Goal: Task Accomplishment & Management: Use online tool/utility

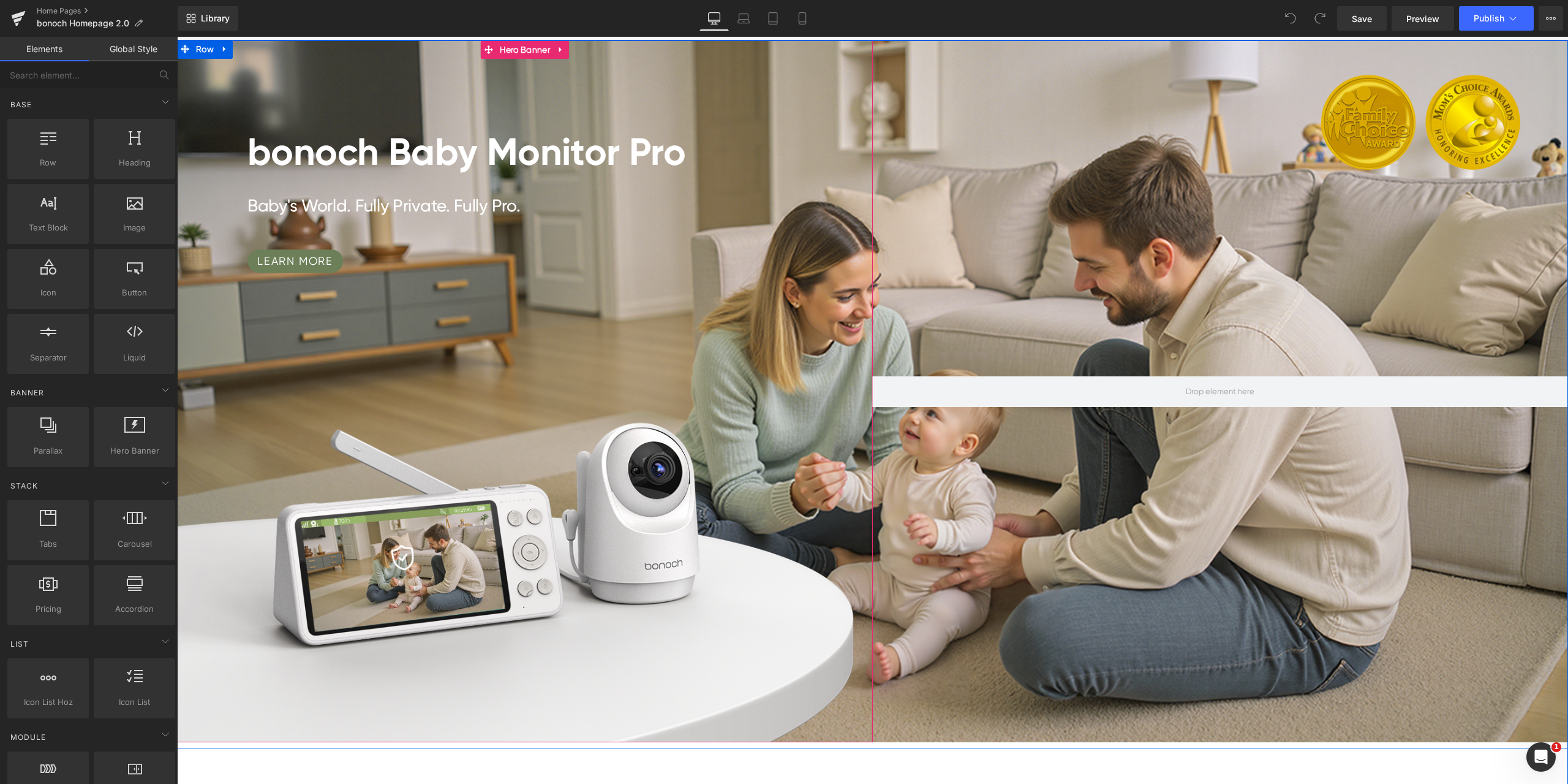
scroll to position [184, 0]
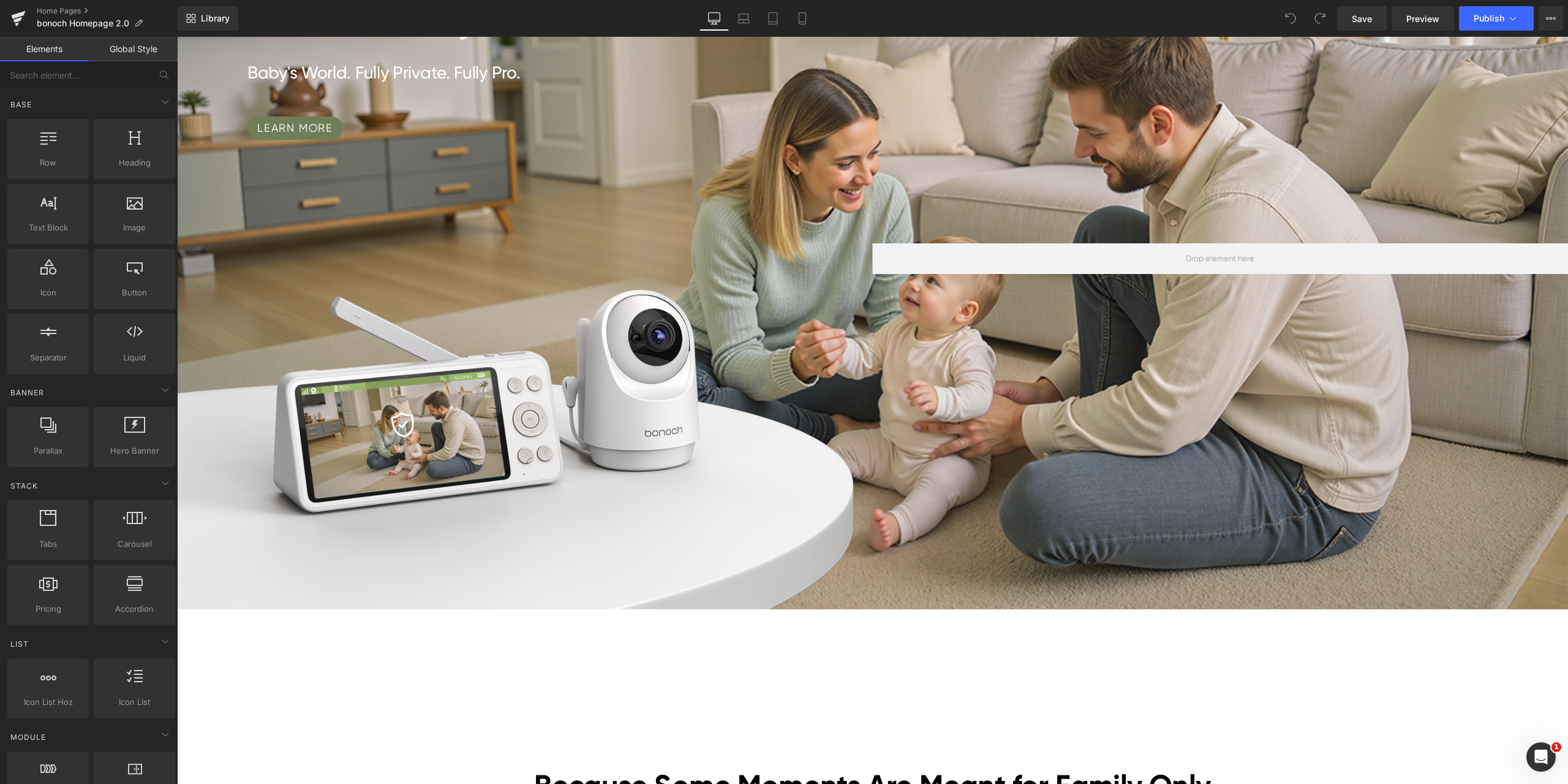
click at [538, 23] on div "Library Desktop Desktop Laptop Tablet Mobile Save Preview Publish Scheduled Vie…" at bounding box center [873, 18] width 1390 height 24
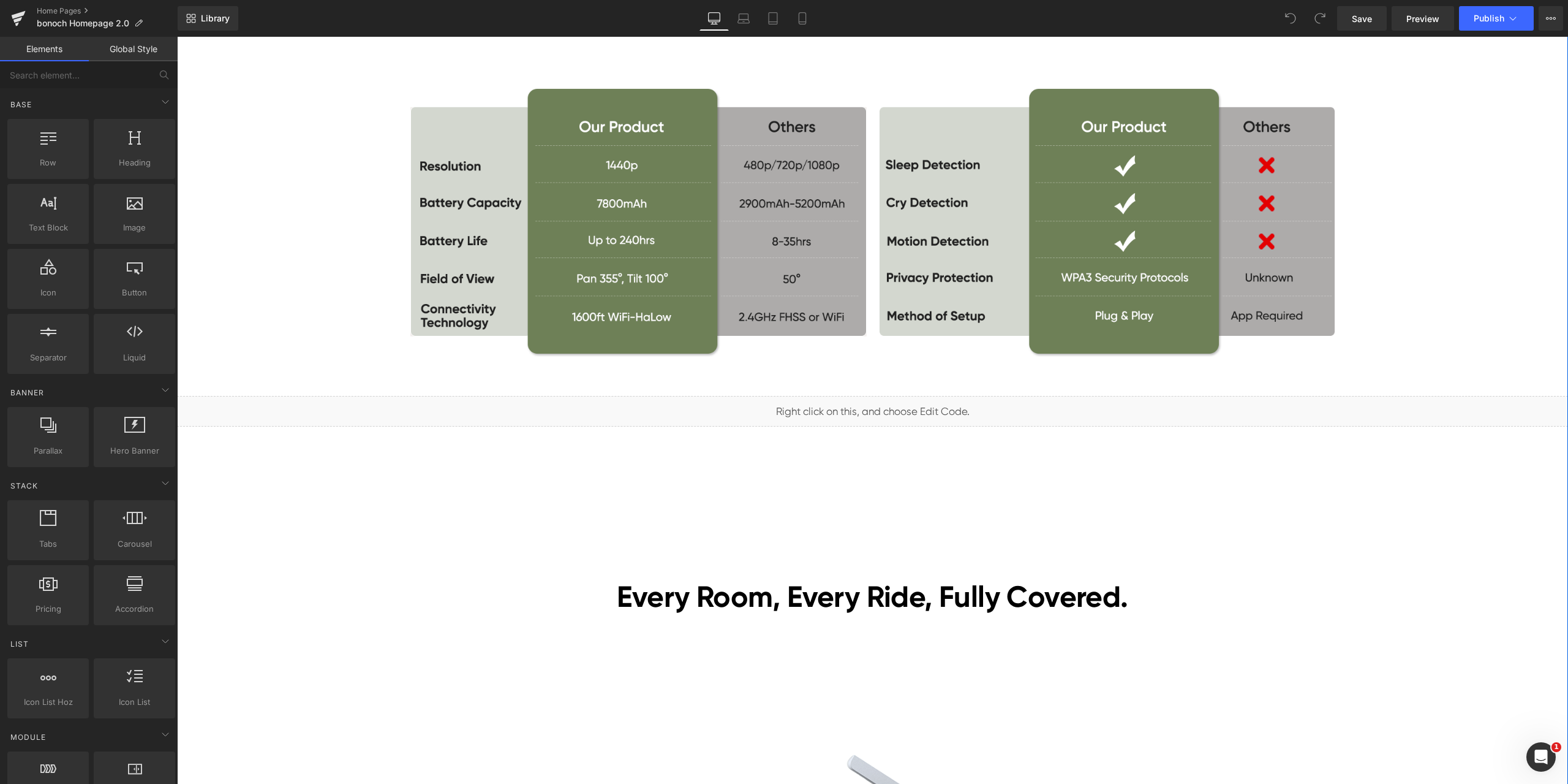
scroll to position [3002, 0]
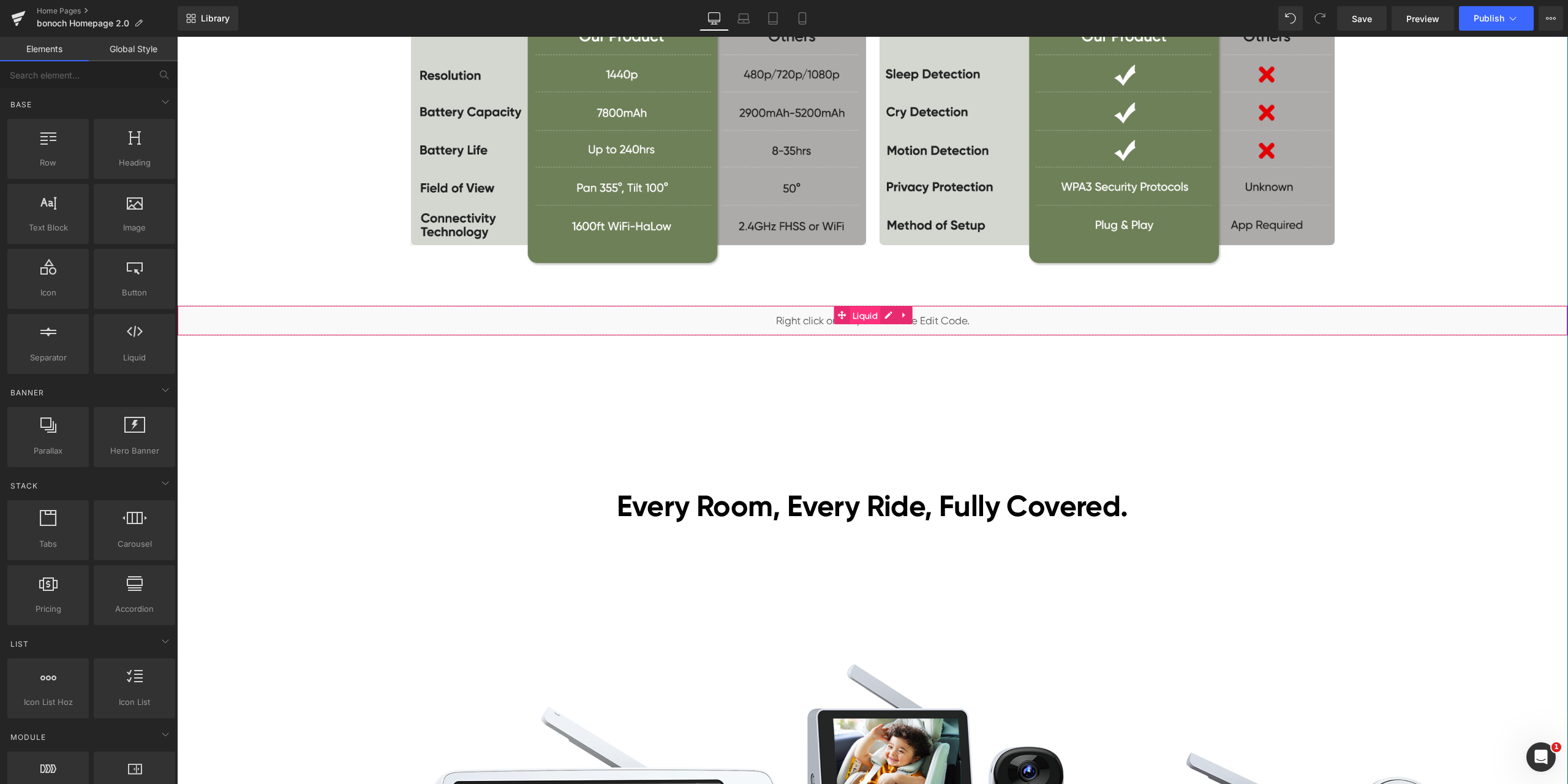
click at [855, 319] on span "Liquid" at bounding box center [865, 315] width 31 height 18
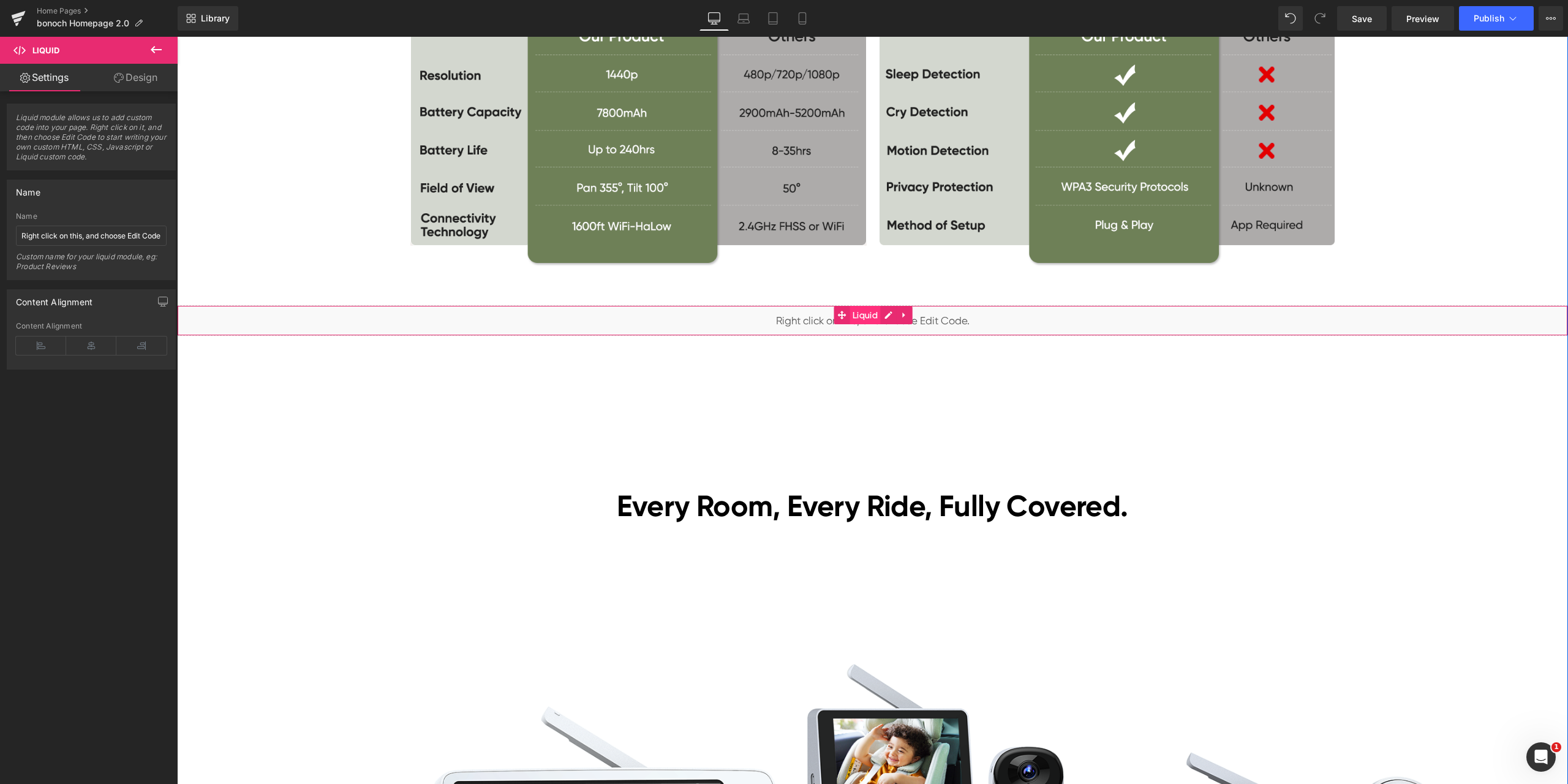
click at [858, 318] on span "Liquid" at bounding box center [865, 315] width 31 height 18
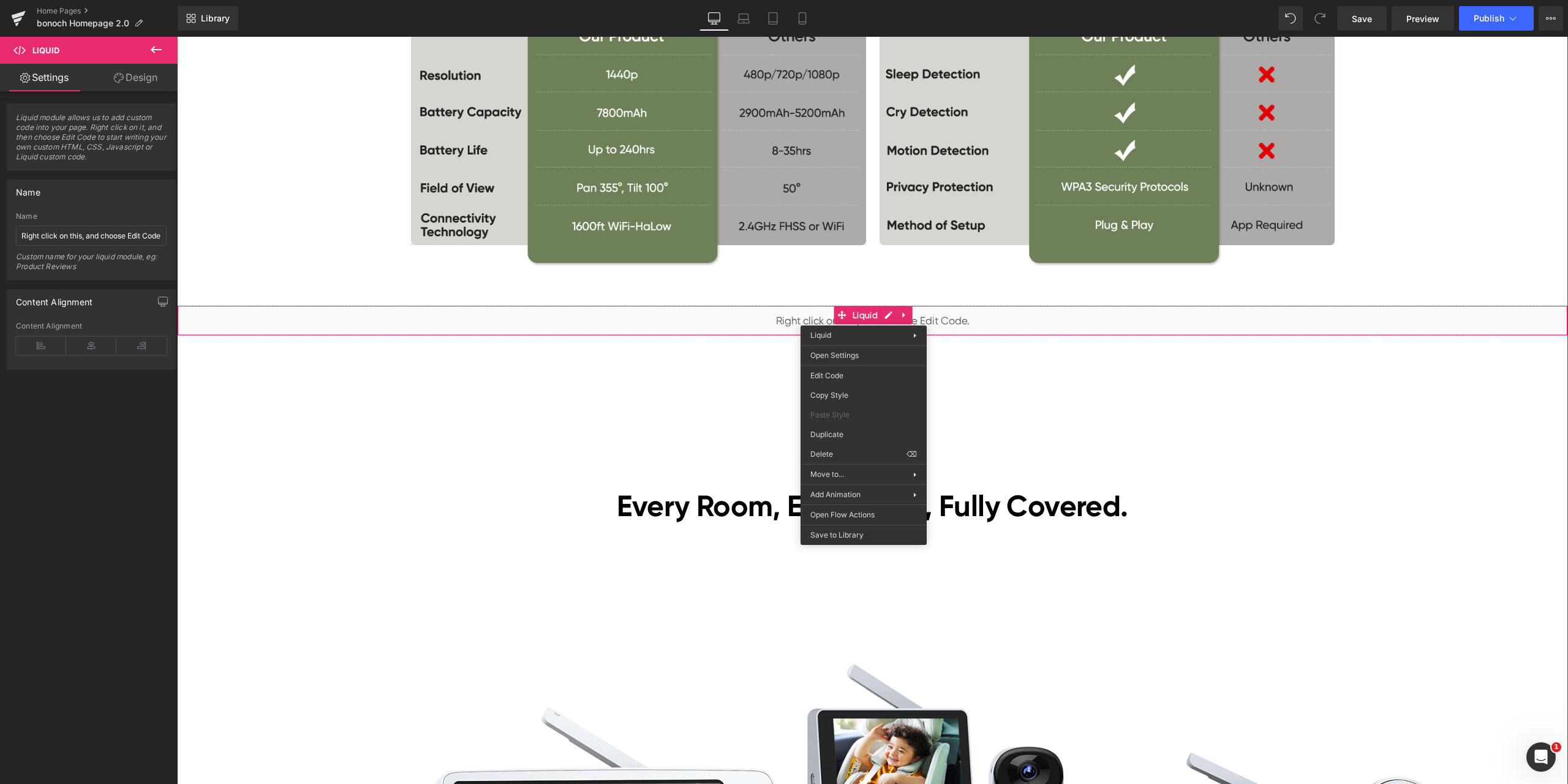
click at [859, 311] on div "Liquid" at bounding box center [872, 320] width 1391 height 31
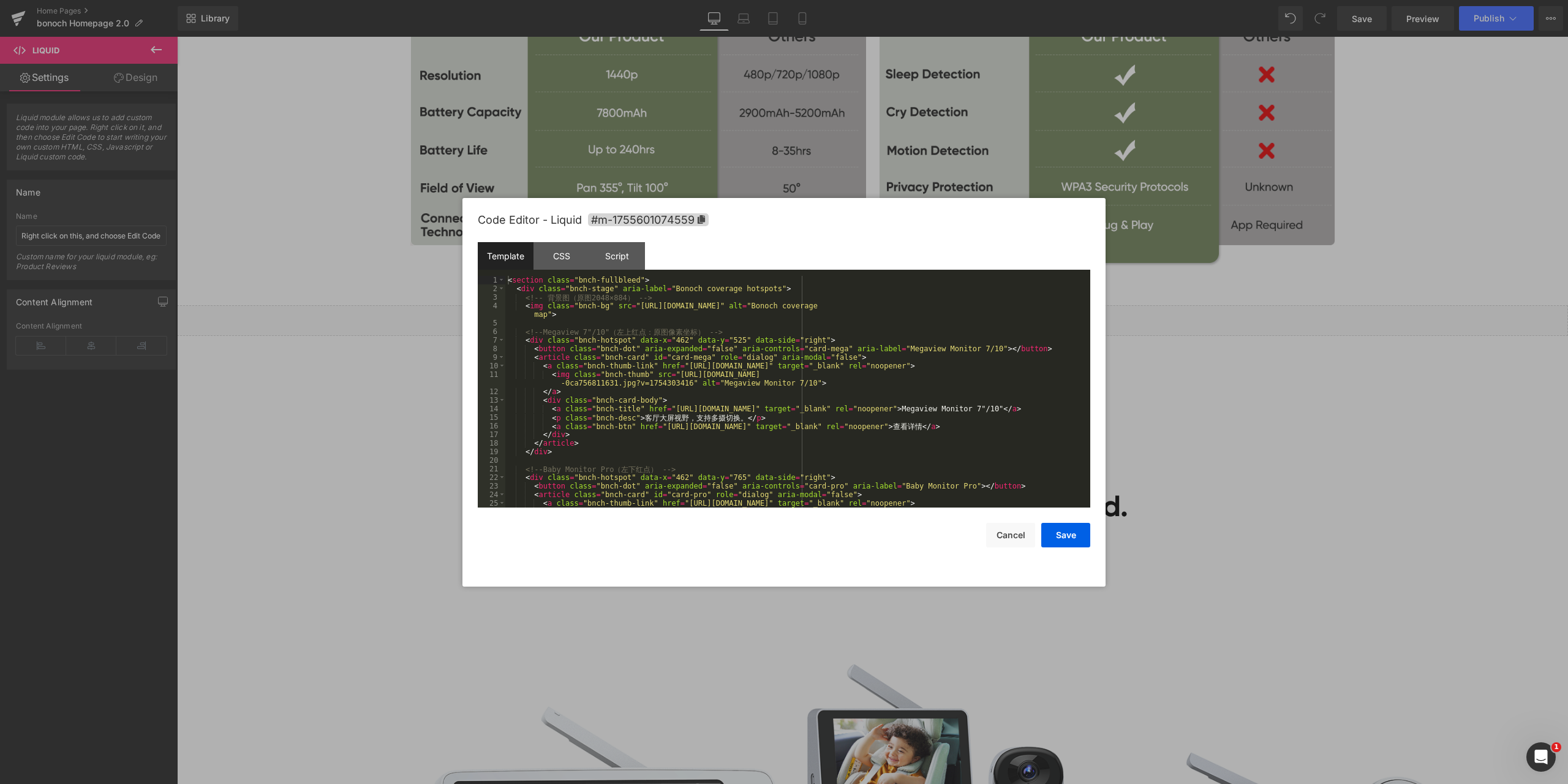
click at [839, 0] on div "Liquid You are previewing how the will restyle your page. You can not edit Elem…" at bounding box center [784, 0] width 1568 height 0
click at [1245, 396] on div at bounding box center [784, 392] width 1568 height 784
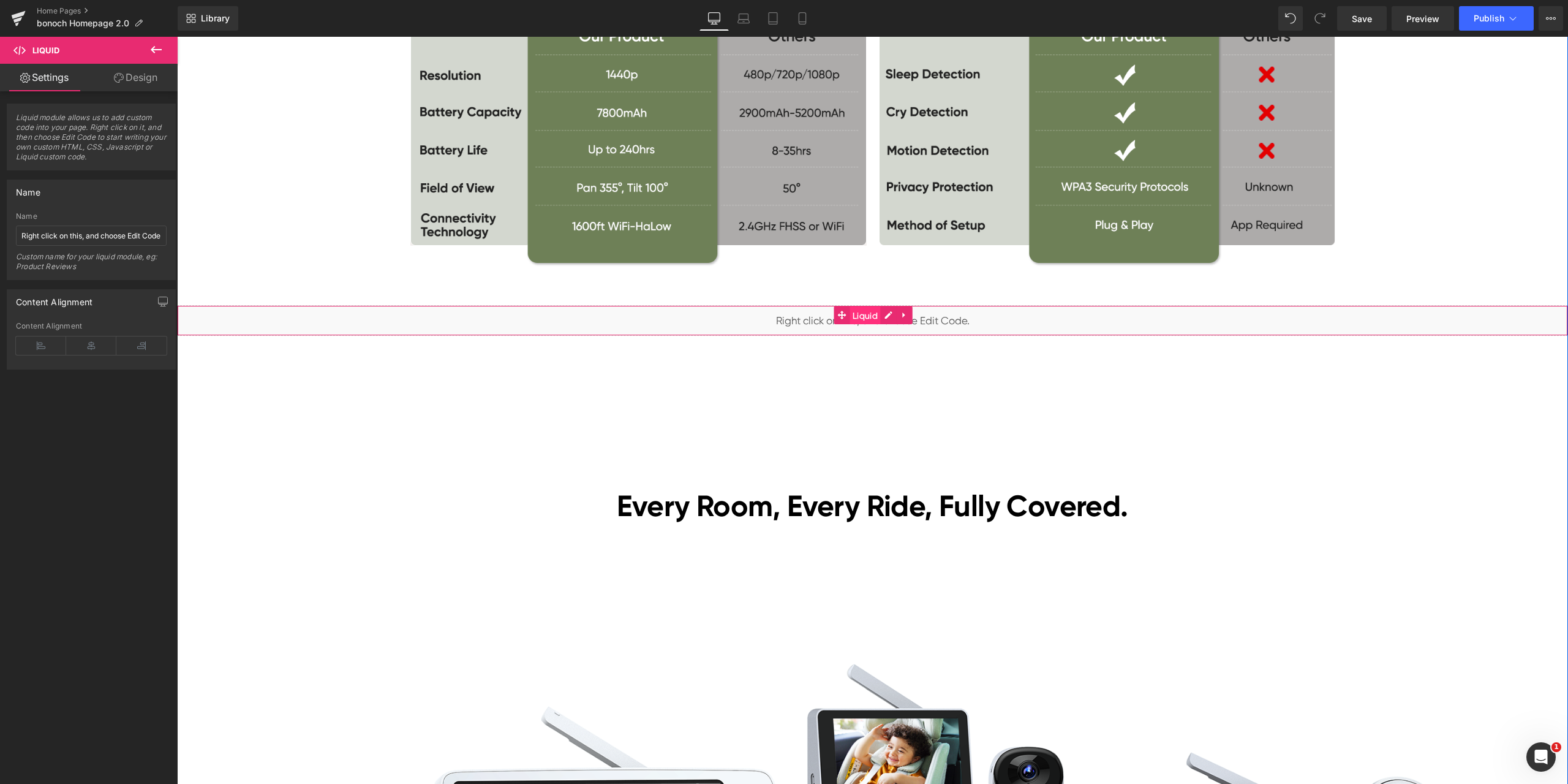
click at [865, 315] on span "Liquid" at bounding box center [865, 315] width 31 height 18
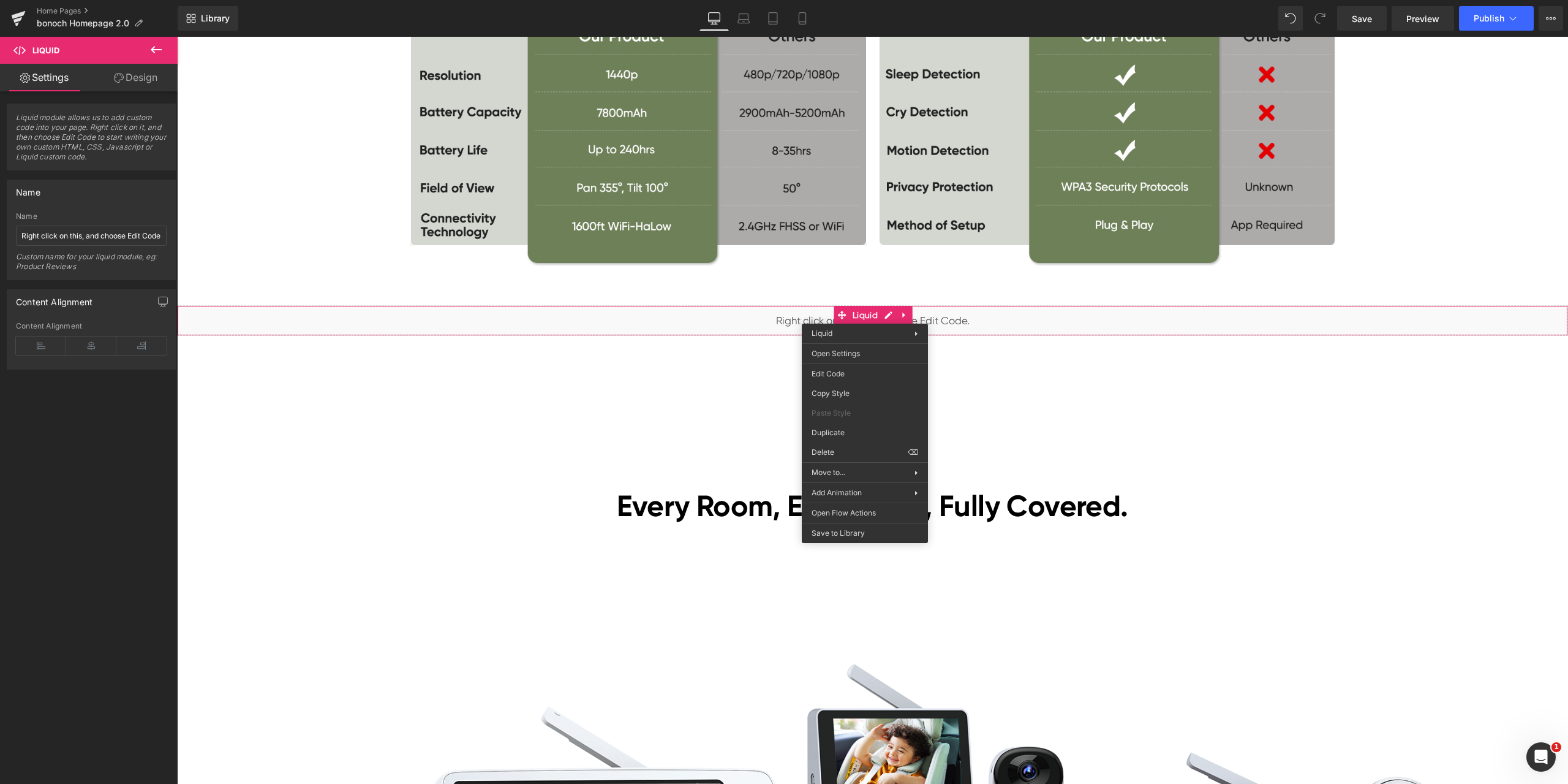
click at [985, 387] on div "Black Friday Sales Heading Lowest Prices of the Year! Heading Nov. 18–Dec. 5 Te…" at bounding box center [872, 490] width 1391 height 6804
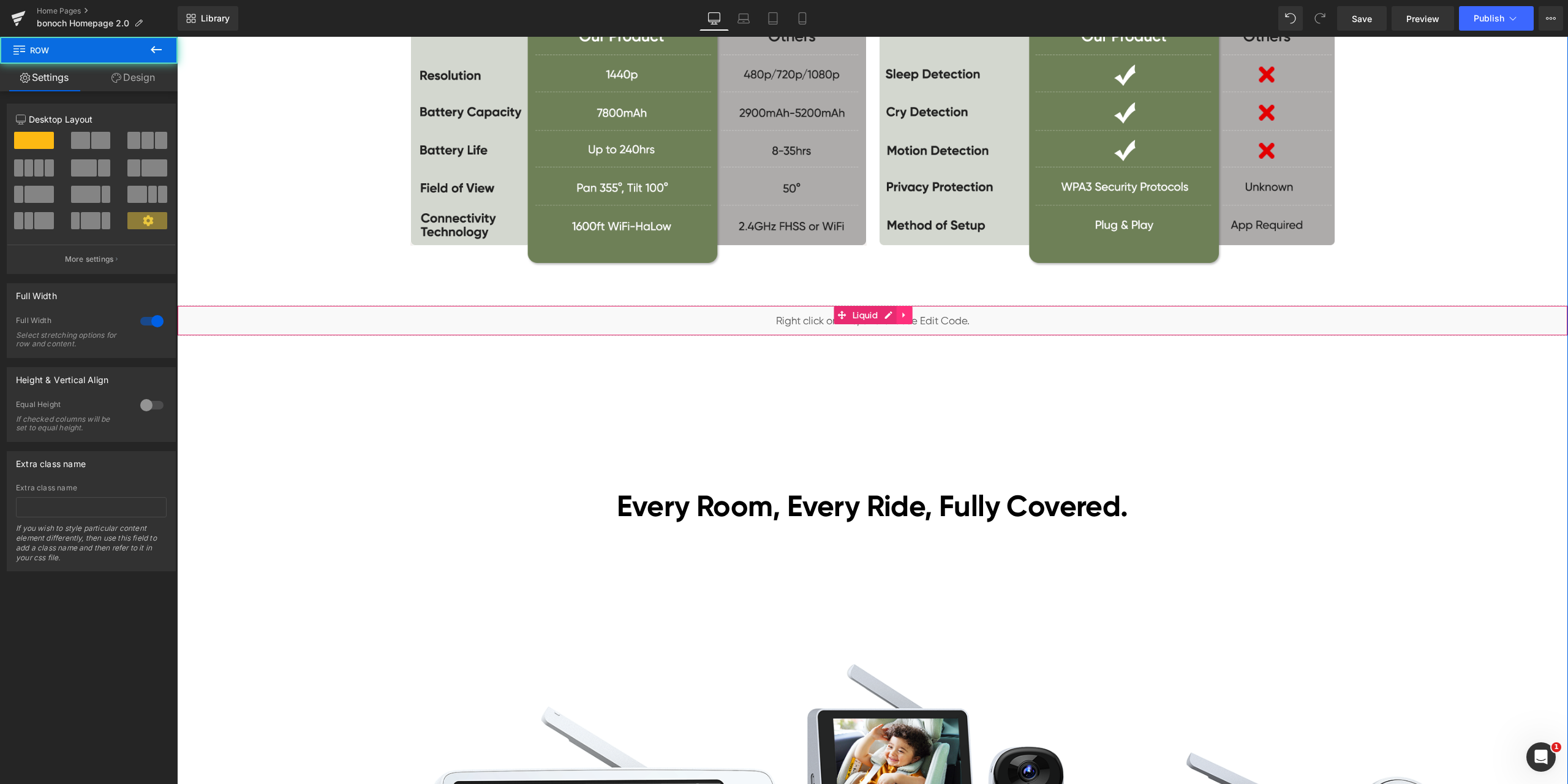
click at [900, 318] on icon at bounding box center [905, 315] width 9 height 9
click at [908, 317] on icon at bounding box center [913, 315] width 9 height 9
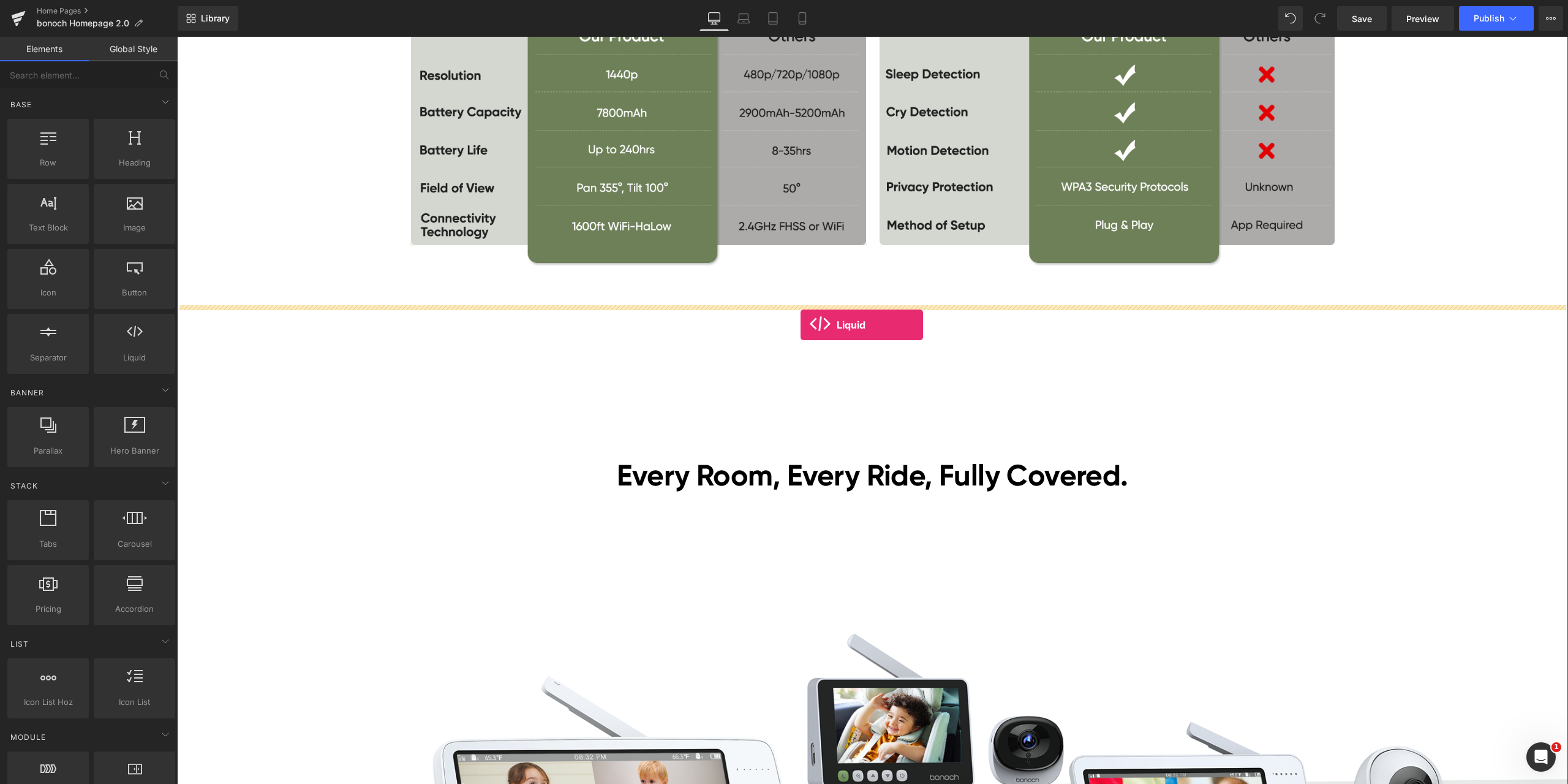
drag, startPoint x: 313, startPoint y: 394, endPoint x: 801, endPoint y: 325, distance: 492.9
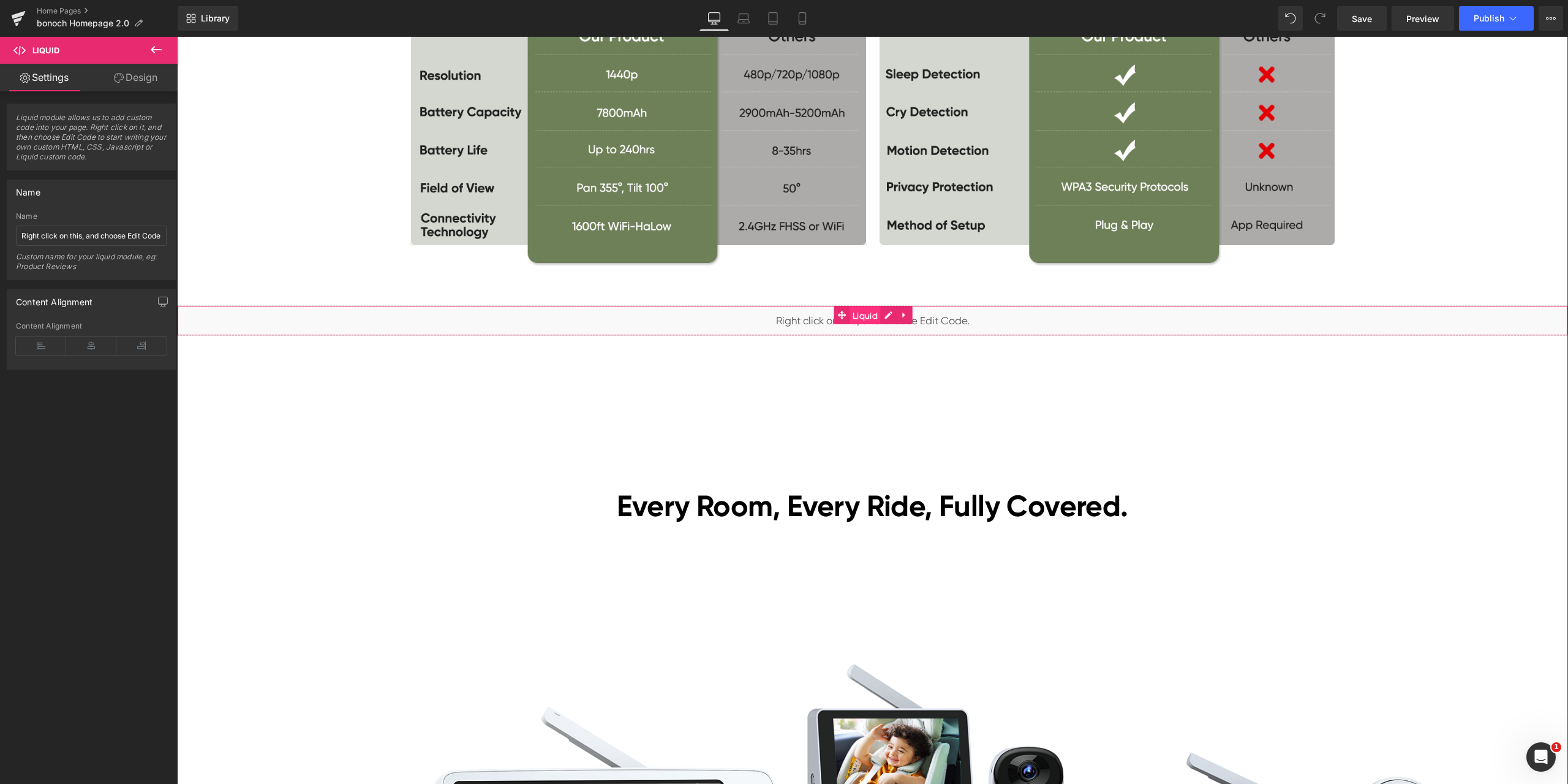
click at [858, 316] on span "Liquid" at bounding box center [865, 315] width 31 height 18
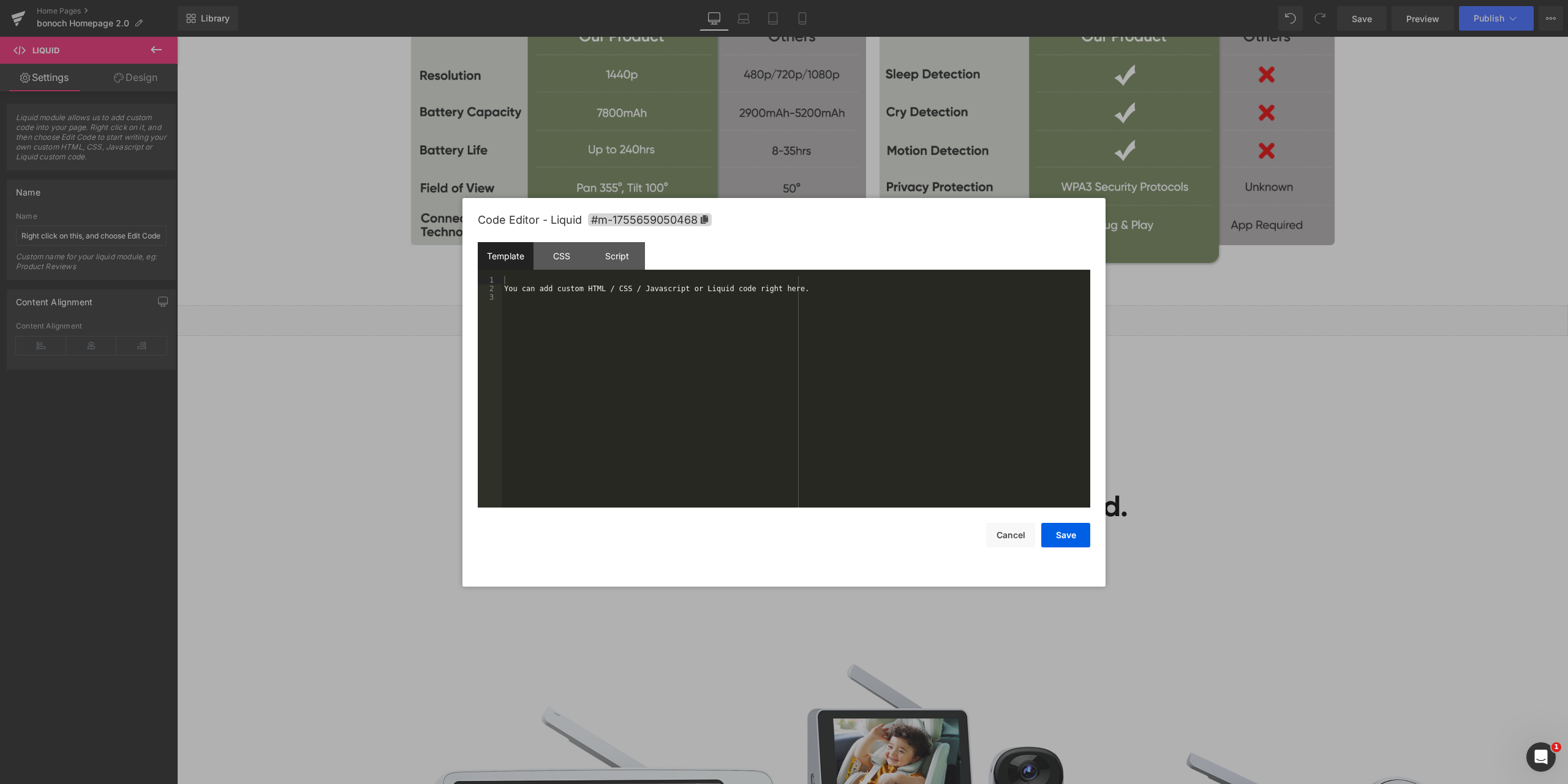
click at [841, 0] on div "Liquid You are previewing how the will restyle your page. You can not edit Elem…" at bounding box center [784, 0] width 1568 height 0
click at [537, 285] on div "You can add custom HTML / CSS / Javascript or Liquid code right here." at bounding box center [796, 400] width 588 height 249
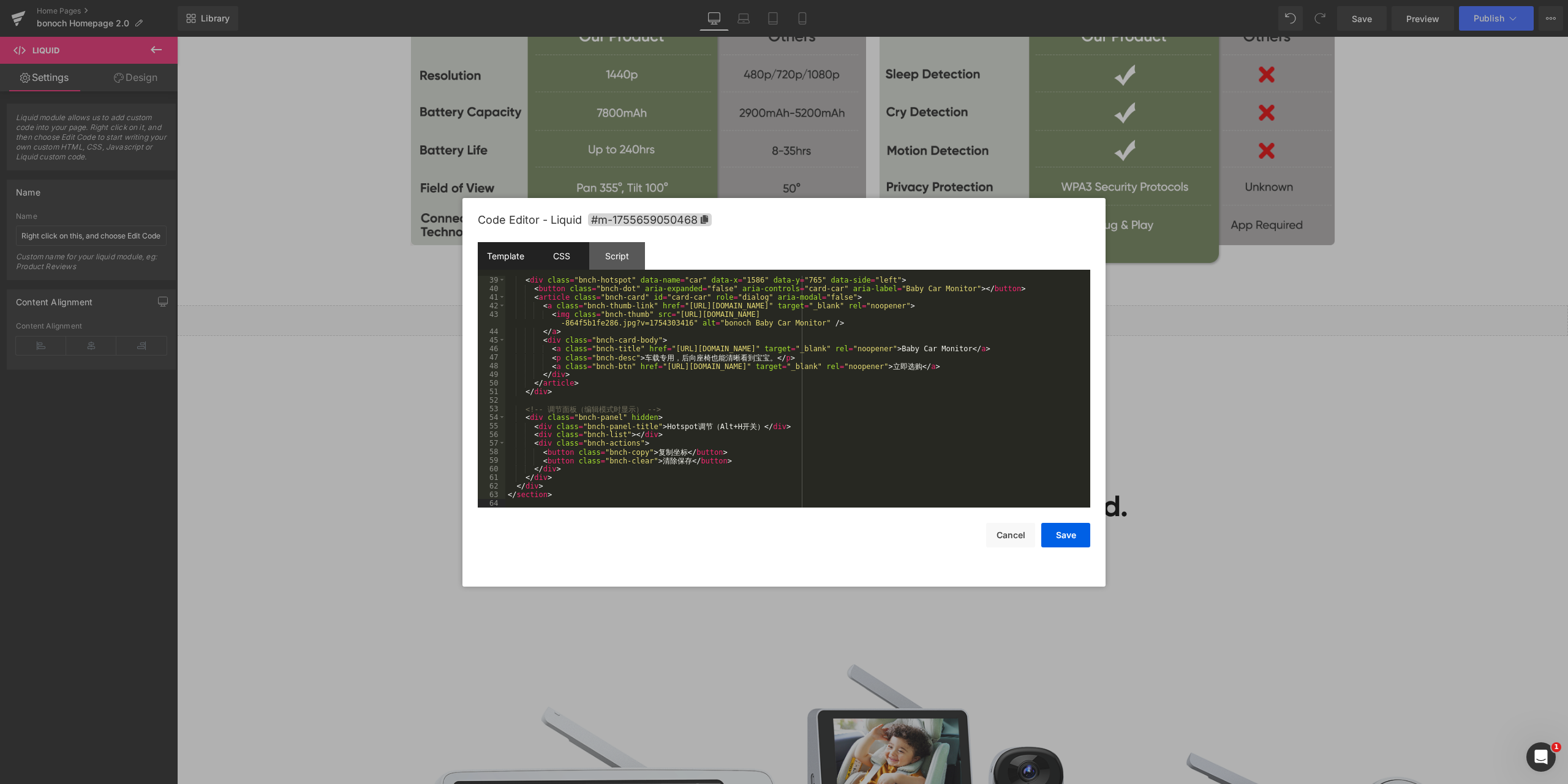
click at [560, 252] on div "CSS" at bounding box center [561, 256] width 56 height 27
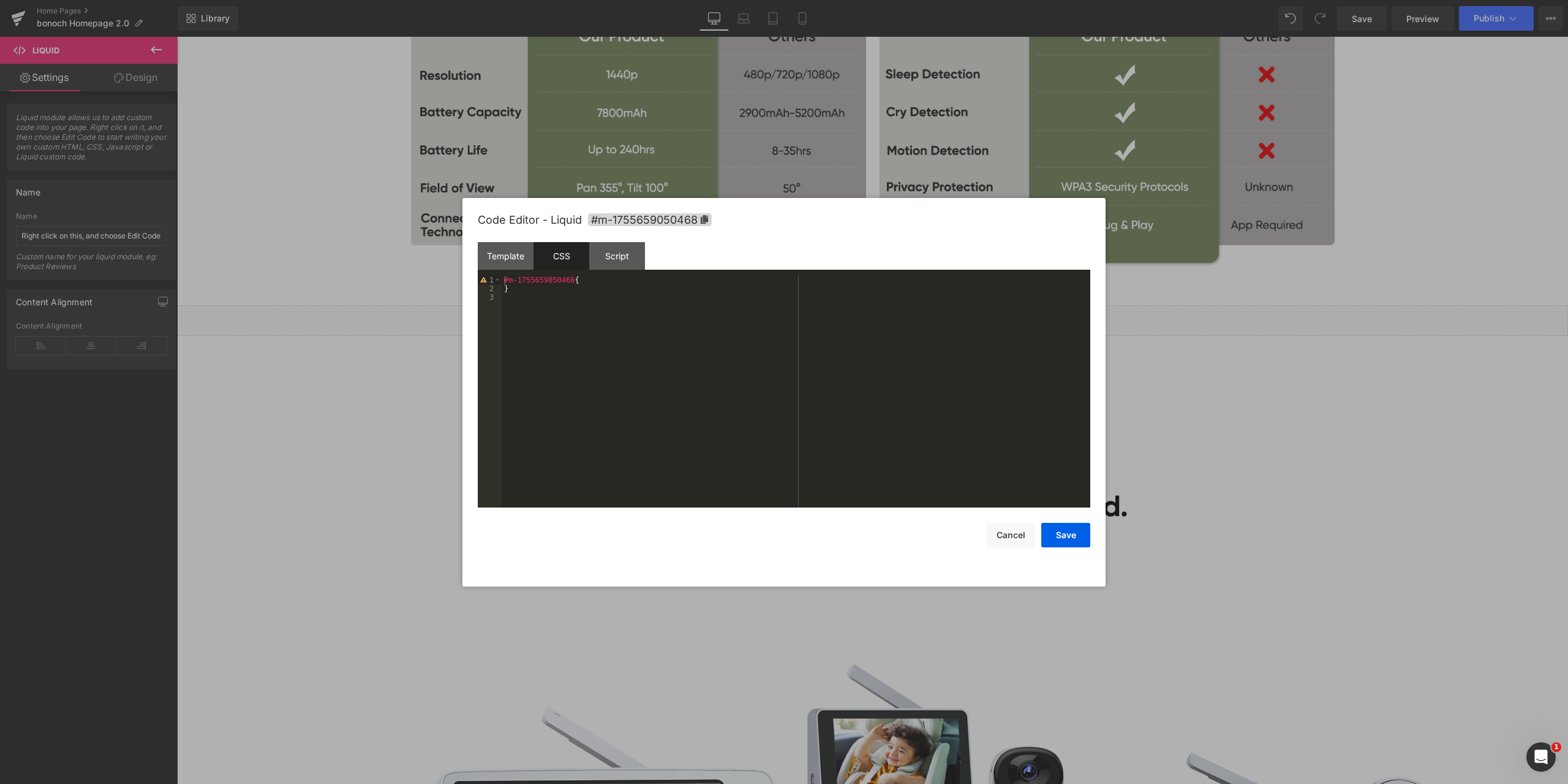
click at [636, 307] on div "#m-1755659050468 { }" at bounding box center [796, 400] width 588 height 249
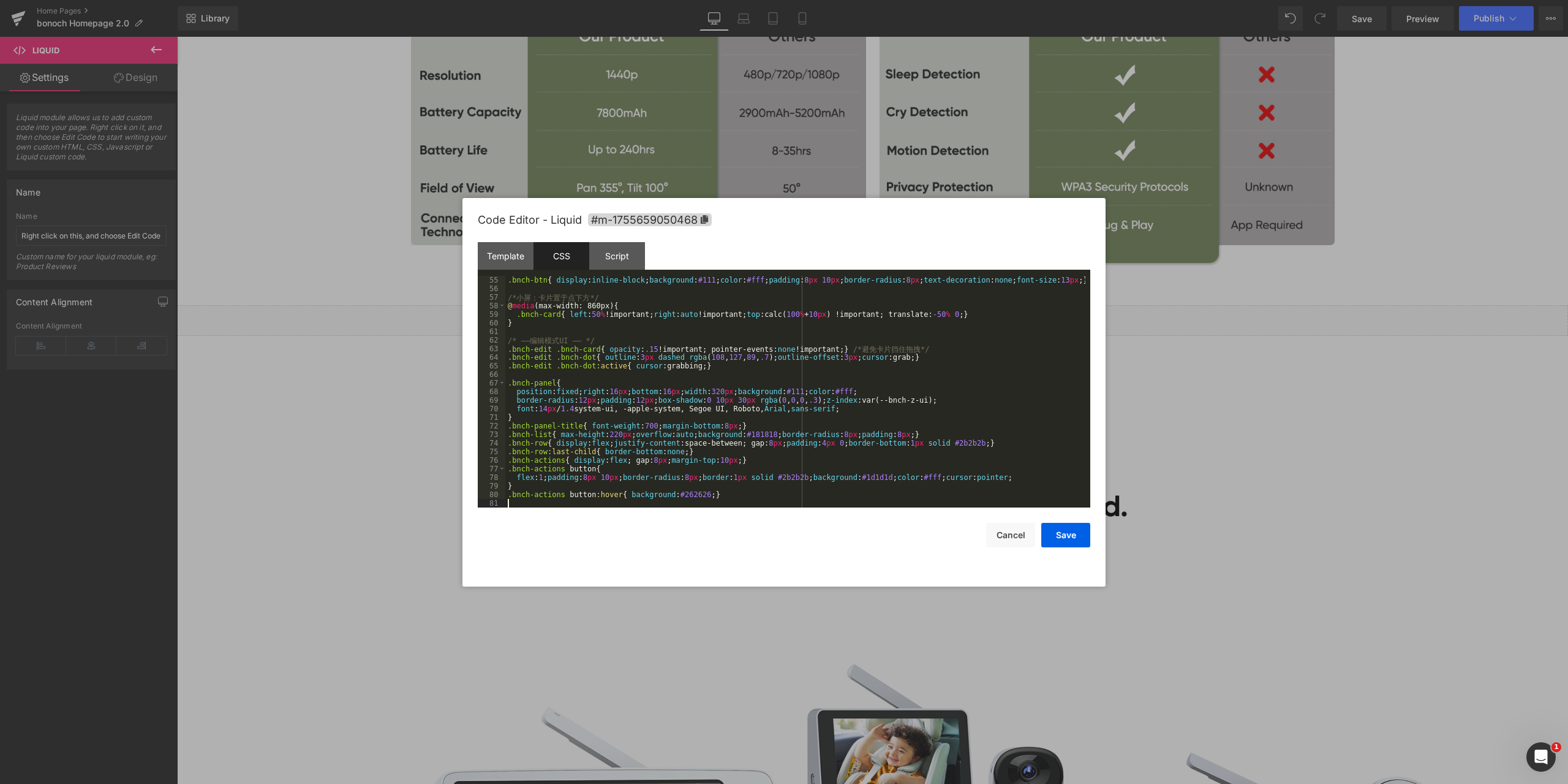
scroll to position [463, 0]
click at [619, 257] on div "Script" at bounding box center [616, 256] width 56 height 27
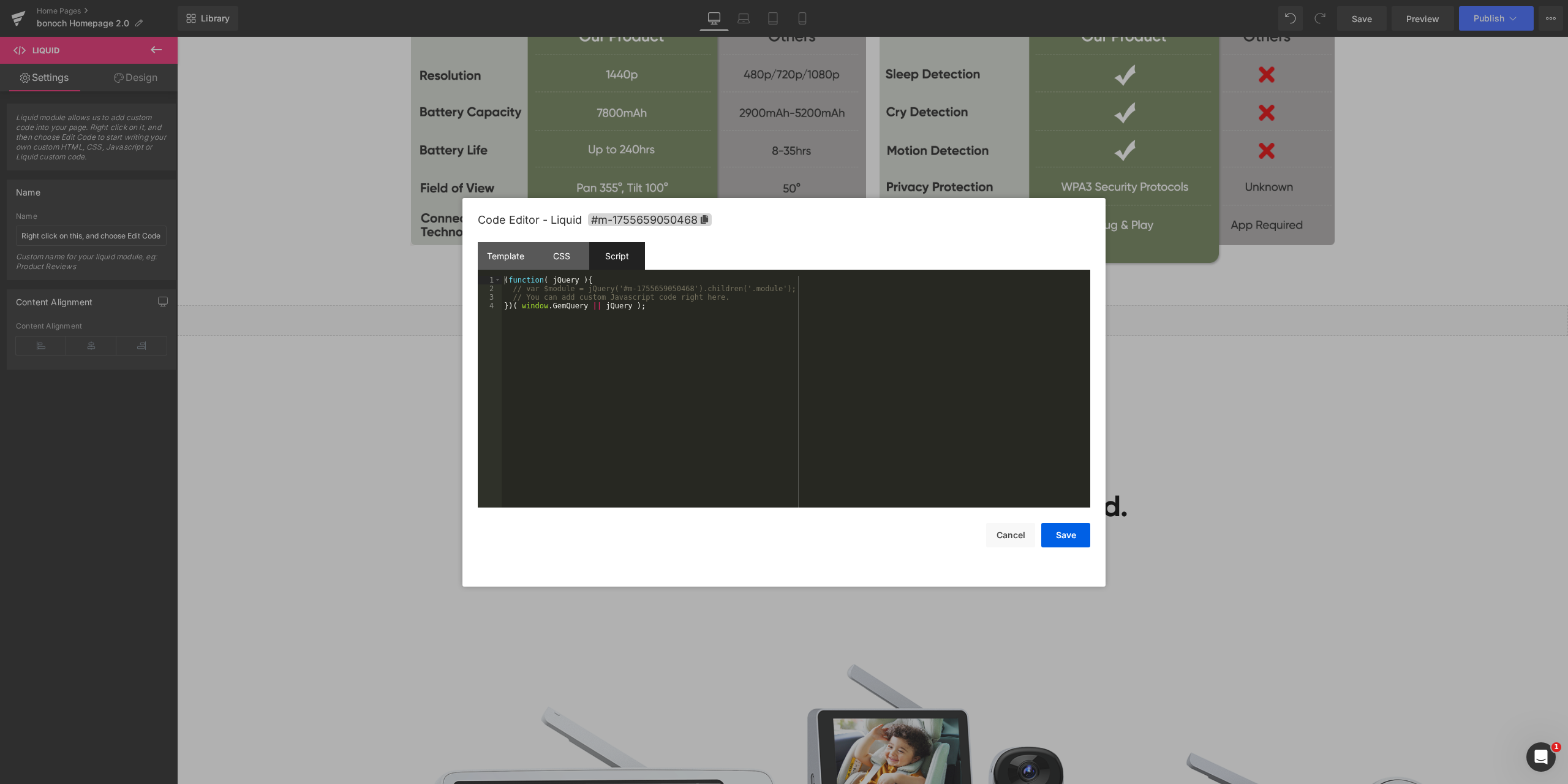
click at [689, 320] on div "( function ( jQuery ) { // var $module = jQuery('#m-1755659050468').children('.…" at bounding box center [796, 400] width 588 height 249
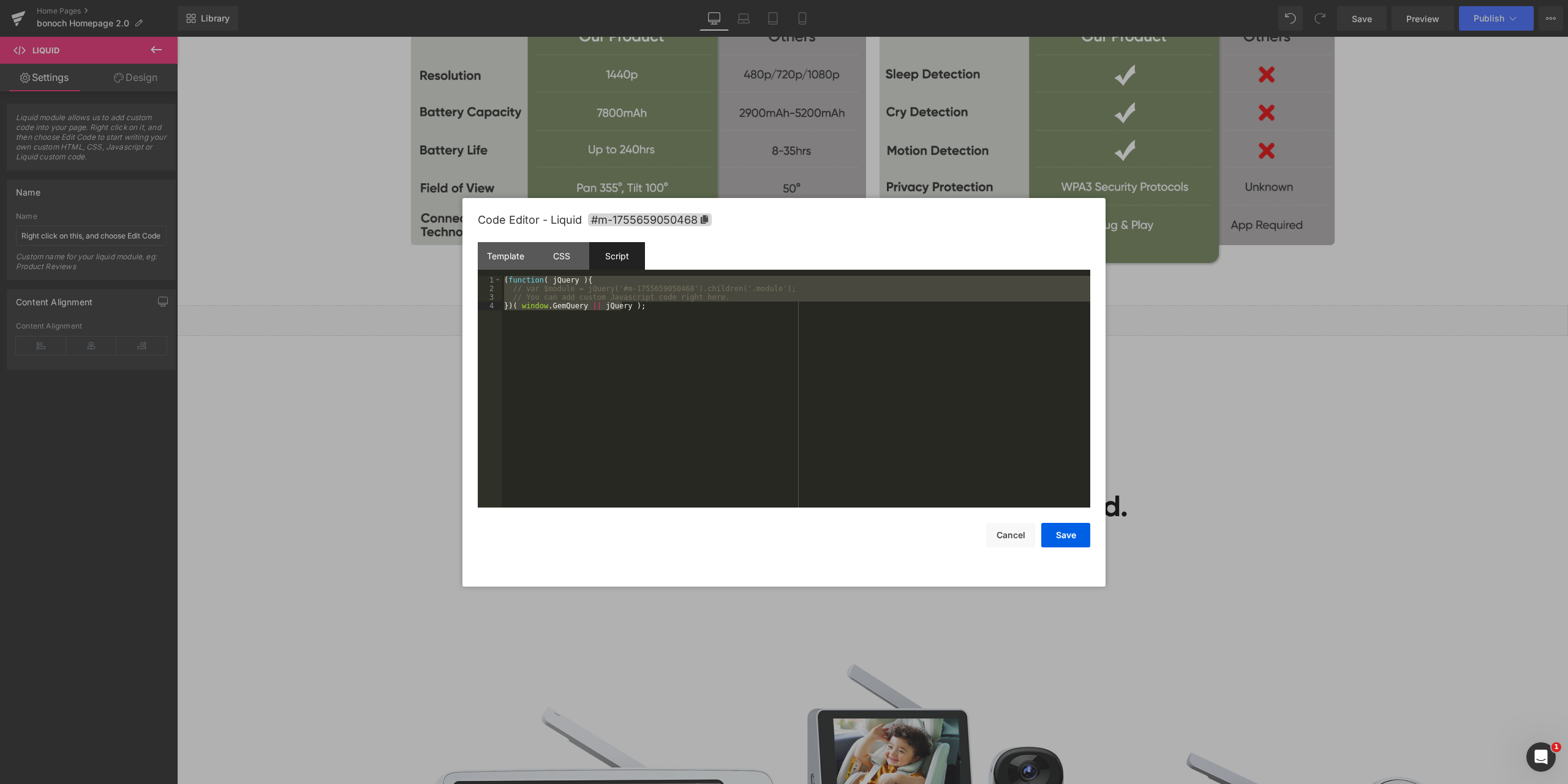
scroll to position [1544, 0]
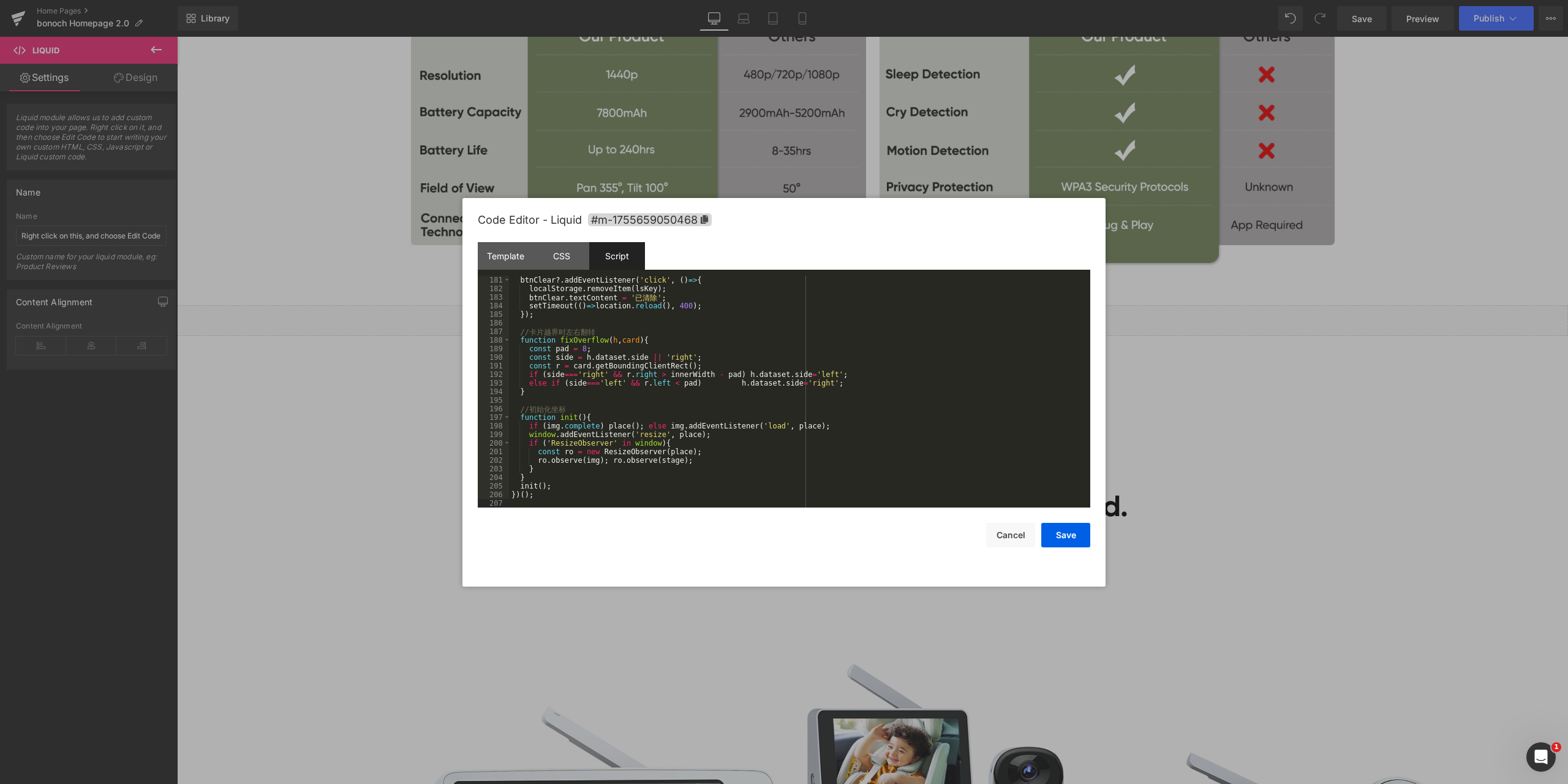
click at [842, 527] on div "Save Cancel" at bounding box center [784, 527] width 613 height 40
click at [1064, 537] on button "Save" at bounding box center [1066, 534] width 49 height 24
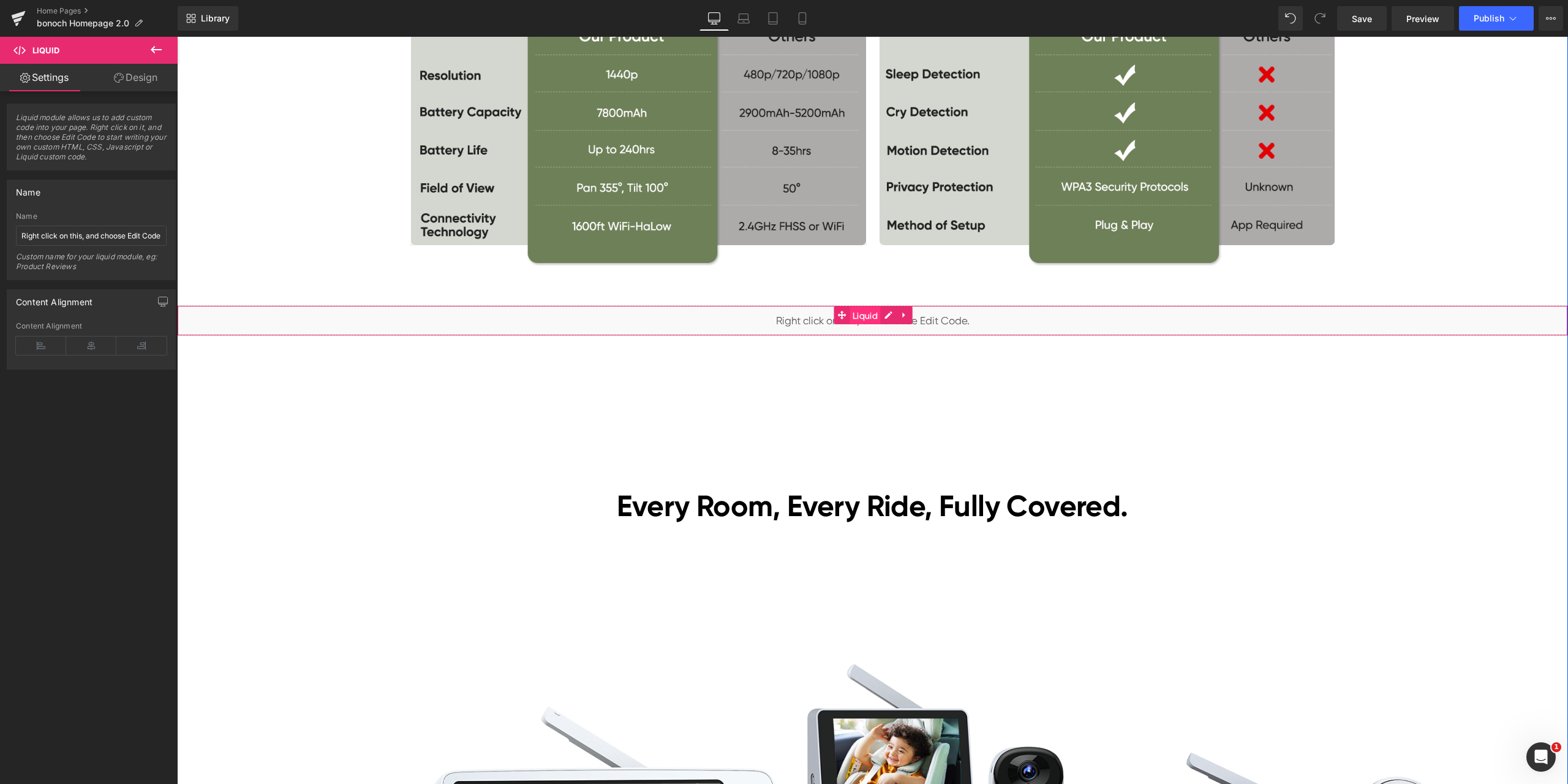
click at [860, 315] on span "Liquid" at bounding box center [865, 315] width 31 height 18
click at [1365, 21] on span "Save" at bounding box center [1362, 19] width 20 height 13
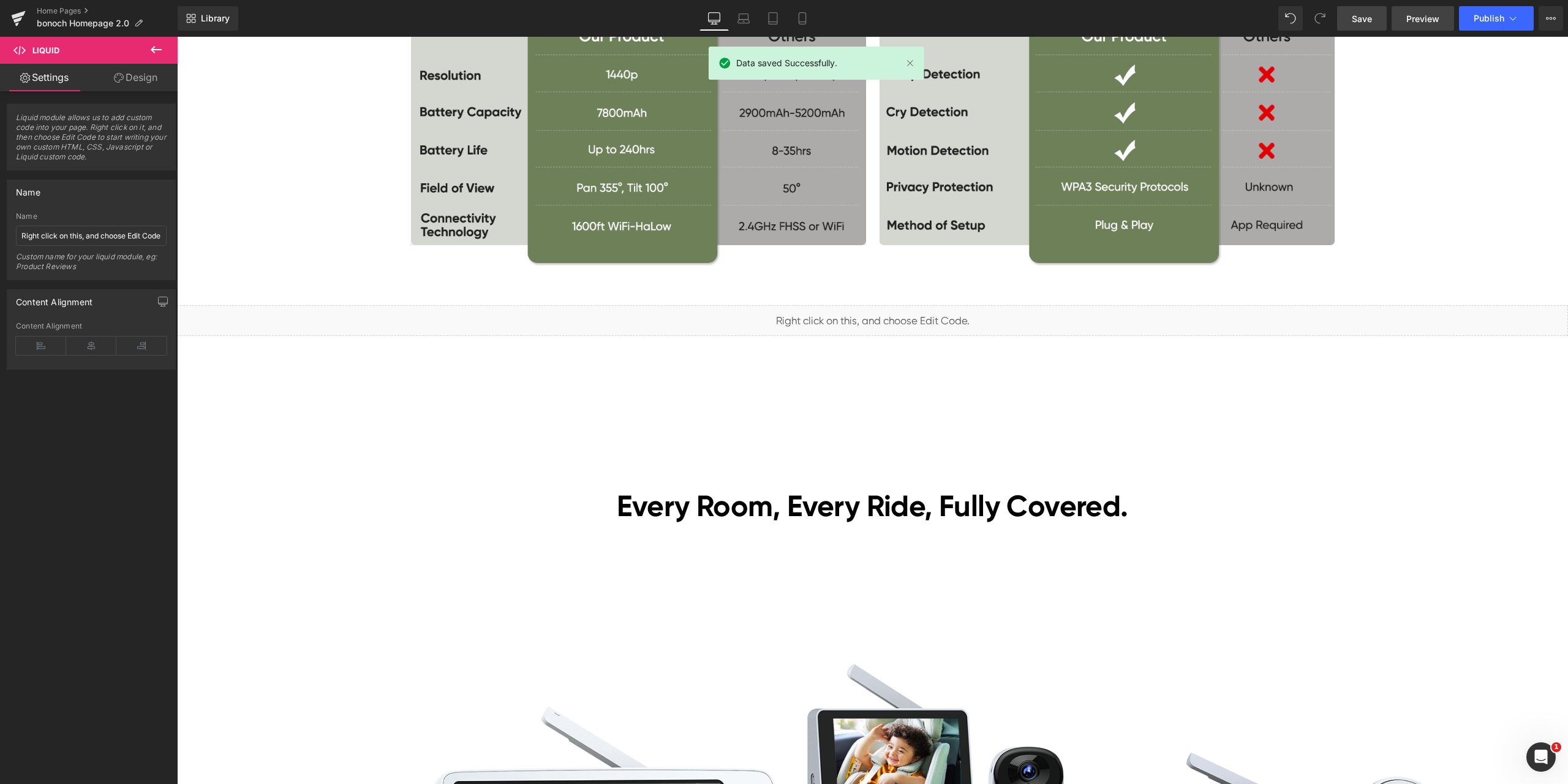
click at [1436, 12] on span "Preview" at bounding box center [1423, 19] width 33 height 13
click at [860, 316] on span "Liquid" at bounding box center [865, 315] width 31 height 18
click at [860, 320] on span "Liquid" at bounding box center [865, 315] width 31 height 18
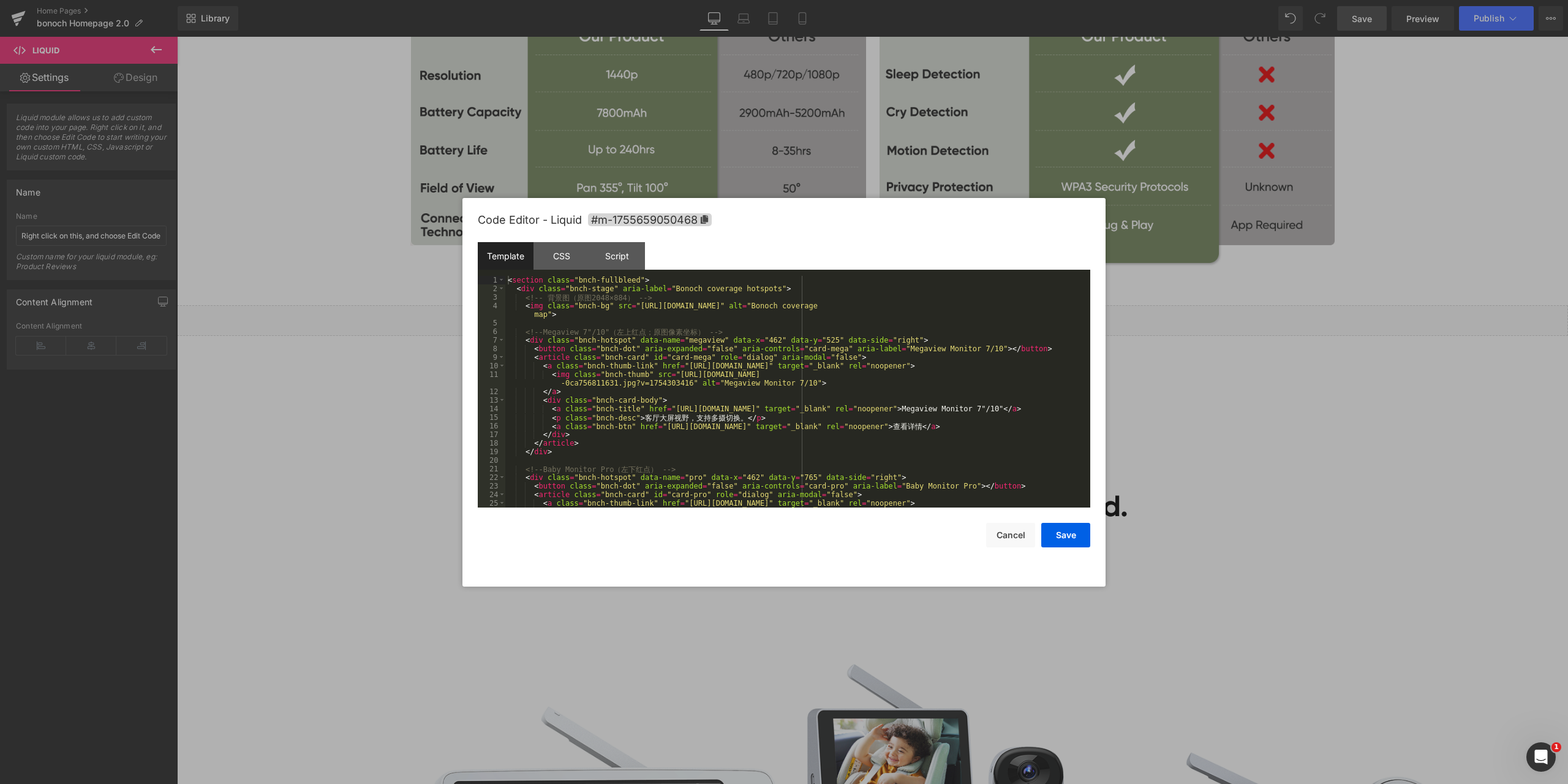
click at [847, 0] on div "Liquid You are previewing how the will restyle your page. You can not edit Elem…" at bounding box center [784, 0] width 1568 height 0
click at [688, 336] on div "< section class = "bnch-fullbleed" > < div class = "bnch-stage" aria-label = "B…" at bounding box center [796, 404] width 580 height 257
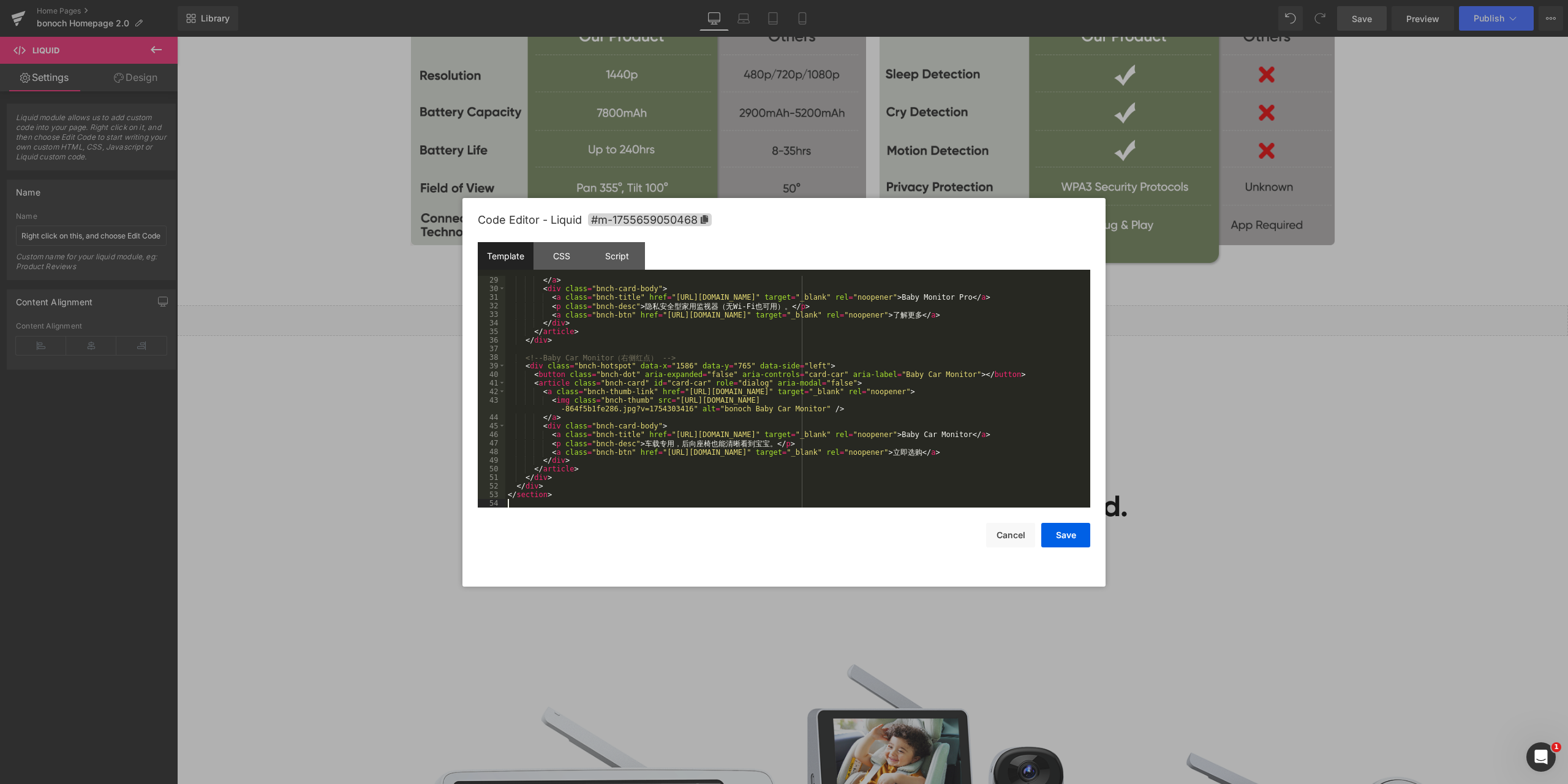
scroll to position [257, 0]
click at [553, 248] on div "CSS" at bounding box center [561, 256] width 56 height 27
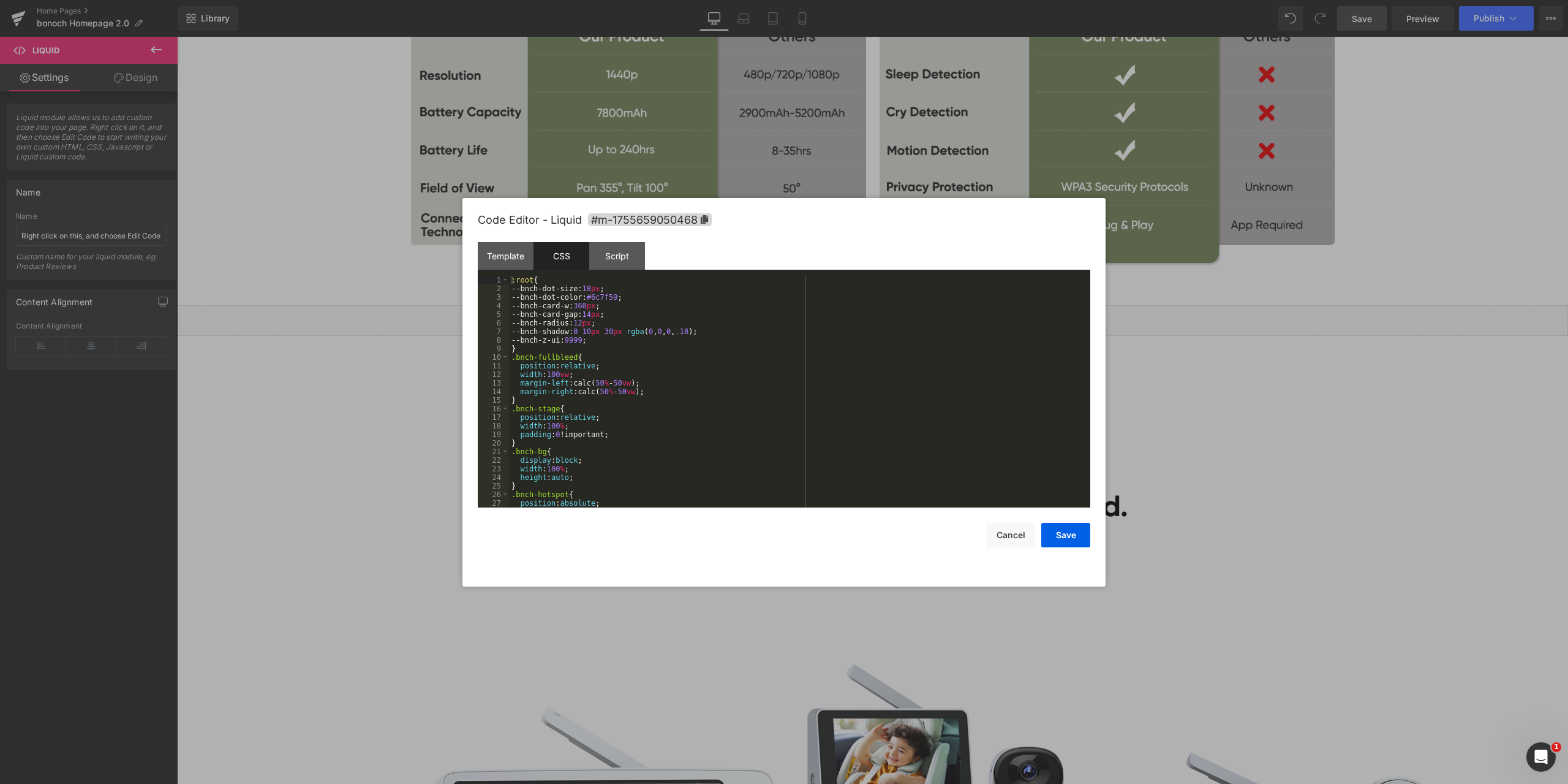
drag, startPoint x: 580, startPoint y: 262, endPoint x: 705, endPoint y: 356, distance: 156.4
click at [705, 356] on div ":root { --bnch-dot-size: 18 px ; --bnch-dot-color: #6c7f59 ; --bnch-card-w: 360…" at bounding box center [797, 400] width 577 height 249
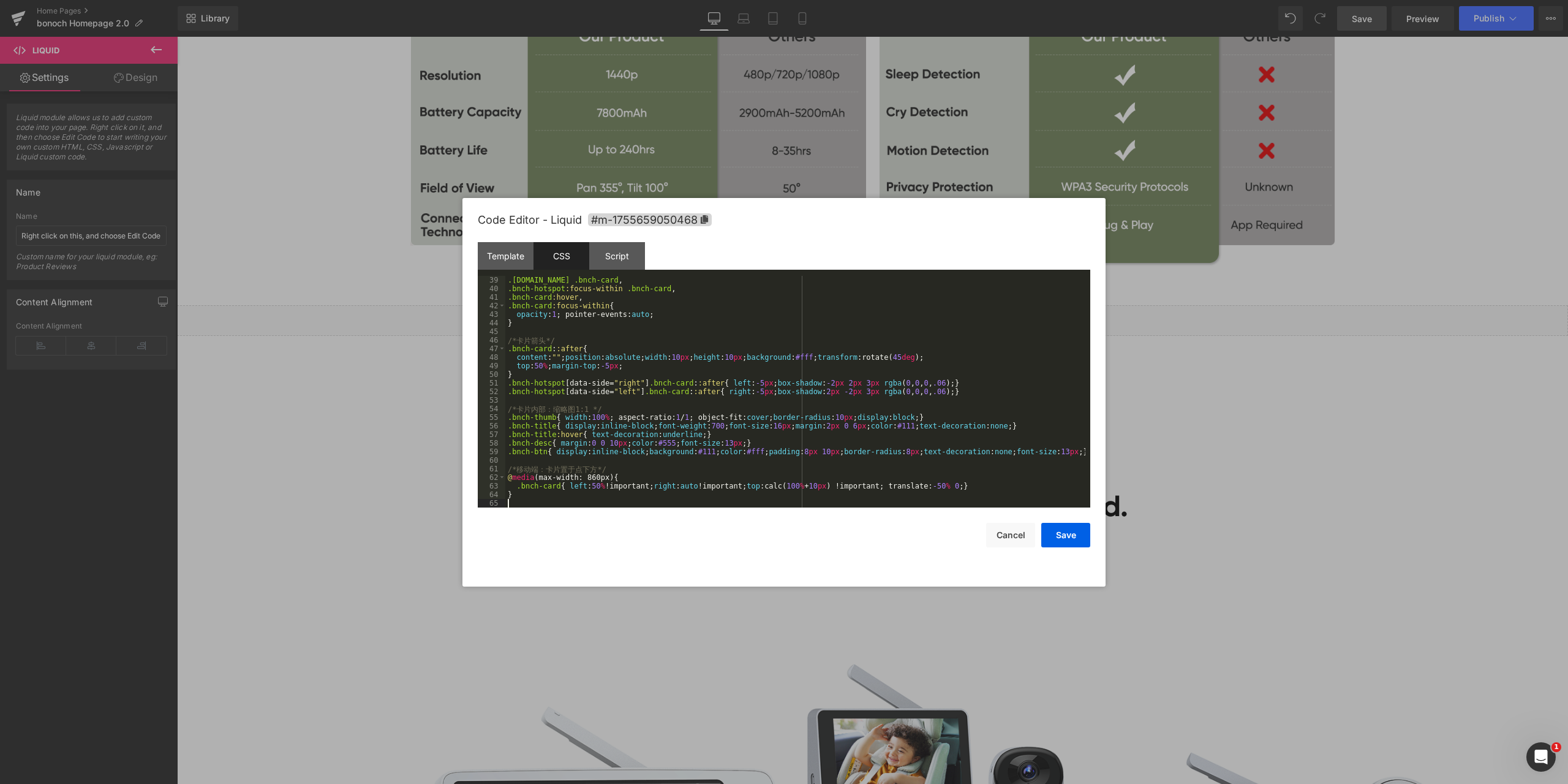
scroll to position [326, 0]
click at [612, 252] on div "Script" at bounding box center [616, 256] width 56 height 27
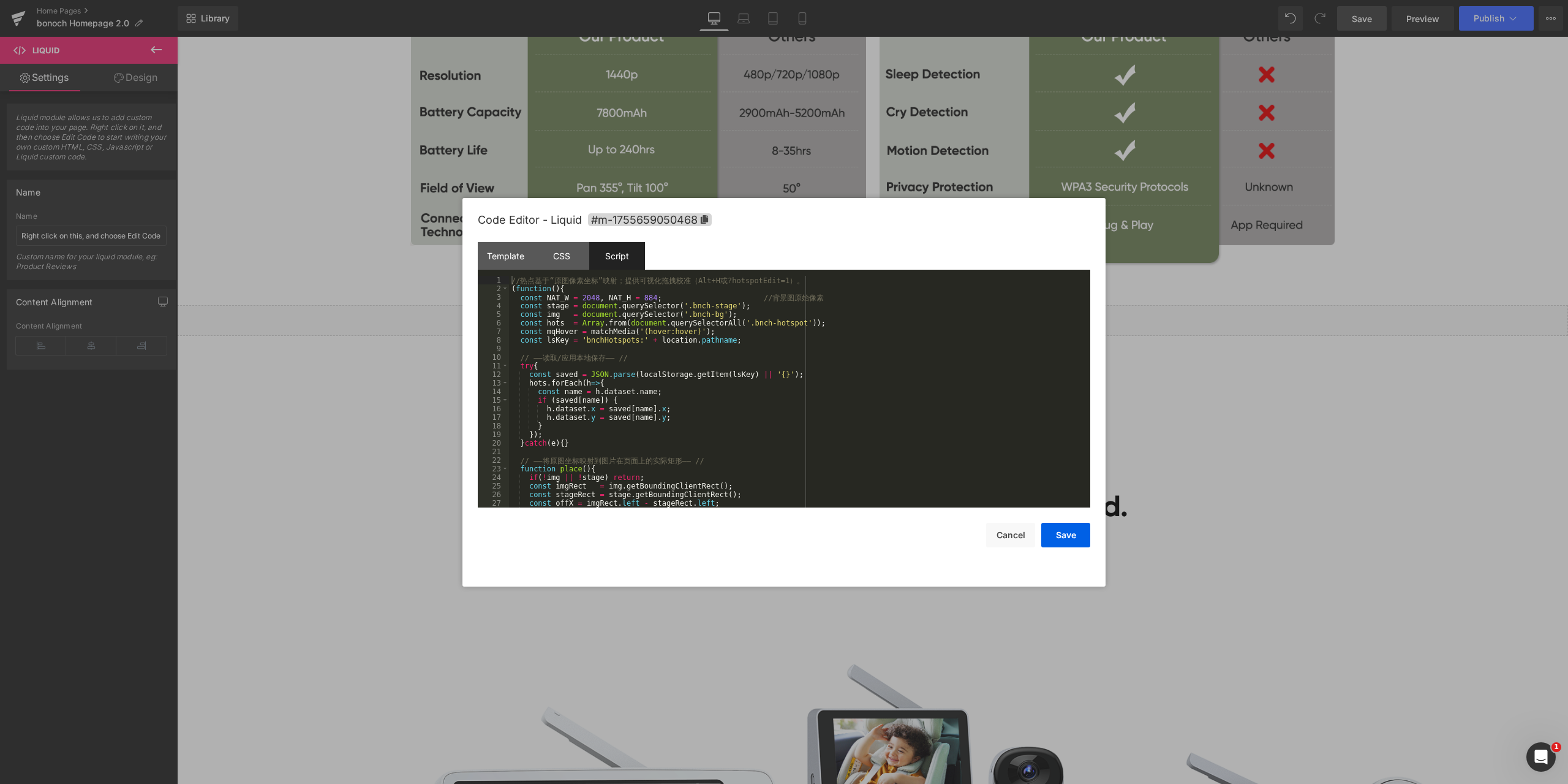
click at [674, 306] on div "// 热 点 基 于 “ 原 图 像 素 坐 标 ” 映 射 ； 提 供 可 视 化 拖 拽 校 准 （ Alt+H 或 ?hotspotEdit=1 ） 。…" at bounding box center [797, 400] width 577 height 249
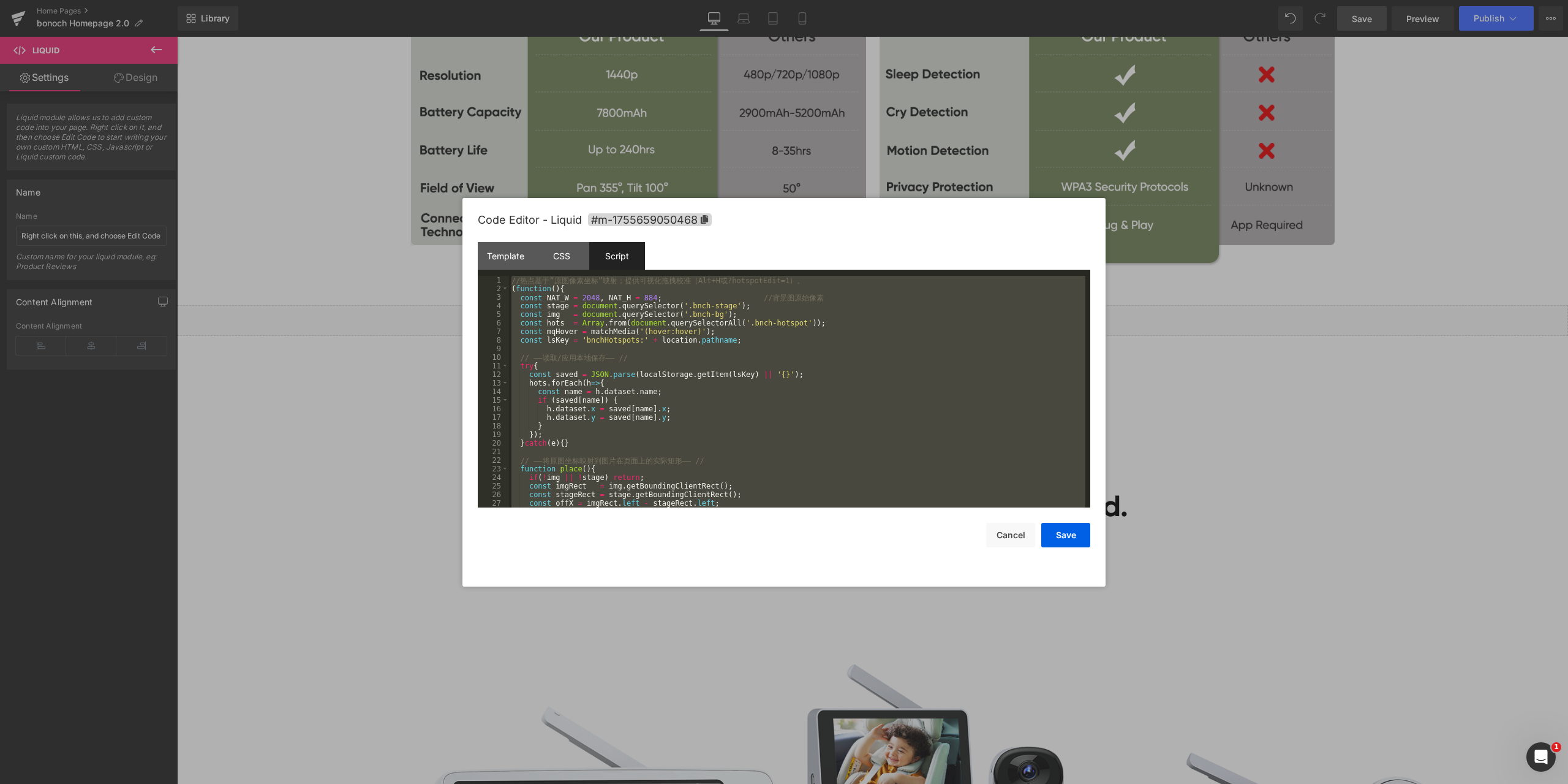
scroll to position [566, 0]
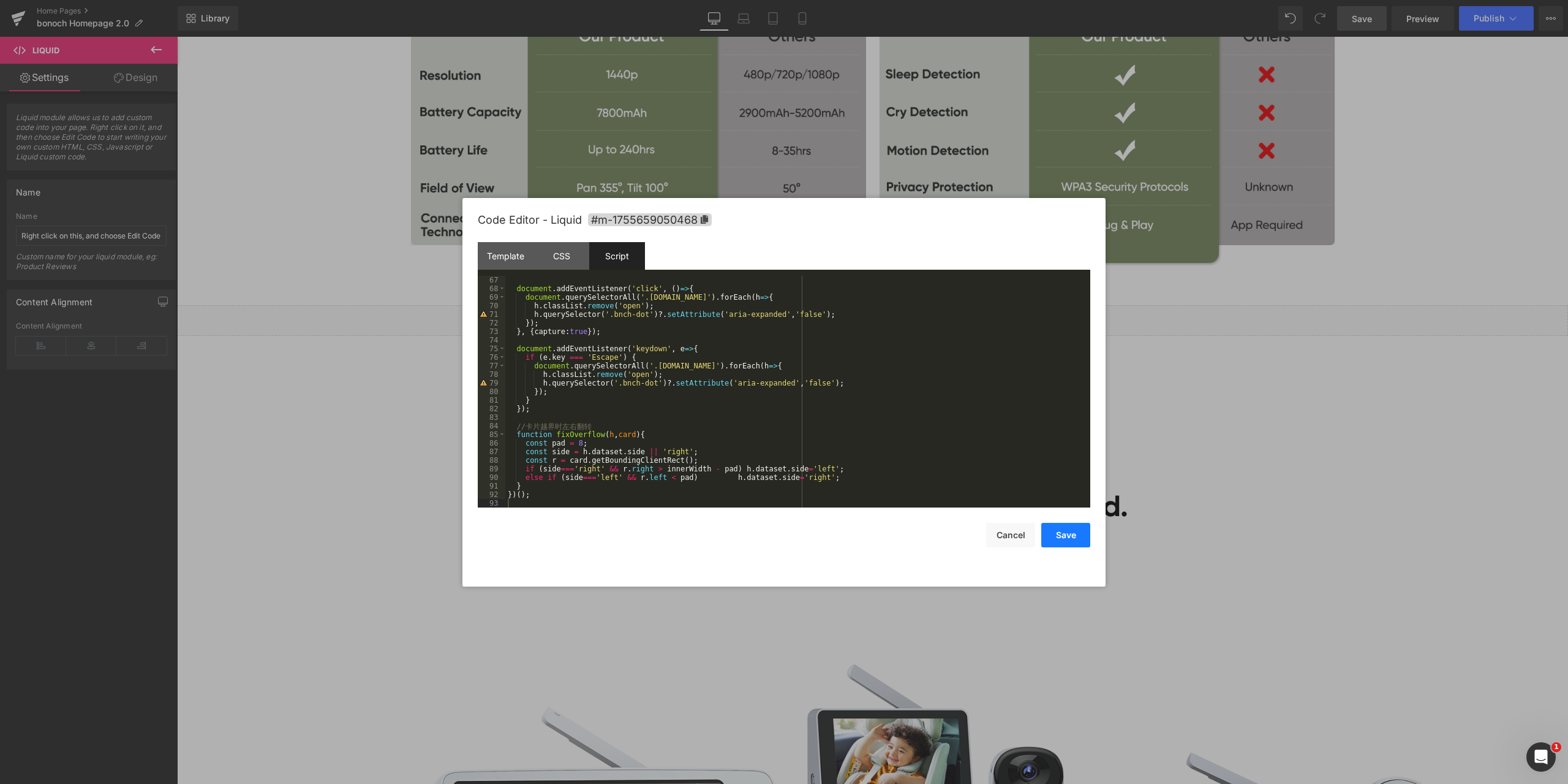
click at [1071, 537] on button "Save" at bounding box center [1066, 534] width 49 height 24
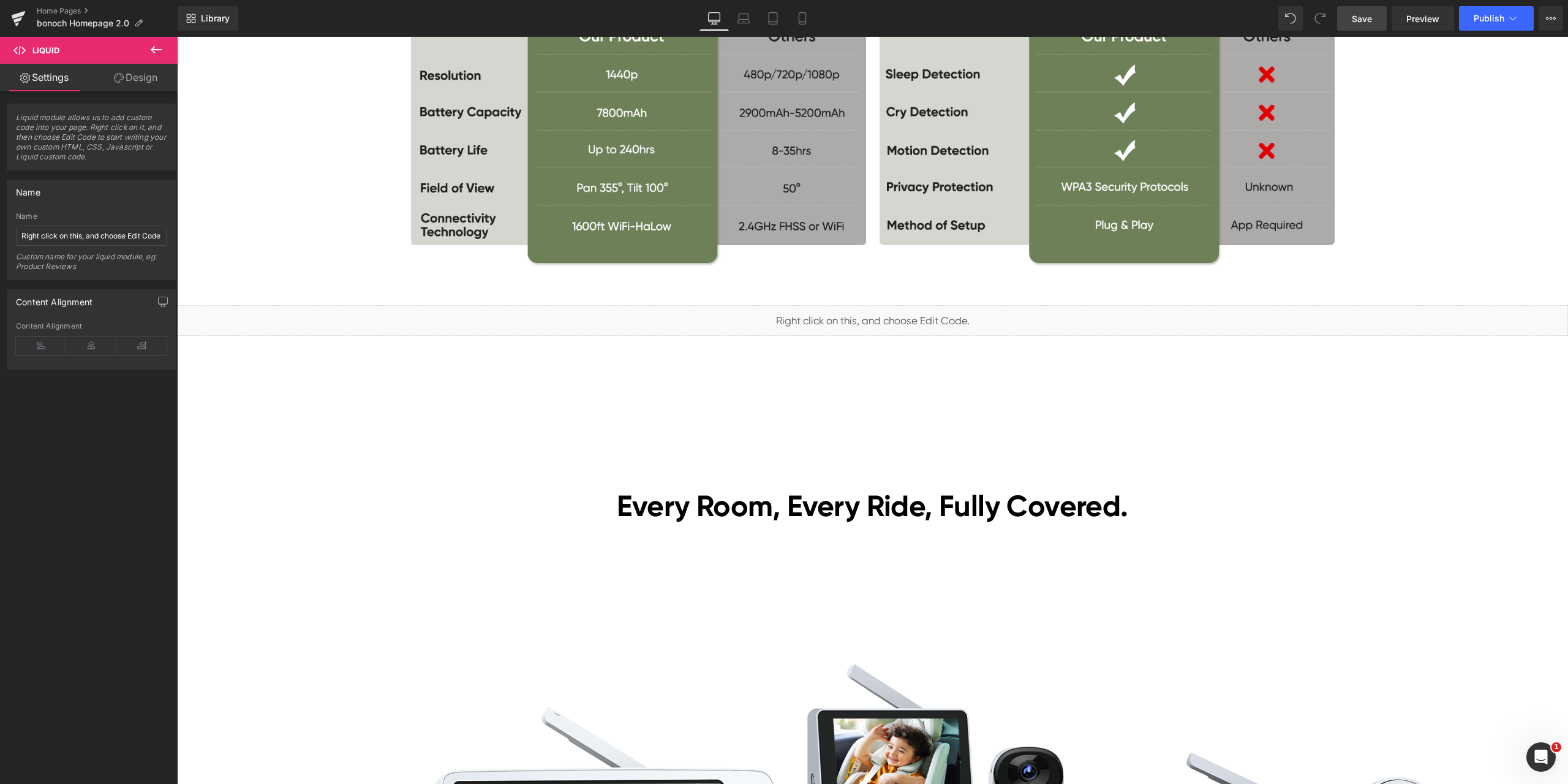
drag, startPoint x: 1359, startPoint y: 19, endPoint x: 246, endPoint y: 503, distance: 1213.7
click at [1359, 19] on span "Save" at bounding box center [1362, 19] width 20 height 13
click at [1413, 16] on span "Preview" at bounding box center [1423, 19] width 33 height 13
click at [861, 308] on span "Liquid" at bounding box center [865, 315] width 31 height 18
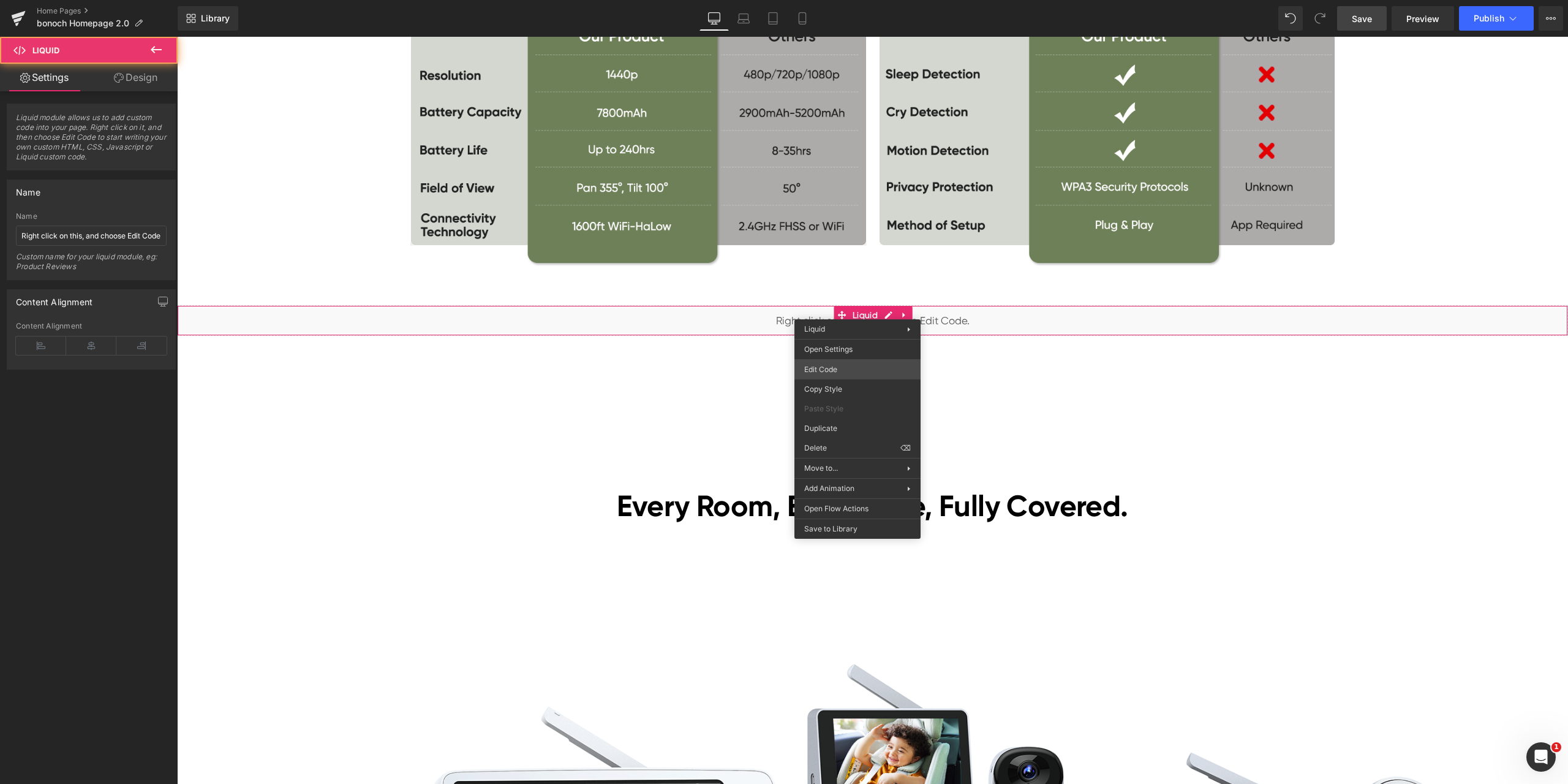
click at [829, 0] on div "Liquid You are previewing how the will restyle your page. You can not edit Elem…" at bounding box center [784, 0] width 1568 height 0
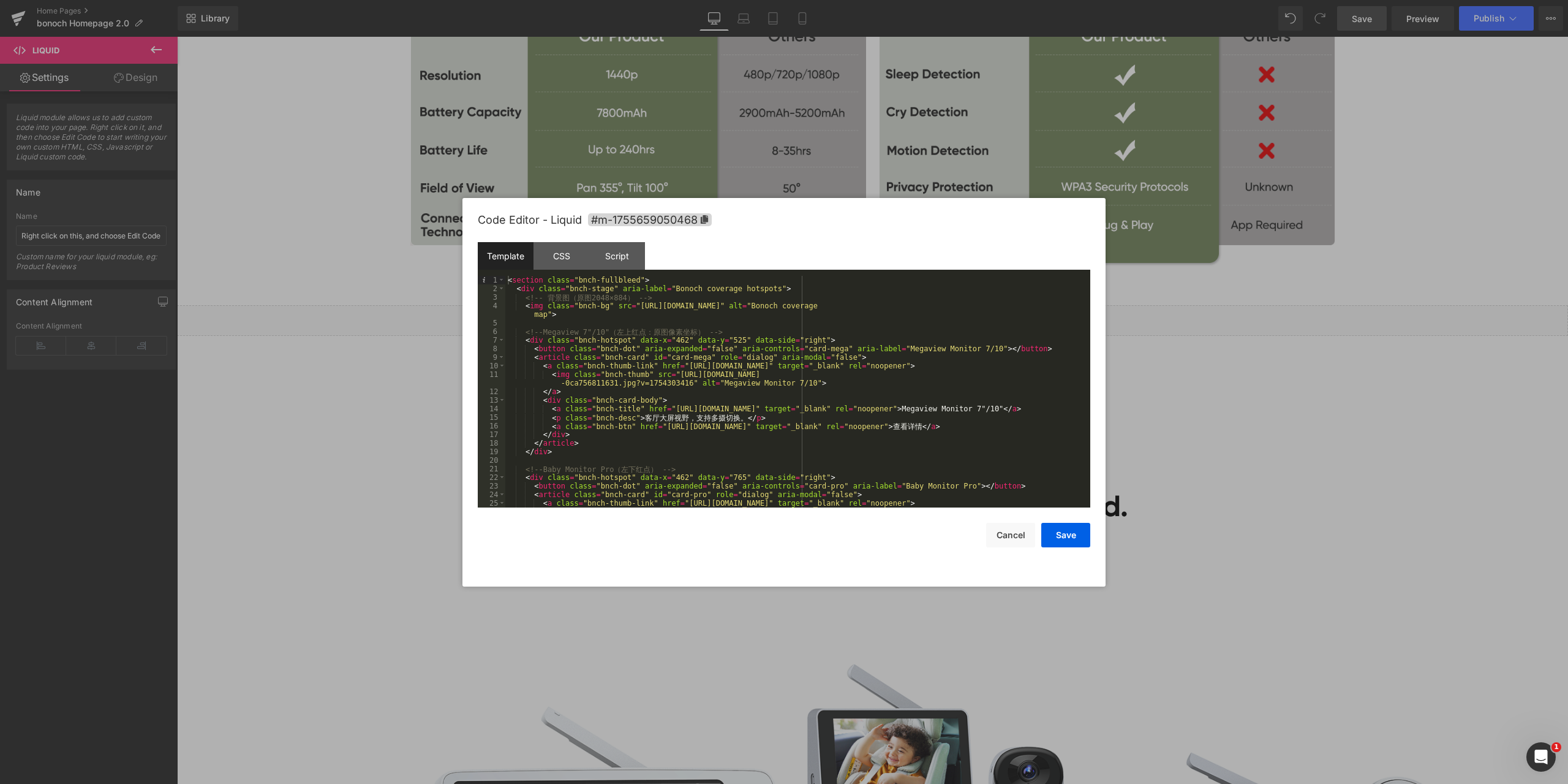
click at [657, 341] on div "< section class = "bnch-fullbleed" > < div class = "bnch-stage" aria-label = "B…" at bounding box center [796, 404] width 580 height 257
click at [706, 341] on div "< section class = "bnch-fullbleed" > < div class = "bnch-stage" aria-label = "B…" at bounding box center [796, 404] width 580 height 257
click at [1064, 535] on button "Save" at bounding box center [1066, 534] width 49 height 24
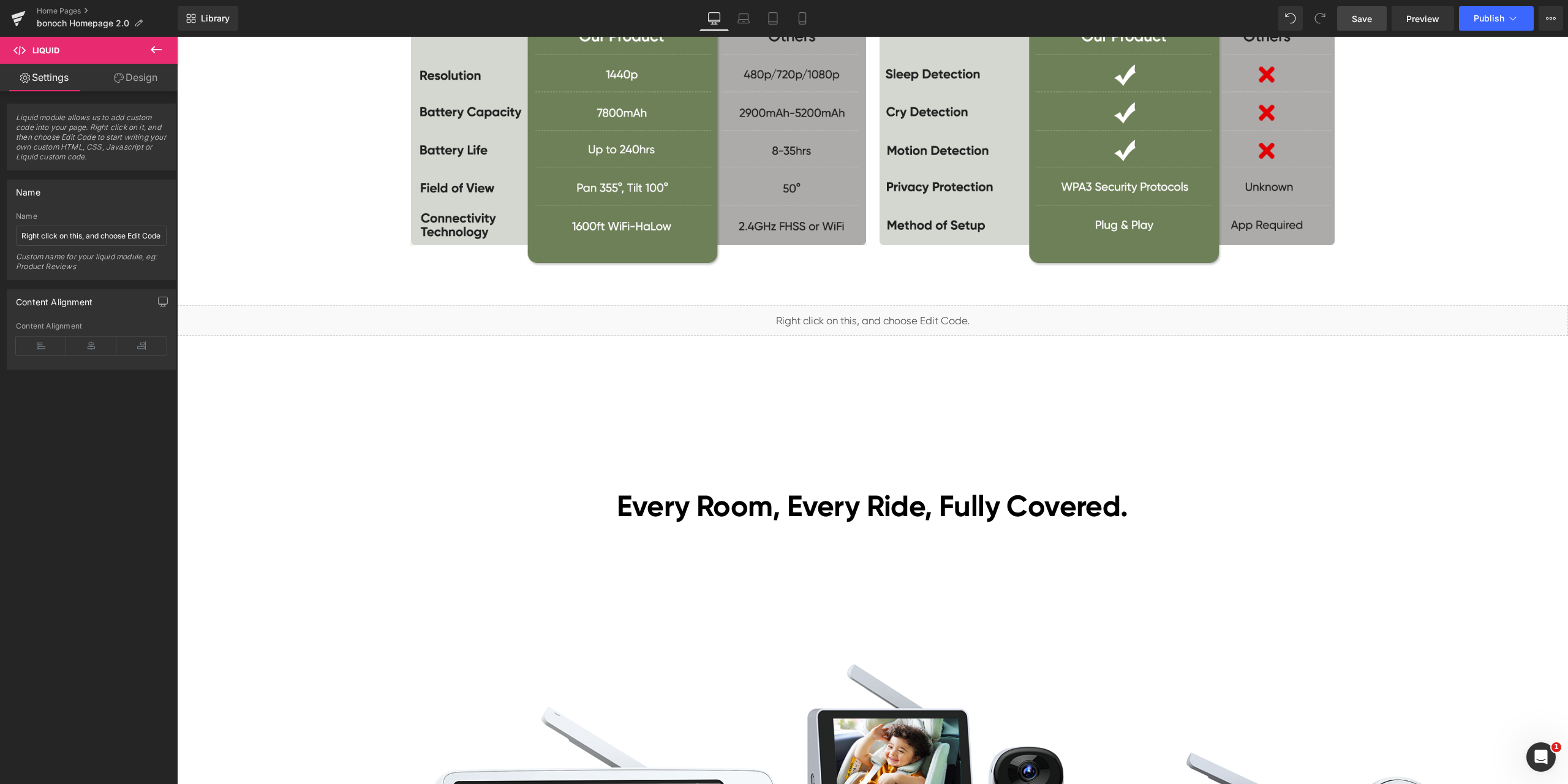
click at [1371, 19] on span "Save" at bounding box center [1362, 19] width 20 height 13
click at [1413, 30] on link "Preview" at bounding box center [1423, 18] width 62 height 24
click at [867, 319] on span "Liquid" at bounding box center [865, 315] width 31 height 18
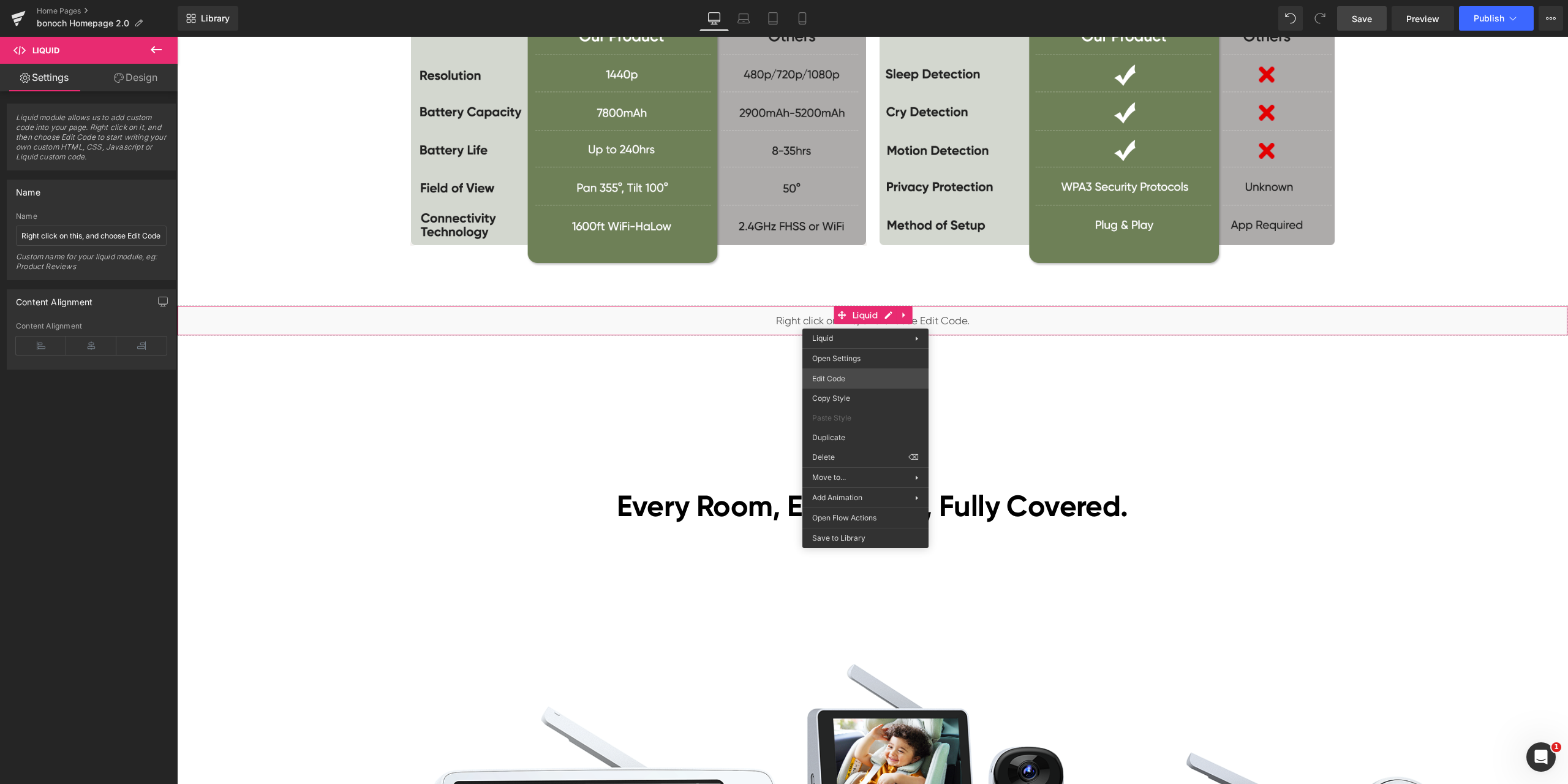
click at [854, 0] on div "Liquid You are previewing how the will restyle your page. You can not edit Elem…" at bounding box center [784, 0] width 1568 height 0
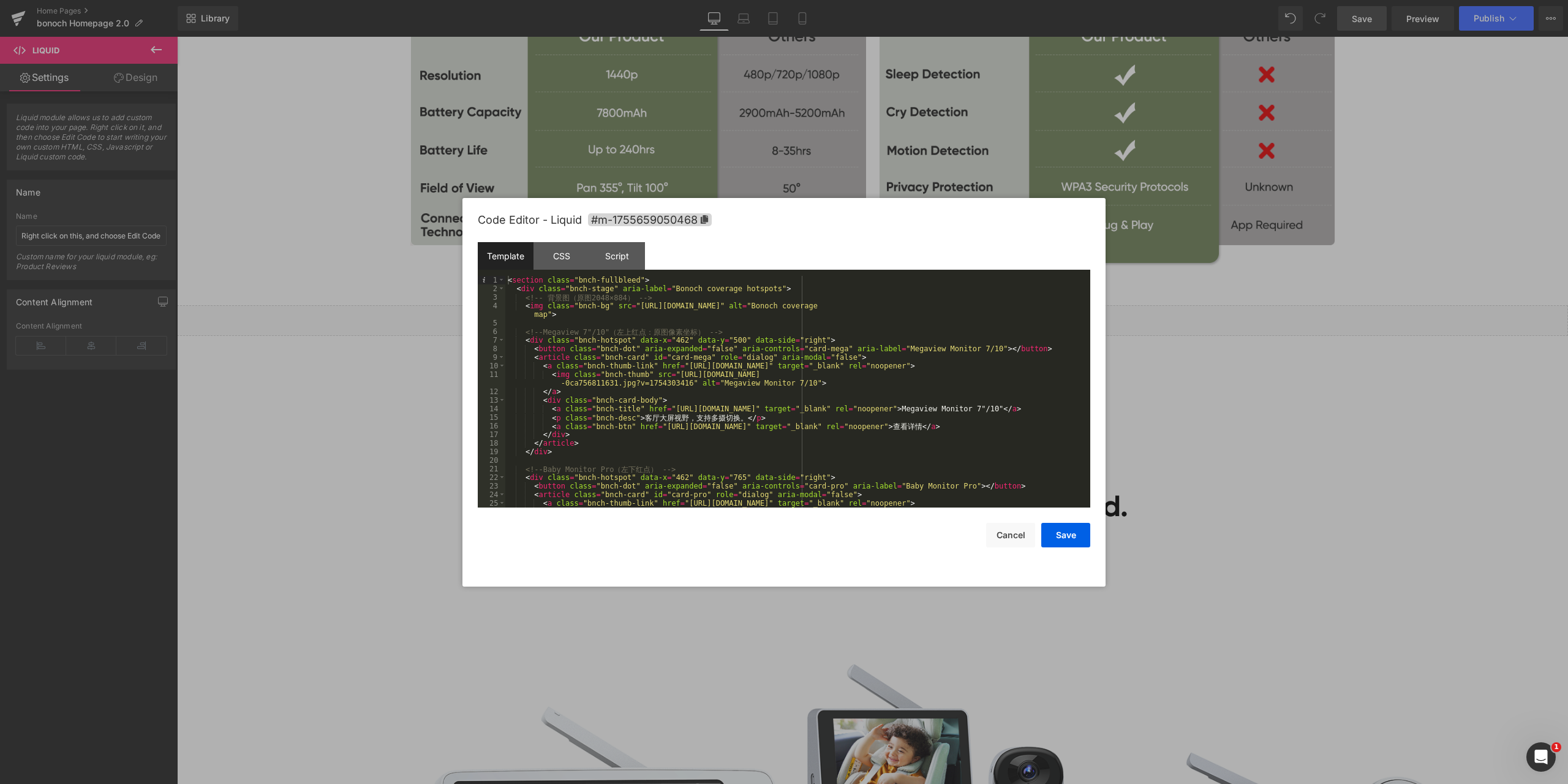
click at [705, 338] on div "< section class = "bnch-fullbleed" > < div class = "bnch-stage" aria-label = "B…" at bounding box center [796, 404] width 580 height 257
click at [1075, 534] on button "Save" at bounding box center [1066, 534] width 49 height 24
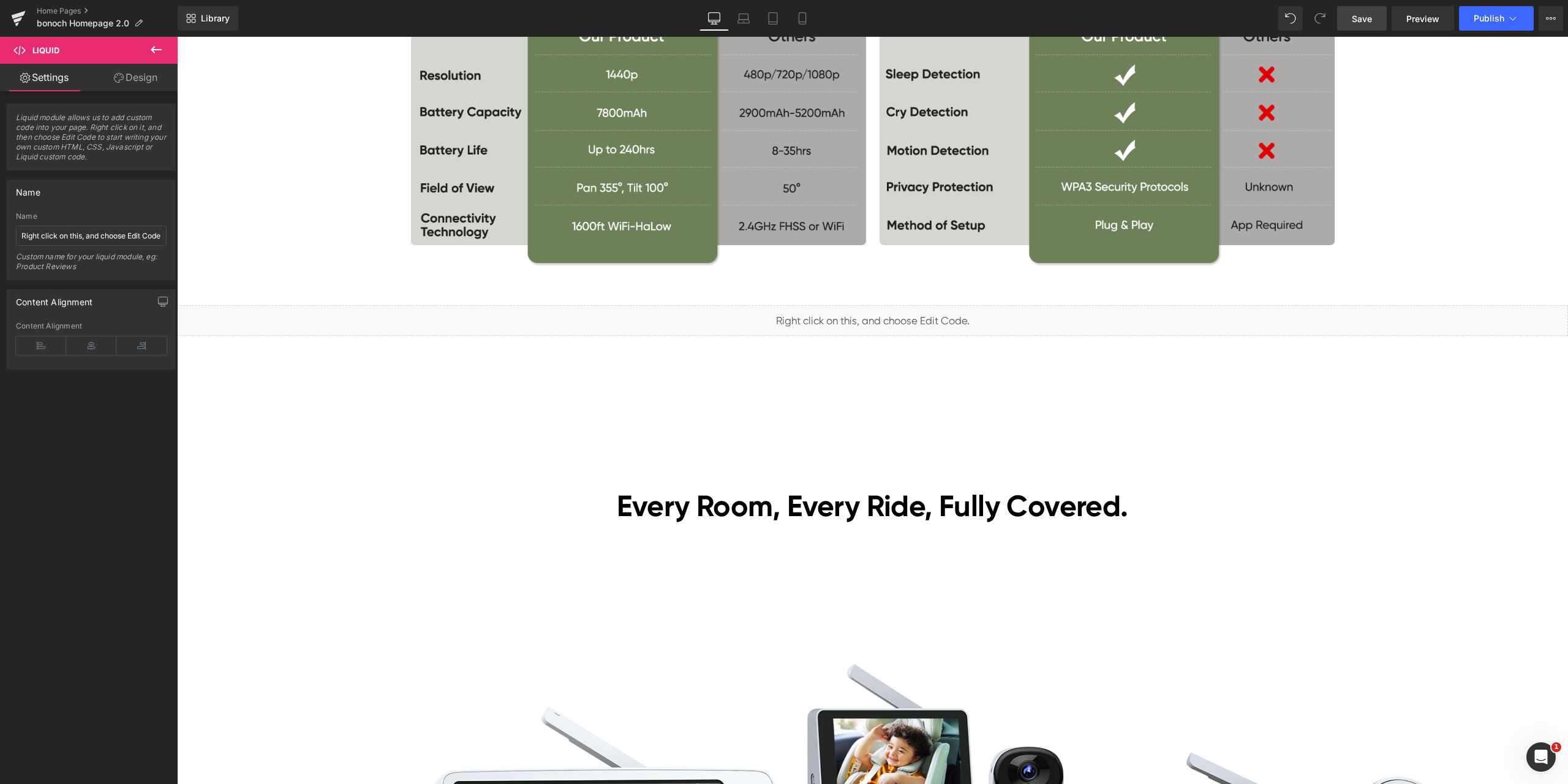
click at [1362, 17] on span "Save" at bounding box center [1362, 19] width 20 height 13
click at [855, 315] on span "Liquid" at bounding box center [865, 315] width 31 height 18
click at [1411, 20] on span "Preview" at bounding box center [1423, 19] width 33 height 13
click at [861, 318] on span "Liquid" at bounding box center [865, 315] width 31 height 18
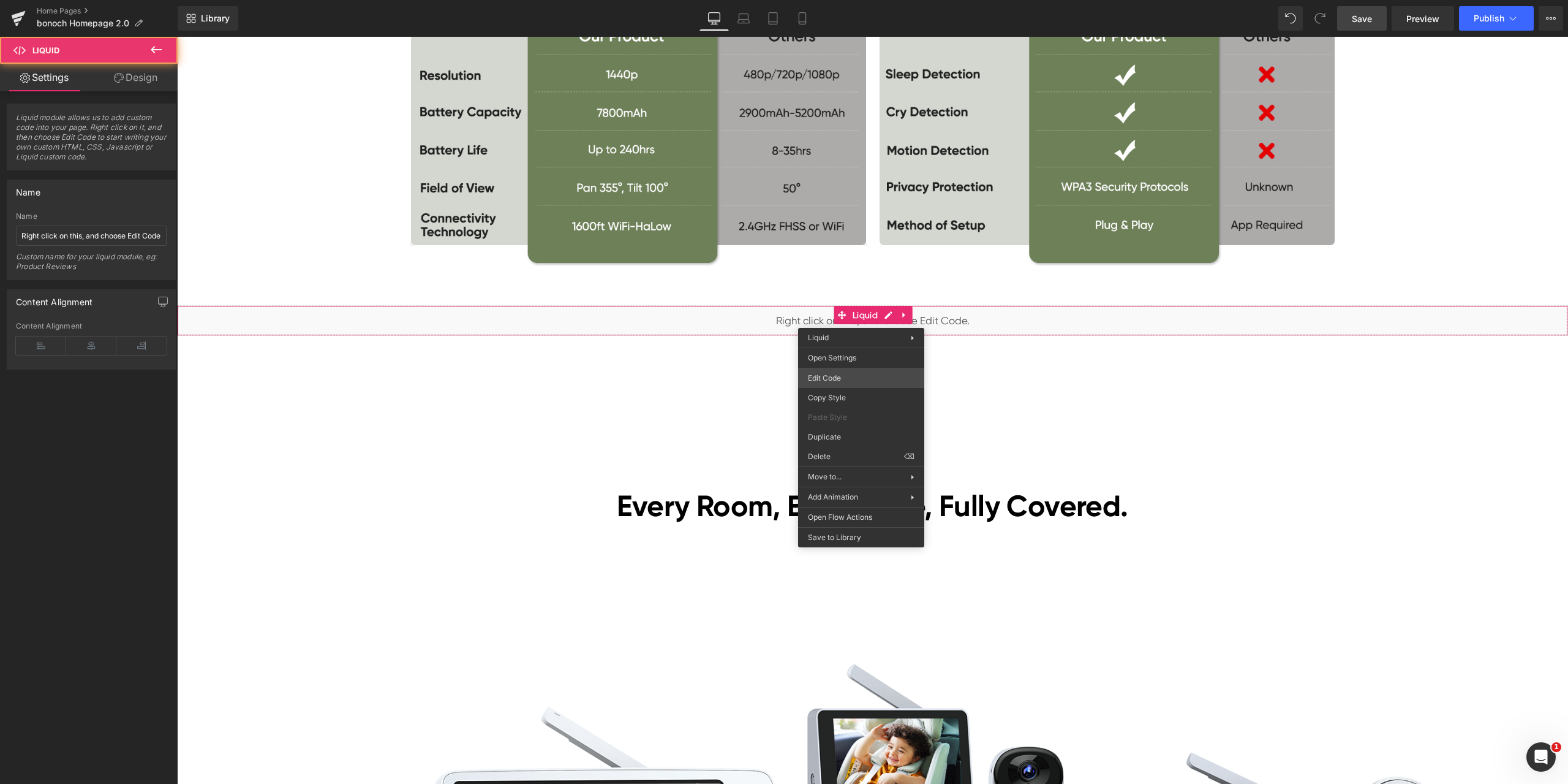
click at [842, 0] on div "Liquid You are previewing how the will restyle your page. You can not edit Elem…" at bounding box center [784, 0] width 1568 height 0
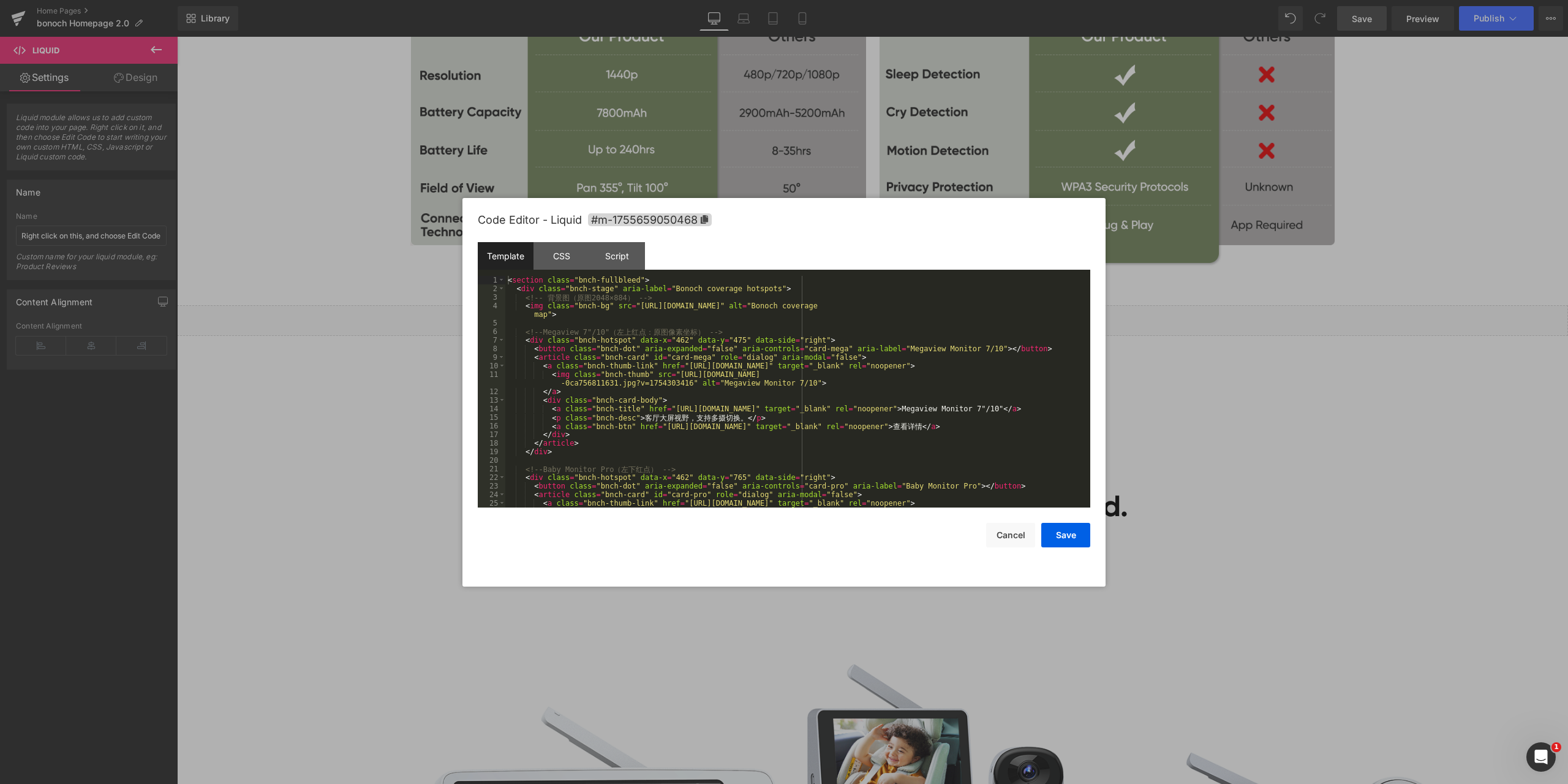
scroll to position [37, 0]
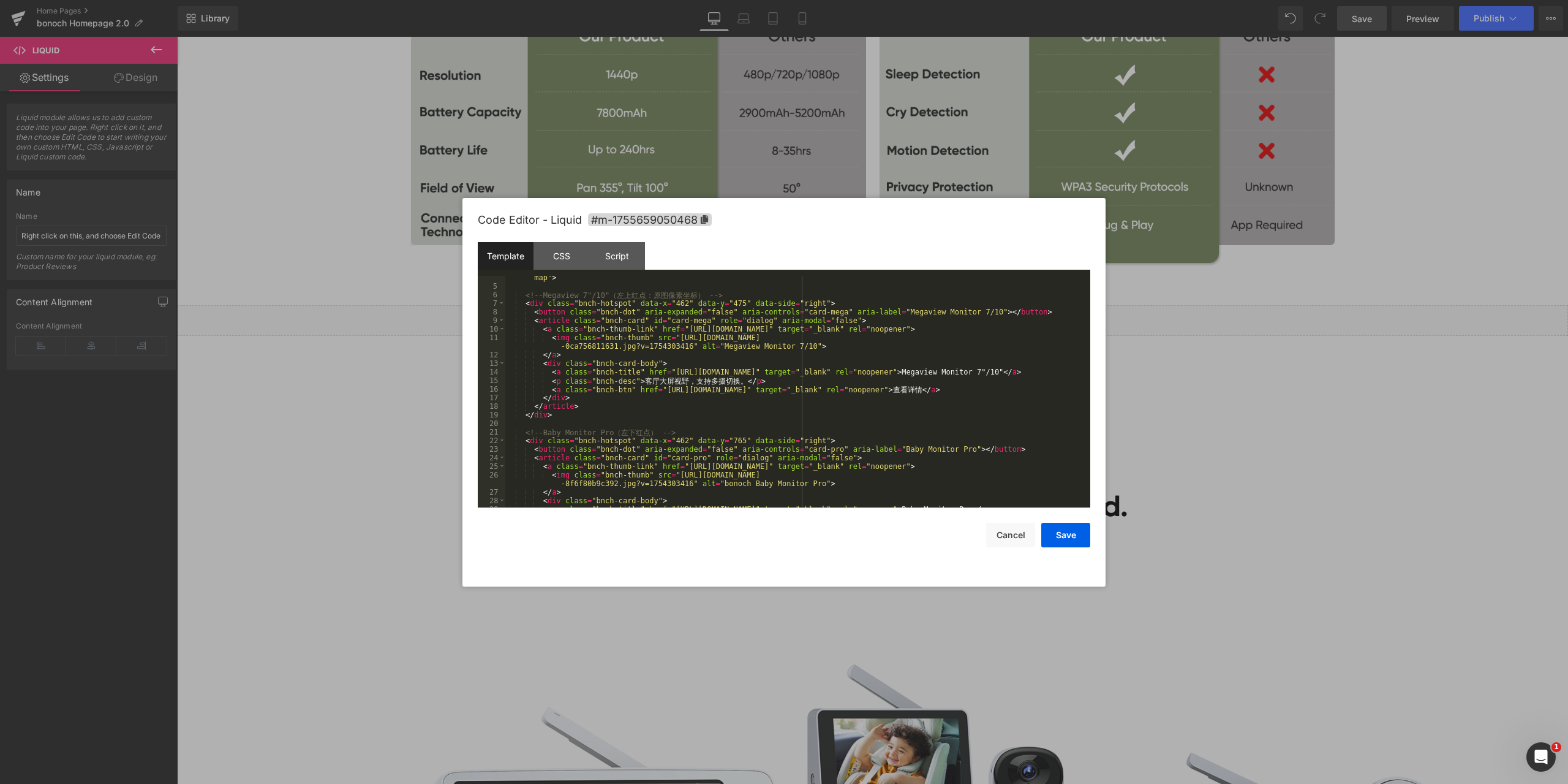
click at [658, 438] on div "< img class = "bnch-bg" src = "https://cdn.shopify.com/s/files/1/0605/5274/1027…" at bounding box center [796, 393] width 580 height 257
click at [1069, 529] on button "Save" at bounding box center [1066, 534] width 49 height 24
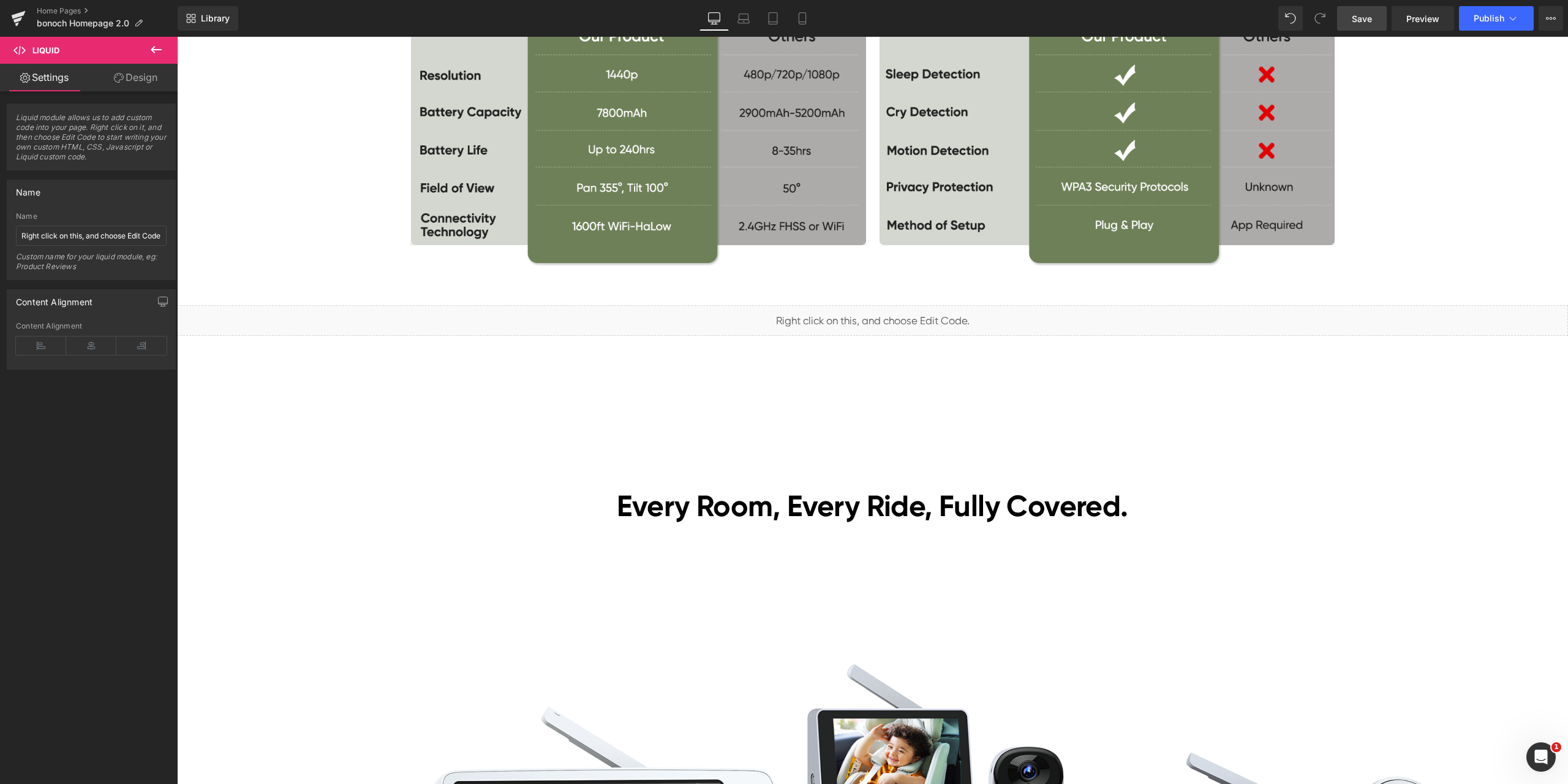
click at [1366, 17] on span "Save" at bounding box center [1362, 19] width 20 height 13
click at [1422, 19] on span "Preview" at bounding box center [1423, 19] width 33 height 13
click at [862, 316] on span "Liquid" at bounding box center [865, 315] width 31 height 18
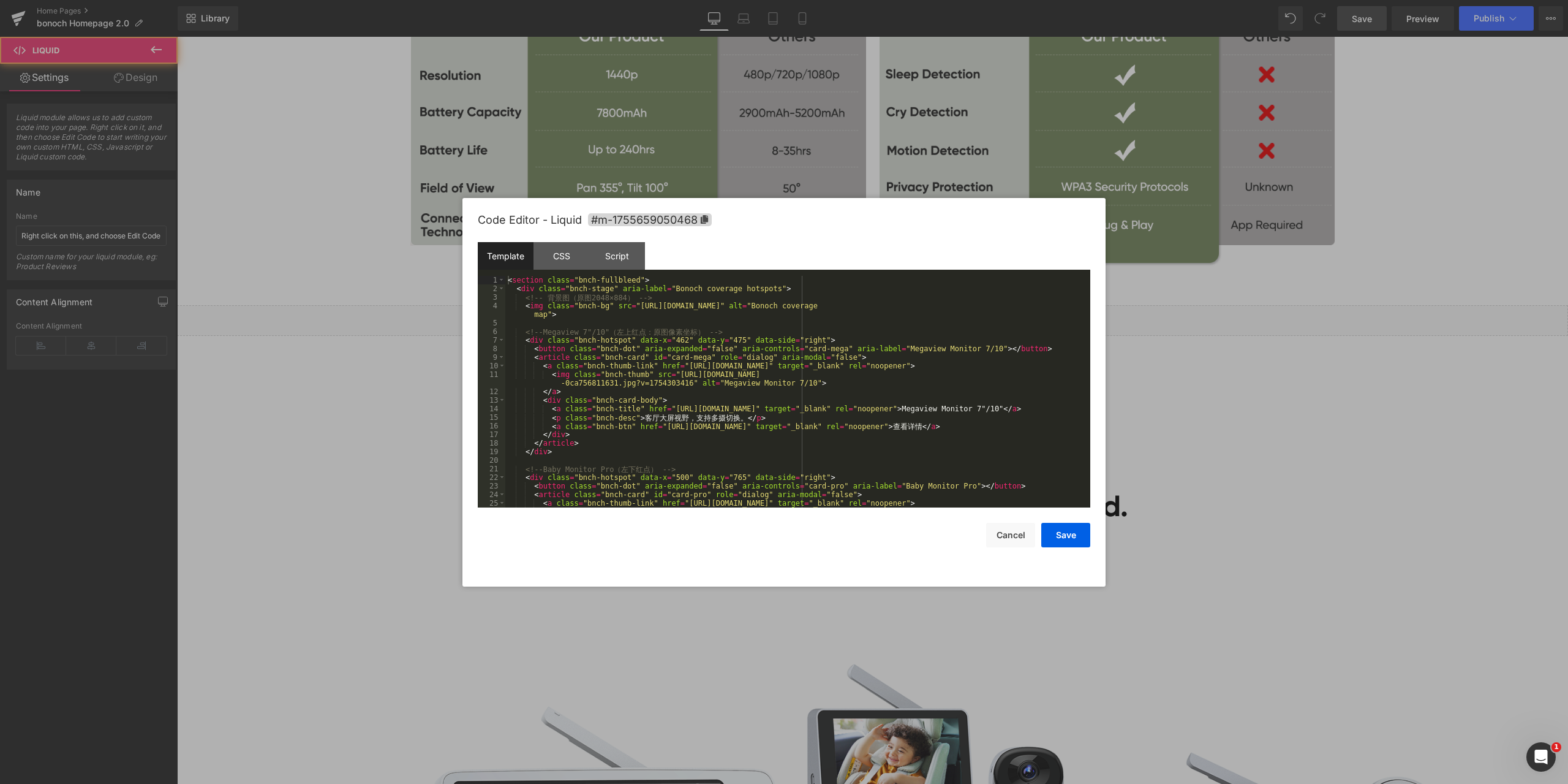
click at [844, 0] on div "Liquid You are previewing how the will restyle your page. You can not edit Elem…" at bounding box center [784, 0] width 1568 height 0
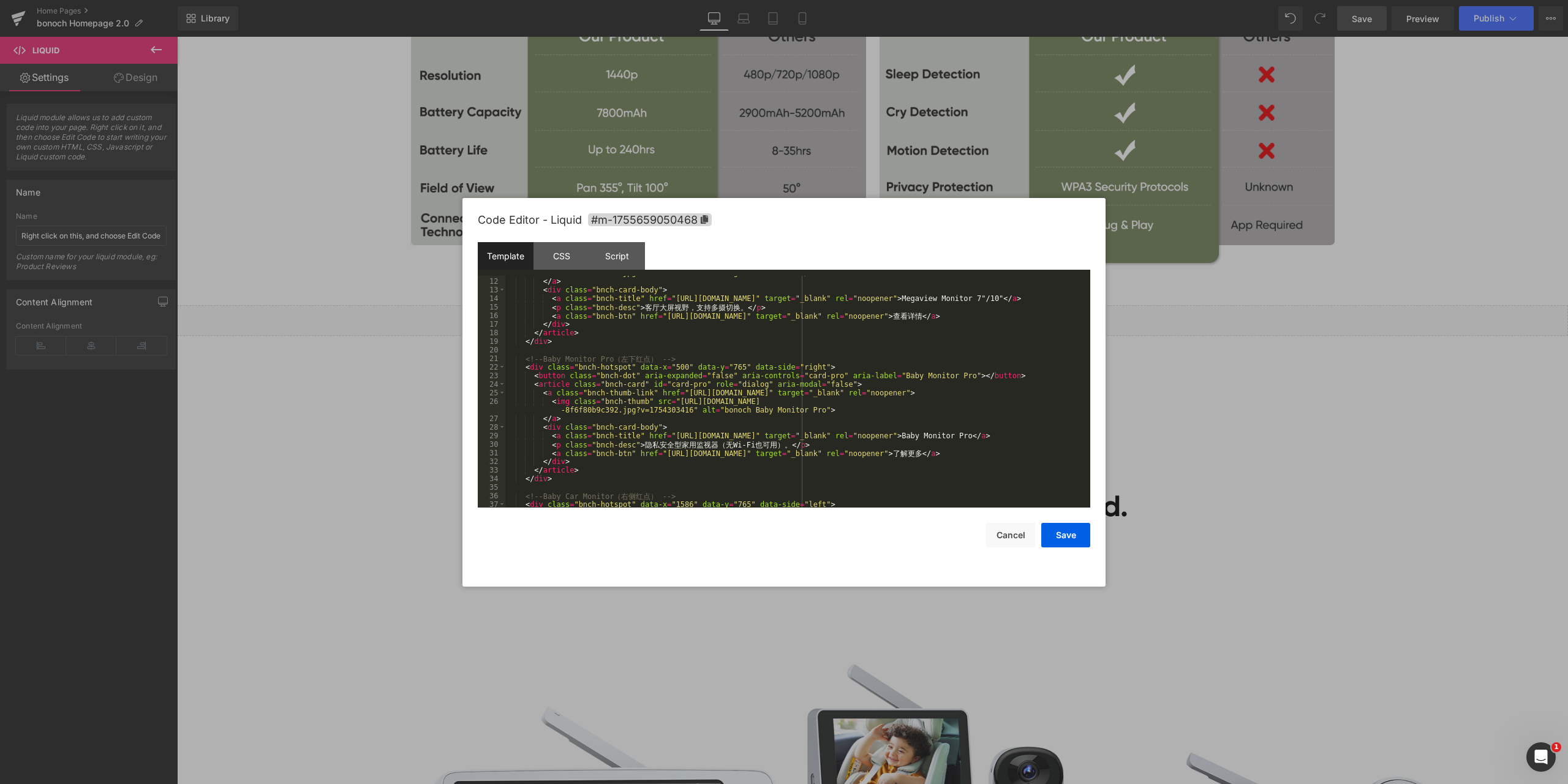
drag, startPoint x: 657, startPoint y: 365, endPoint x: 684, endPoint y: 363, distance: 27.1
click at [657, 365] on div "< img class = "bnch-thumb" src = "https://cdn.shopify.com/s/files/1/0605/5274/1…" at bounding box center [796, 388] width 580 height 257
click at [706, 364] on div "< img class = "bnch-thumb" src = "https://cdn.shopify.com/s/files/1/0605/5274/1…" at bounding box center [796, 388] width 580 height 257
click at [1070, 536] on button "Save" at bounding box center [1066, 534] width 49 height 24
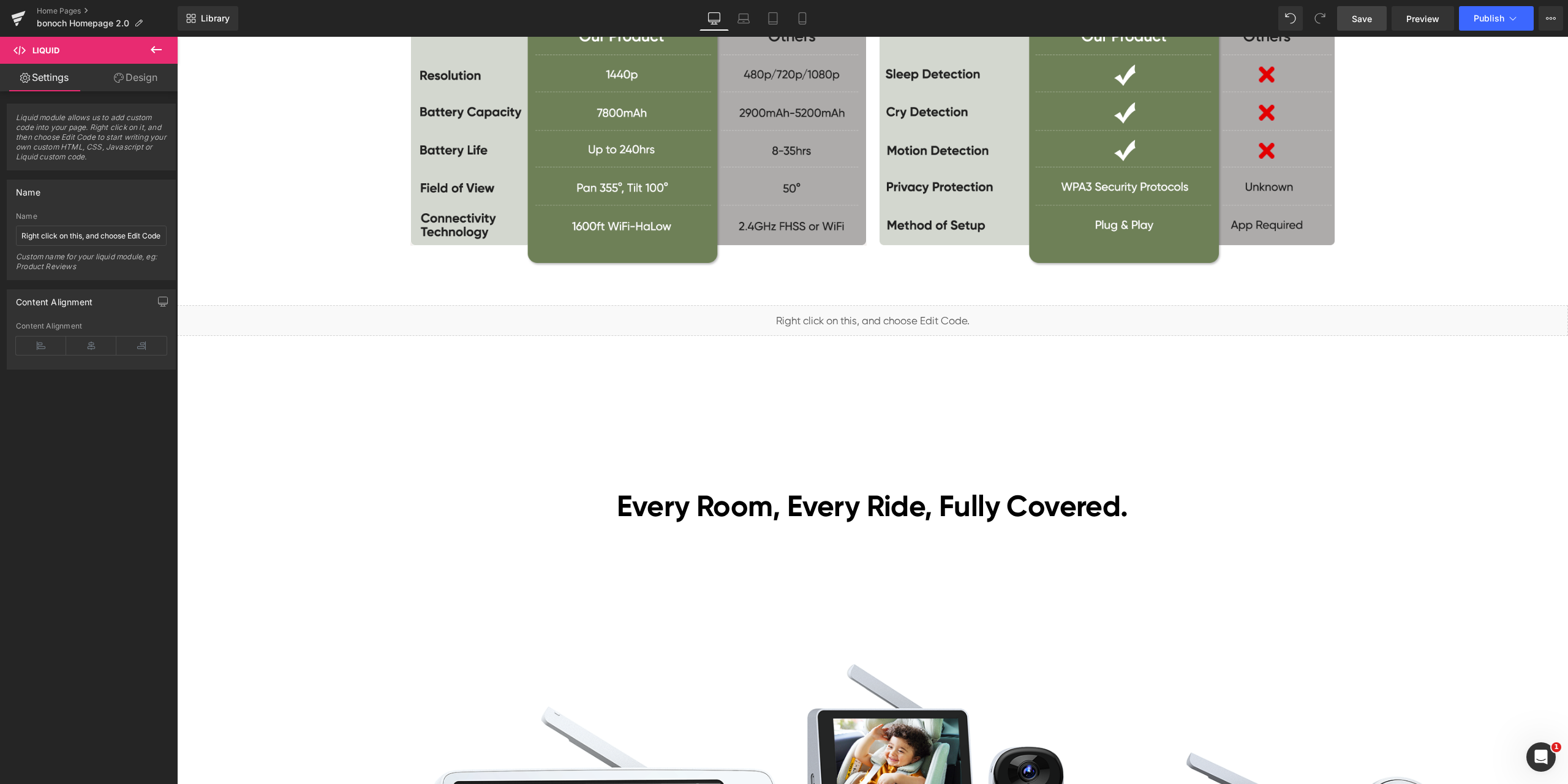
click at [1365, 21] on span "Save" at bounding box center [1362, 19] width 20 height 13
click at [1421, 23] on span "Preview" at bounding box center [1423, 19] width 33 height 13
click at [861, 316] on span "Liquid" at bounding box center [865, 315] width 31 height 18
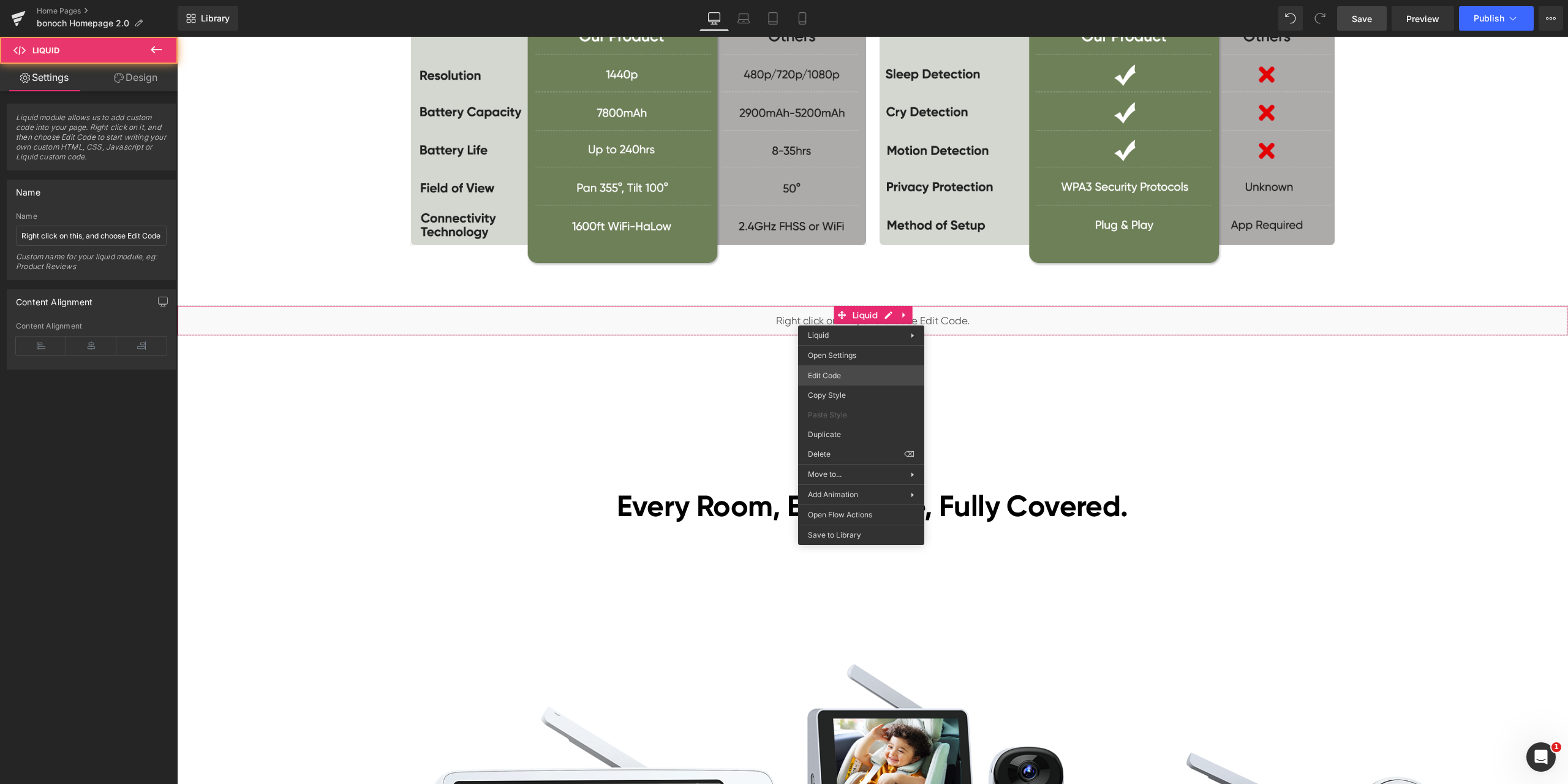
click at [859, 0] on div "Liquid You are previewing how the will restyle your page. You can not edit Elem…" at bounding box center [784, 0] width 1568 height 0
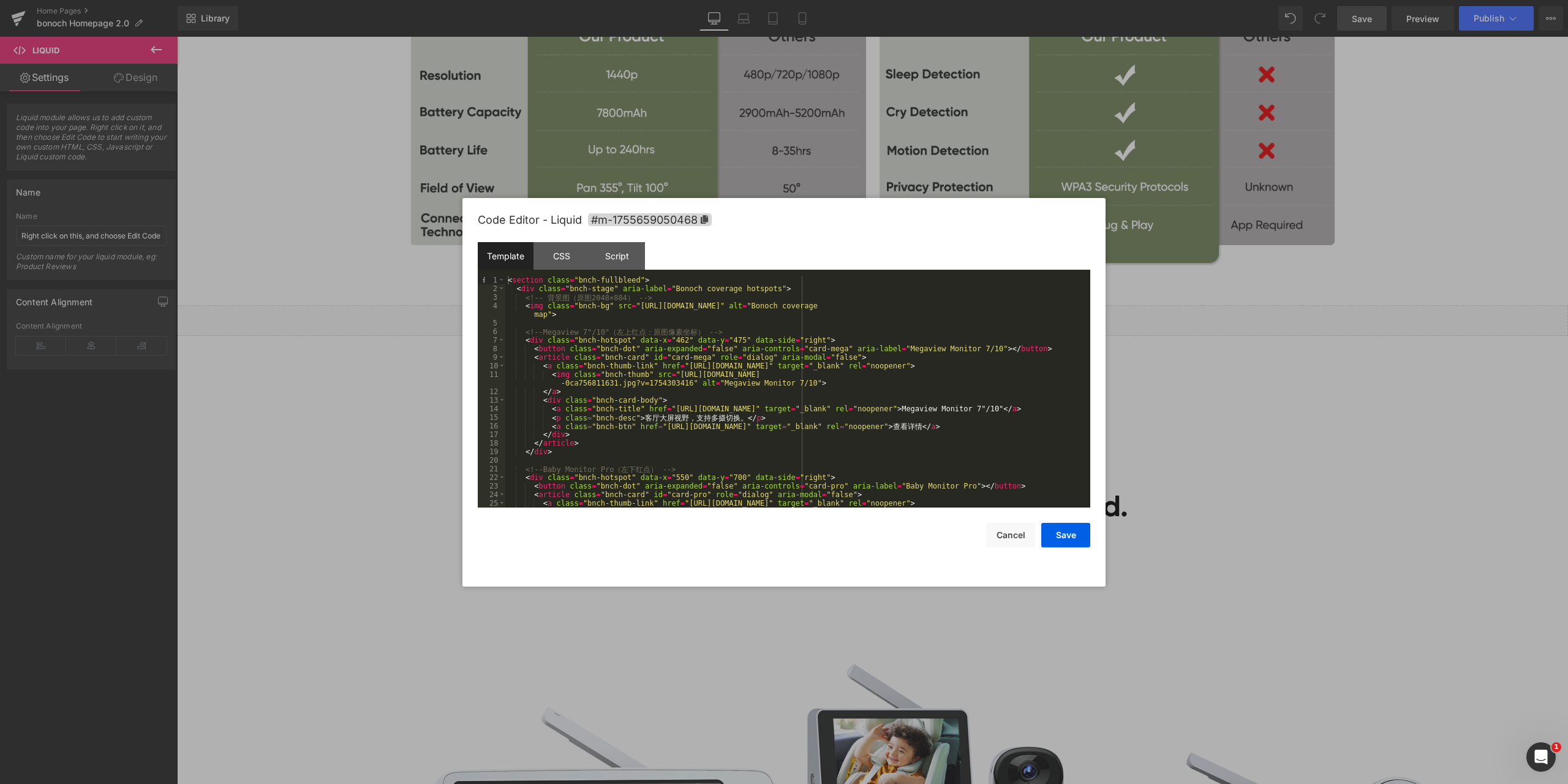
scroll to position [37, 0]
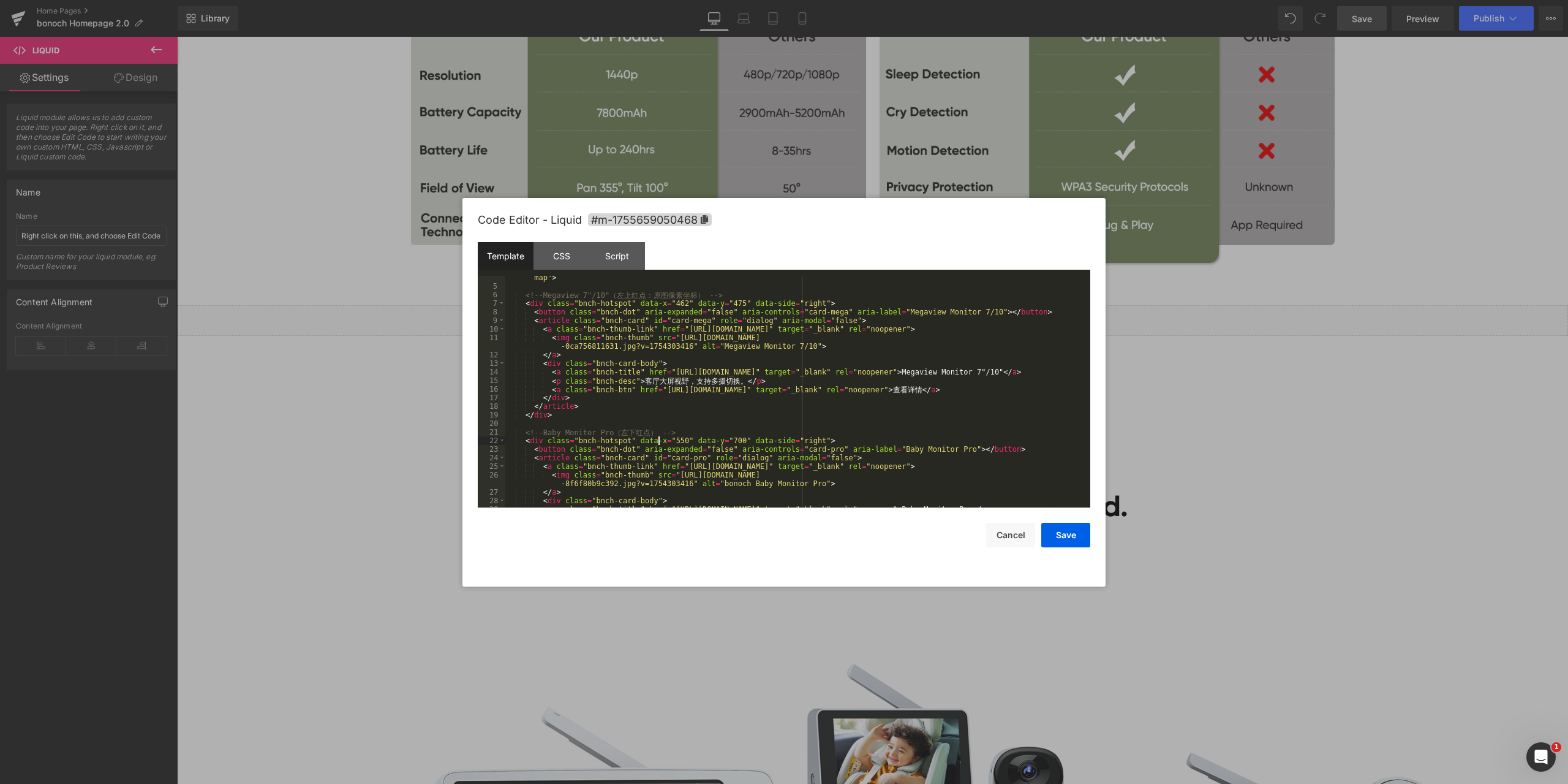
drag, startPoint x: 657, startPoint y: 440, endPoint x: 670, endPoint y: 438, distance: 13.2
click at [657, 439] on div "< img class = "bnch-bg" src = "https://cdn.shopify.com/s/files/1/0605/5274/1027…" at bounding box center [796, 393] width 580 height 257
click at [706, 439] on div "< img class = "bnch-bg" src = "https://cdn.shopify.com/s/files/1/0605/5274/1027…" at bounding box center [796, 393] width 580 height 257
click at [1069, 529] on button "Save" at bounding box center [1066, 534] width 49 height 24
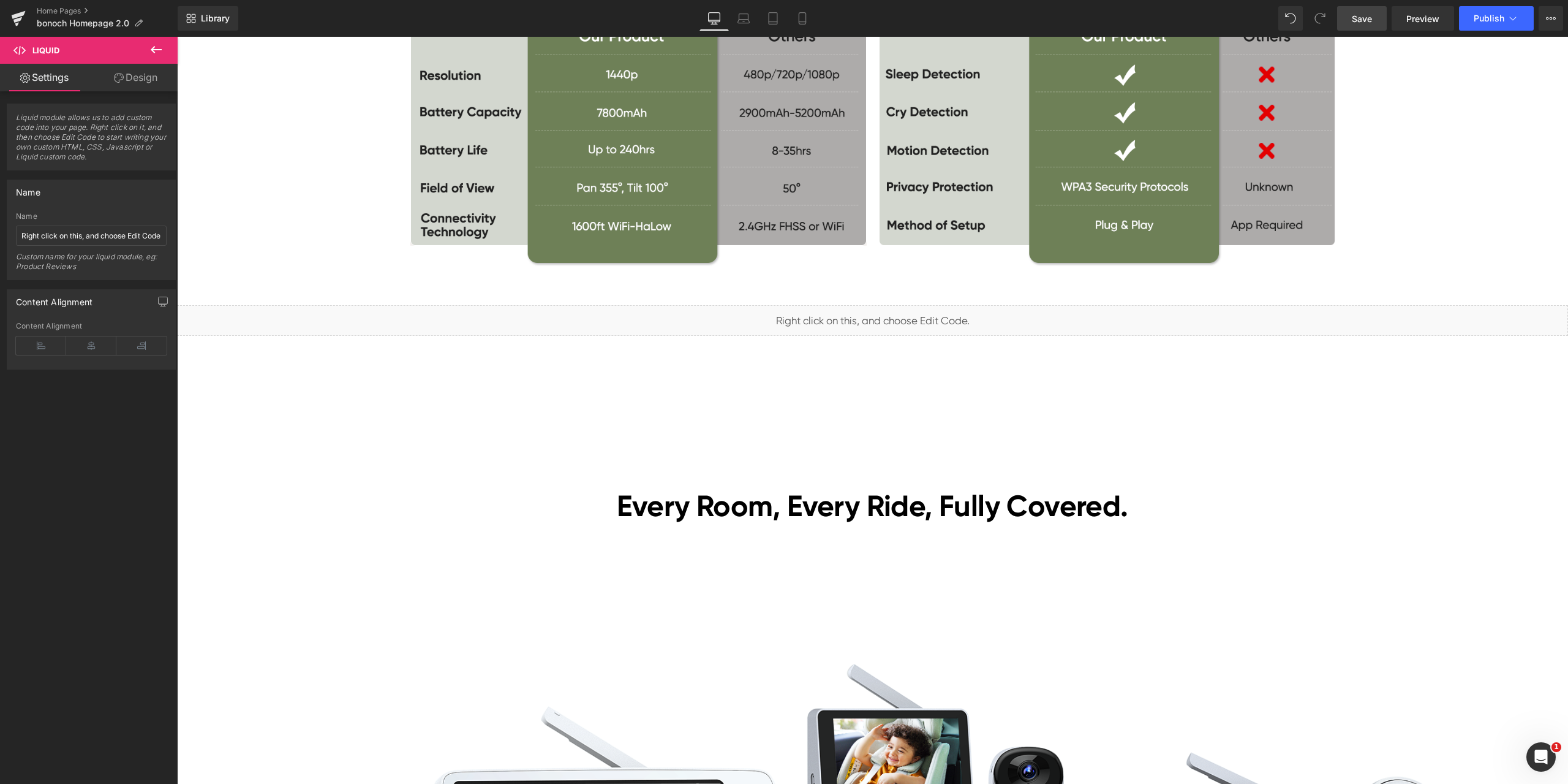
click at [1371, 17] on span "Save" at bounding box center [1362, 19] width 20 height 13
click at [1427, 16] on span "Preview" at bounding box center [1423, 19] width 33 height 13
click at [861, 313] on span "Liquid" at bounding box center [865, 315] width 31 height 18
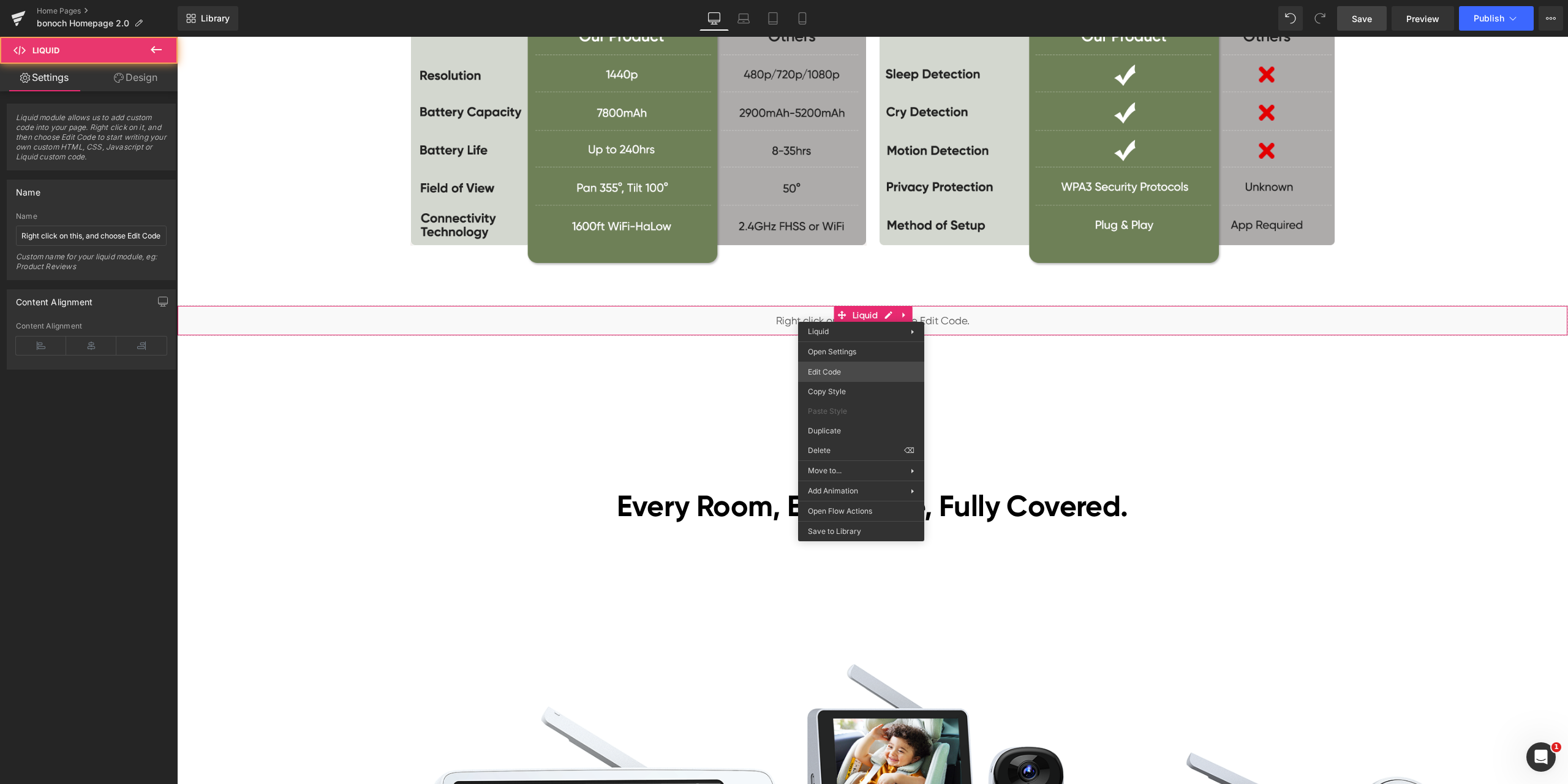
click at [836, 0] on div "Liquid You are previewing how the will restyle your page. You can not edit Elem…" at bounding box center [784, 0] width 1568 height 0
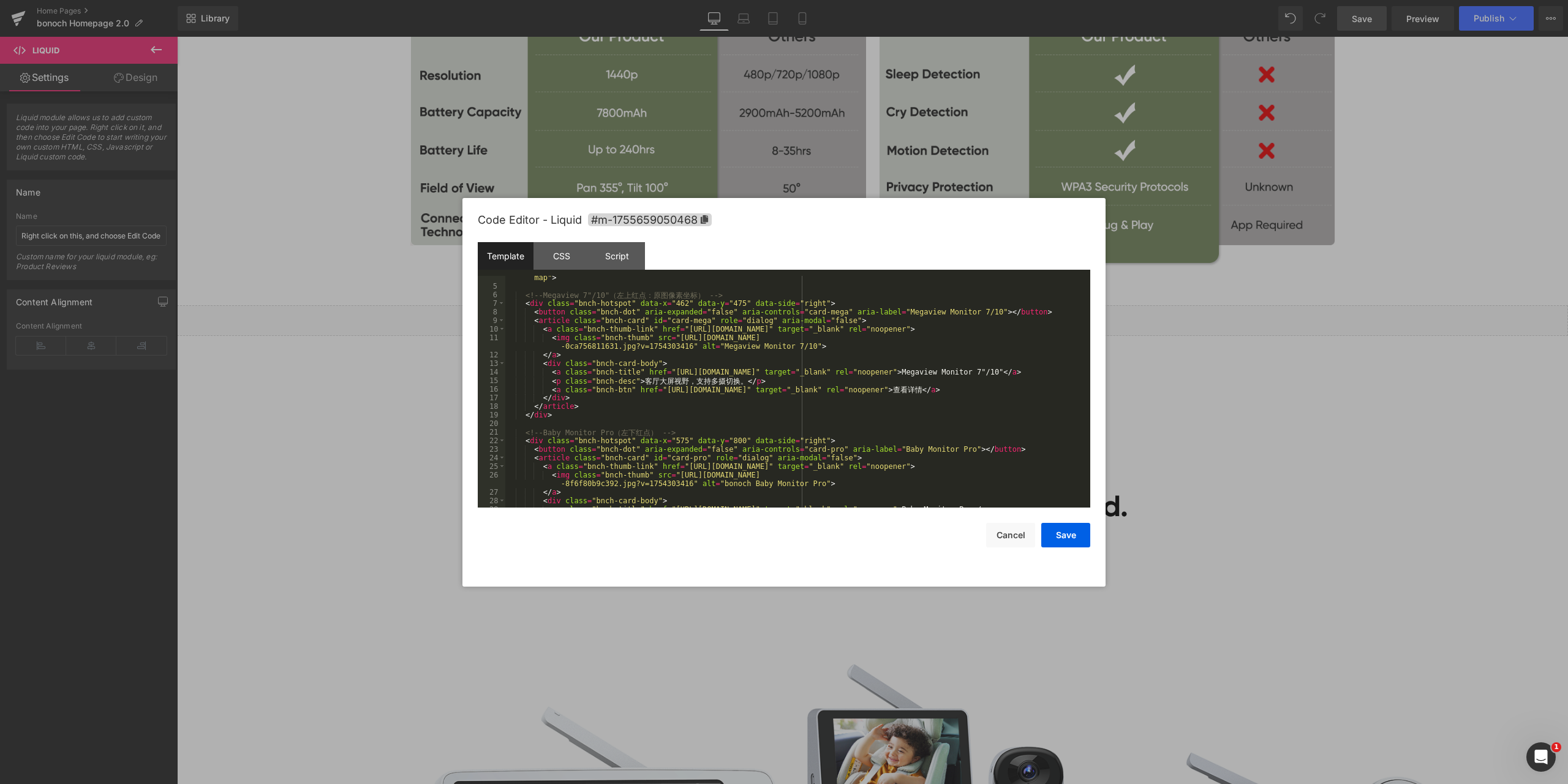
scroll to position [74, 0]
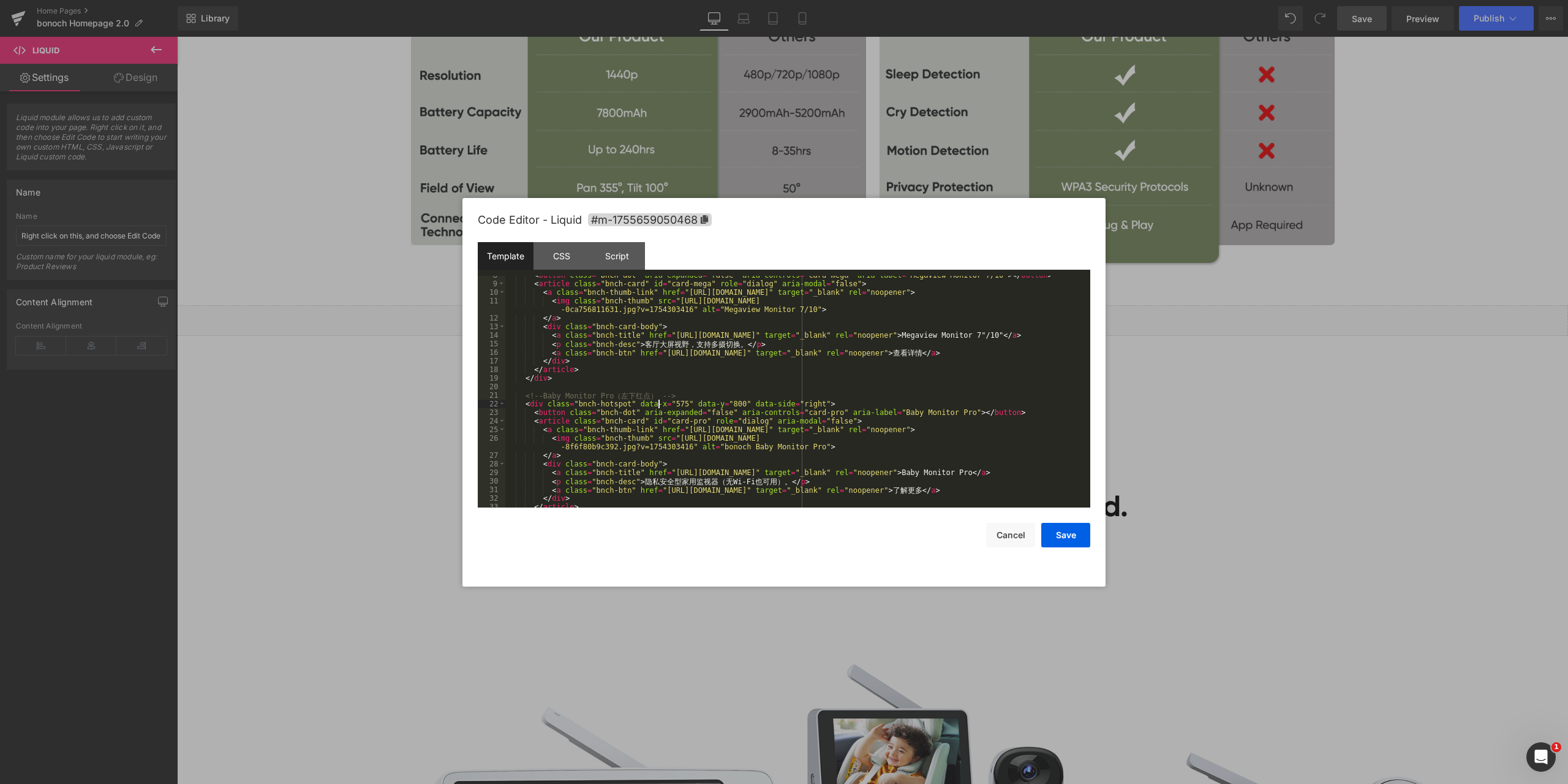
click at [656, 403] on div "< button class = "bnch-dot" aria-expanded = "false" aria-controls = "card-mega"…" at bounding box center [796, 395] width 580 height 249
click at [704, 403] on div "< button class = "bnch-dot" aria-expanded = "false" aria-controls = "card-mega"…" at bounding box center [796, 395] width 580 height 249
click at [1073, 532] on button "Save" at bounding box center [1066, 534] width 49 height 24
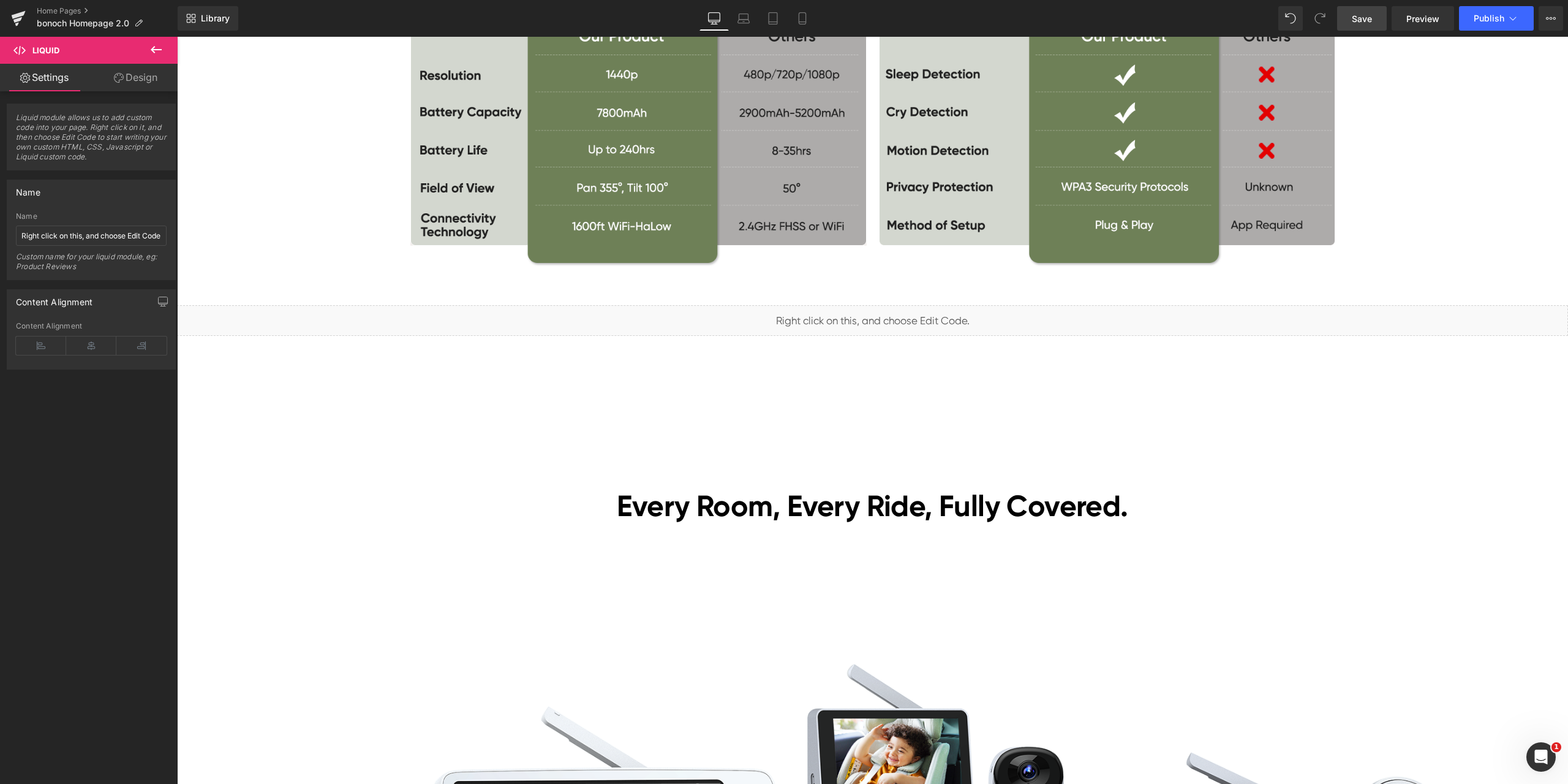
click at [1372, 19] on span "Save" at bounding box center [1362, 19] width 20 height 13
click at [1419, 16] on span "Preview" at bounding box center [1423, 19] width 33 height 13
click at [850, 316] on span "Liquid" at bounding box center [865, 315] width 31 height 18
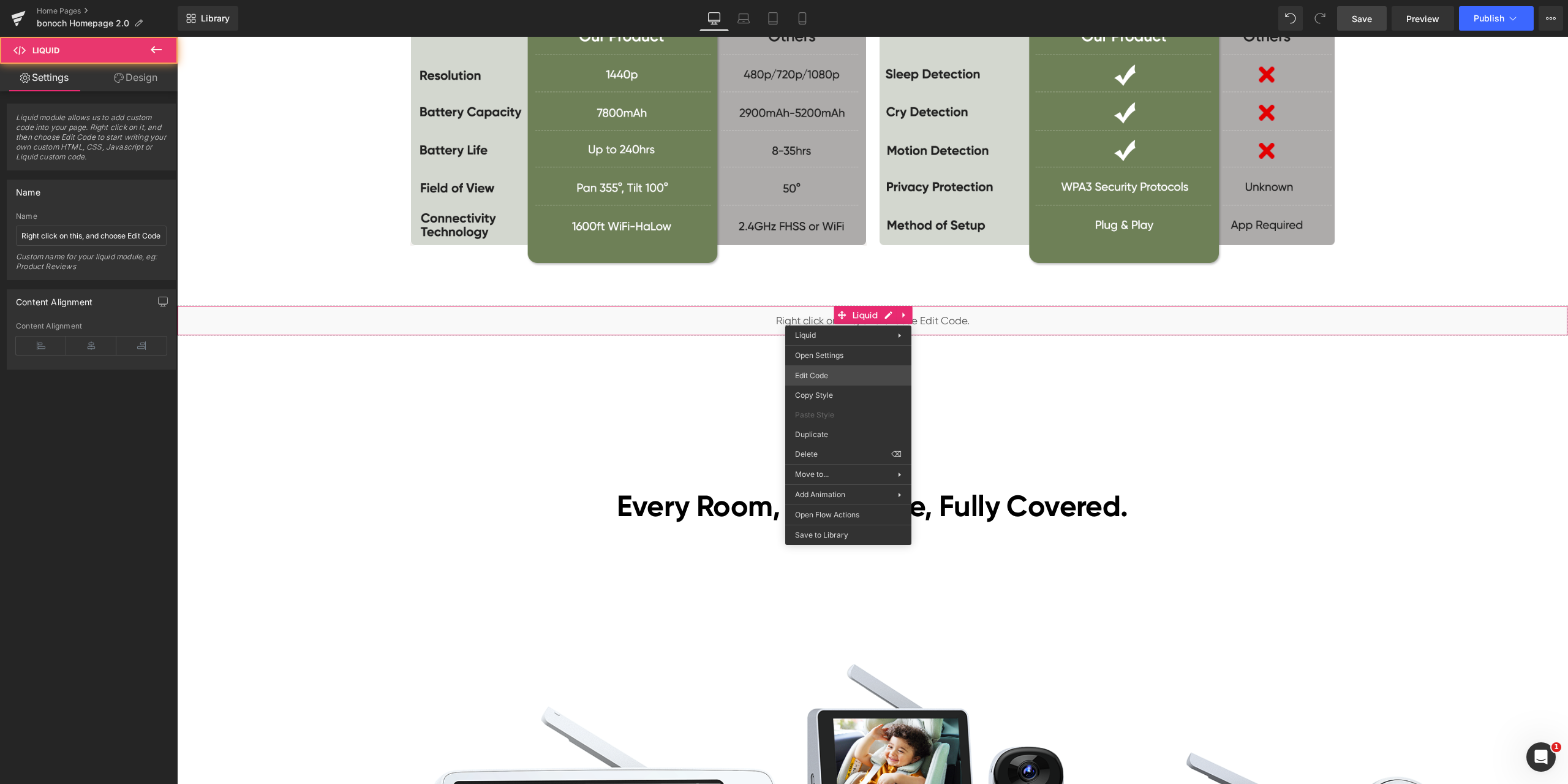
click at [841, 0] on div "Liquid You are previewing how the will restyle your page. You can not edit Elem…" at bounding box center [784, 0] width 1568 height 0
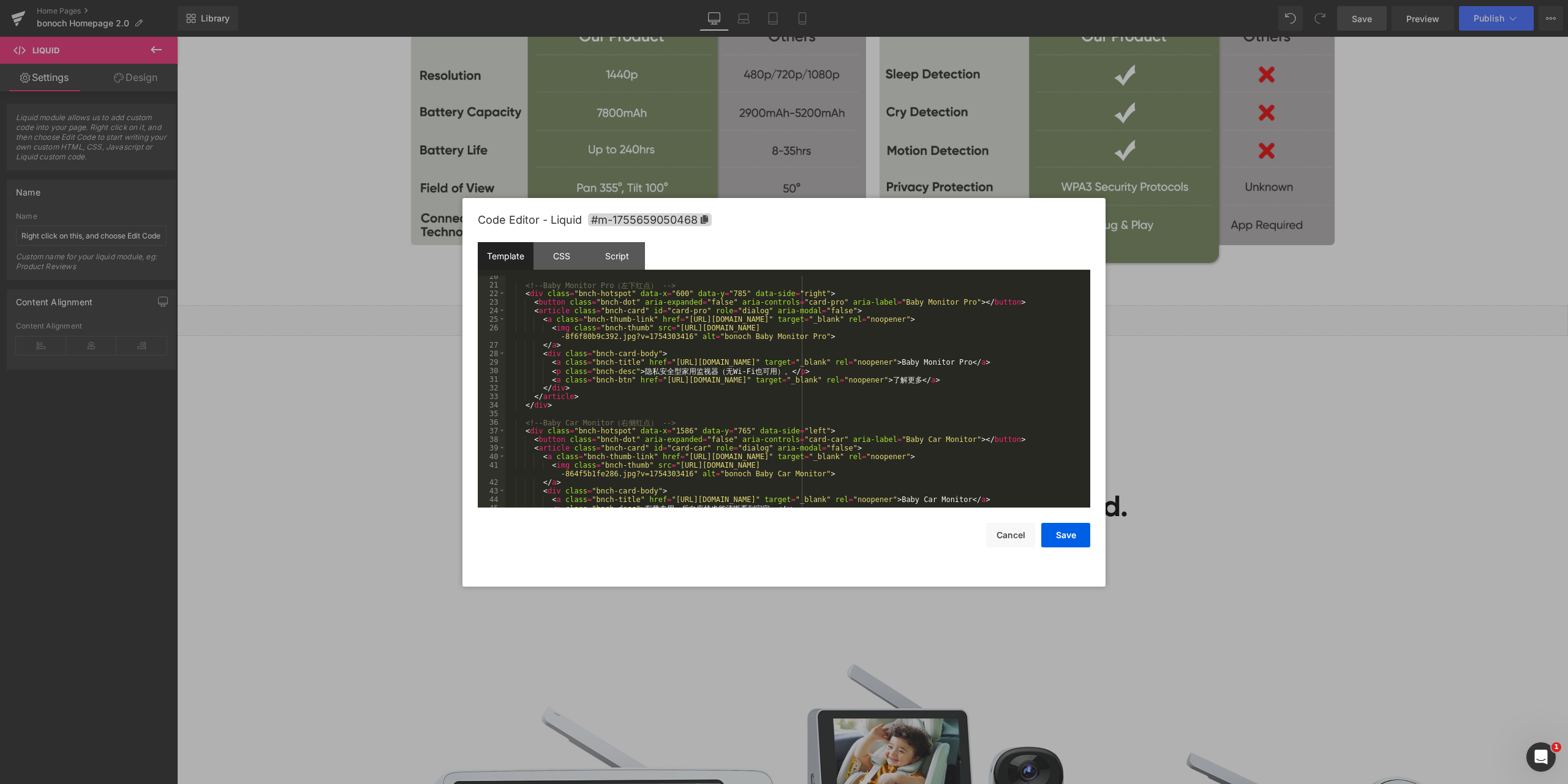
scroll to position [220, 0]
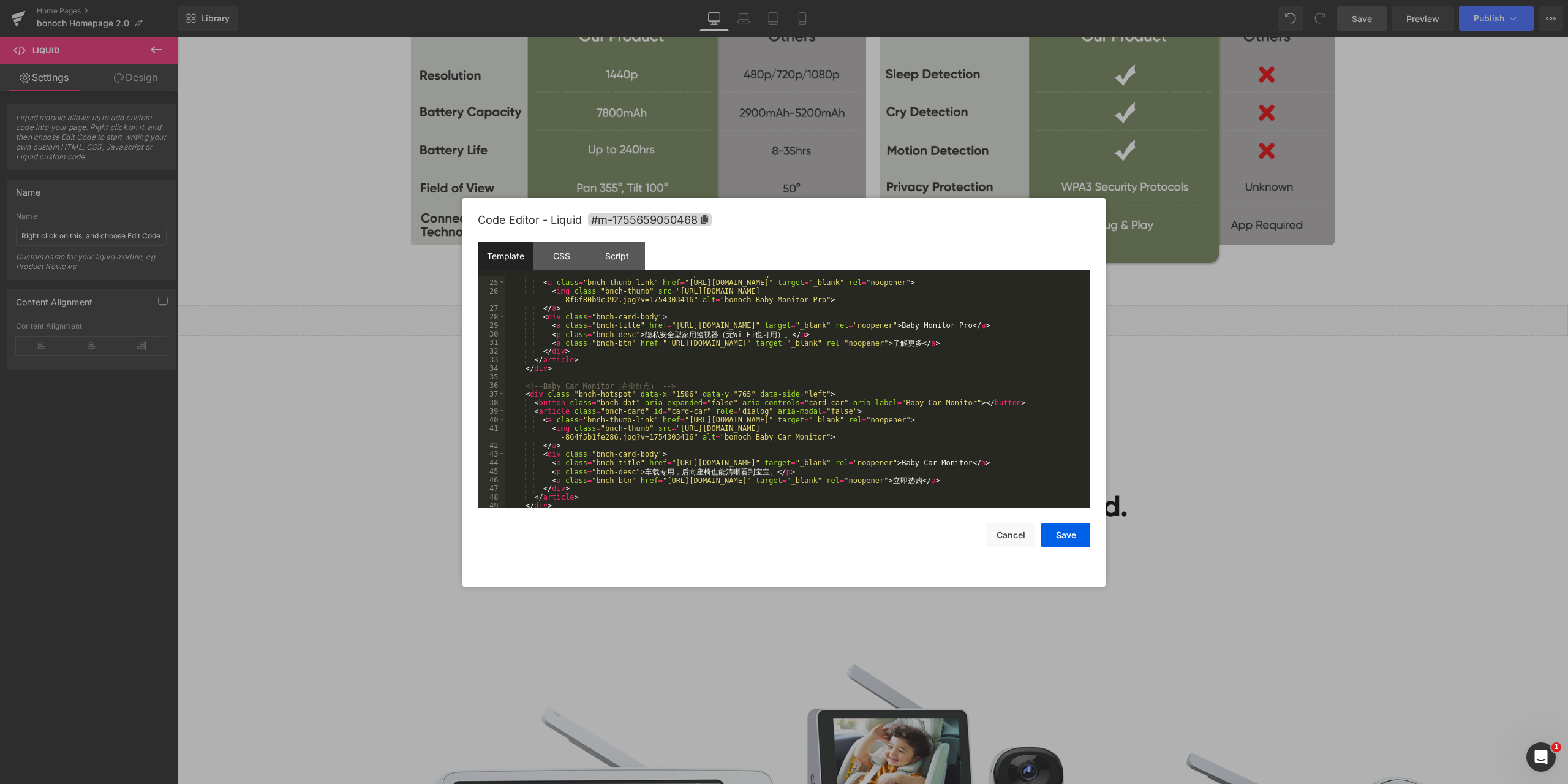
click at [661, 392] on div "< article class = "bnch-card" id = "card-pro" role = "dialog" aria-modal = "fal…" at bounding box center [796, 394] width 580 height 249
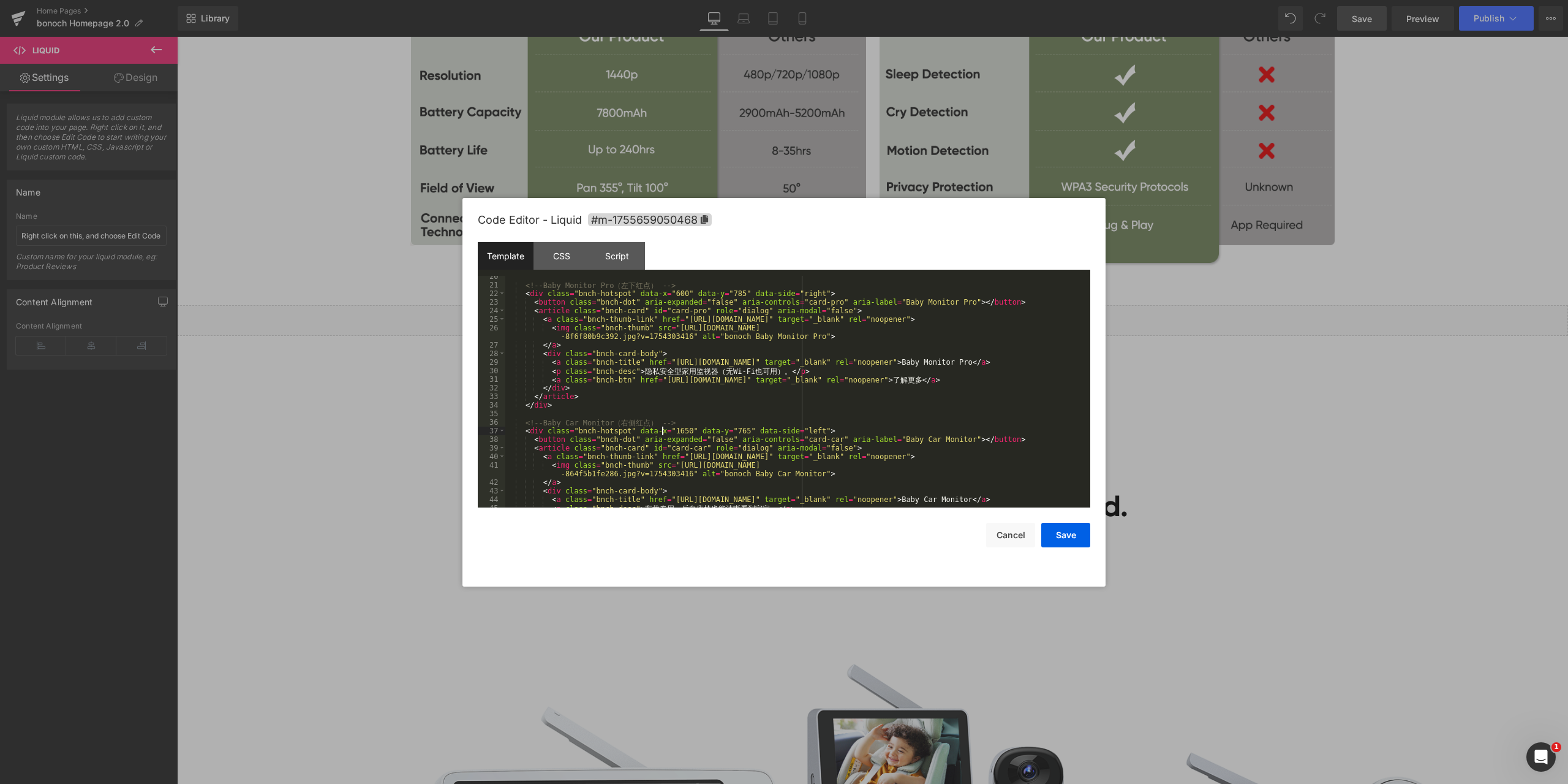
scroll to position [184, 0]
click at [708, 430] on div "<!-- Baby Monitor Pro （ 左 下 红 点 ） --> < div class = "bnch-hotspot" data-x = "60…" at bounding box center [796, 396] width 580 height 249
click at [1062, 534] on button "Save" at bounding box center [1066, 534] width 49 height 24
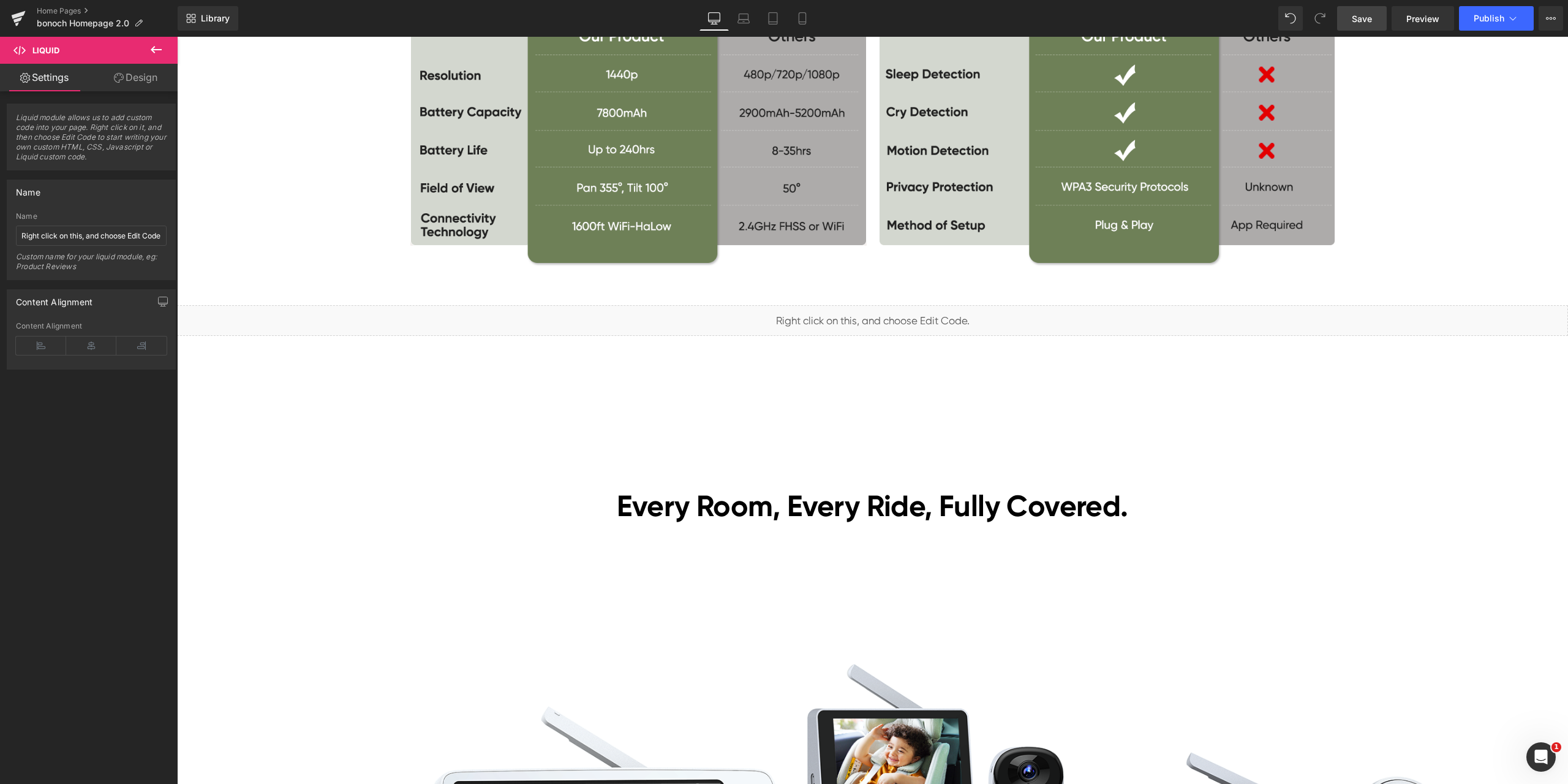
click at [1366, 24] on span "Save" at bounding box center [1362, 19] width 20 height 13
click at [1413, 13] on span "Preview" at bounding box center [1423, 19] width 33 height 13
click at [862, 316] on span "Liquid" at bounding box center [865, 315] width 31 height 18
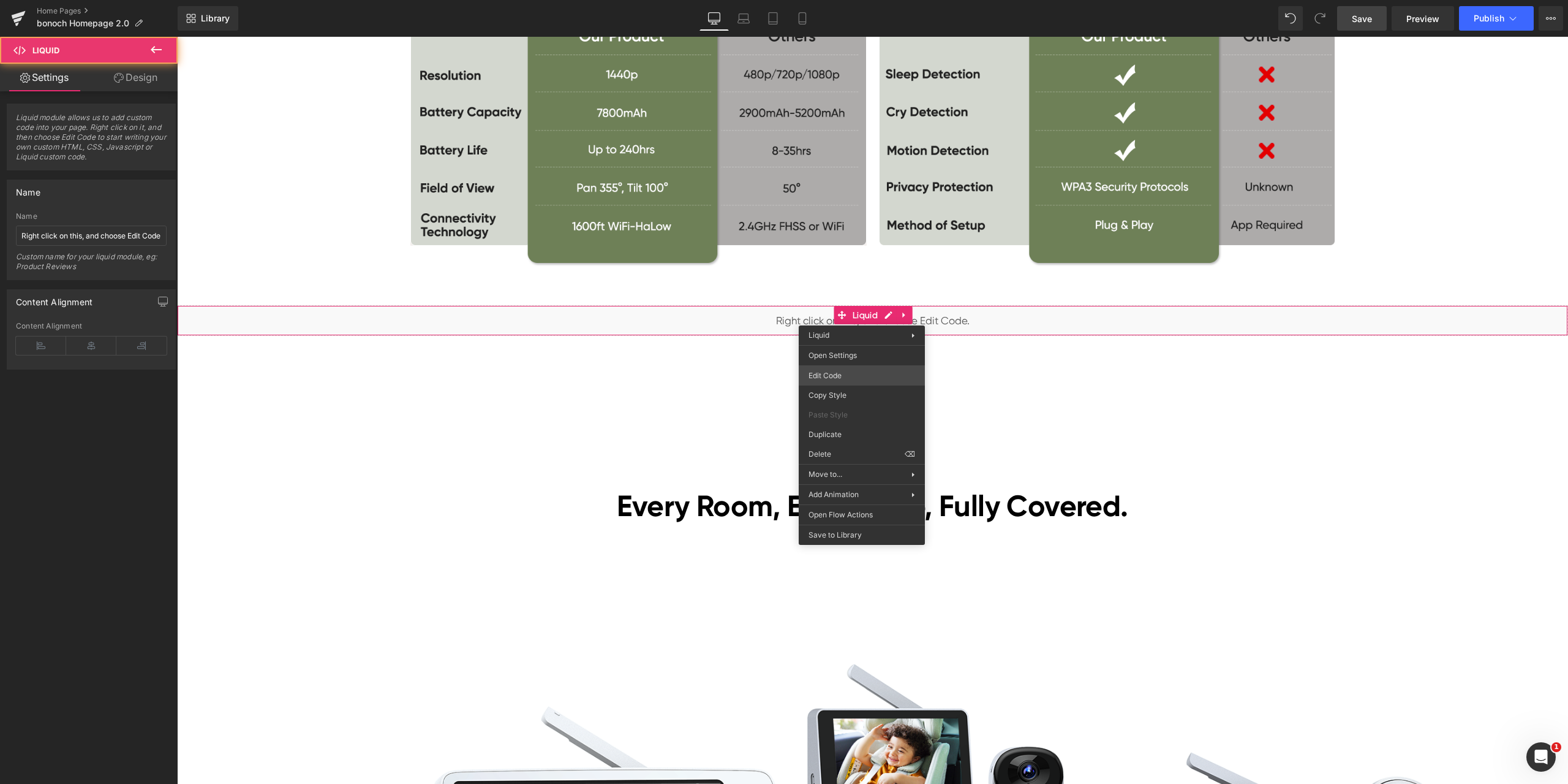
click at [840, 0] on div "Liquid You are previewing how the will restyle your page. You can not edit Elem…" at bounding box center [784, 0] width 1568 height 0
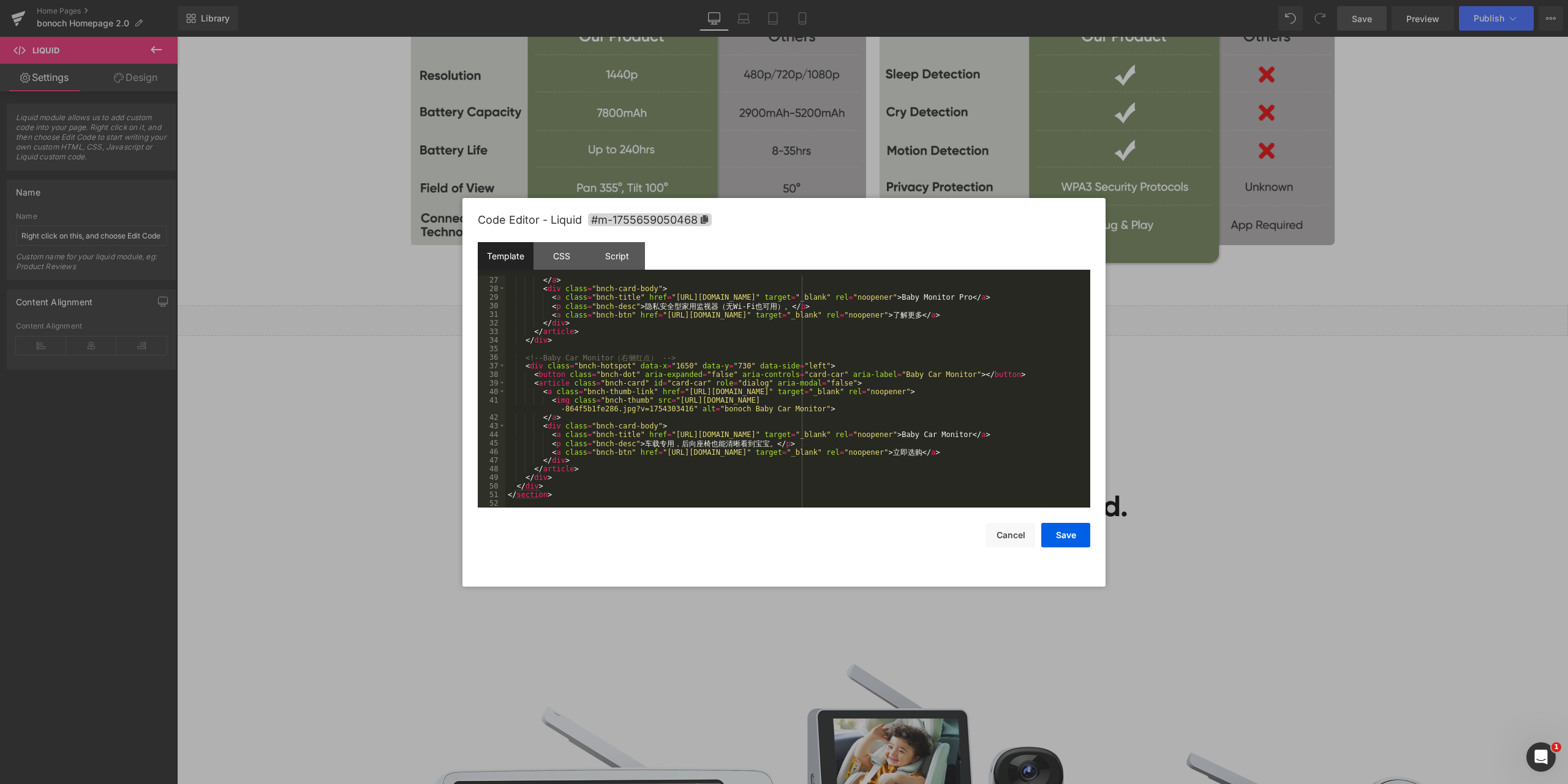
scroll to position [249, 0]
click at [661, 366] on div "</ a > < div class = "bnch-card-body" > < a class = "bnch-title" href = "https:…" at bounding box center [796, 400] width 580 height 249
drag, startPoint x: 700, startPoint y: 366, endPoint x: 711, endPoint y: 365, distance: 11.0
click at [711, 365] on div "</ a > < div class = "bnch-card-body" > < a class = "bnch-title" href = "https:…" at bounding box center [796, 400] width 580 height 249
click at [1071, 540] on button "Save" at bounding box center [1066, 534] width 49 height 24
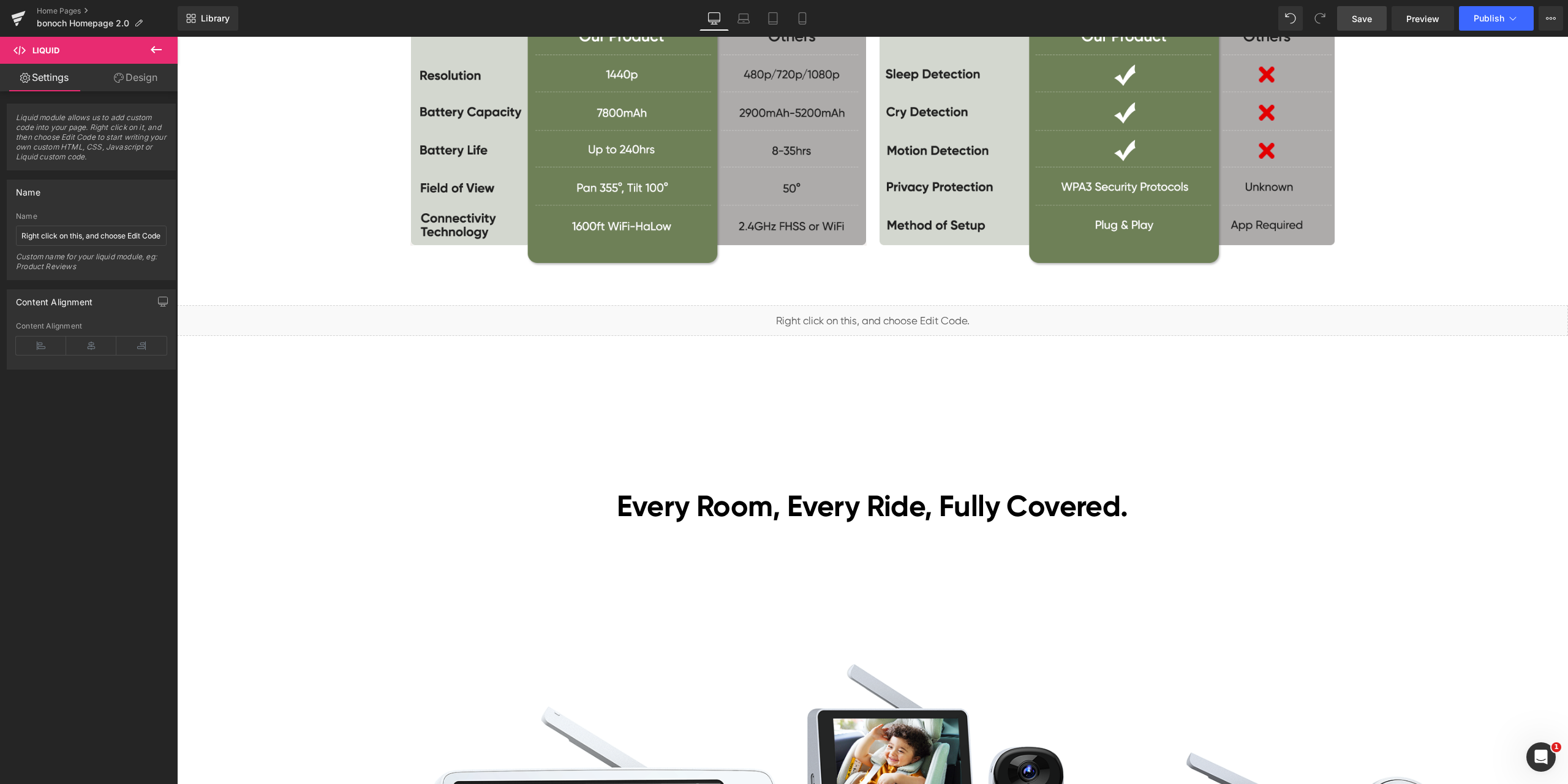
click at [1375, 17] on link "Save" at bounding box center [1362, 18] width 50 height 24
click at [1413, 17] on span "Preview" at bounding box center [1423, 19] width 33 height 13
click at [856, 315] on span "Liquid" at bounding box center [865, 315] width 31 height 18
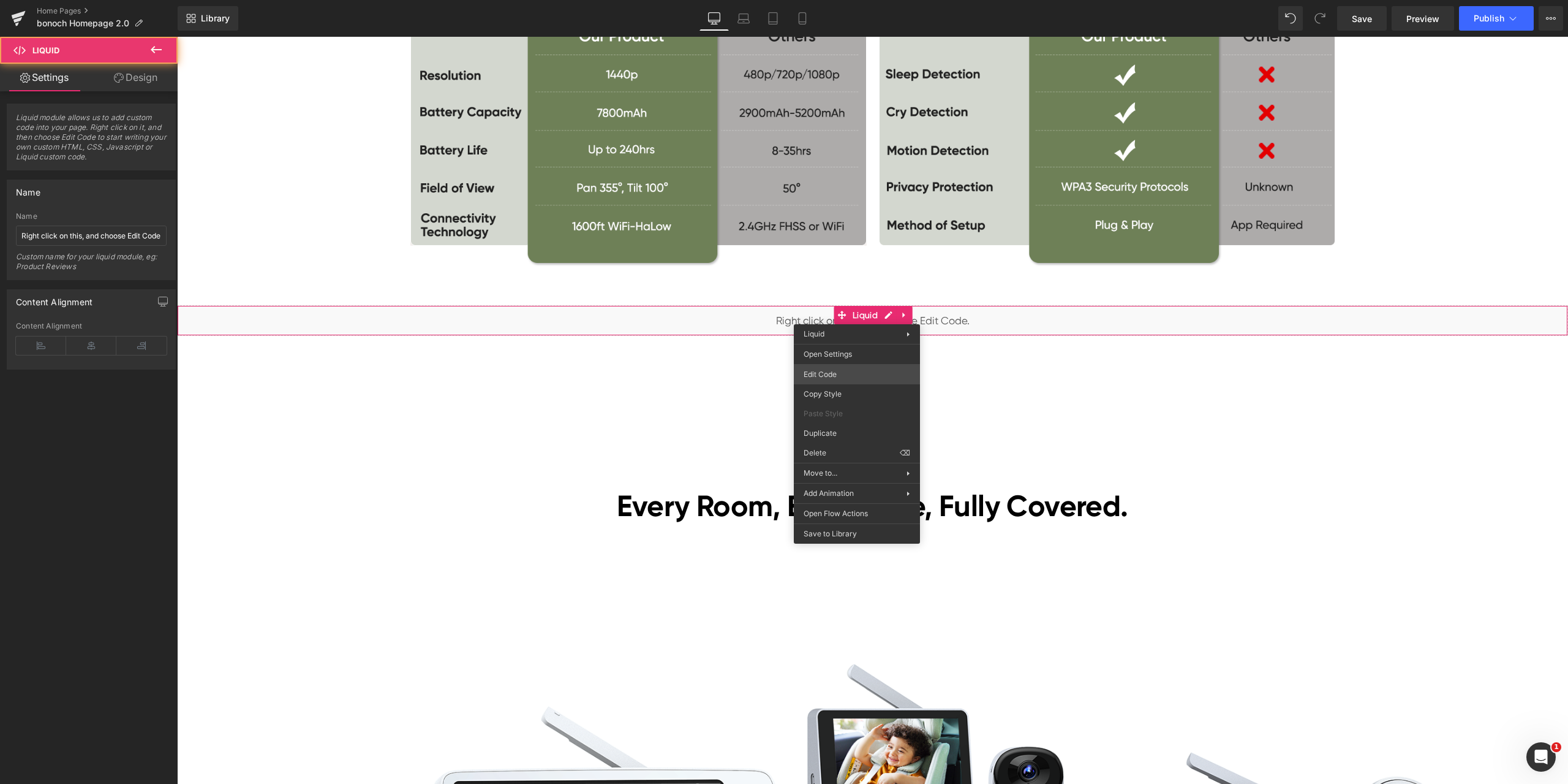
click at [858, 0] on div "Liquid You are previewing how the will restyle your page. You can not edit Elem…" at bounding box center [784, 0] width 1568 height 0
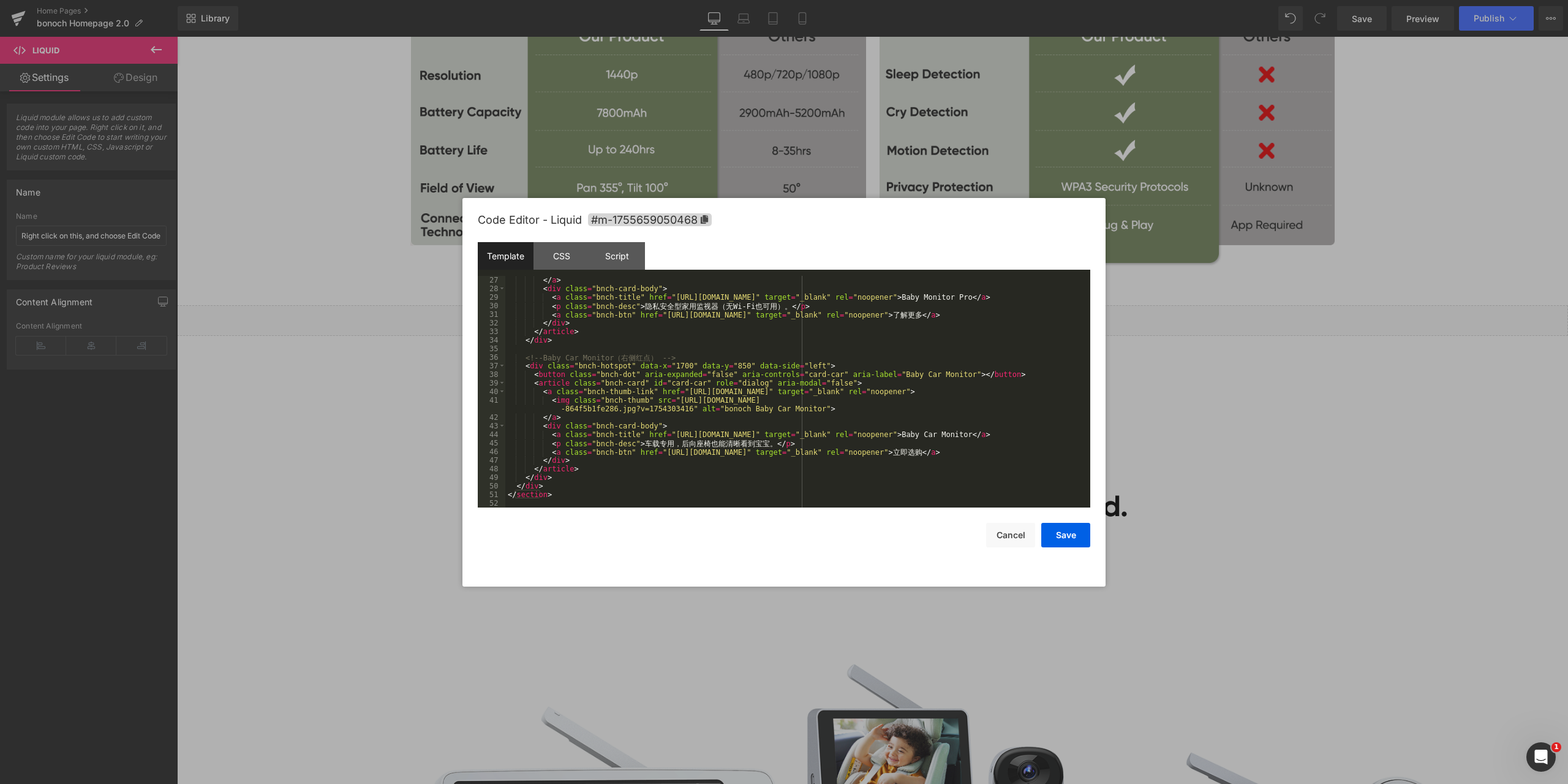
click at [661, 363] on div "</ a > < div class = "bnch-card-body" > < a class = "bnch-title" href = "https:…" at bounding box center [796, 400] width 580 height 249
click at [709, 363] on div "</ a > < div class = "bnch-card-body" > < a class = "bnch-title" href = "https:…" at bounding box center [796, 400] width 580 height 249
click at [1063, 529] on button "Save" at bounding box center [1066, 534] width 49 height 24
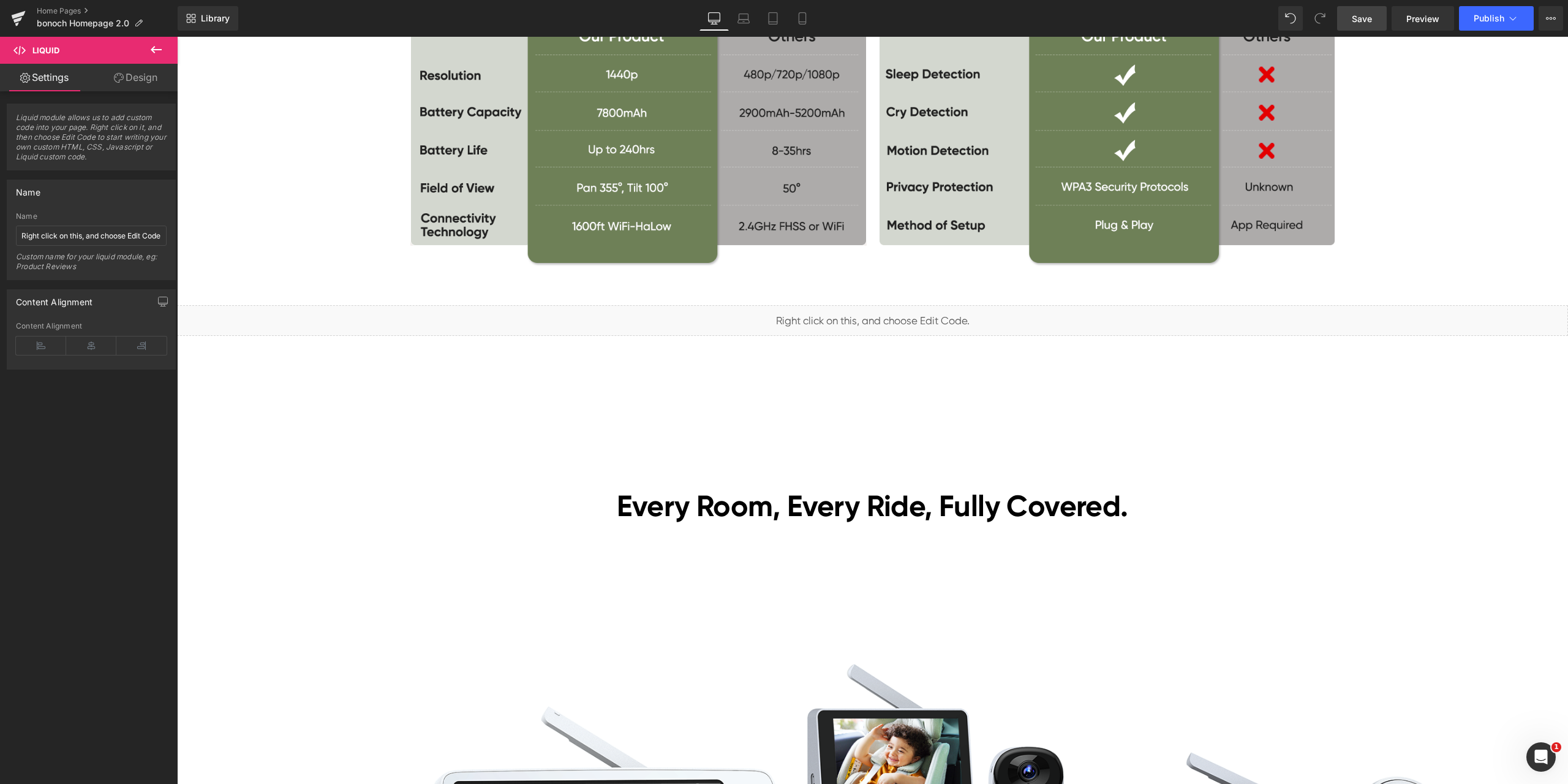
click at [1353, 8] on link "Save" at bounding box center [1362, 18] width 50 height 24
click at [1422, 17] on span "Preview" at bounding box center [1423, 19] width 33 height 13
click at [865, 314] on span "Liquid" at bounding box center [865, 315] width 31 height 18
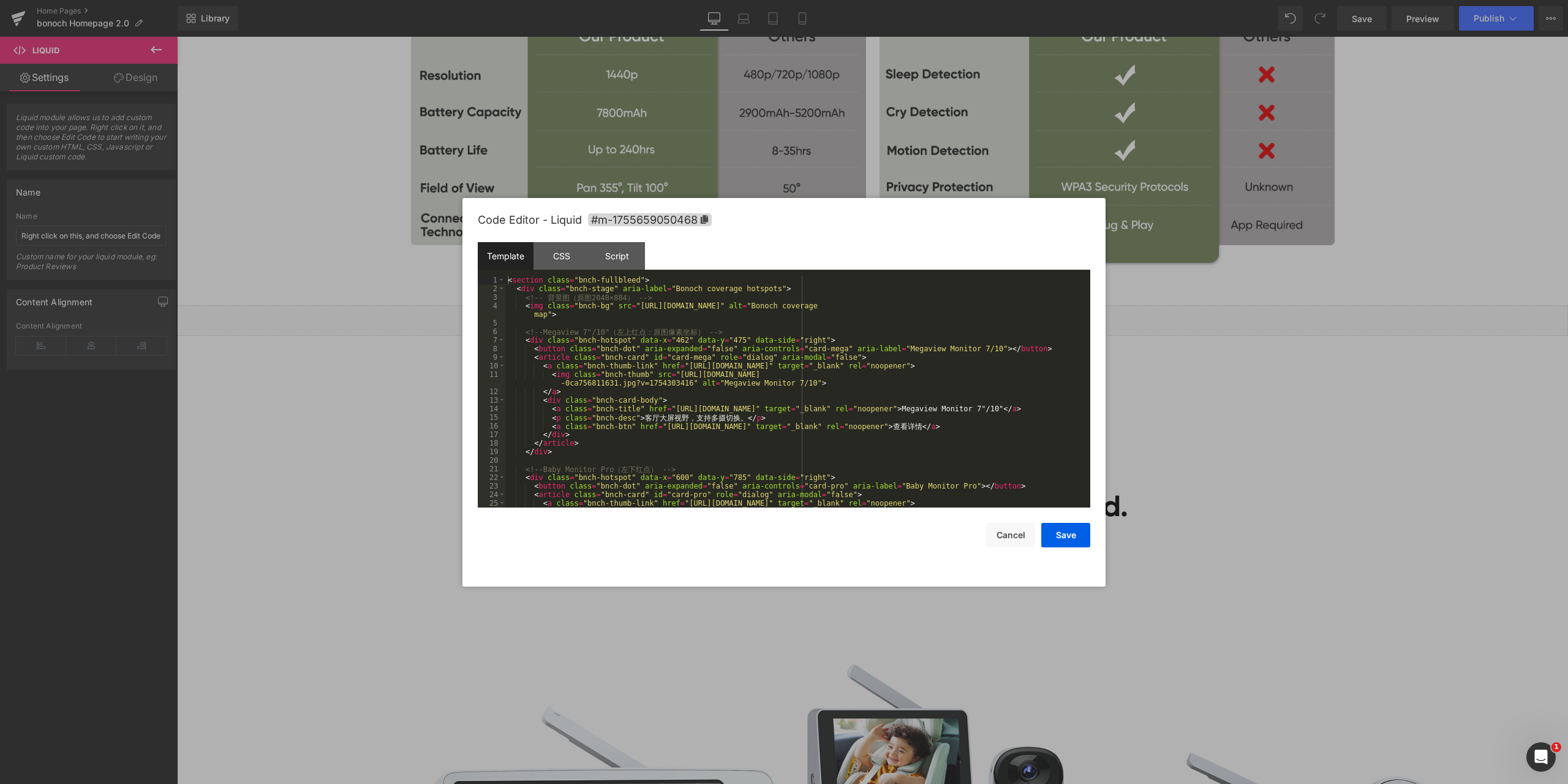
click at [844, 0] on div "Liquid You are previewing how the will restyle your page. You can not edit Elem…" at bounding box center [784, 0] width 1568 height 0
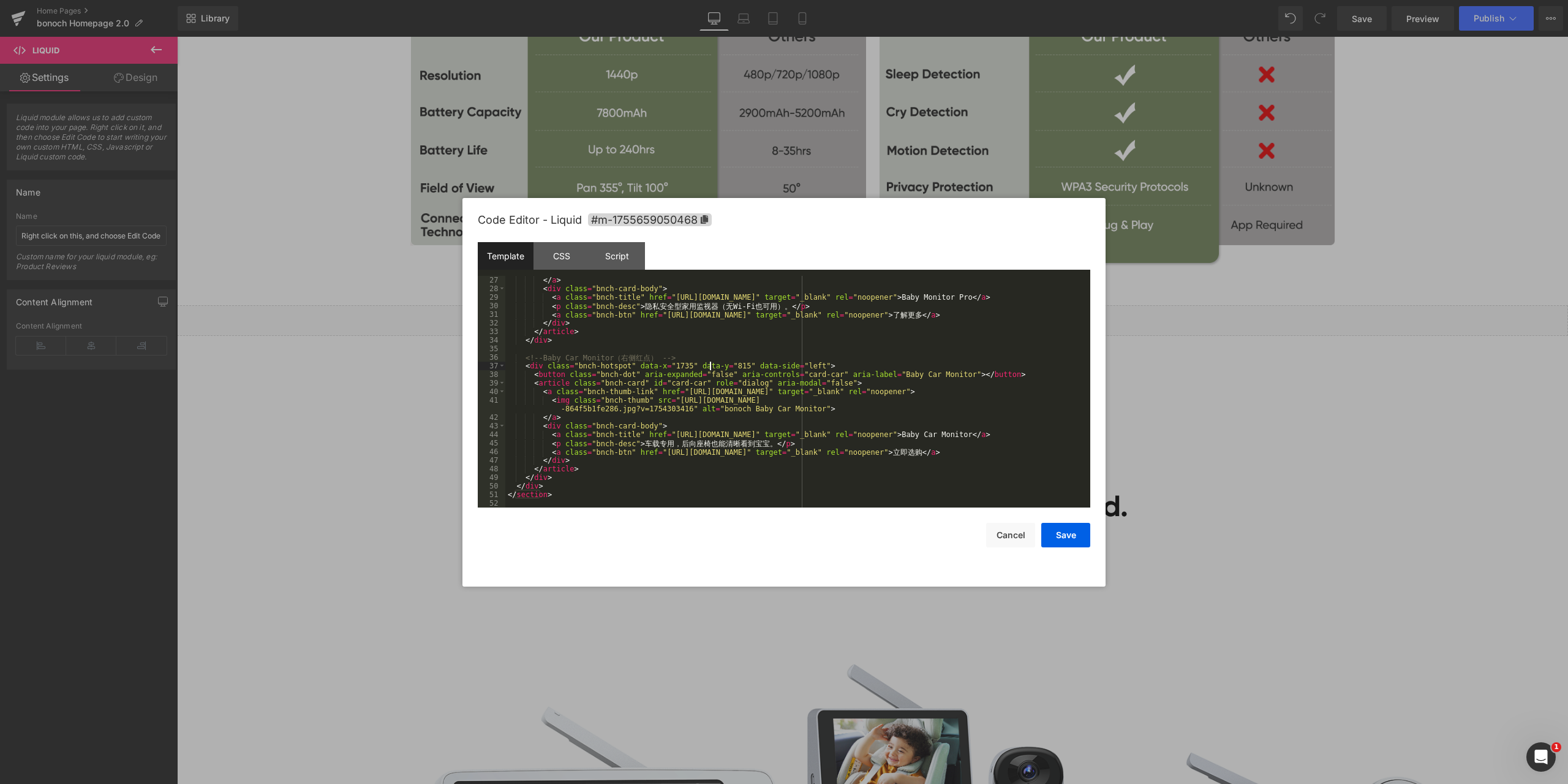
click at [709, 363] on div "</ a > < div class = "bnch-card-body" > < a class = "bnch-title" href = "https:…" at bounding box center [796, 400] width 580 height 249
click at [1059, 539] on button "Save" at bounding box center [1066, 534] width 49 height 24
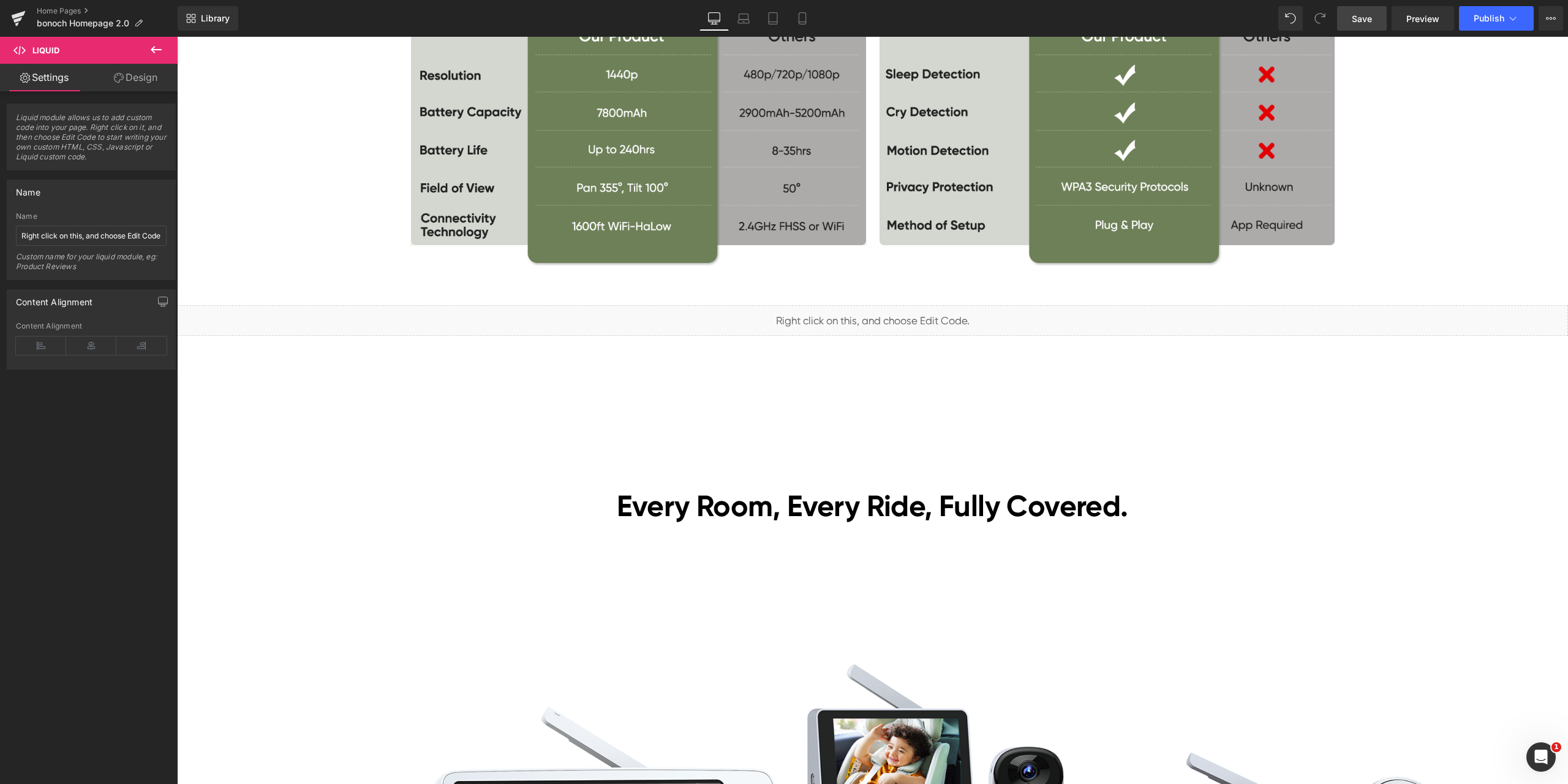
click at [1370, 25] on link "Save" at bounding box center [1362, 18] width 50 height 24
click at [1417, 23] on span "Preview" at bounding box center [1423, 19] width 33 height 13
click at [859, 317] on span "Liquid" at bounding box center [865, 315] width 31 height 18
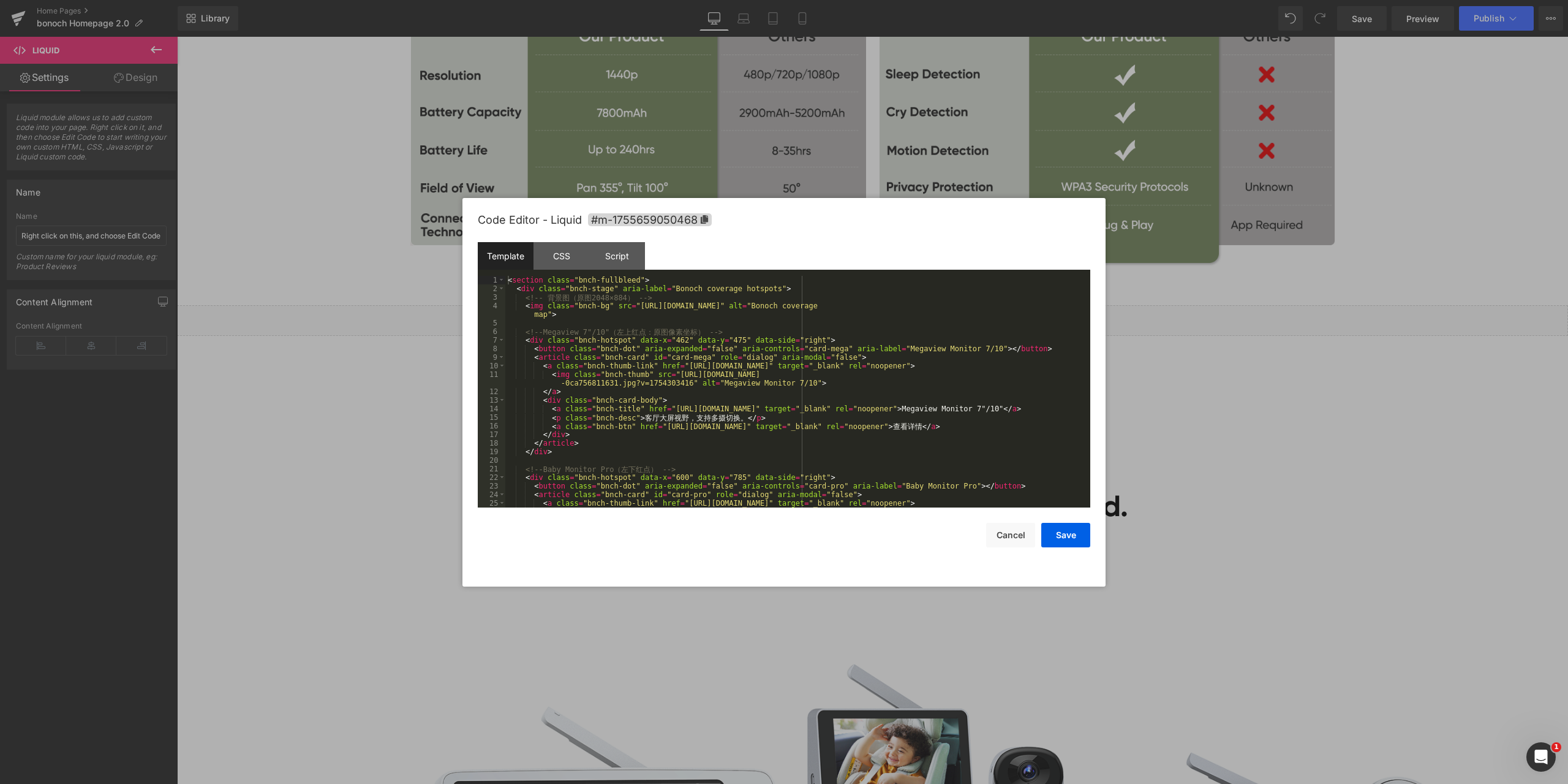
click at [845, 0] on div "Liquid You are previewing how the will restyle your page. You can not edit Elem…" at bounding box center [784, 0] width 1568 height 0
click at [750, 376] on div "< section class = "bnch-fullbleed" > < div class = "bnch-stage" aria-label = "B…" at bounding box center [796, 404] width 580 height 257
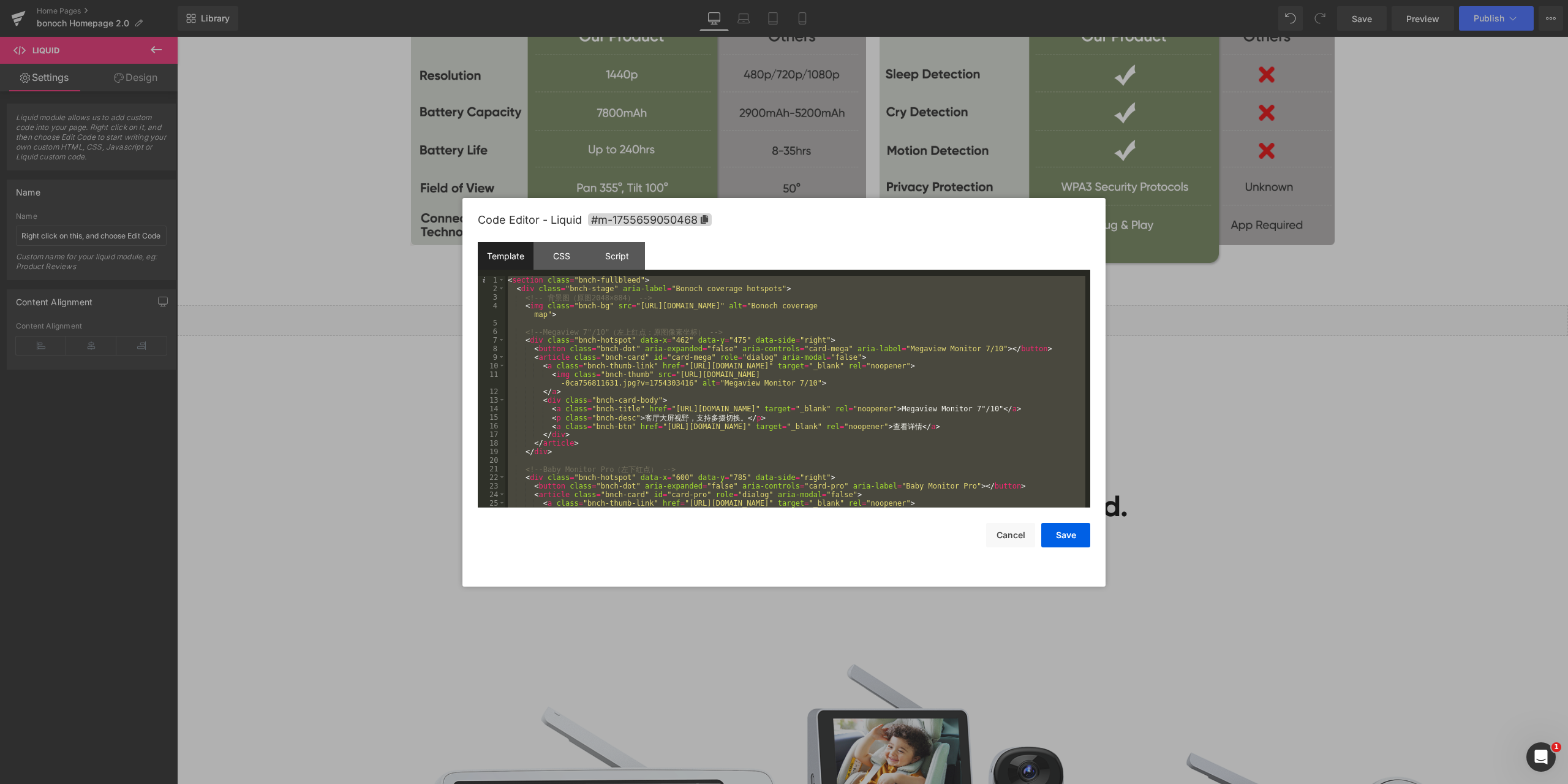
click at [1270, 351] on div at bounding box center [784, 392] width 1568 height 784
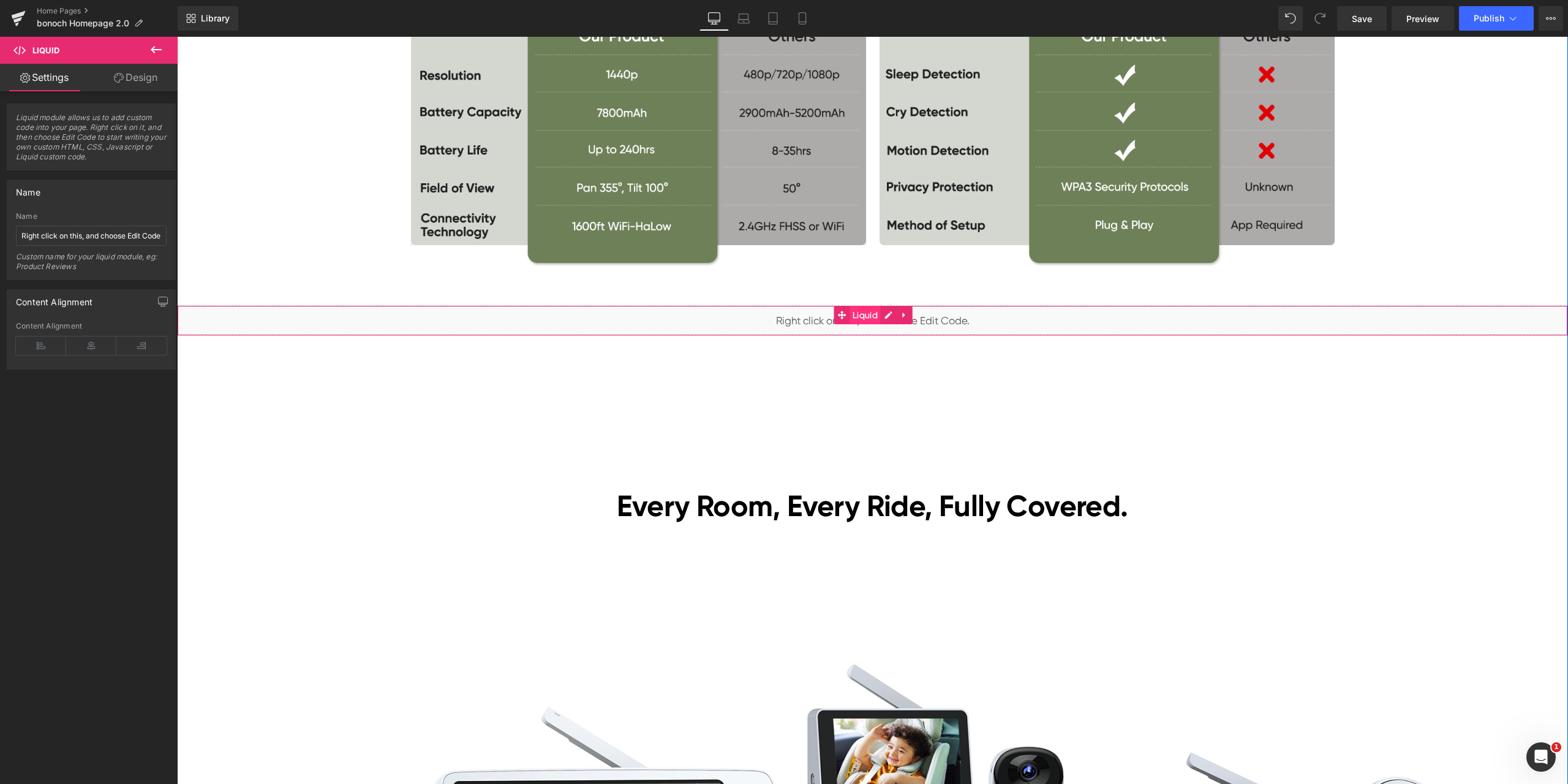
click at [857, 313] on span "Liquid" at bounding box center [865, 315] width 31 height 18
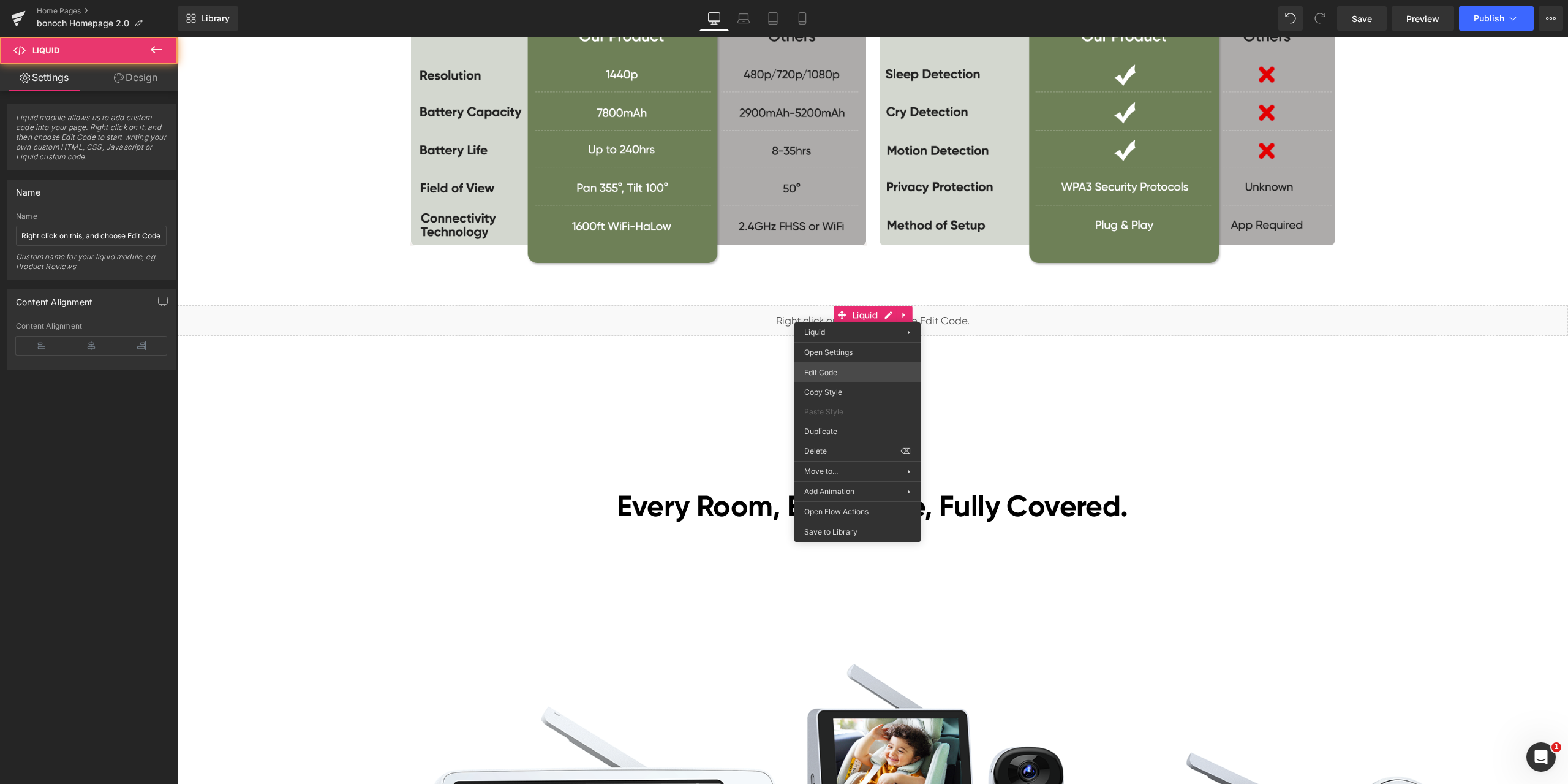
click at [850, 0] on div "Liquid You are previewing how the will restyle your page. You can not edit Elem…" at bounding box center [784, 0] width 1568 height 0
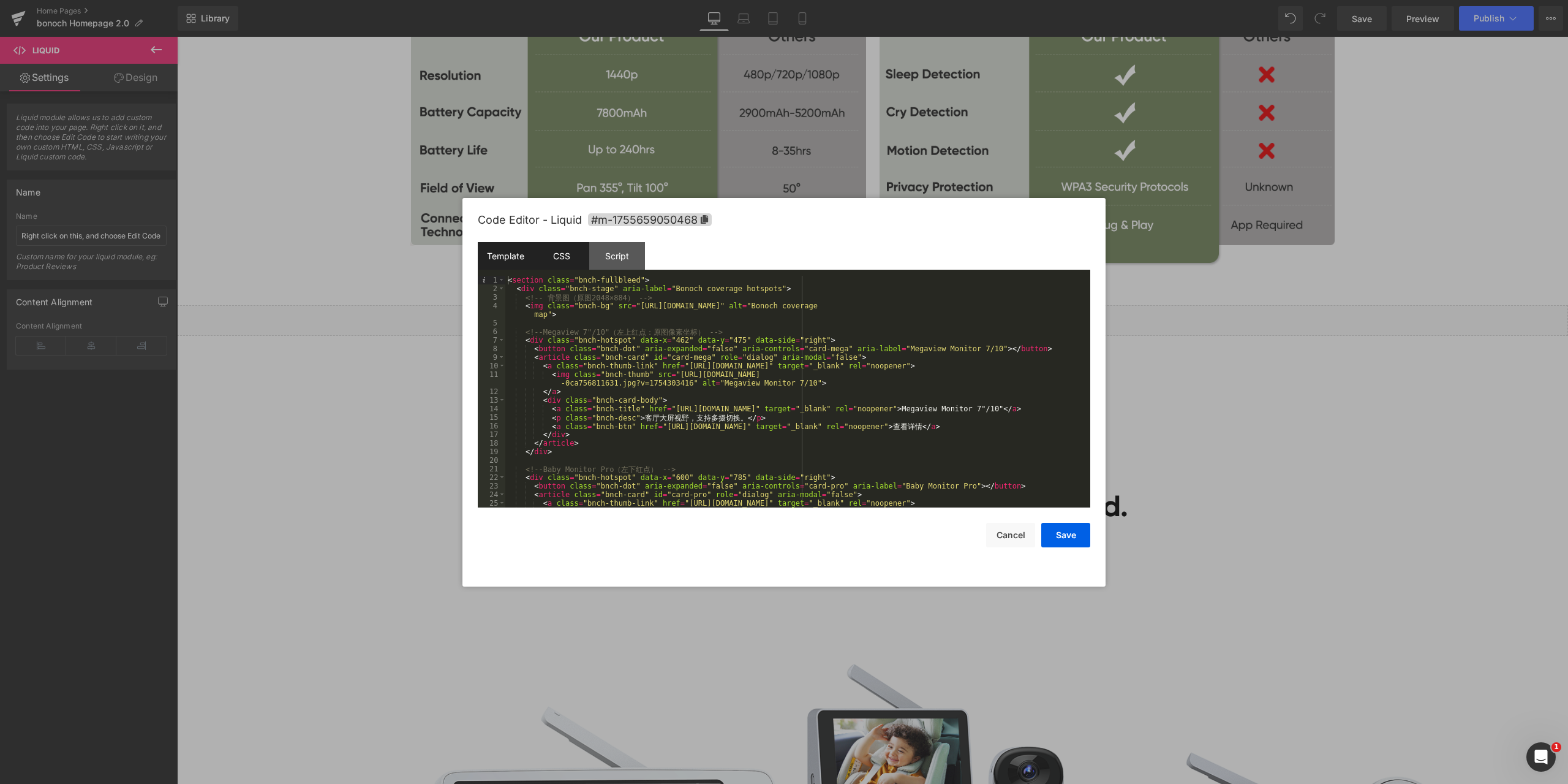
click at [553, 256] on div "CSS" at bounding box center [561, 256] width 56 height 27
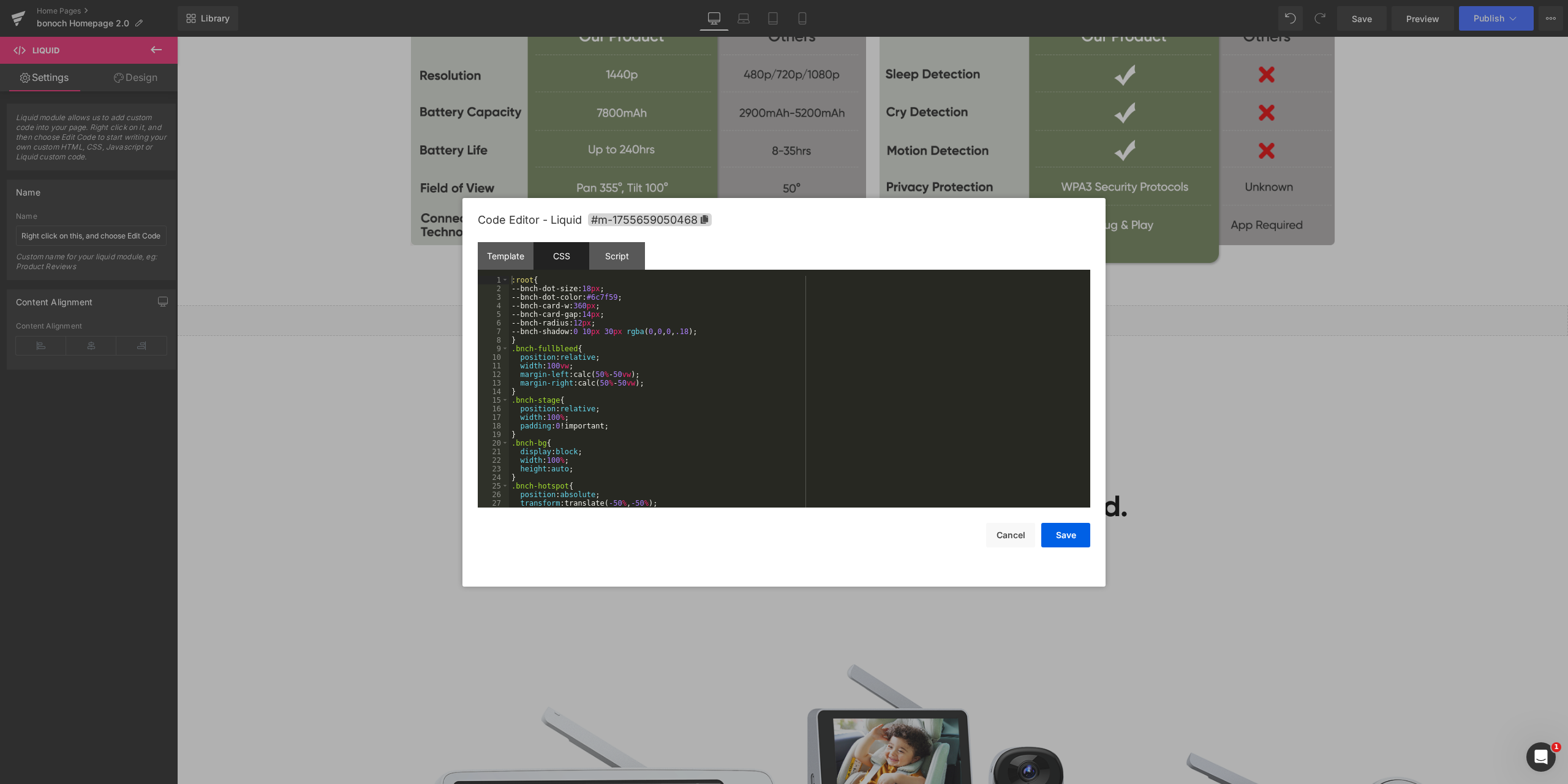
click at [738, 338] on div ":root { --bnch-dot-size: 18 px ; --bnch-dot-color: #6c7f59 ; --bnch-card-w: 360…" at bounding box center [797, 400] width 577 height 249
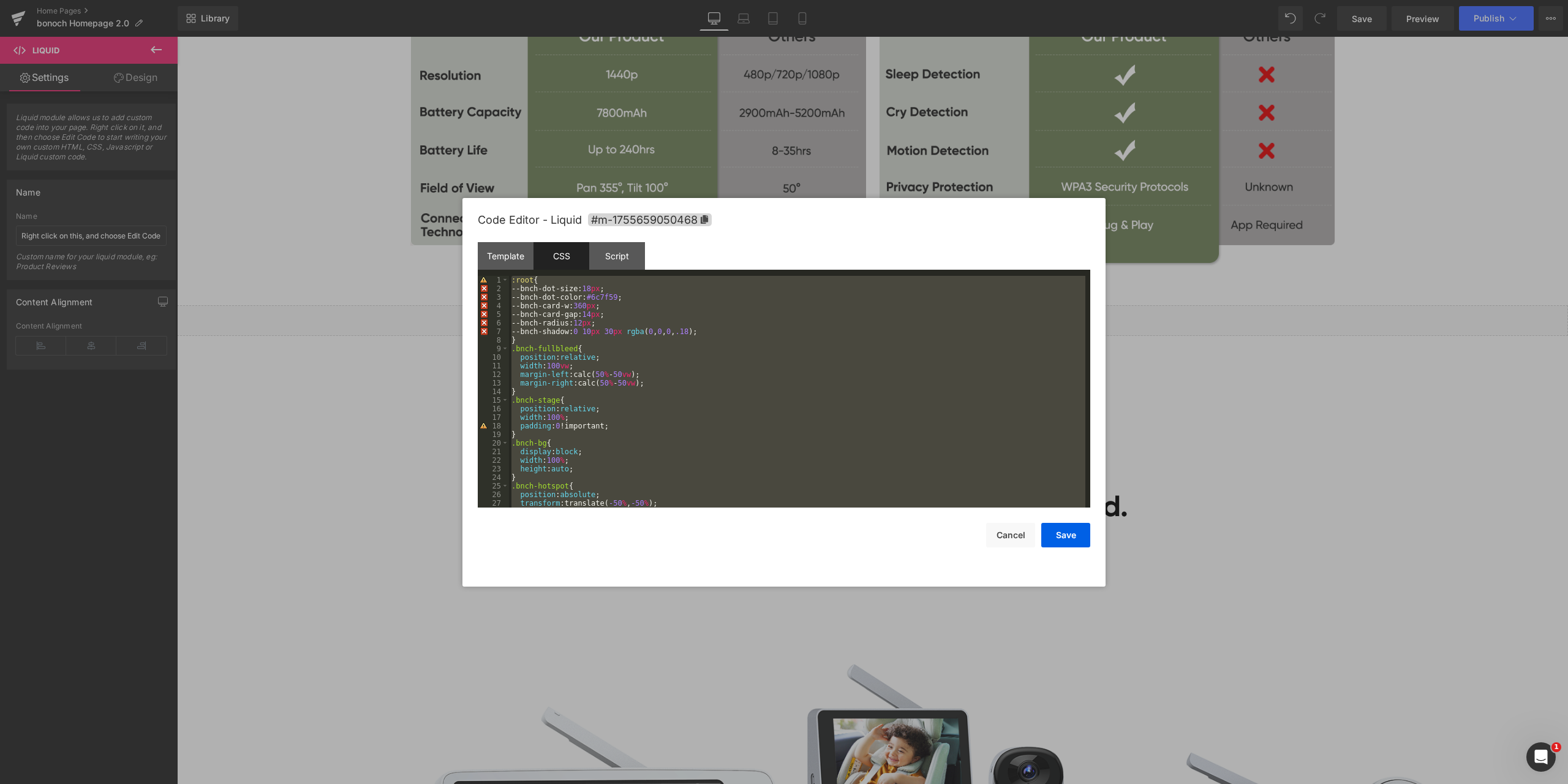
scroll to position [403, 0]
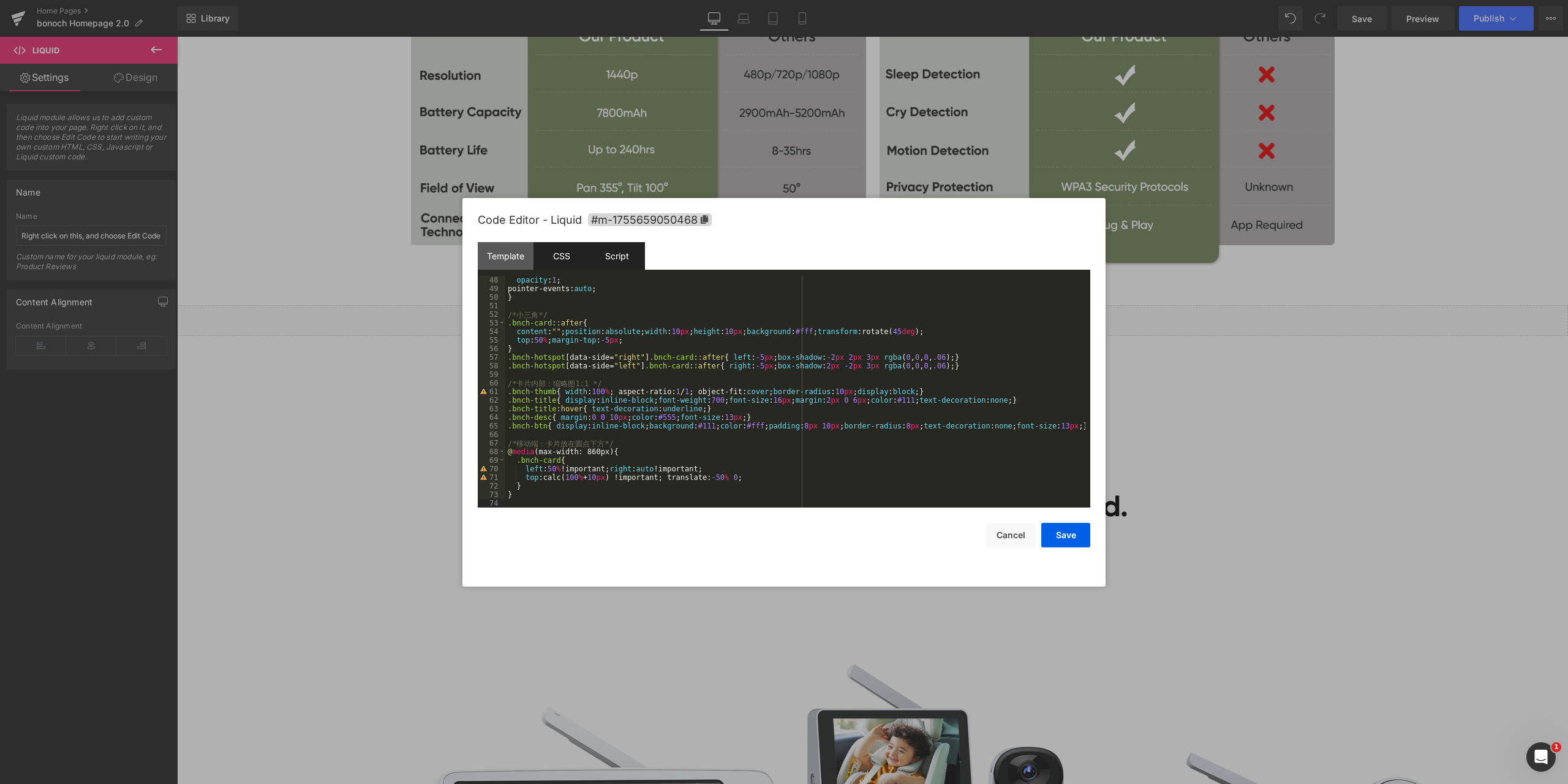
click at [623, 253] on div "Script" at bounding box center [616, 256] width 56 height 27
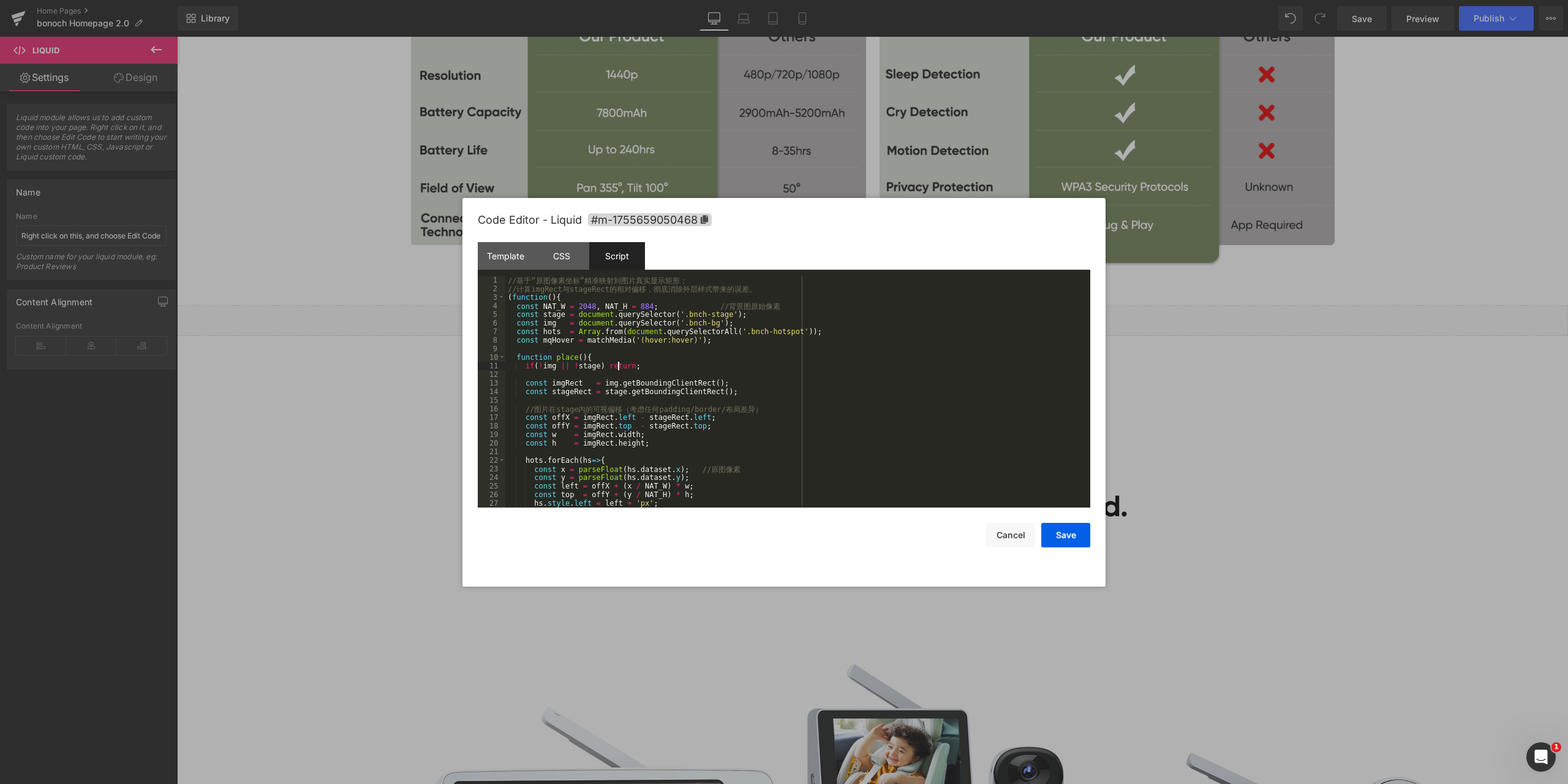
click at [871, 366] on div "// 基 于 “ 原 图 像 素 坐 标 ” 精 准 映 射 到 图 片 真 实 显 示 矩 形 ； // 计 算 imgRect 与 stageRect 的…" at bounding box center [796, 400] width 580 height 249
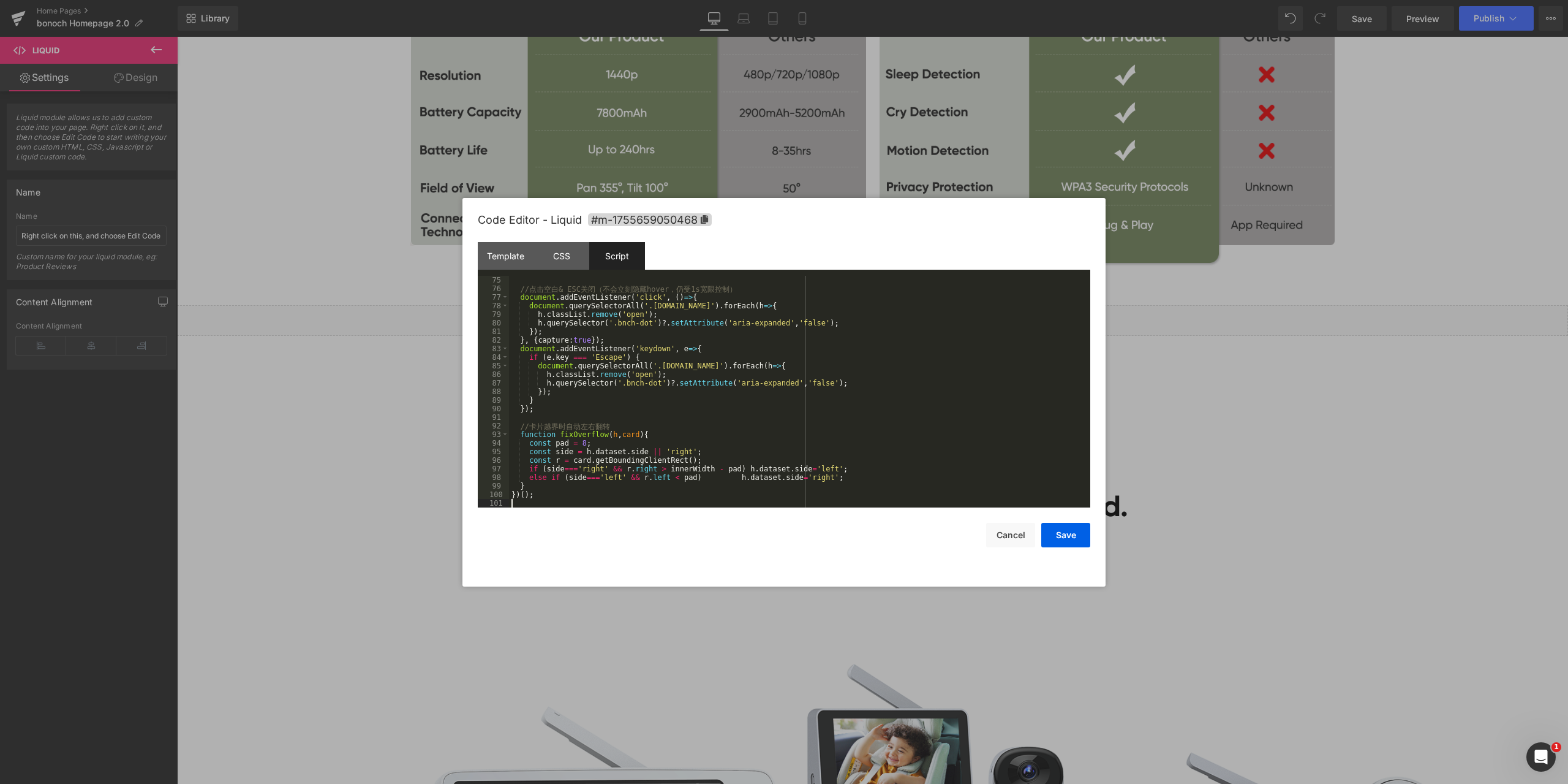
scroll to position [635, 0]
click at [887, 233] on div "Code Editor - Liquid #m-1755659050468" at bounding box center [784, 220] width 613 height 44
click at [1065, 532] on button "Save" at bounding box center [1066, 534] width 49 height 24
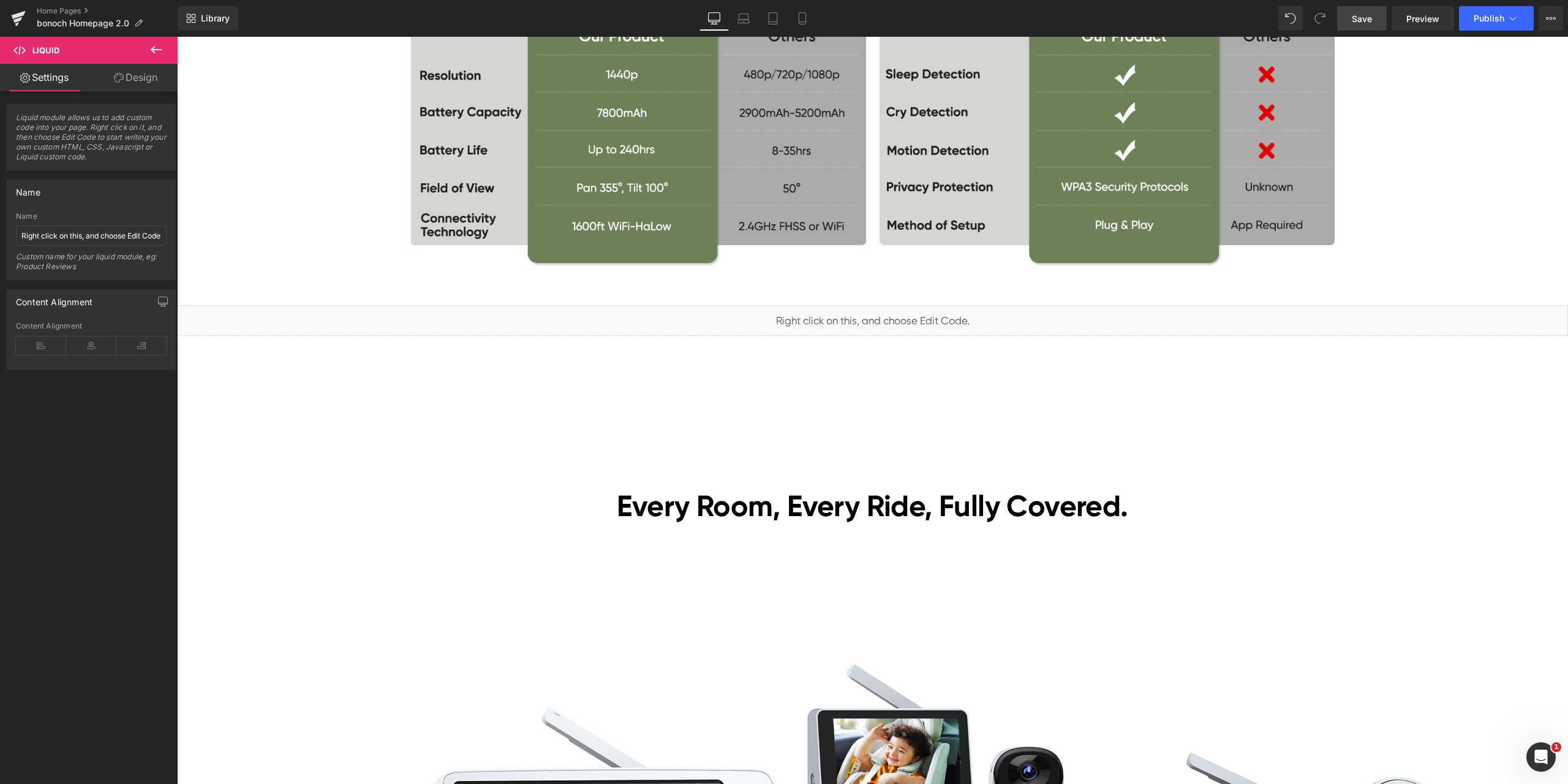
click at [1372, 17] on span "Save" at bounding box center [1362, 19] width 20 height 13
click at [1429, 12] on span "Preview" at bounding box center [1423, 19] width 33 height 13
click at [859, 316] on span "Liquid" at bounding box center [865, 315] width 31 height 18
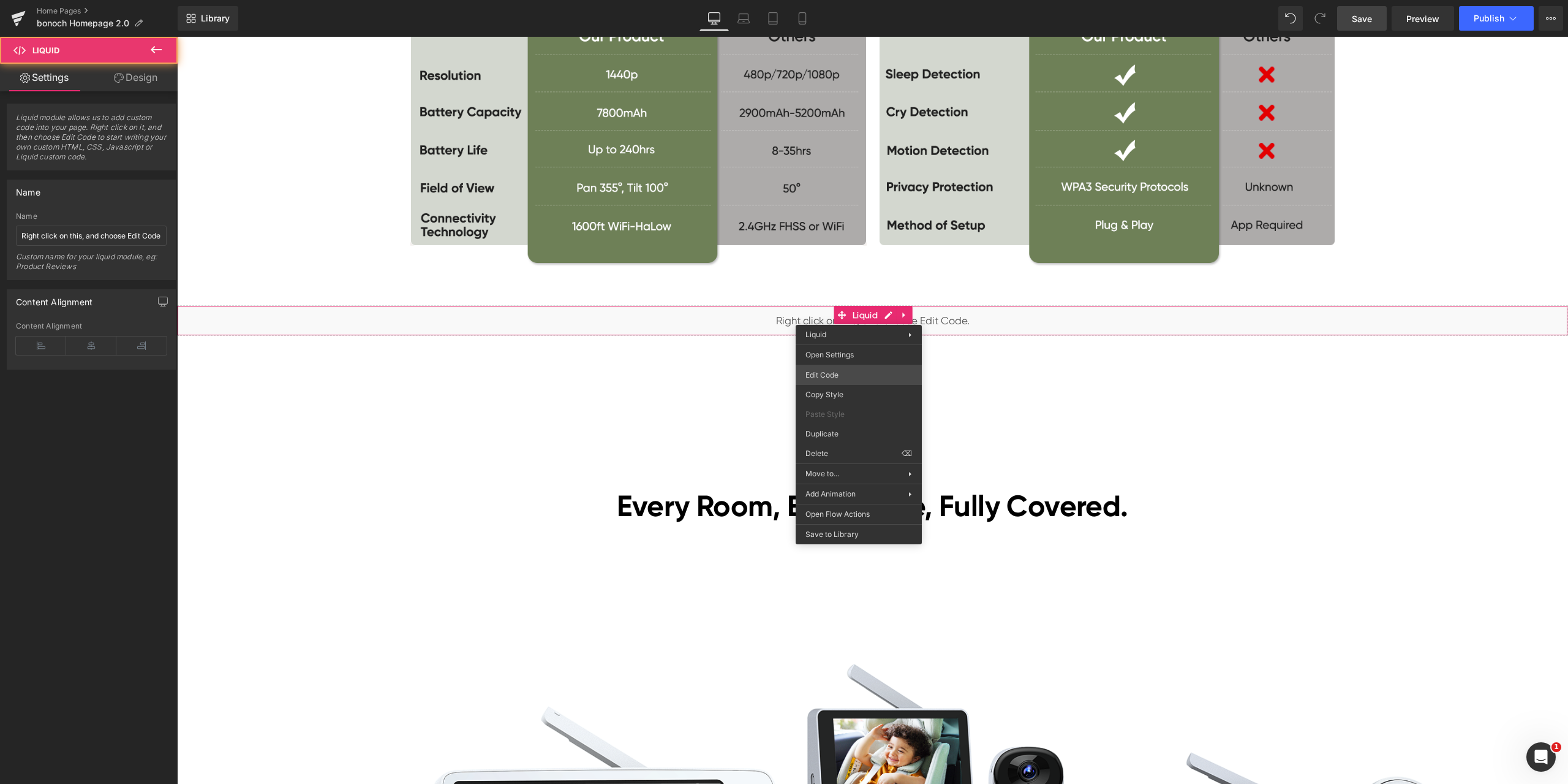
click at [845, 0] on div "Liquid You are previewing how the will restyle your page. You can not edit Elem…" at bounding box center [784, 0] width 1568 height 0
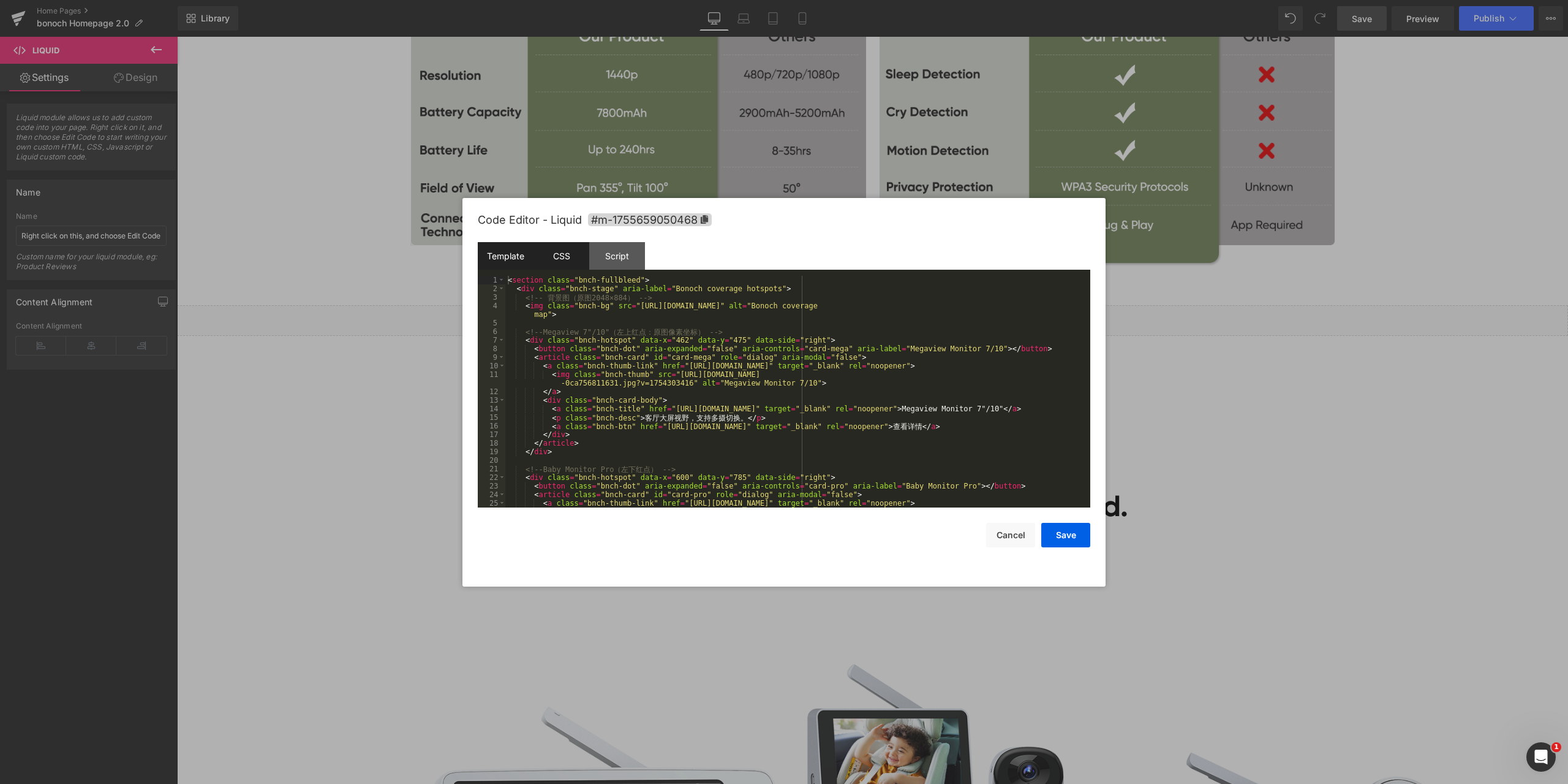
click at [560, 246] on div "CSS" at bounding box center [561, 256] width 56 height 27
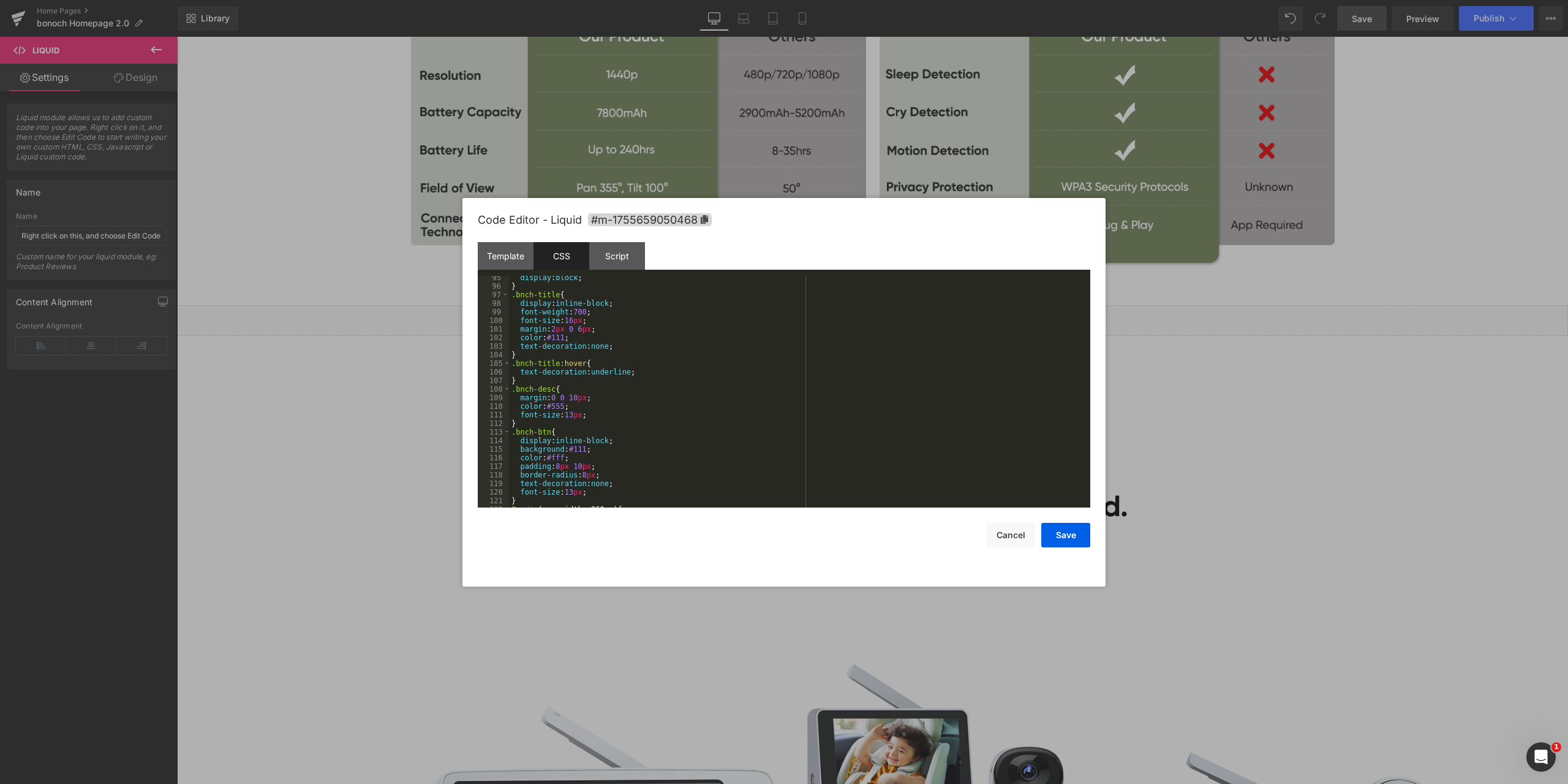
scroll to position [884, 0]
click at [1305, 381] on div at bounding box center [784, 392] width 1568 height 784
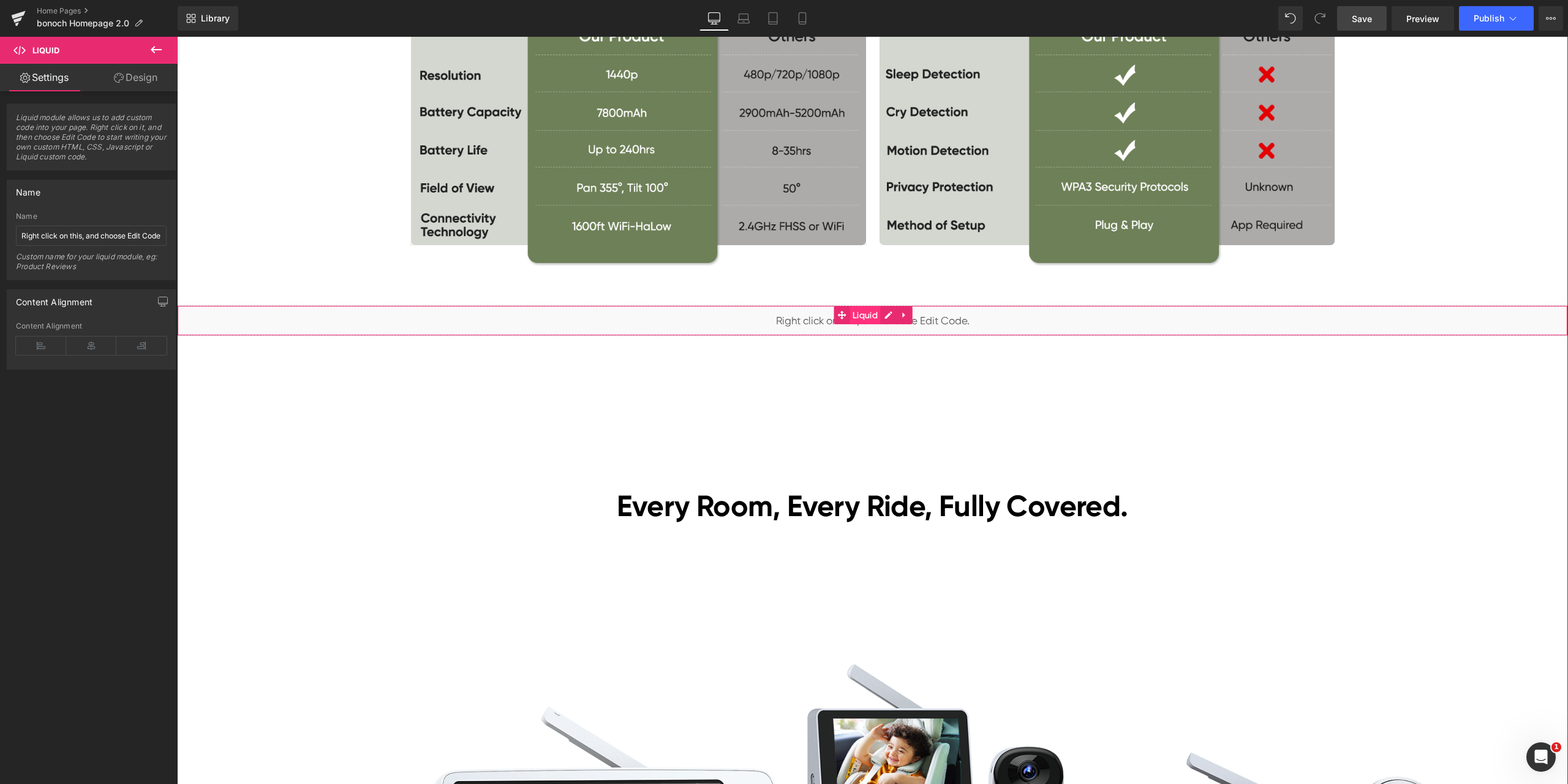
click at [854, 313] on span "Liquid" at bounding box center [865, 315] width 31 height 18
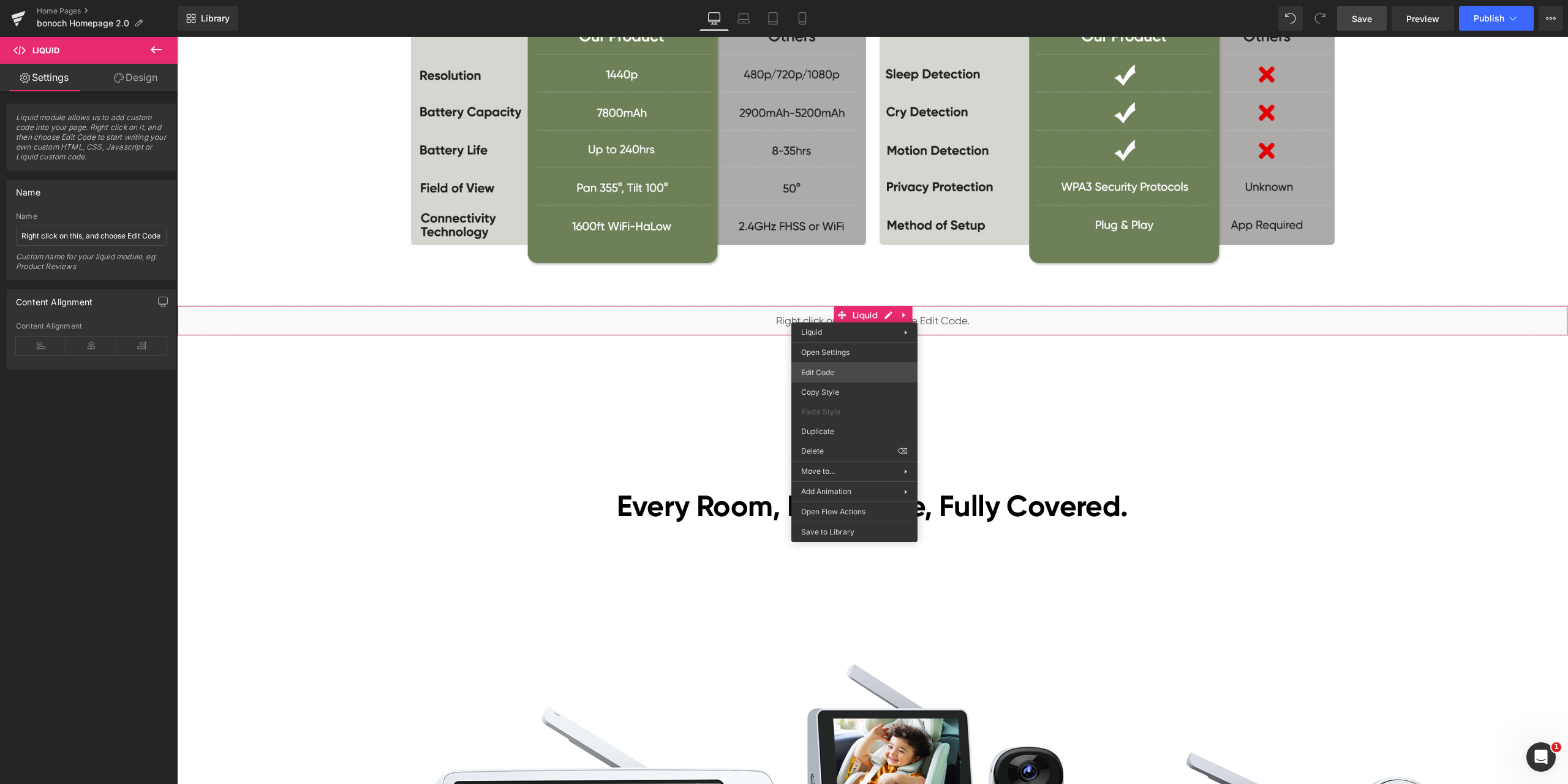
click at [860, 0] on div "Liquid You are previewing how the will restyle your page. You can not edit Elem…" at bounding box center [784, 0] width 1568 height 0
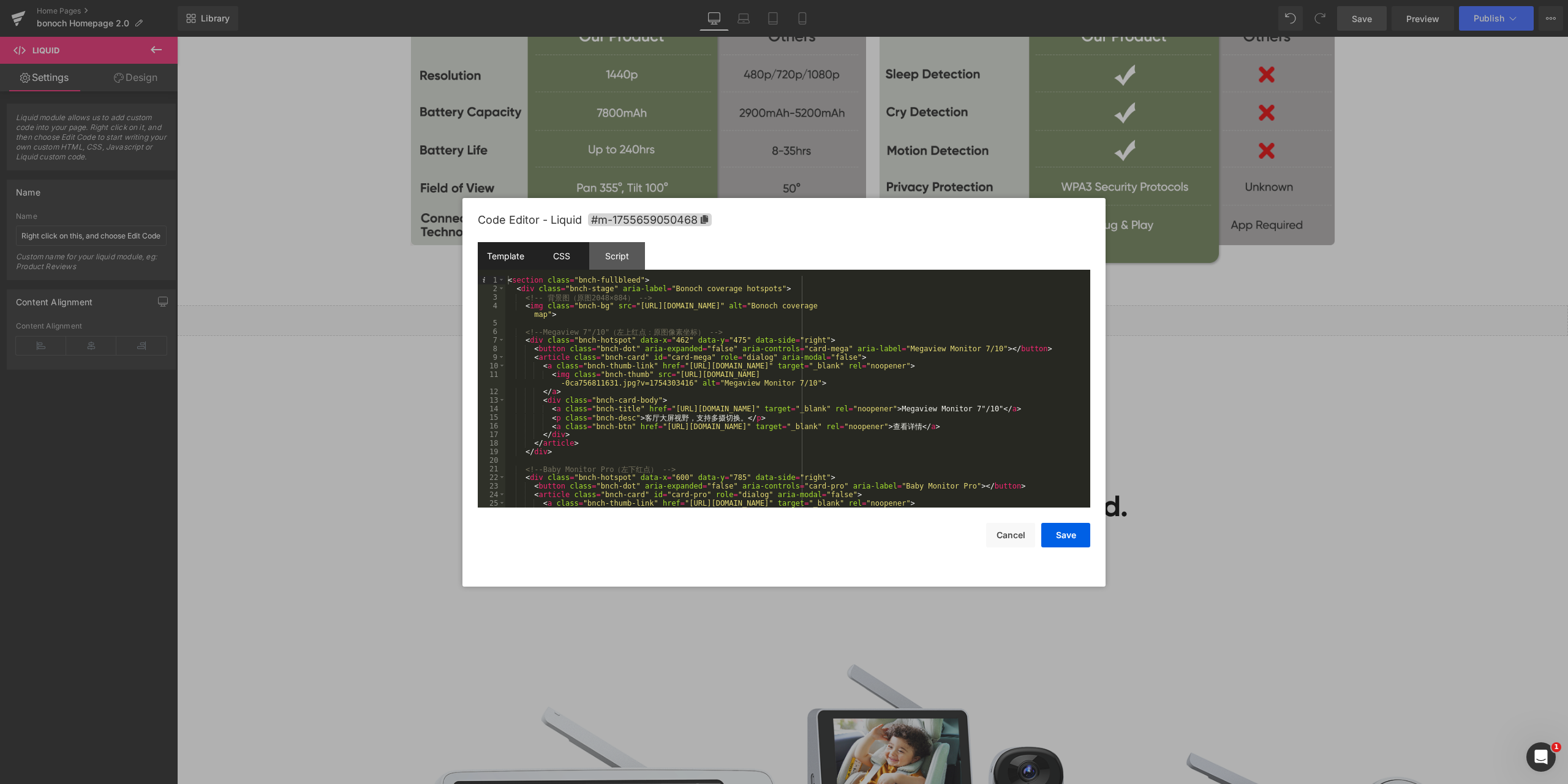
click at [569, 253] on div "CSS" at bounding box center [561, 256] width 56 height 27
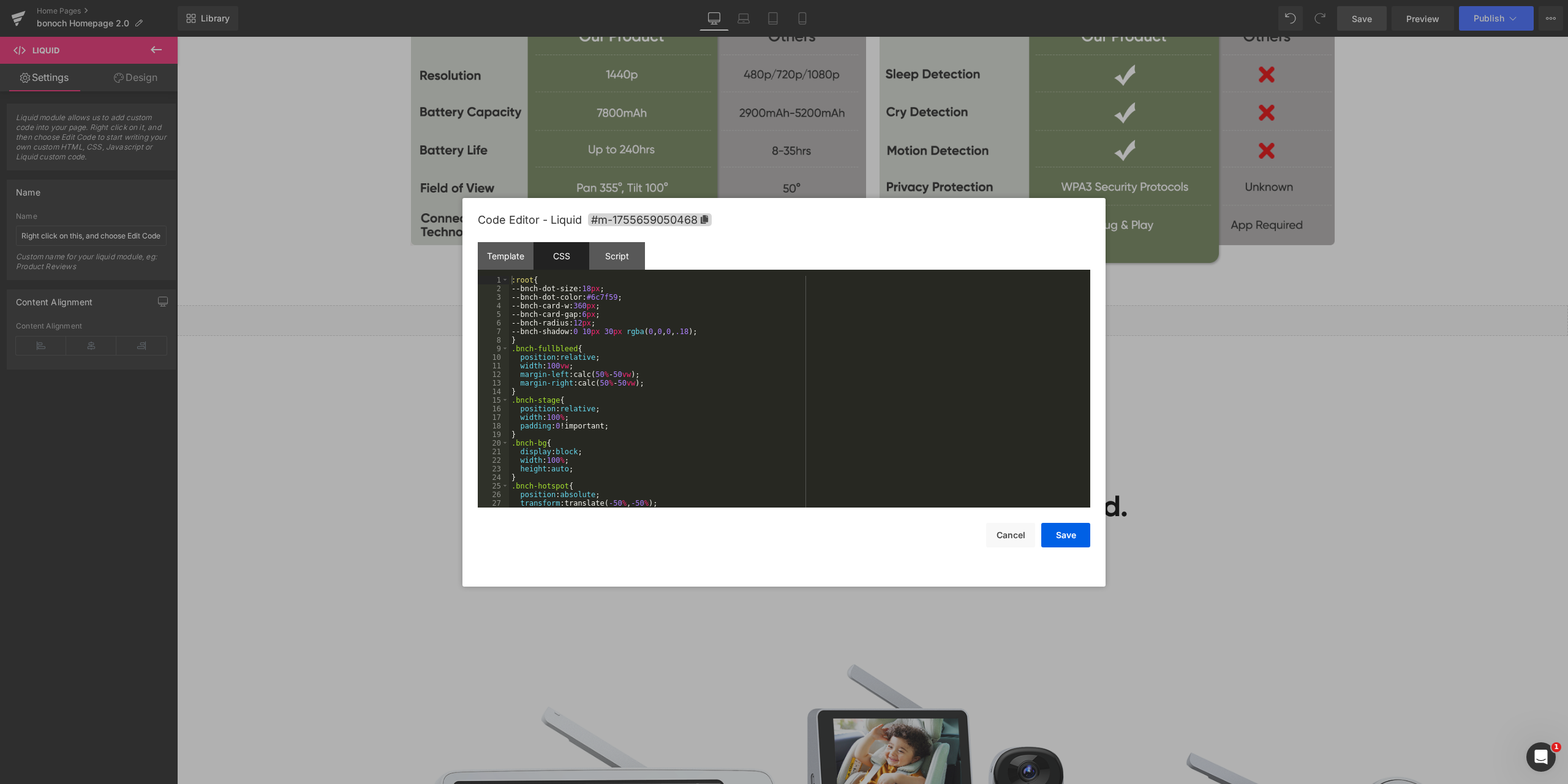
click at [750, 372] on div ":root { --bnch-dot-size: 18 px ; --bnch-dot-color: #6c7f59 ; --bnch-card-w: 360…" at bounding box center [797, 400] width 577 height 249
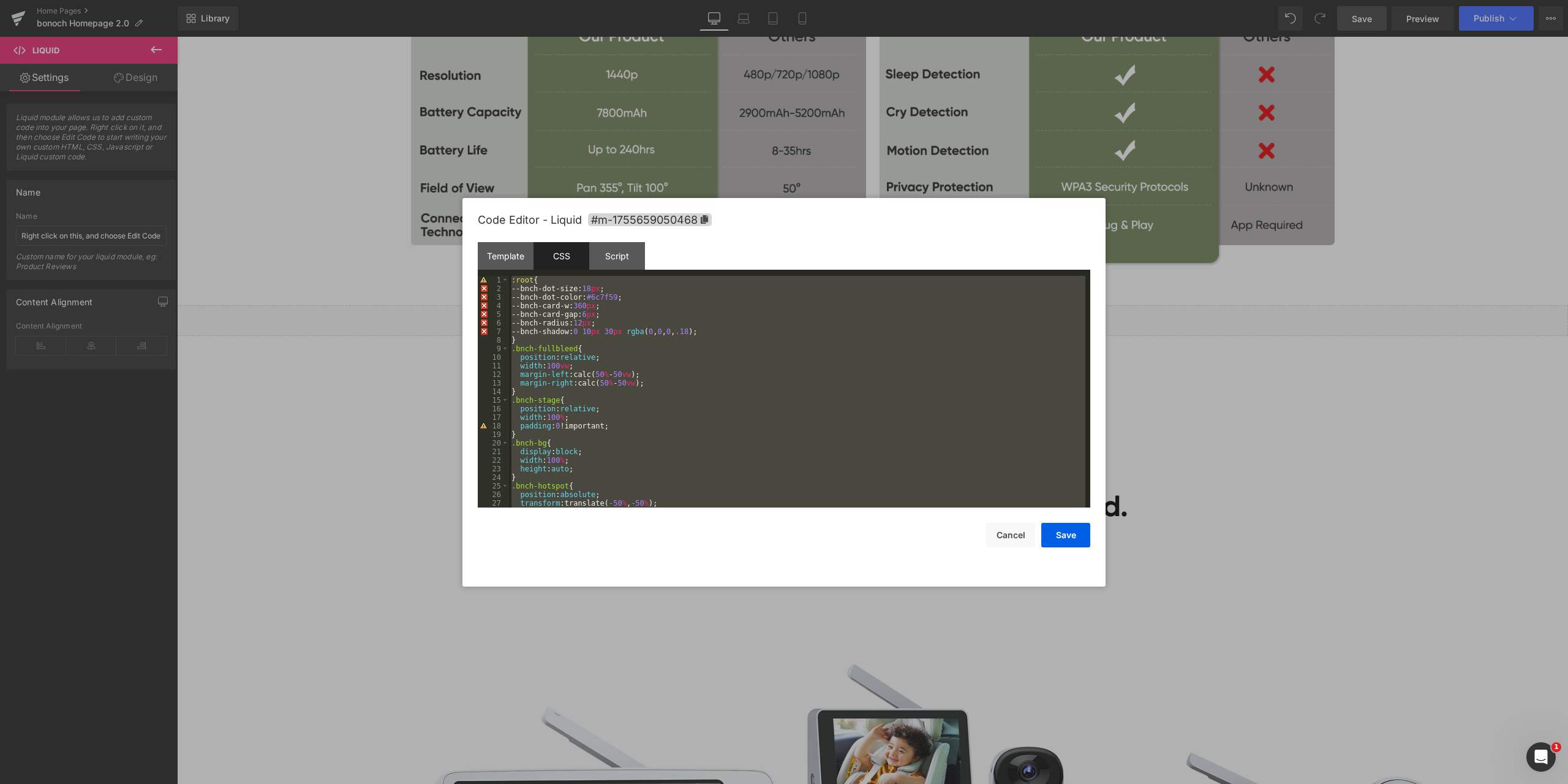
scroll to position [378, 0]
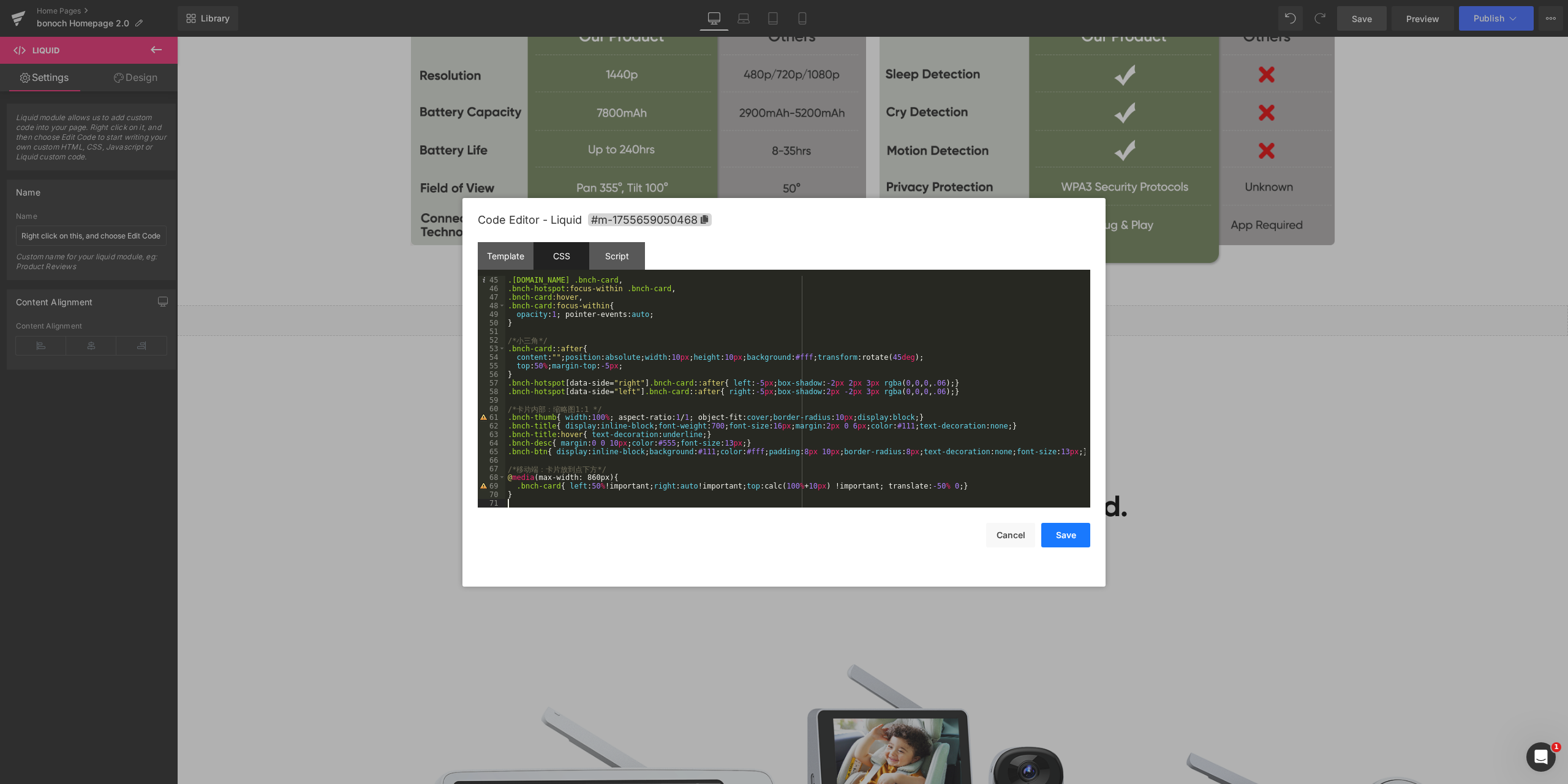
click at [1074, 534] on button "Save" at bounding box center [1066, 534] width 49 height 24
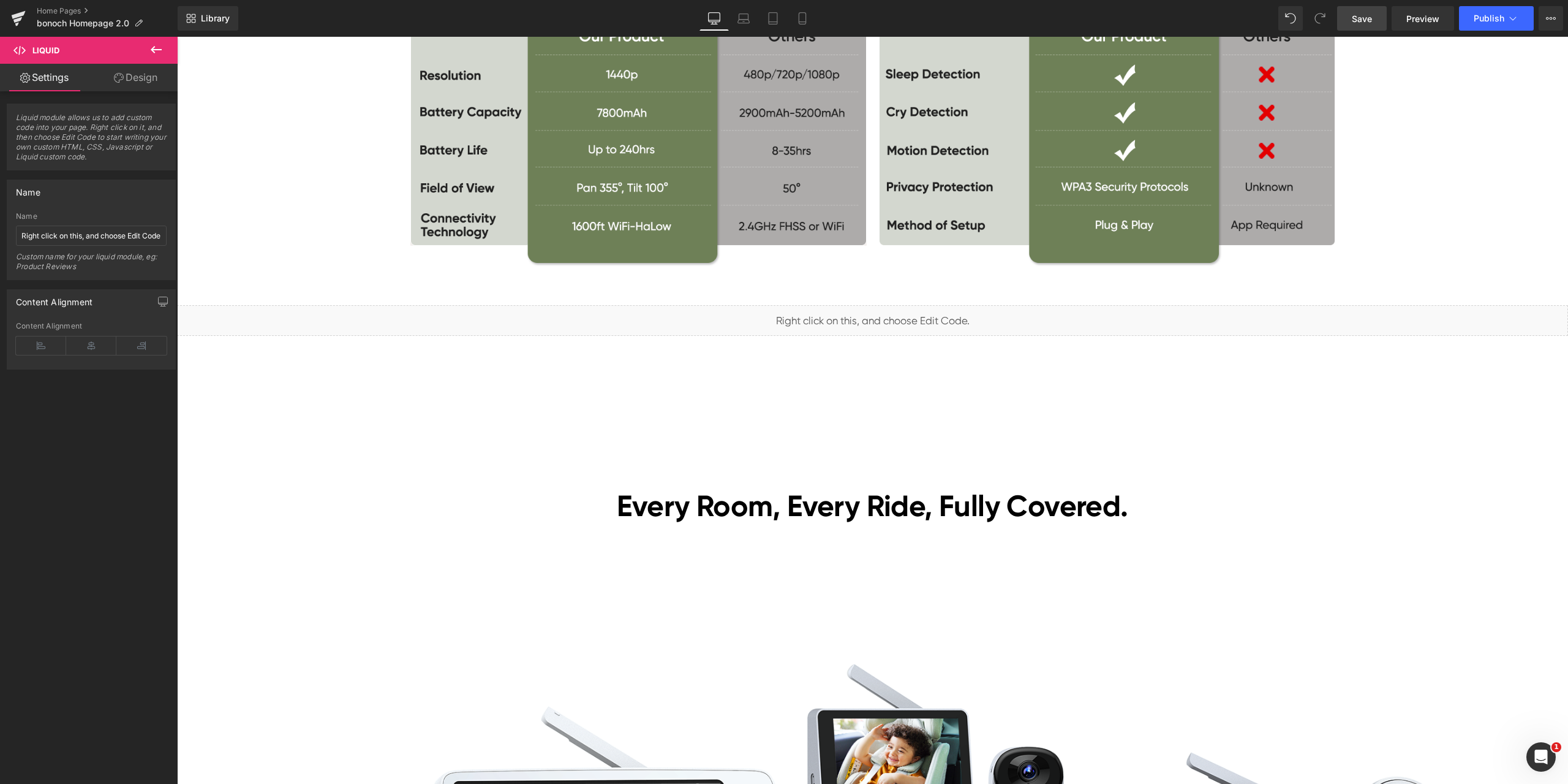
click at [1357, 16] on span "Save" at bounding box center [1362, 19] width 20 height 13
click at [1414, 21] on span "Preview" at bounding box center [1423, 19] width 33 height 13
click at [860, 315] on span "Liquid" at bounding box center [865, 315] width 31 height 18
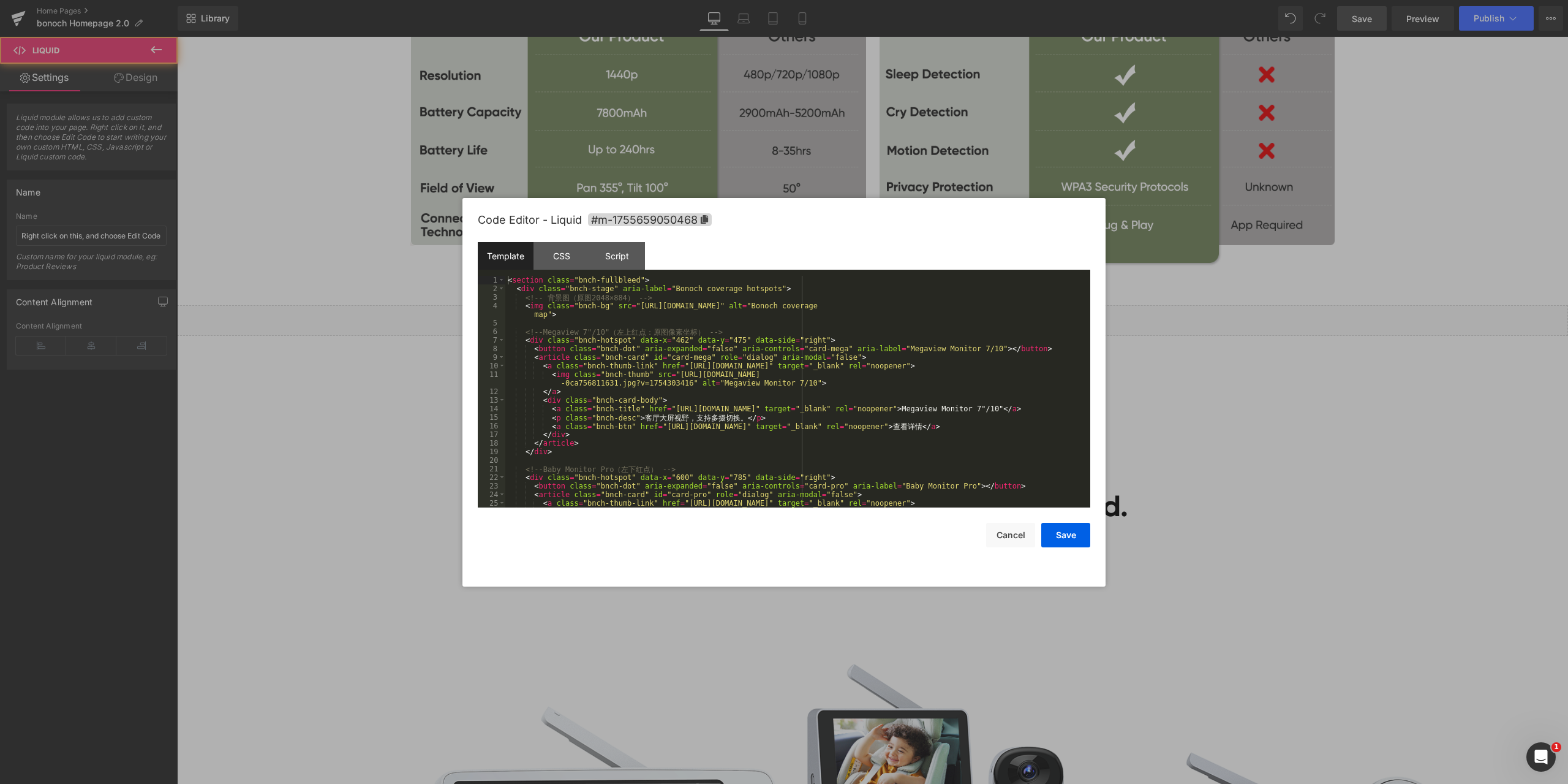
click at [840, 0] on div "Liquid You are previewing how the will restyle your page. You can not edit Elem…" at bounding box center [784, 0] width 1568 height 0
click at [562, 254] on div "CSS" at bounding box center [561, 256] width 56 height 27
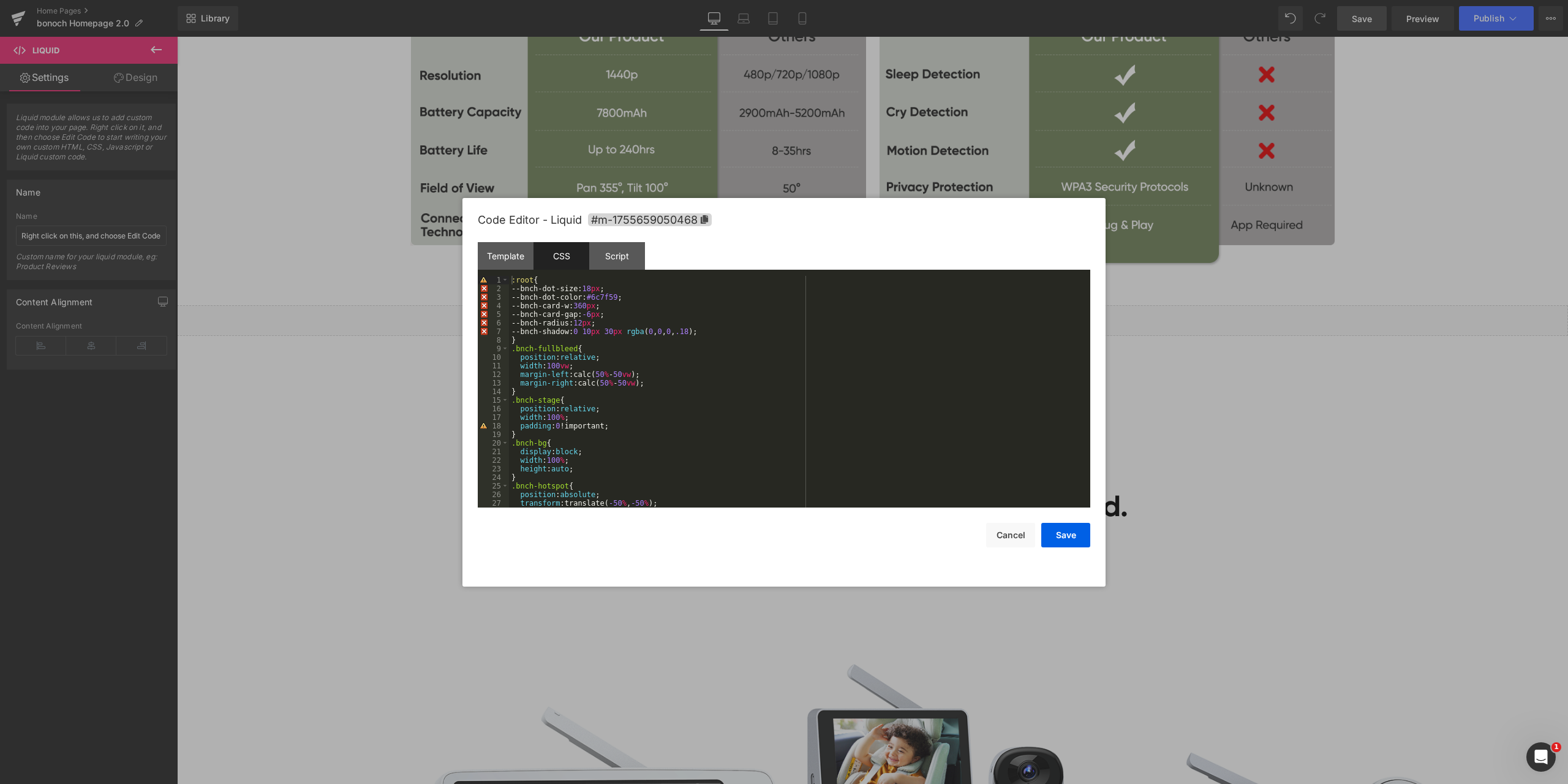
scroll to position [37, 0]
click at [1251, 418] on div at bounding box center [784, 392] width 1568 height 784
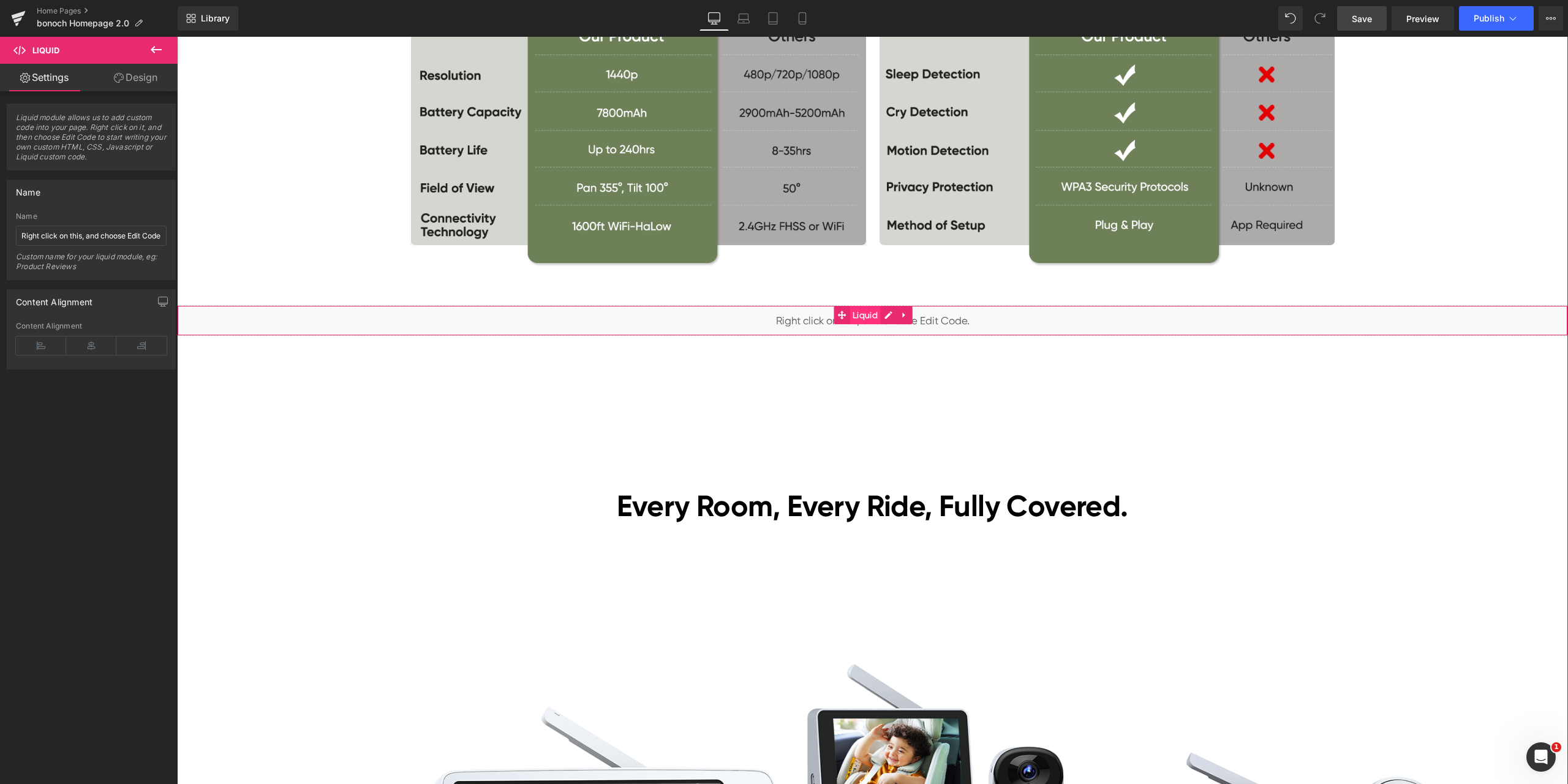
click at [865, 318] on span "Liquid" at bounding box center [865, 315] width 31 height 18
click at [864, 315] on span "Liquid" at bounding box center [865, 315] width 31 height 18
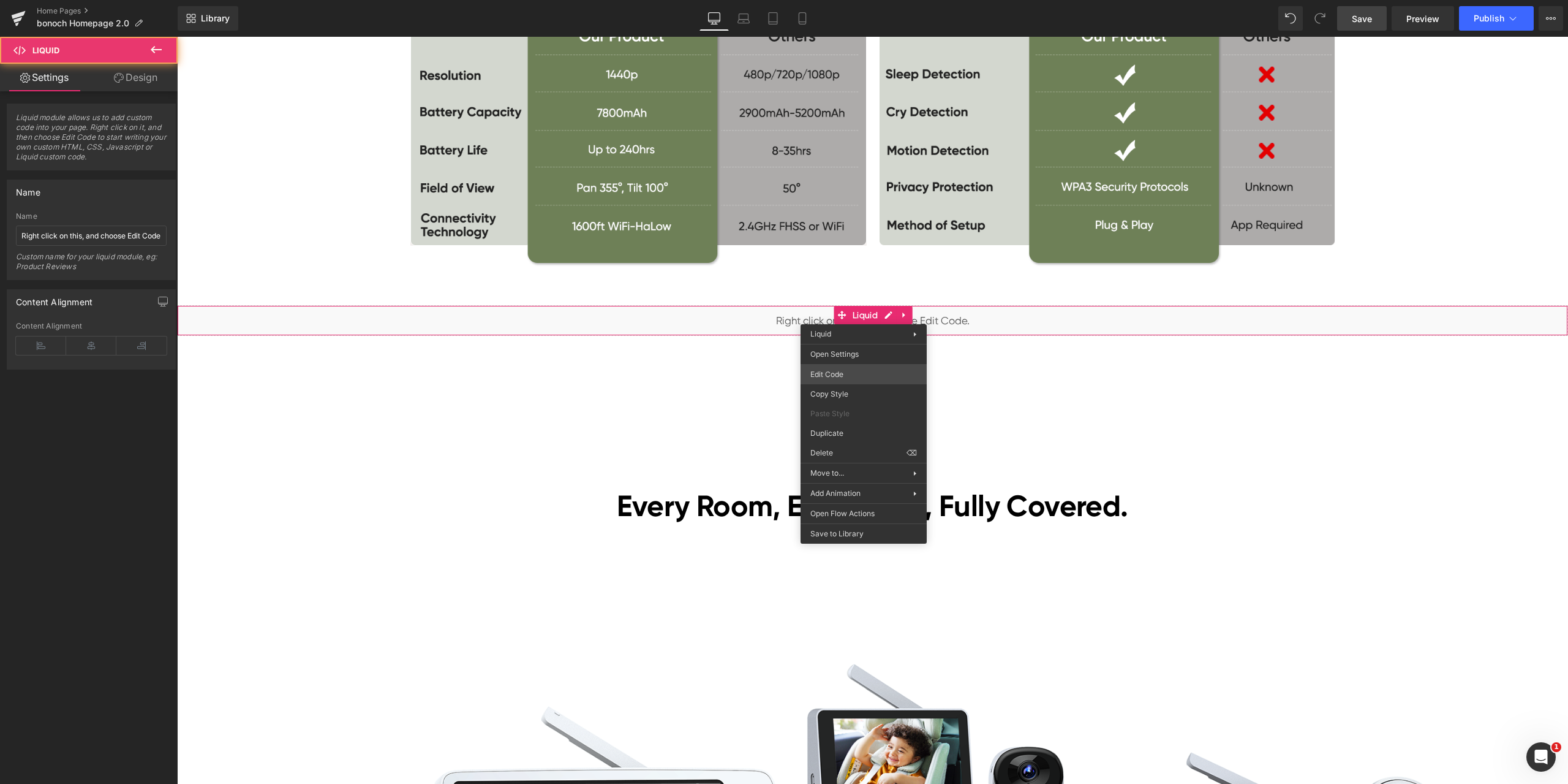
click at [852, 0] on div "Liquid You are previewing how the will restyle your page. You can not edit Elem…" at bounding box center [784, 0] width 1568 height 0
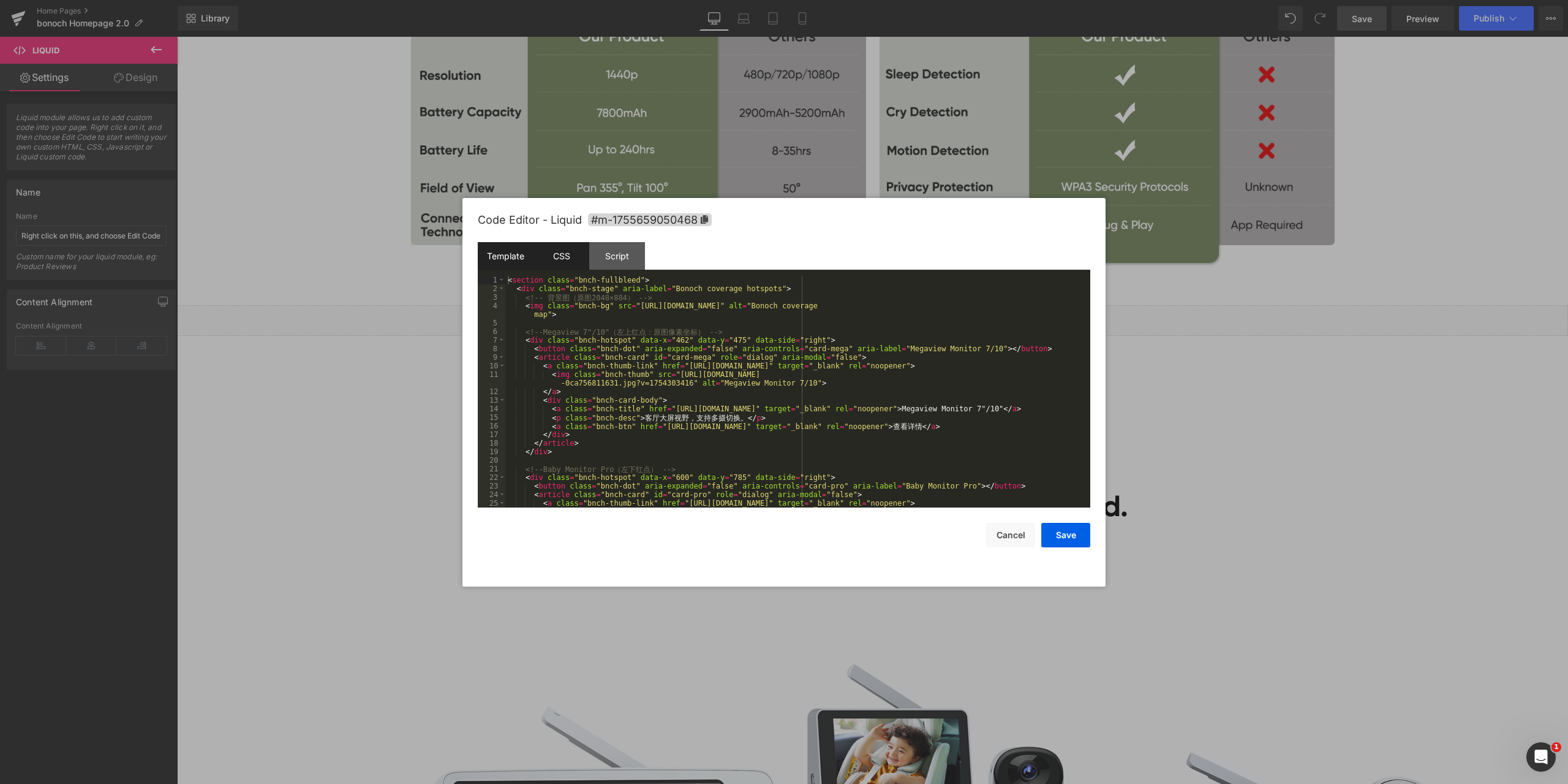
click at [578, 253] on div "CSS" at bounding box center [561, 256] width 56 height 27
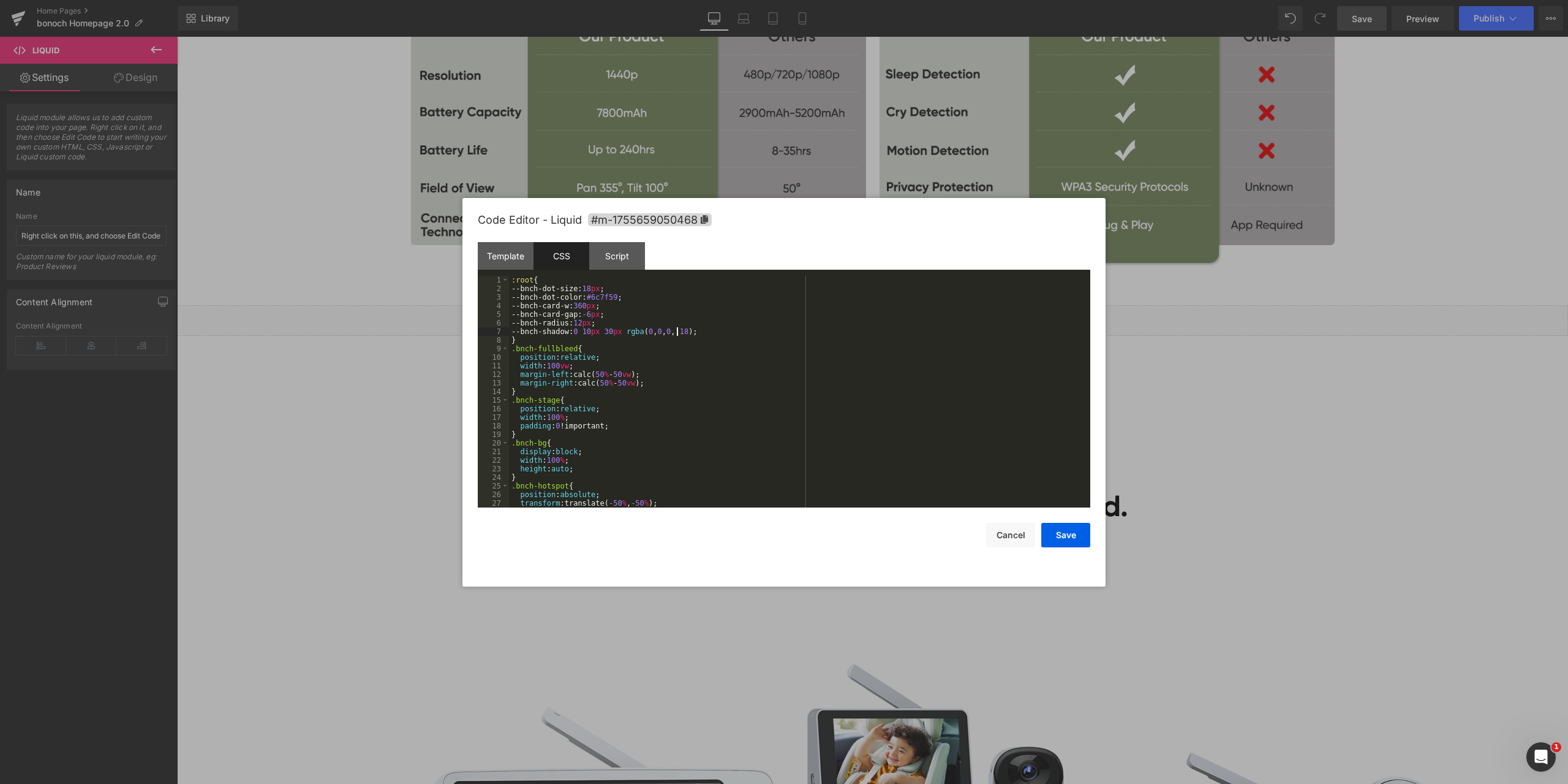
click at [733, 327] on div ":root { --bnch-dot-size: 18 px ; --bnch-dot-color: #6c7f59 ; --bnch-card-w: 360…" at bounding box center [797, 400] width 577 height 249
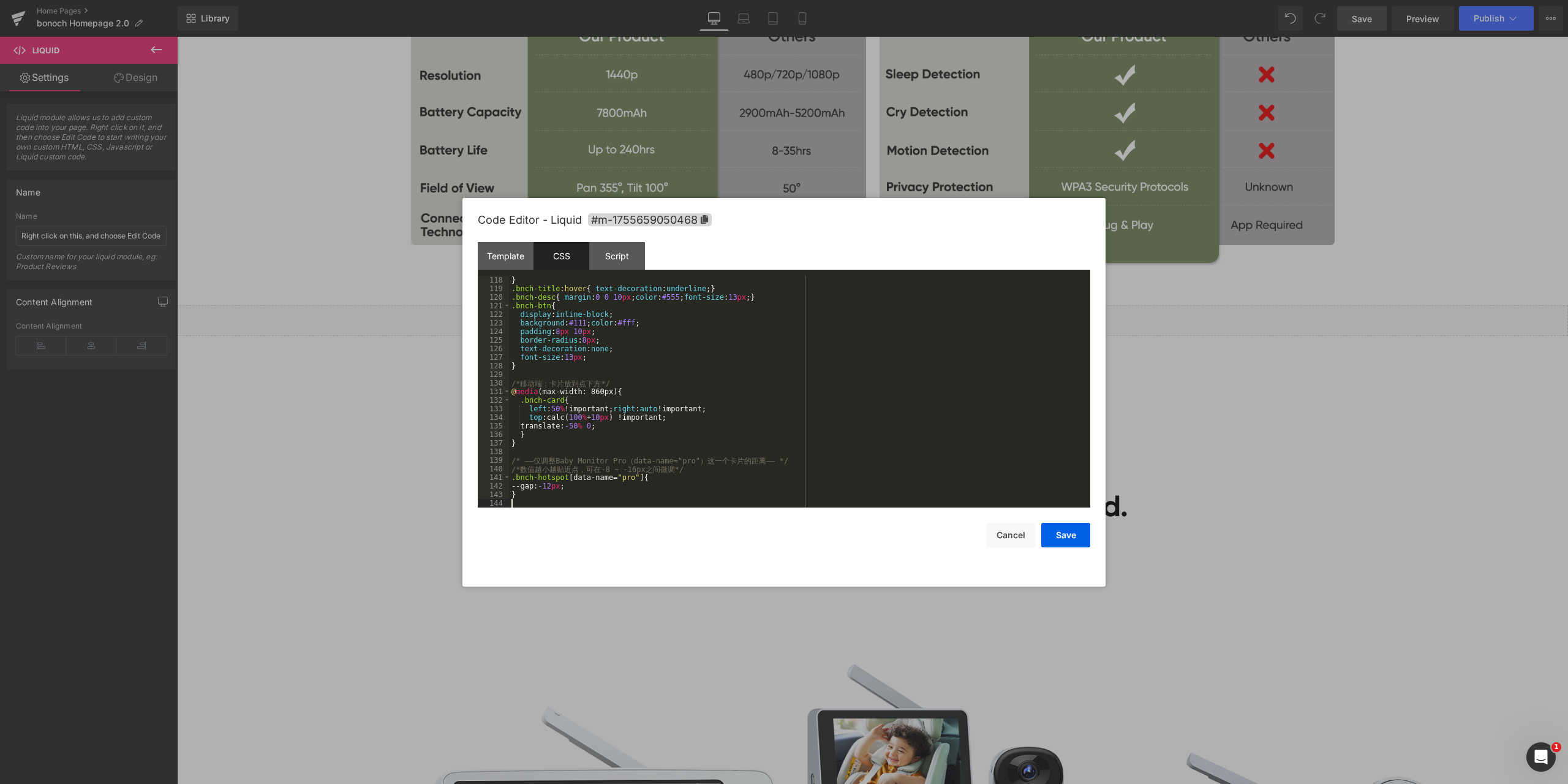
scroll to position [1004, 0]
click at [930, 234] on div "Code Editor - Liquid #m-1755659050468" at bounding box center [784, 220] width 613 height 44
click at [1070, 537] on button "Save" at bounding box center [1066, 534] width 49 height 24
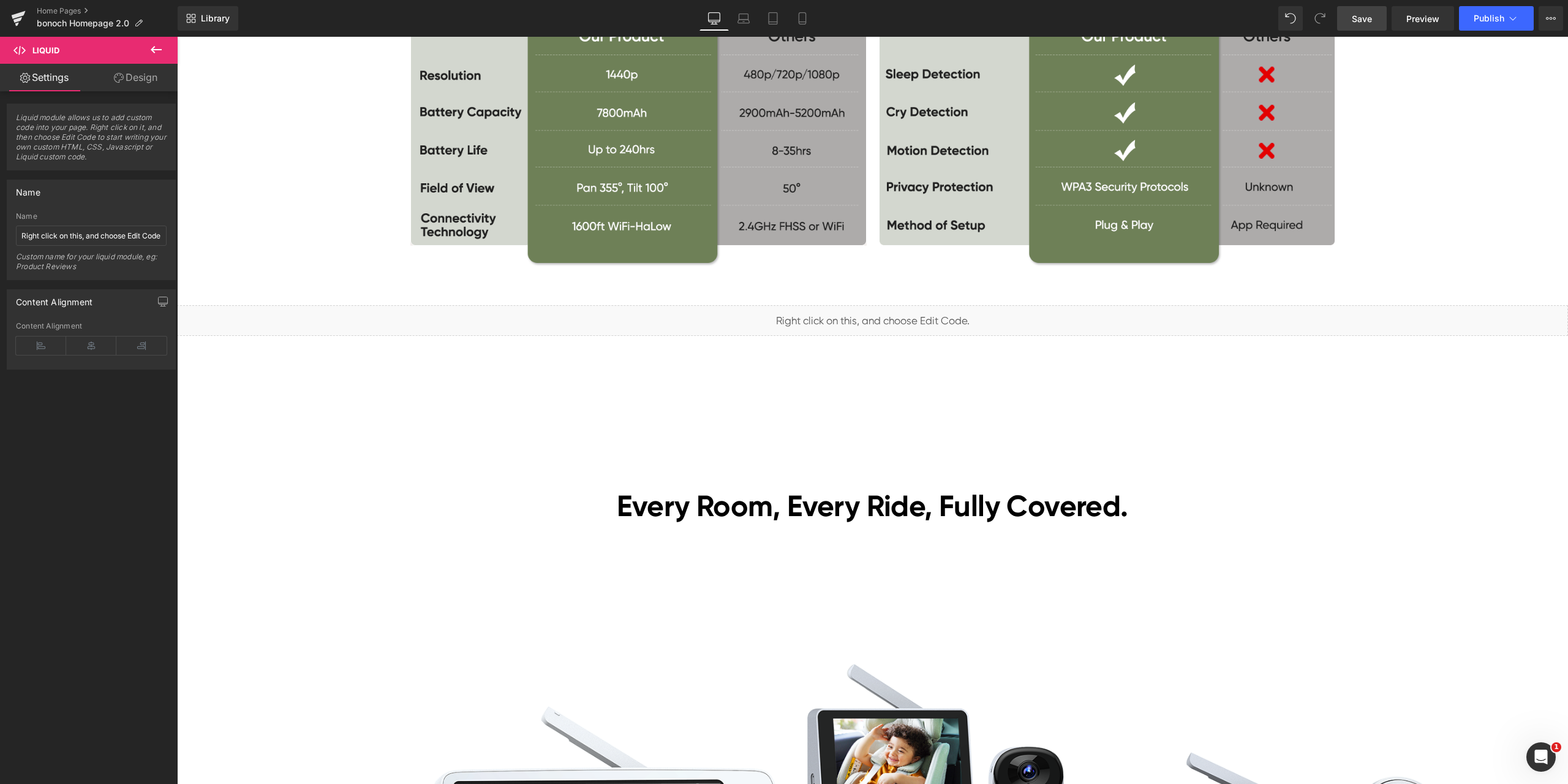
click at [1375, 21] on link "Save" at bounding box center [1362, 18] width 50 height 24
click at [1423, 19] on span "Preview" at bounding box center [1423, 19] width 33 height 13
click at [872, 315] on span "Liquid" at bounding box center [865, 315] width 31 height 18
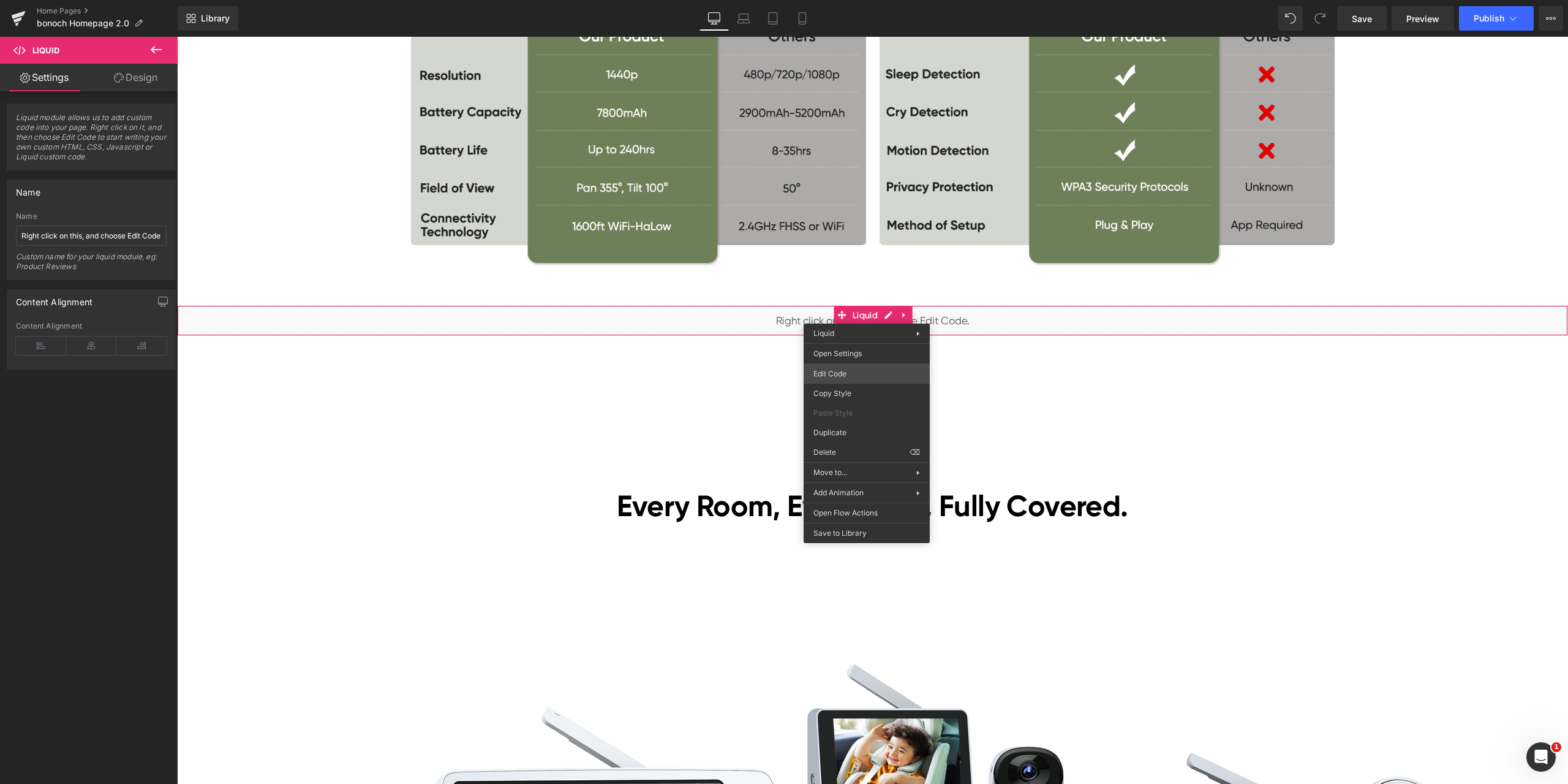
click at [862, 0] on div "Liquid You are previewing how the will restyle your page. You can not edit Elem…" at bounding box center [784, 0] width 1568 height 0
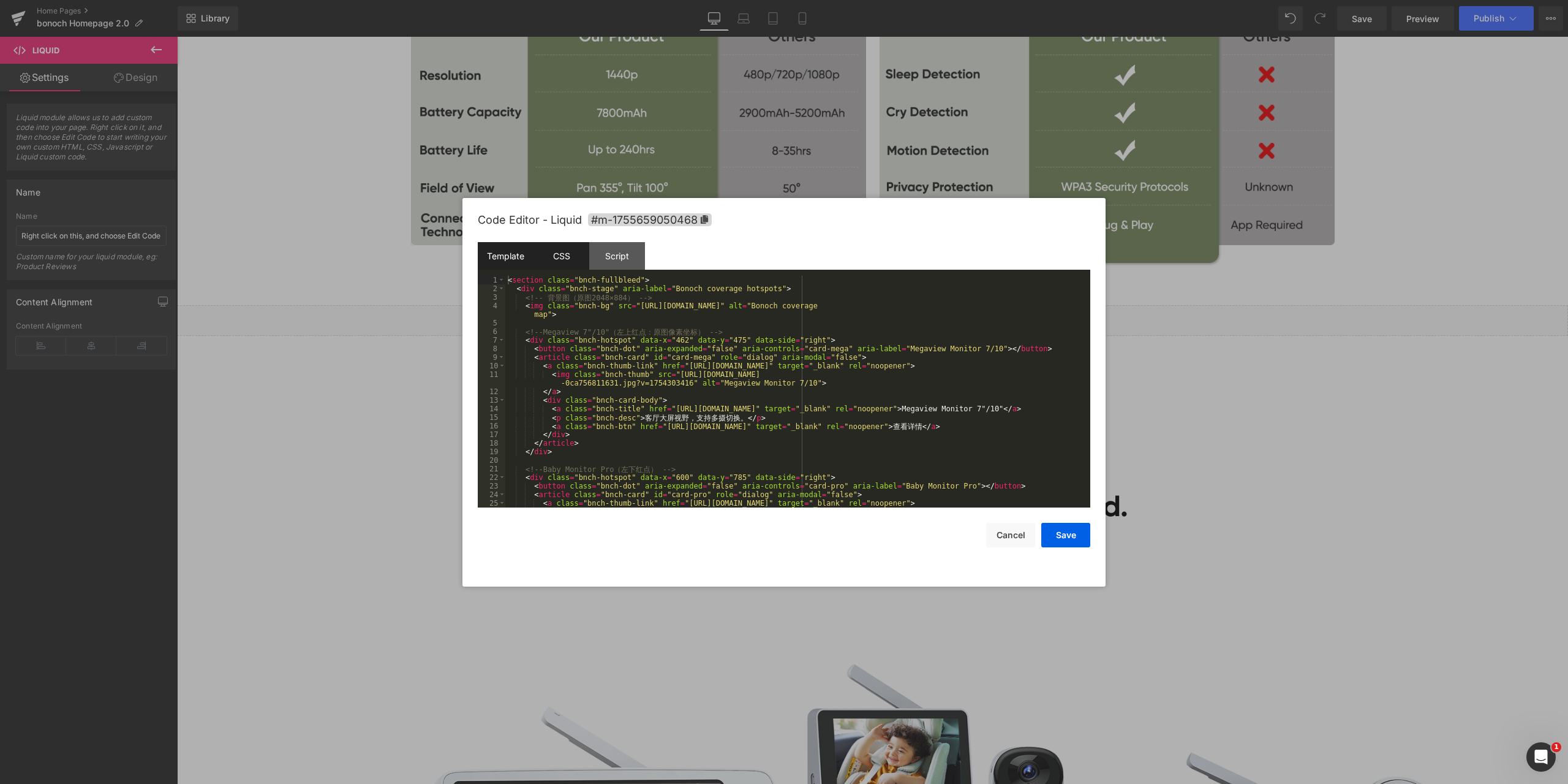
click at [550, 253] on div "CSS" at bounding box center [561, 256] width 56 height 27
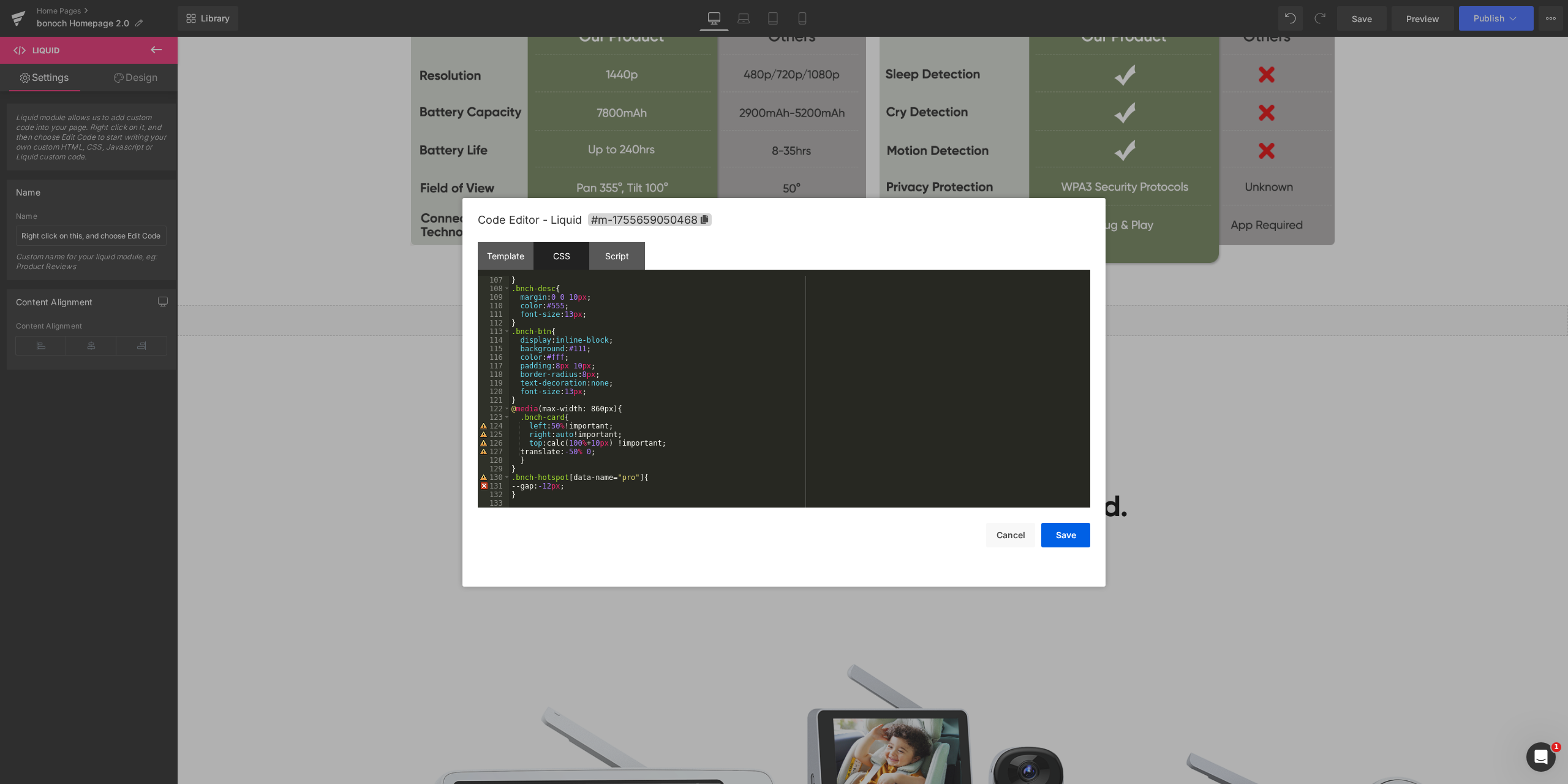
scroll to position [909, 0]
click at [554, 483] on div "} .bnch-desc { margin : 0 0 10 px ; color : #555 ; font-size : 13 px ; } .bnch-…" at bounding box center [797, 400] width 577 height 249
click at [1062, 536] on button "Save" at bounding box center [1066, 534] width 49 height 24
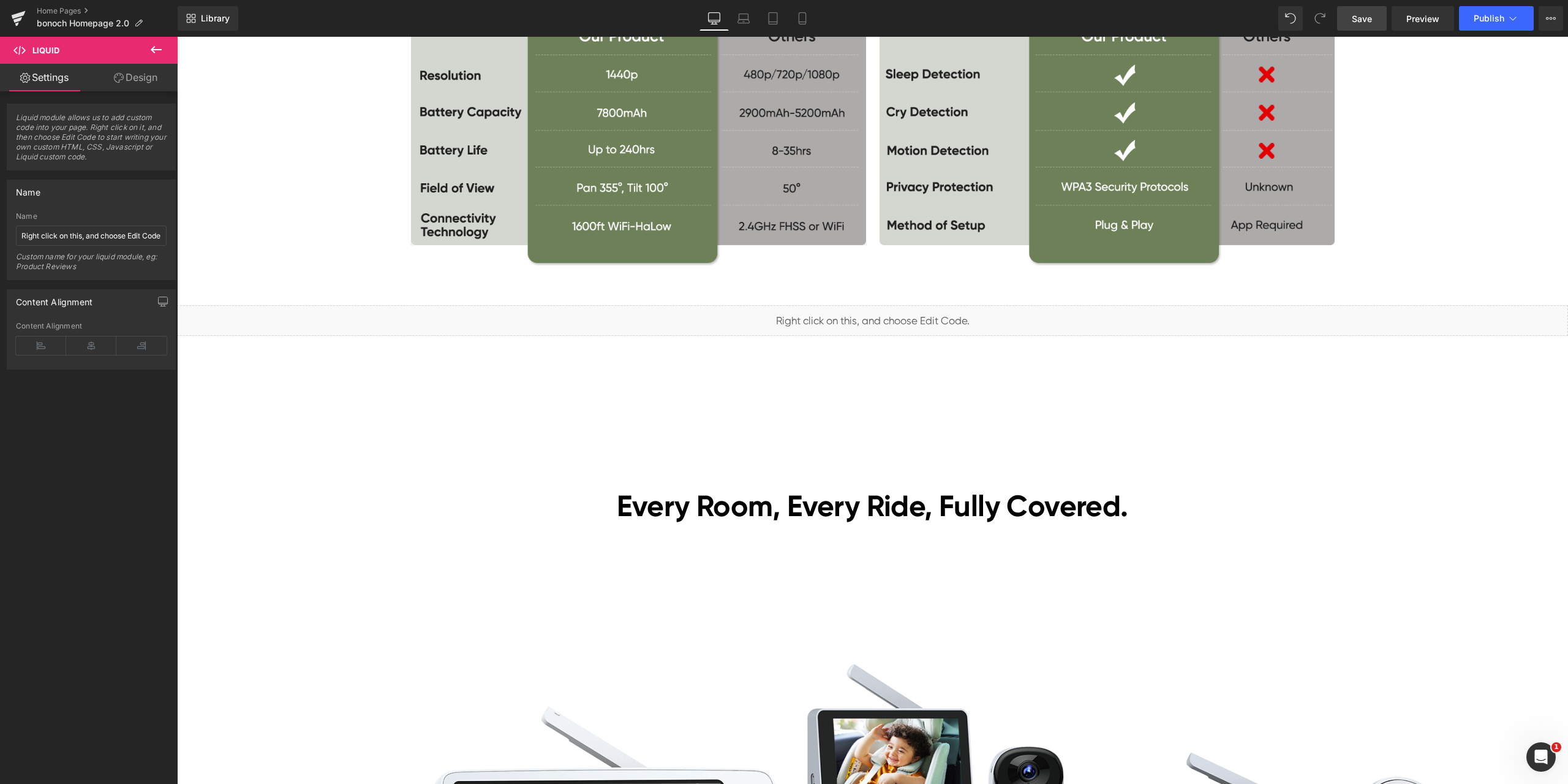
click at [1364, 8] on link "Save" at bounding box center [1362, 18] width 50 height 24
click at [1424, 16] on span "Preview" at bounding box center [1423, 19] width 33 height 13
click at [864, 316] on span "Liquid" at bounding box center [865, 315] width 31 height 18
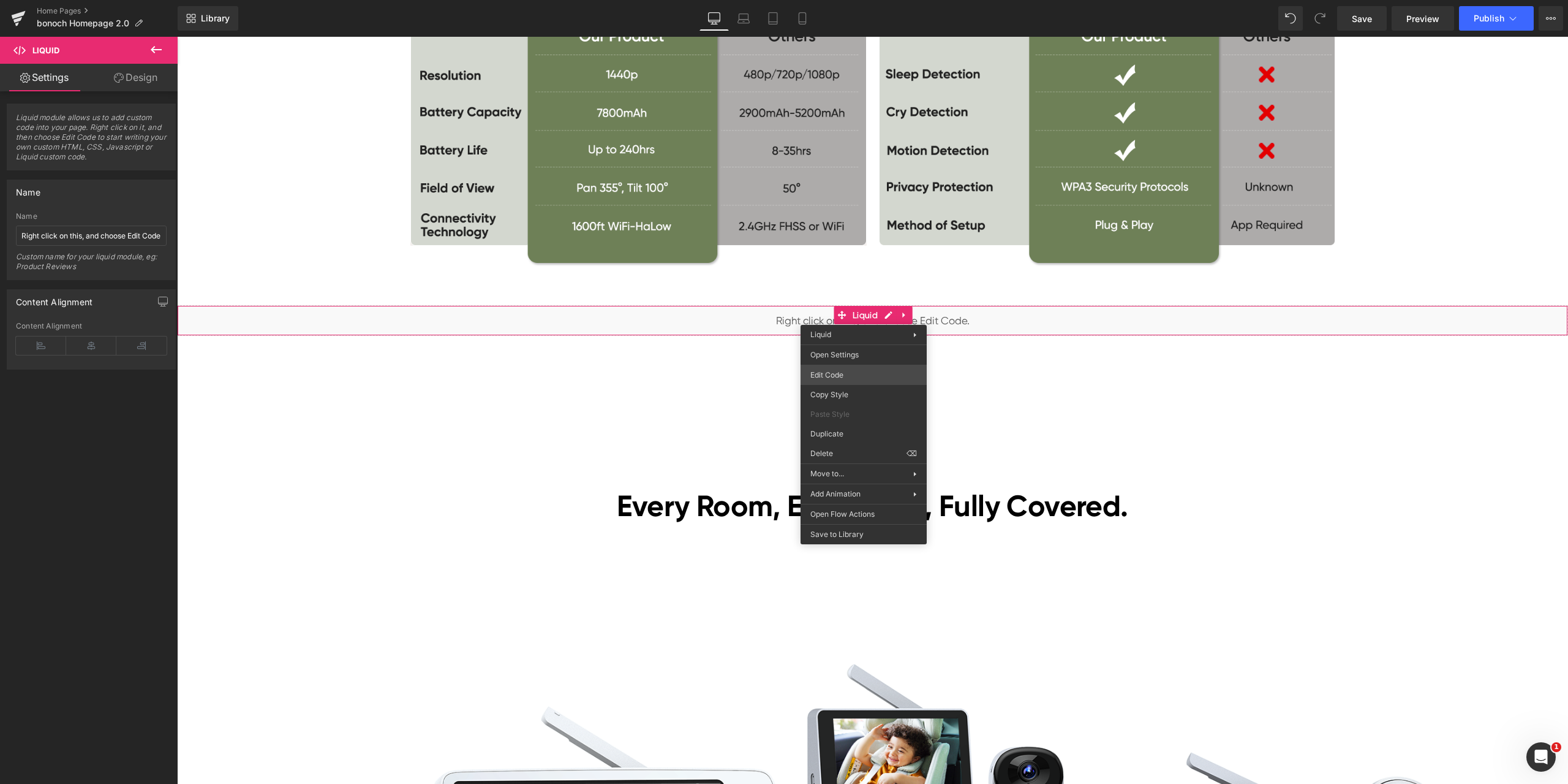
click at [846, 0] on div "Liquid You are previewing how the will restyle your page. You can not edit Elem…" at bounding box center [784, 0] width 1568 height 0
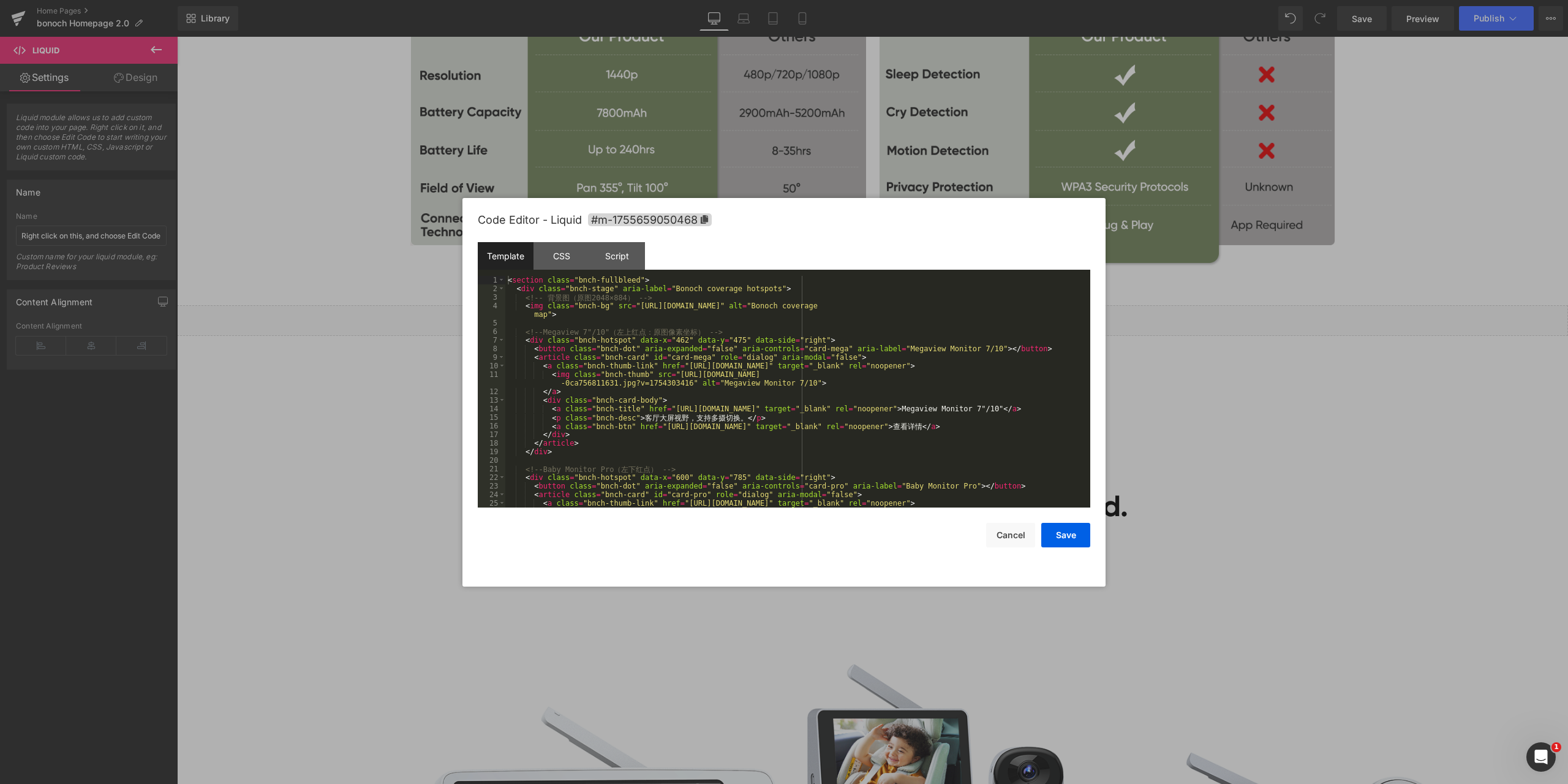
scroll to position [249, 0]
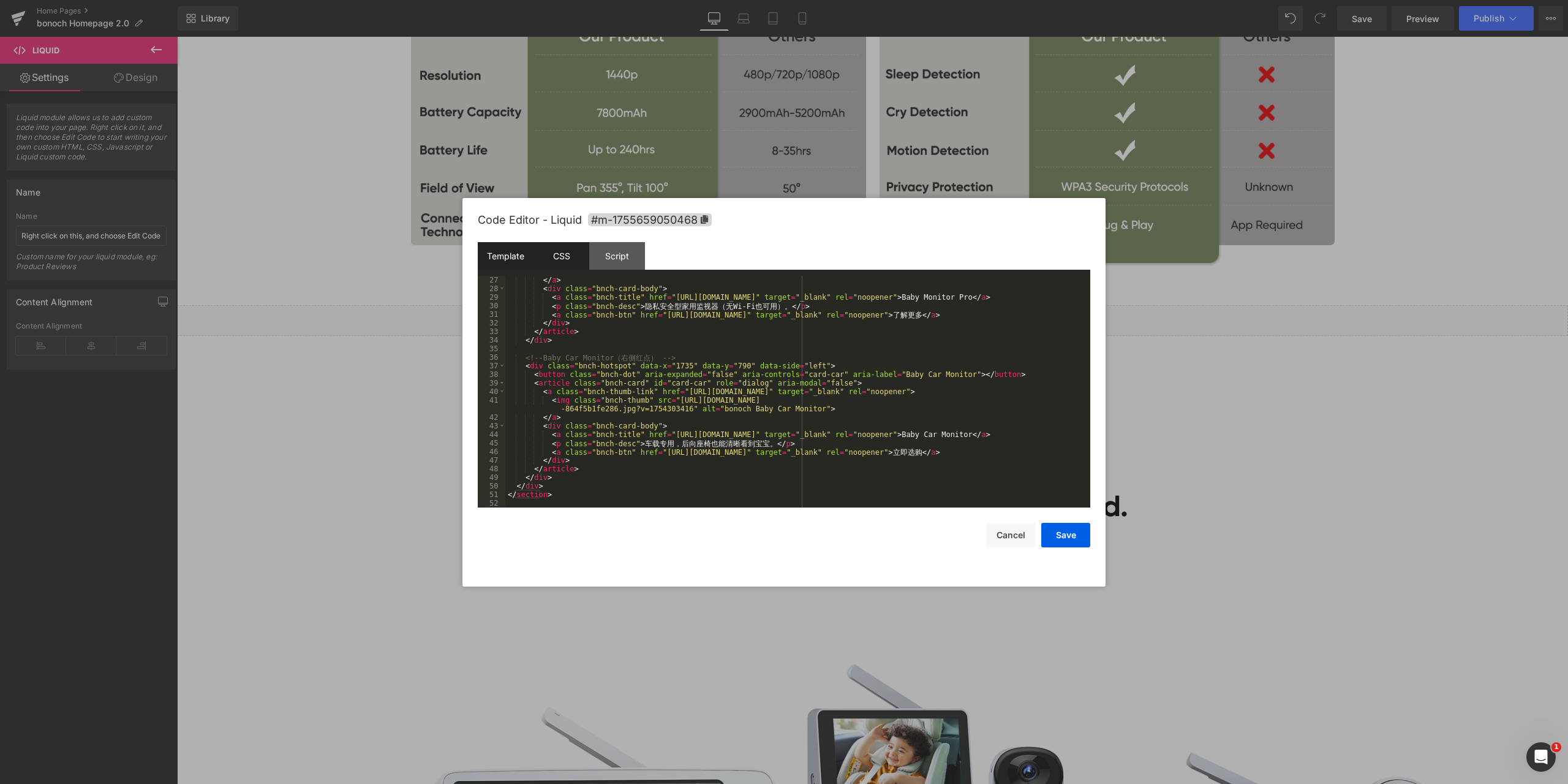
click at [568, 263] on div "CSS" at bounding box center [561, 256] width 56 height 27
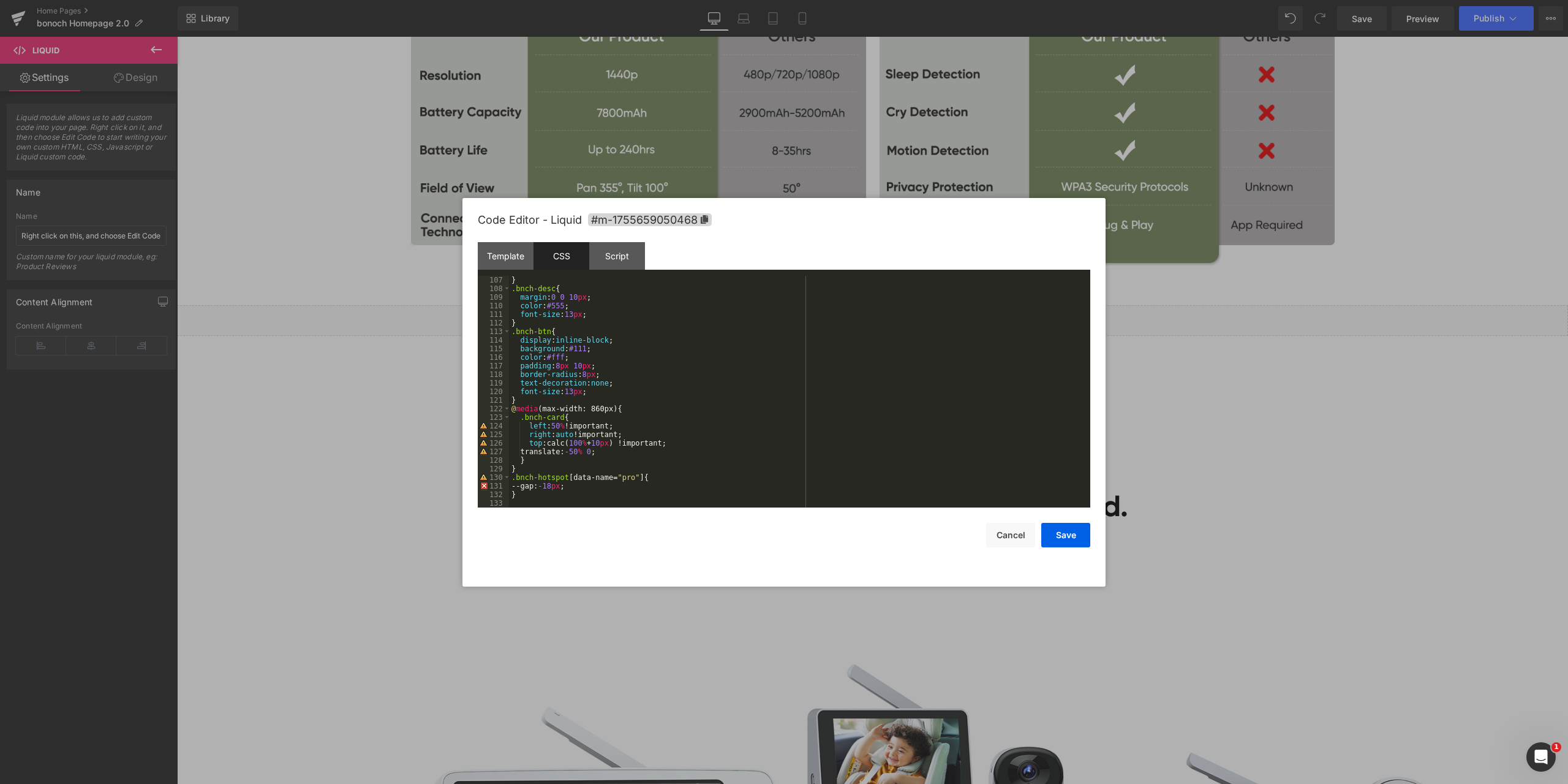
scroll to position [909, 0]
click at [556, 484] on div "} .bnch-desc { margin : 0 0 10 px ; color : #555 ; font-size : 13 px ; } .bnch-…" at bounding box center [797, 400] width 577 height 249
click at [1059, 534] on button "Save" at bounding box center [1066, 534] width 49 height 24
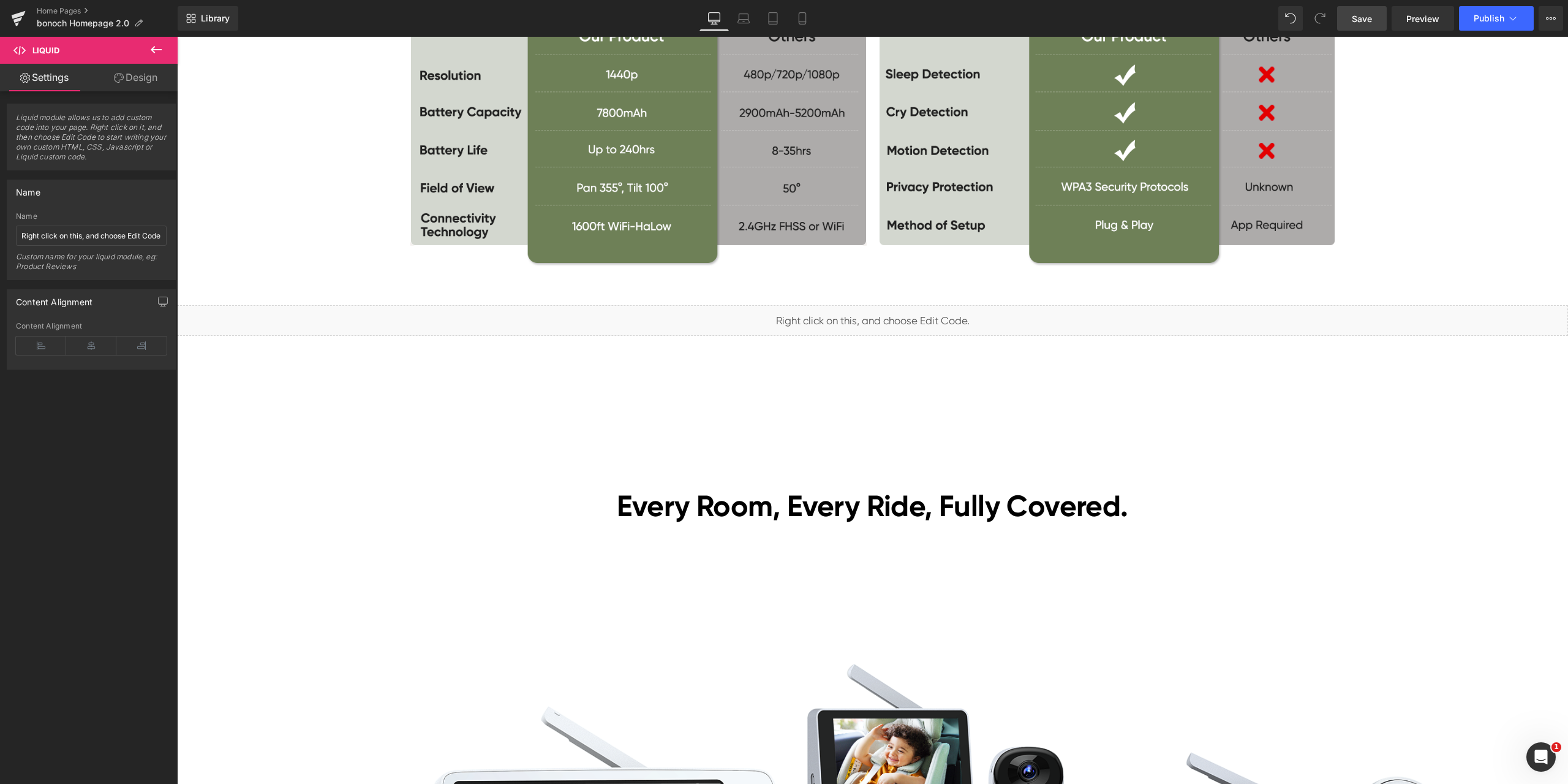
click at [1360, 17] on span "Save" at bounding box center [1362, 19] width 20 height 13
click at [1421, 17] on span "Preview" at bounding box center [1423, 19] width 33 height 13
click at [854, 318] on span "Liquid" at bounding box center [865, 315] width 31 height 18
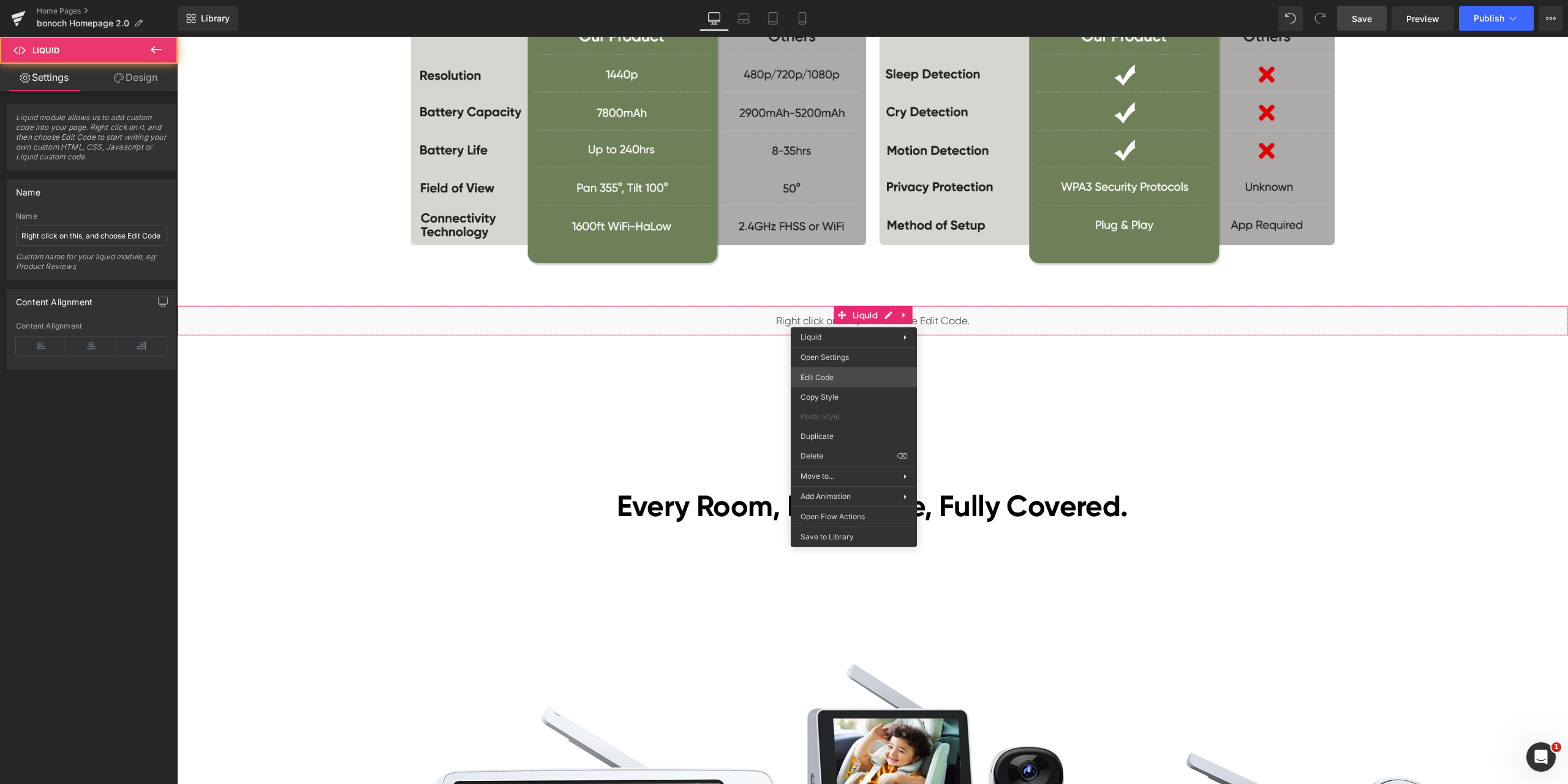
click at [839, 0] on div "Liquid You are previewing how the will restyle your page. You can not edit Elem…" at bounding box center [784, 0] width 1568 height 0
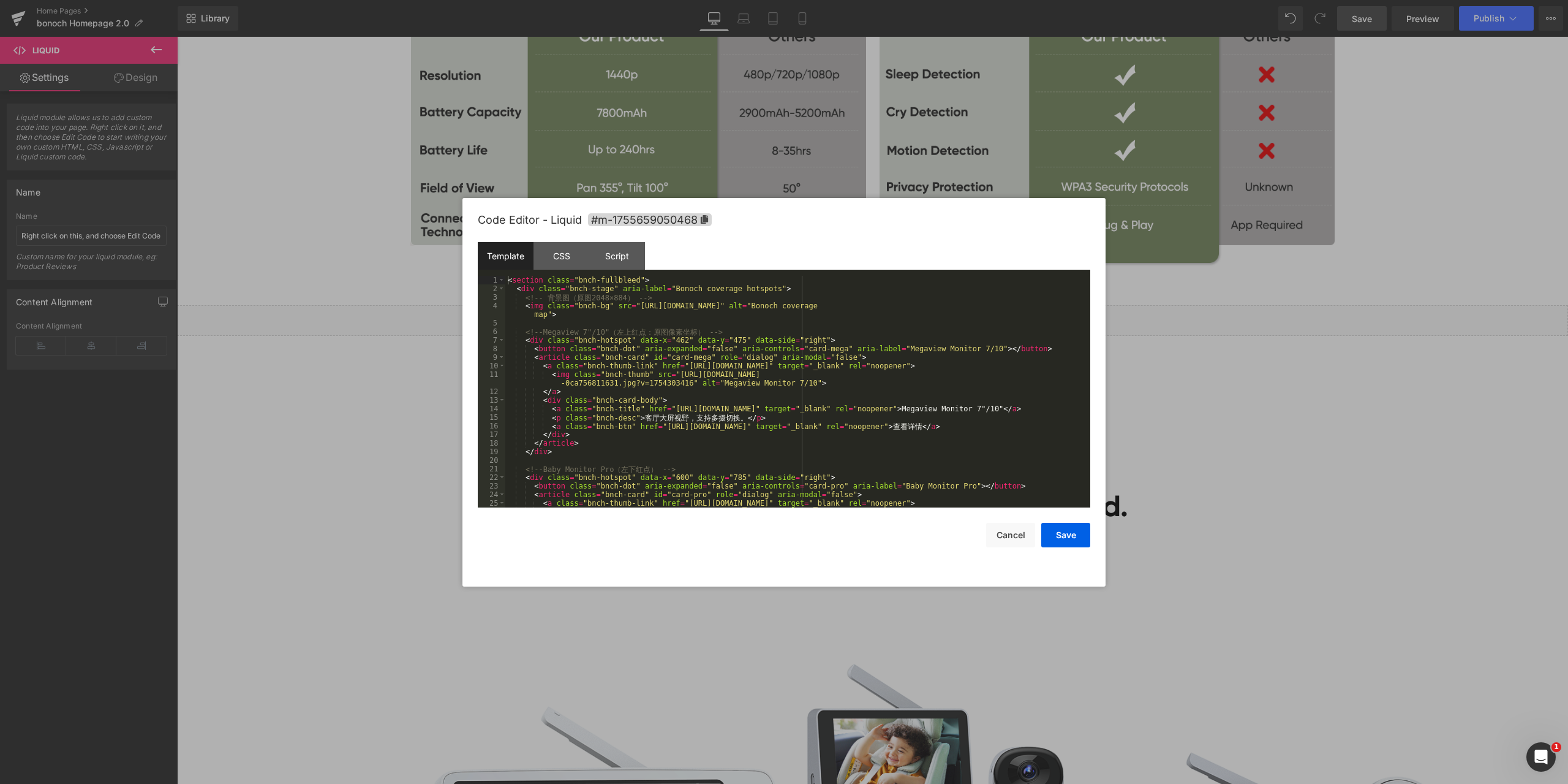
scroll to position [249, 0]
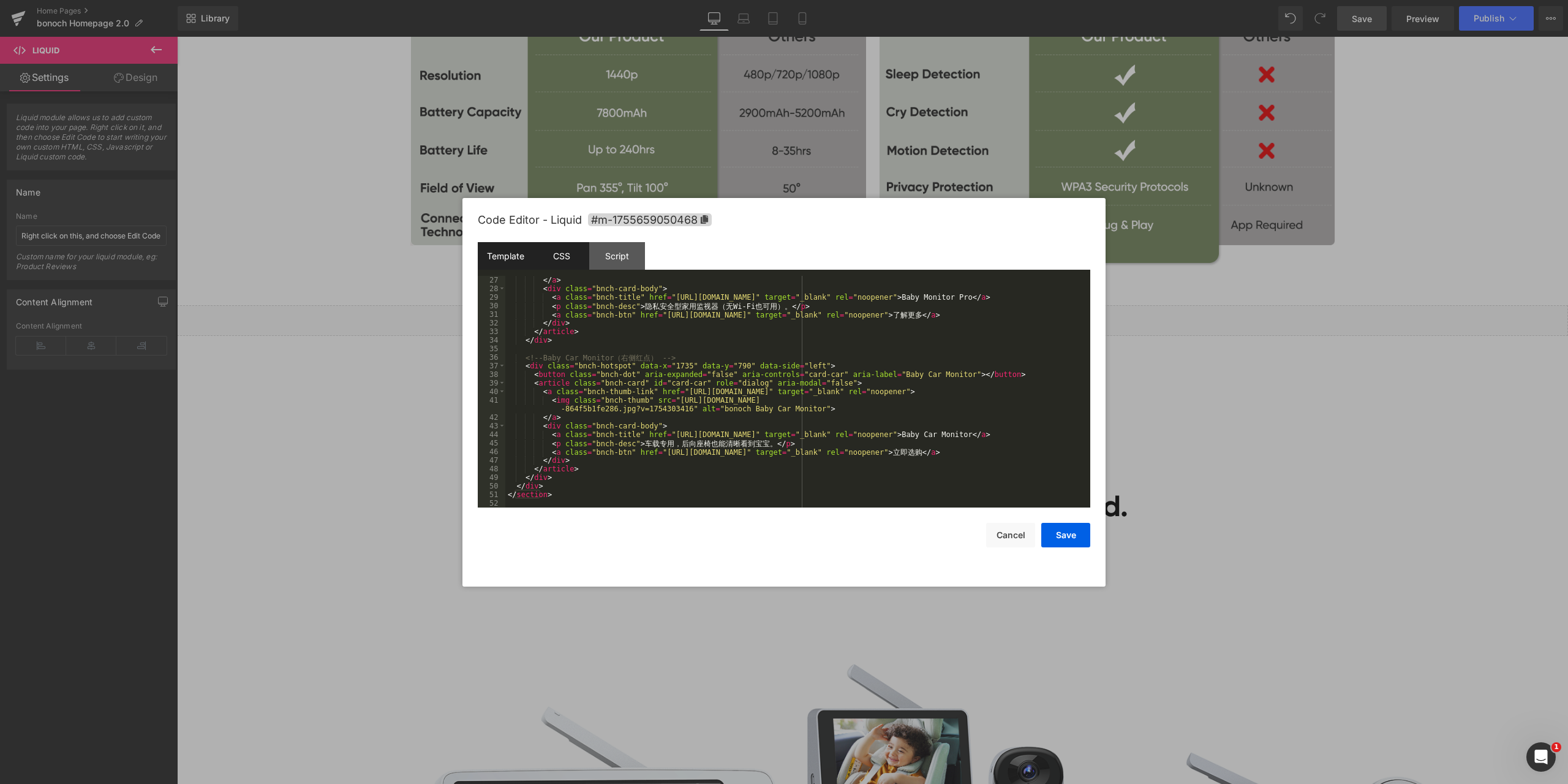
click at [560, 252] on div "CSS" at bounding box center [561, 256] width 56 height 27
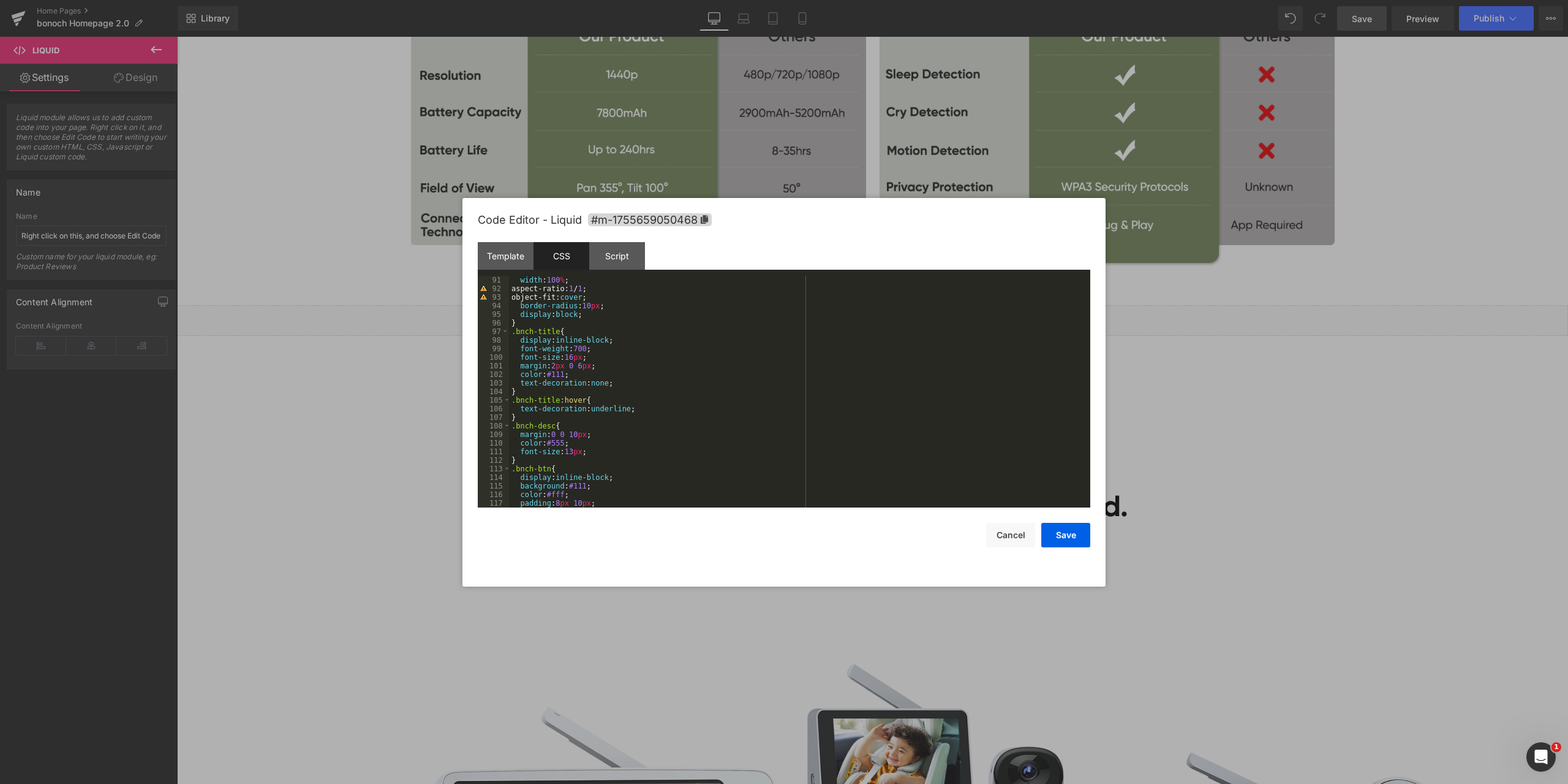
scroll to position [909, 0]
drag, startPoint x: 554, startPoint y: 486, endPoint x: 560, endPoint y: 483, distance: 6.7
click at [554, 486] on div "} .bnch-desc { margin : 0 0 10 px ; color : #555 ; font-size : 13 px ; } .bnch-…" at bounding box center [797, 400] width 577 height 249
click at [1073, 534] on button "Save" at bounding box center [1066, 534] width 49 height 24
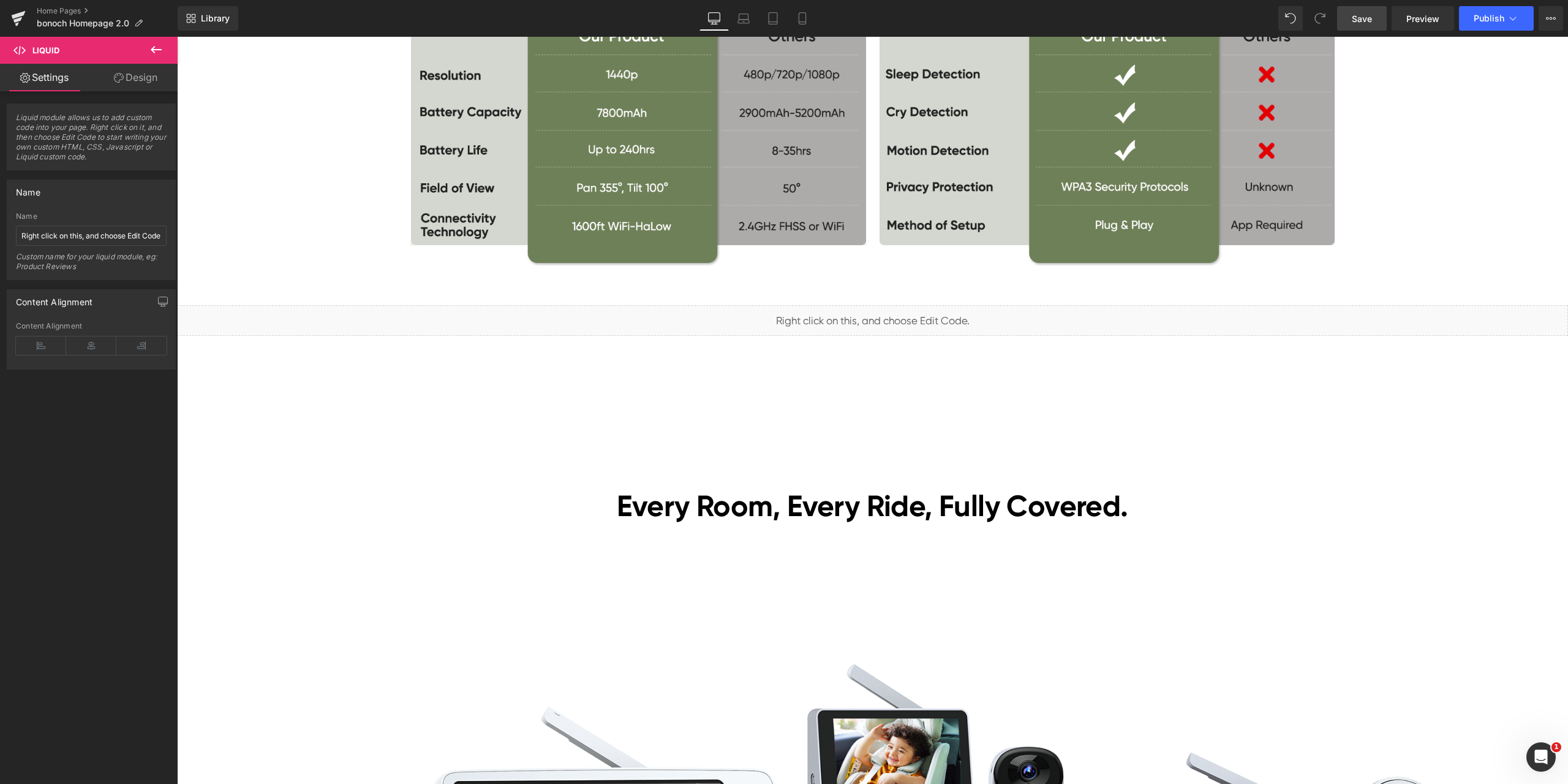
click at [1359, 13] on span "Save" at bounding box center [1362, 19] width 20 height 13
click at [1425, 14] on span "Preview" at bounding box center [1423, 19] width 33 height 13
click at [863, 318] on span "Liquid" at bounding box center [865, 315] width 31 height 18
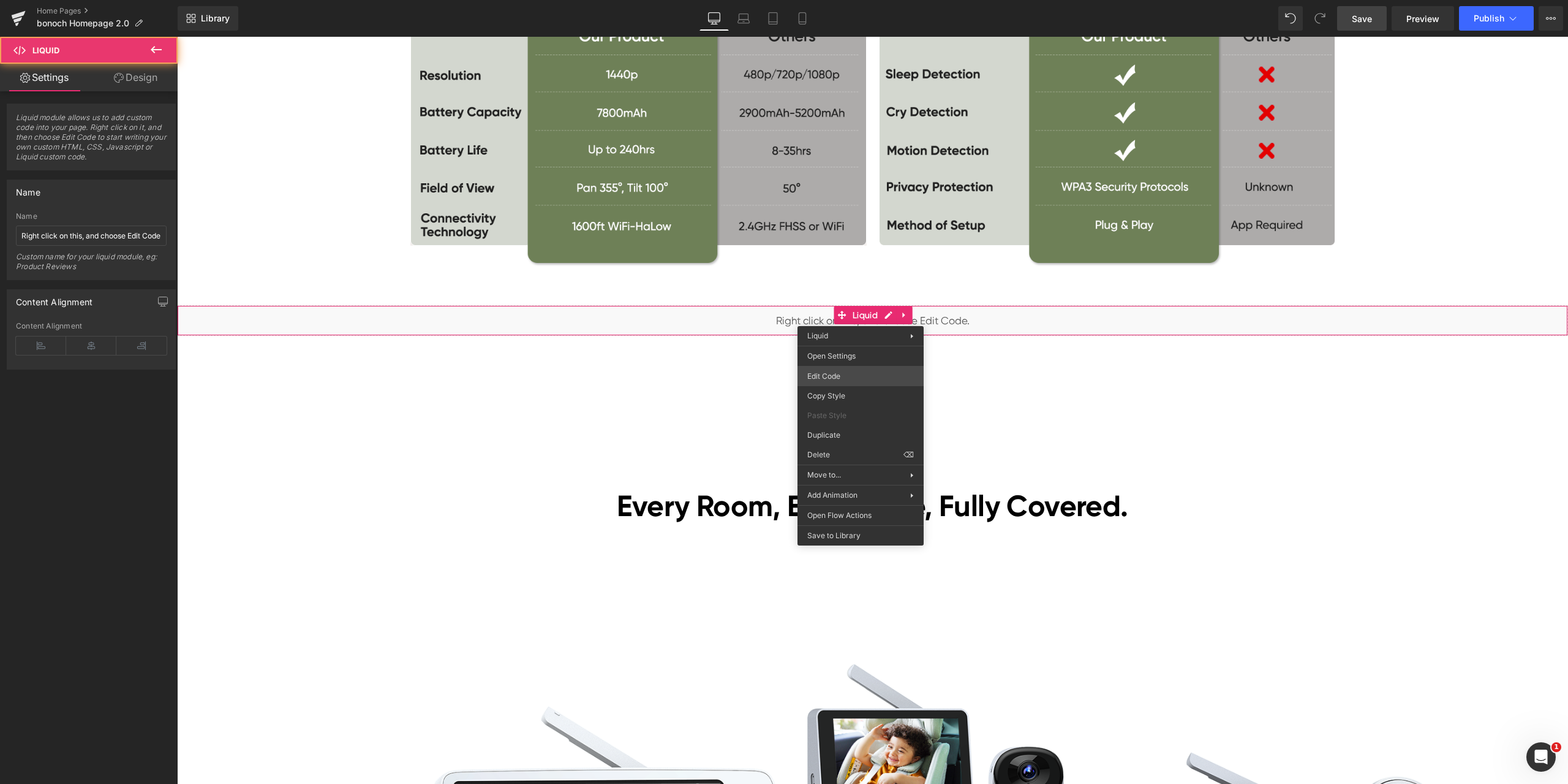
click at [869, 0] on div "Liquid You are previewing how the will restyle your page. You can not edit Elem…" at bounding box center [784, 0] width 1568 height 0
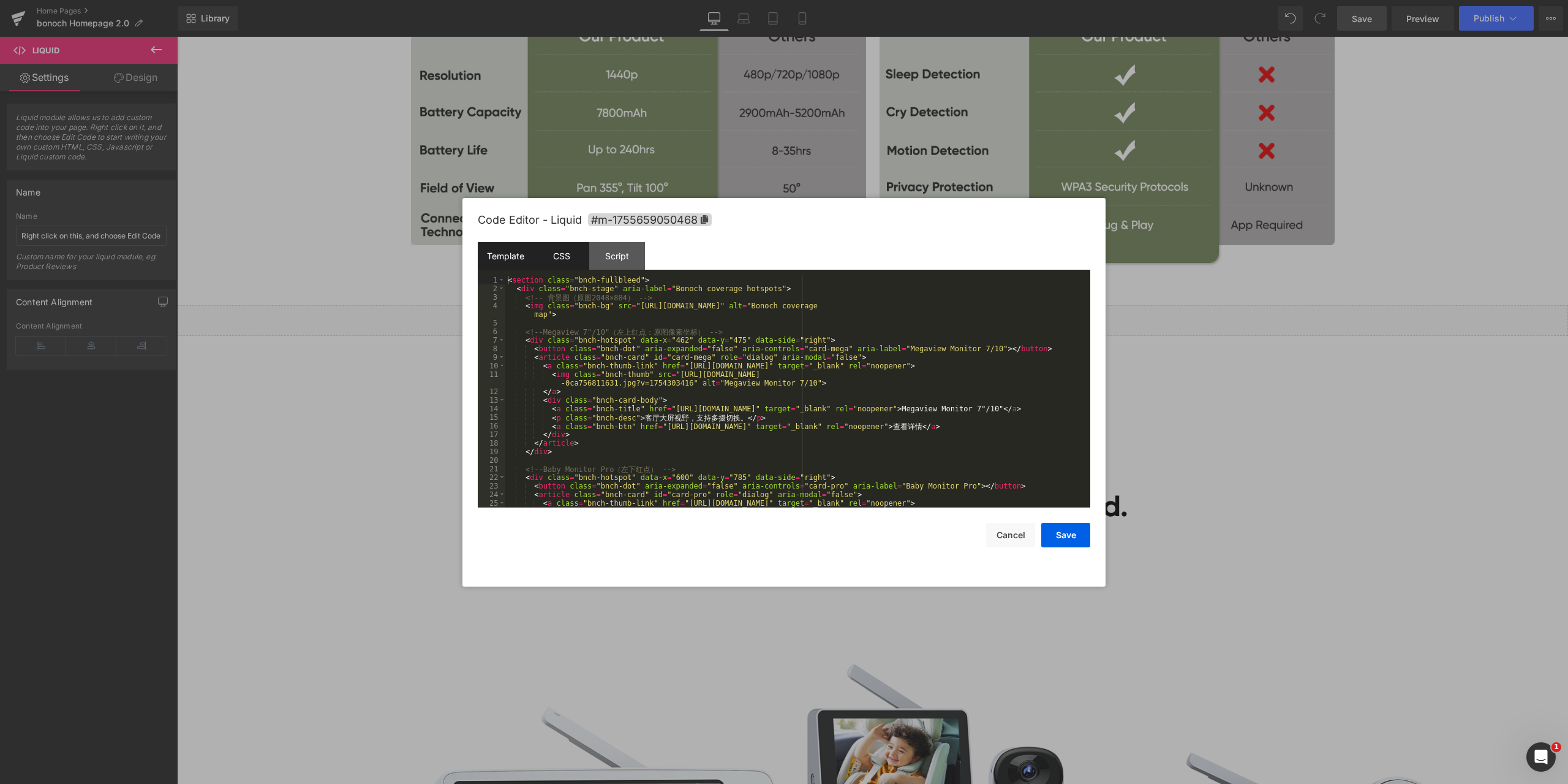
click at [561, 255] on div "CSS" at bounding box center [561, 256] width 56 height 27
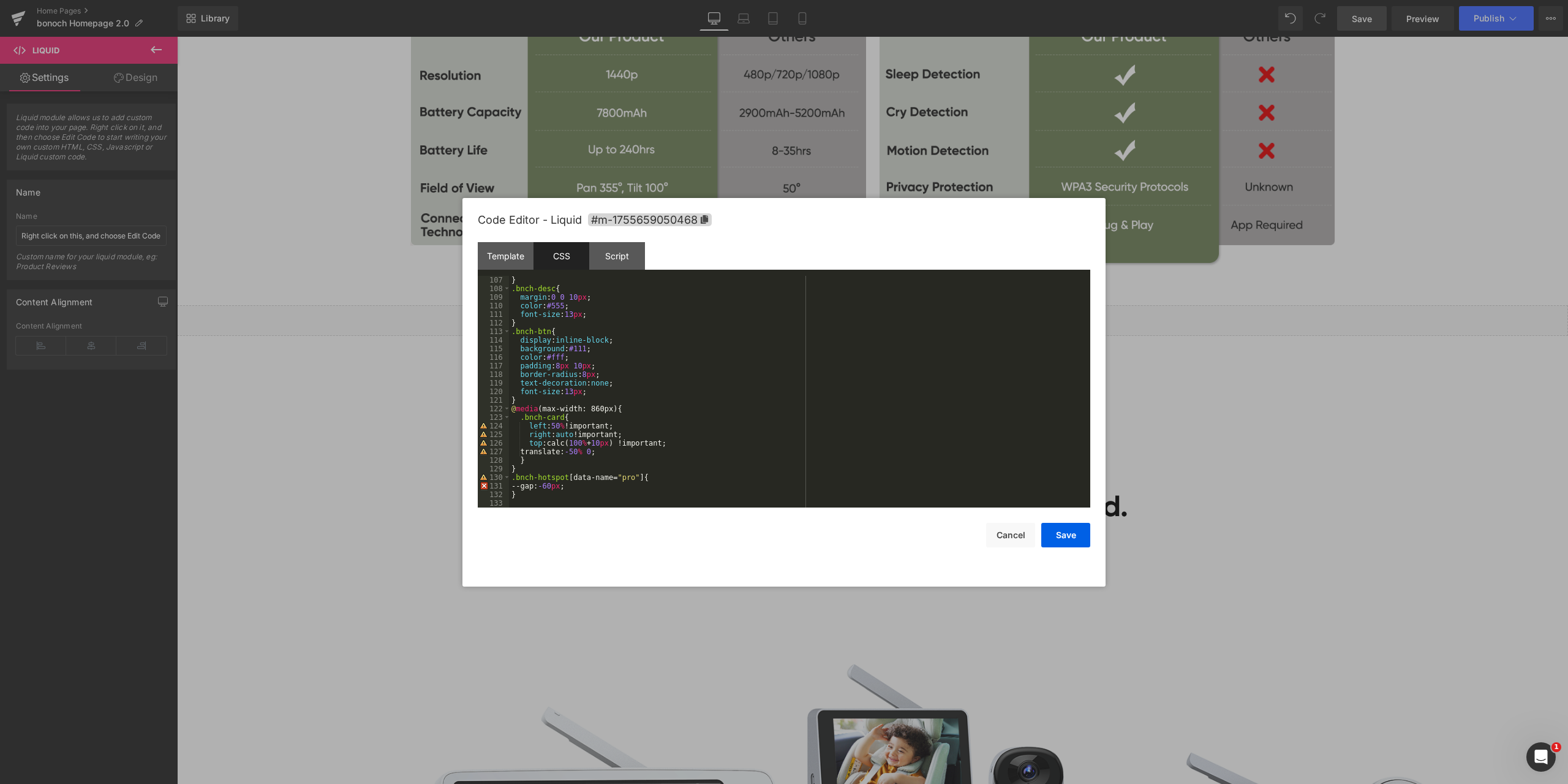
click at [1203, 423] on div at bounding box center [784, 392] width 1568 height 784
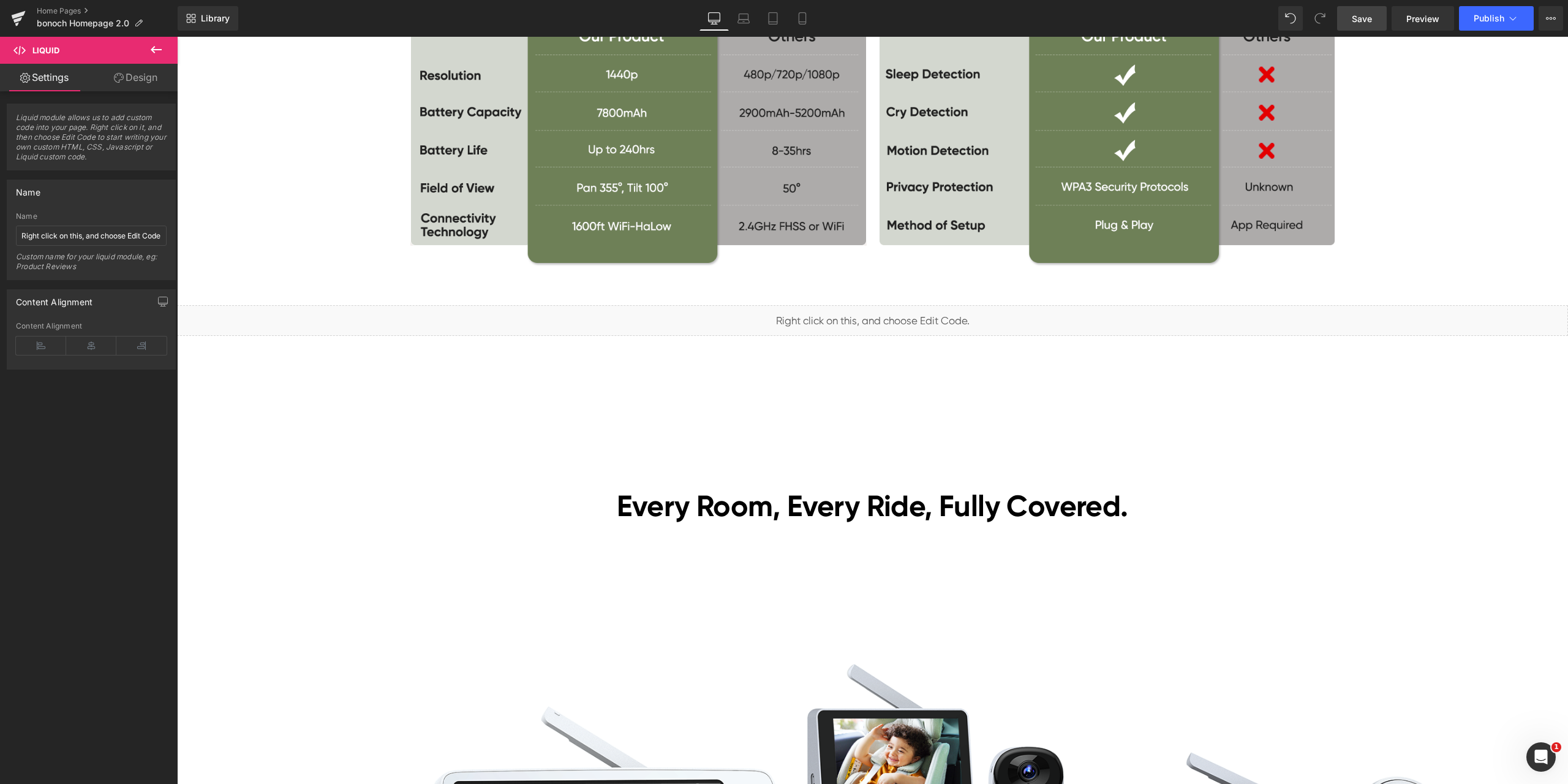
drag, startPoint x: 1379, startPoint y: 24, endPoint x: 1307, endPoint y: 157, distance: 151.2
click at [1379, 24] on link "Save" at bounding box center [1362, 18] width 50 height 24
click at [857, 317] on span "Liquid" at bounding box center [865, 315] width 31 height 18
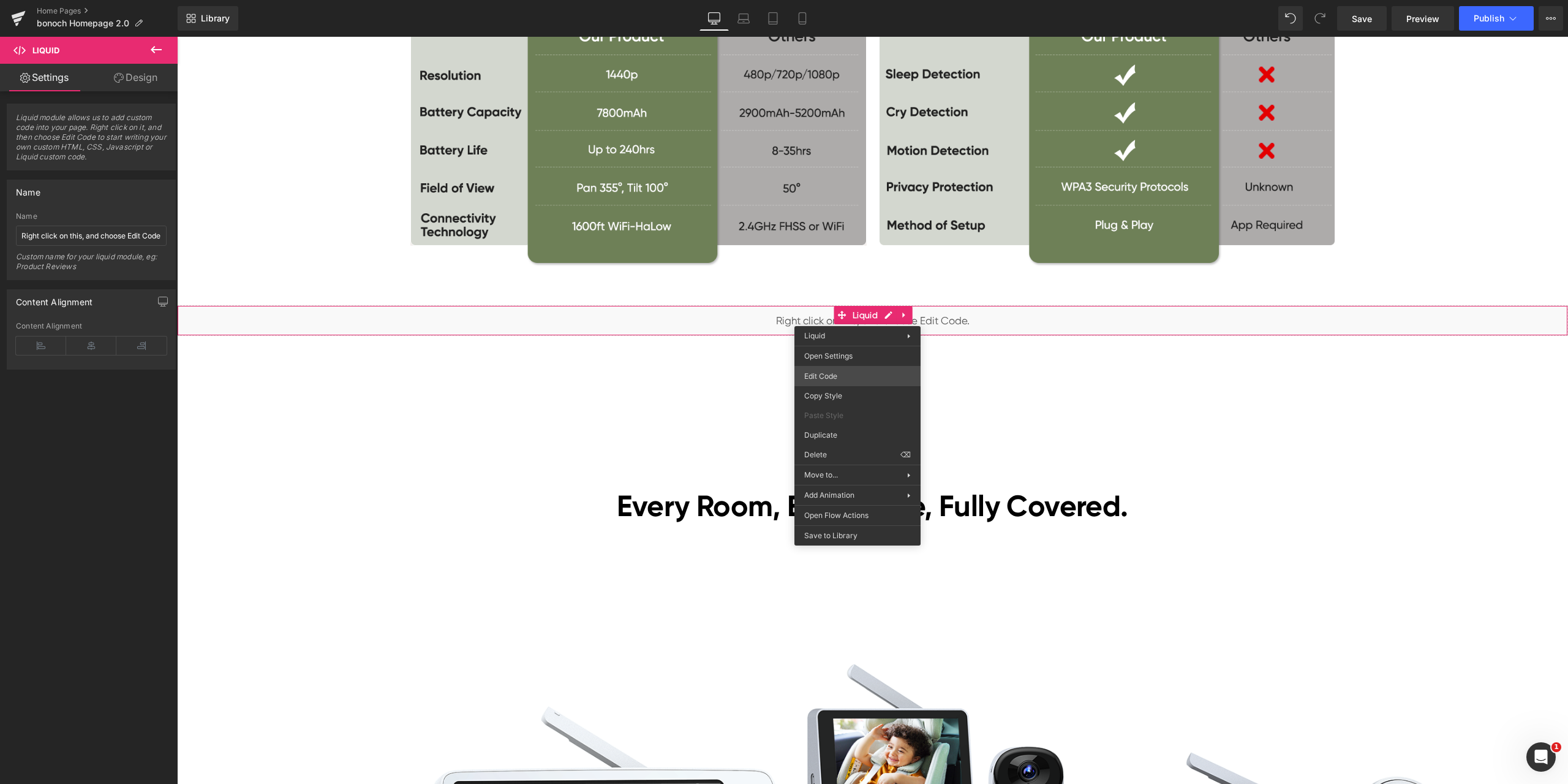
click at [847, 0] on div "Liquid You are previewing how the will restyle your page. You can not edit Elem…" at bounding box center [784, 0] width 1568 height 0
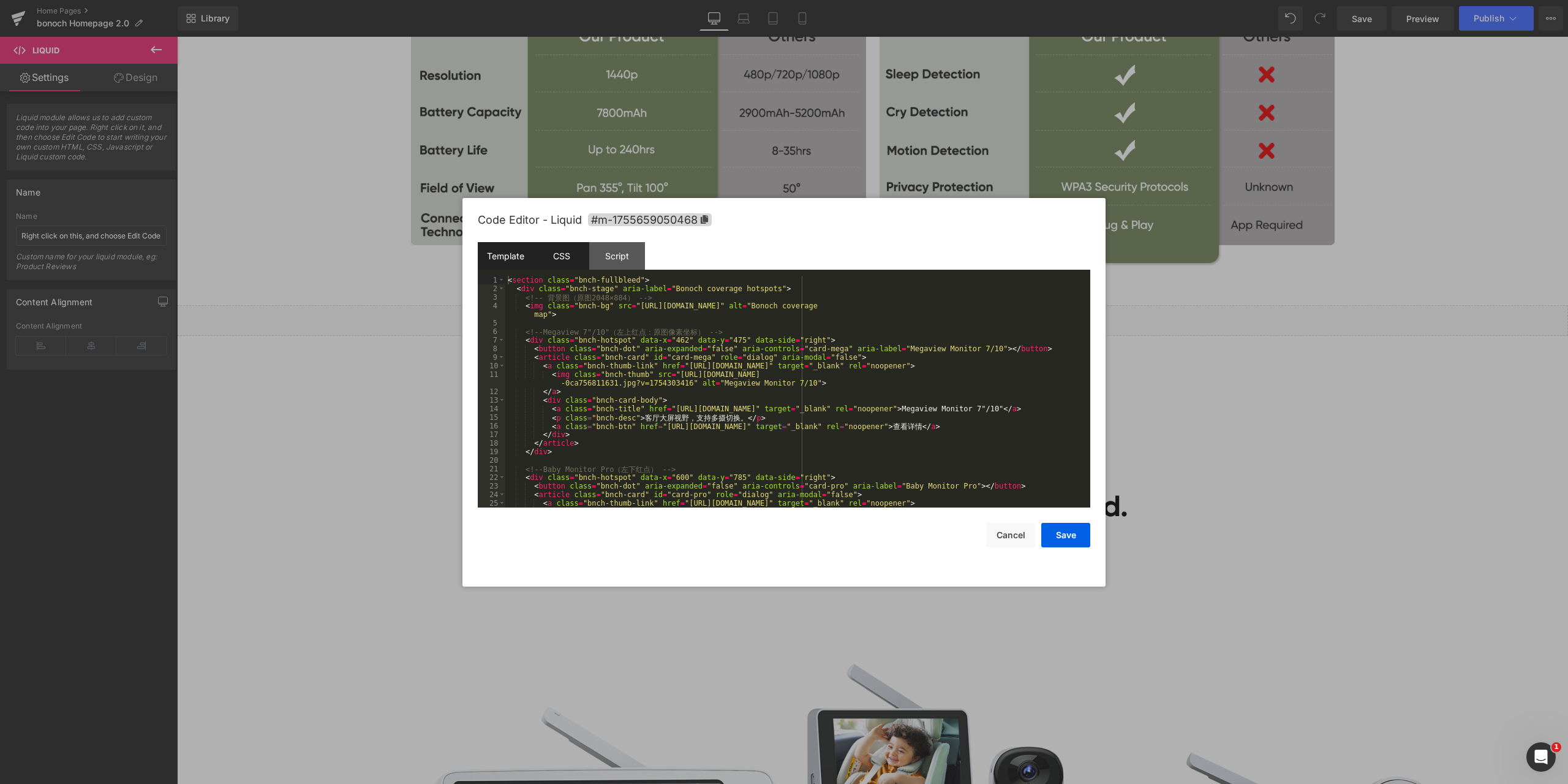
click at [562, 252] on div "CSS" at bounding box center [561, 256] width 56 height 27
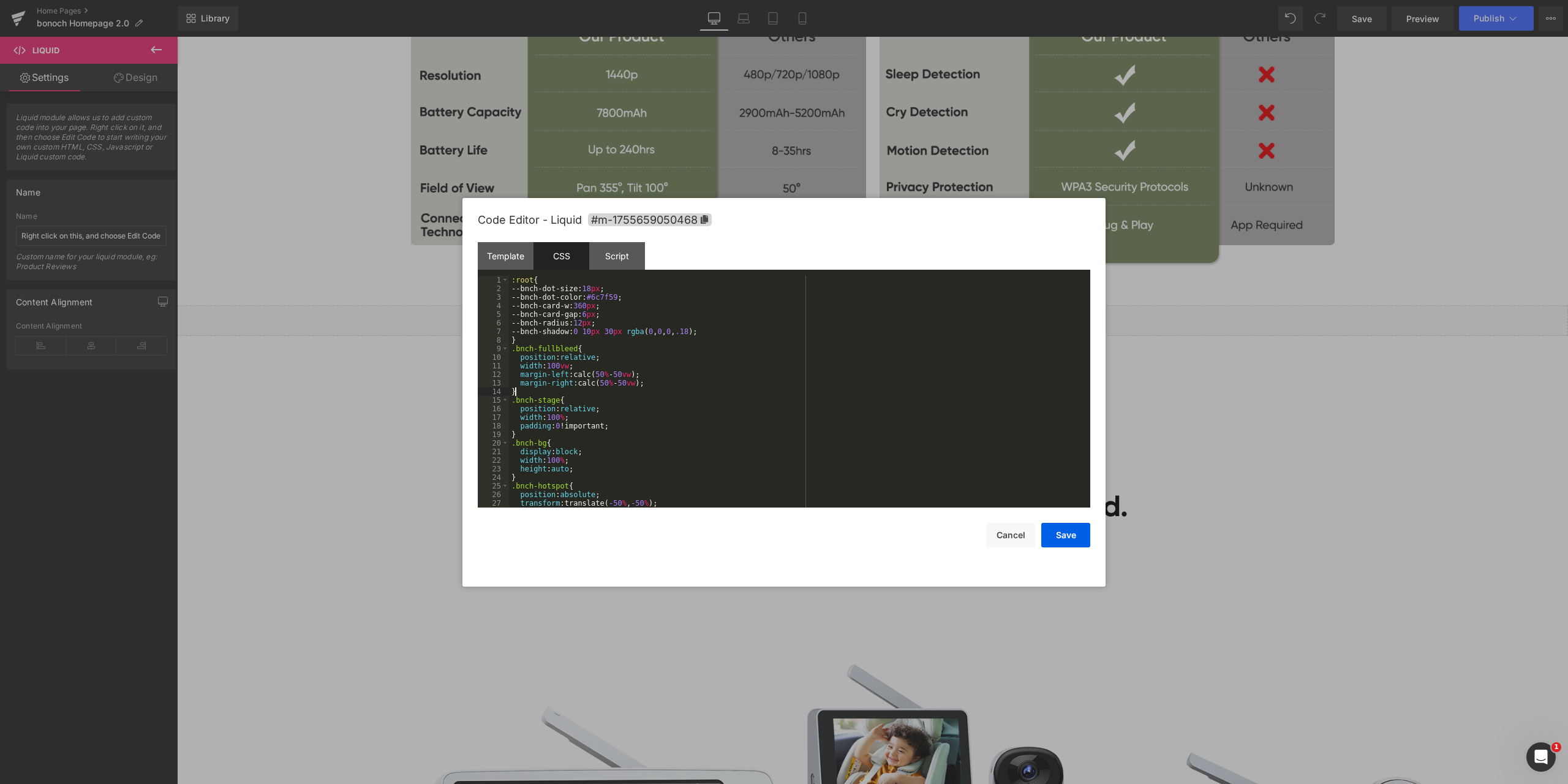
click at [728, 390] on div ":root { --bnch-dot-size: 18 px ; --bnch-dot-color: #6c7f59 ; --bnch-card-w: 360…" at bounding box center [797, 400] width 577 height 249
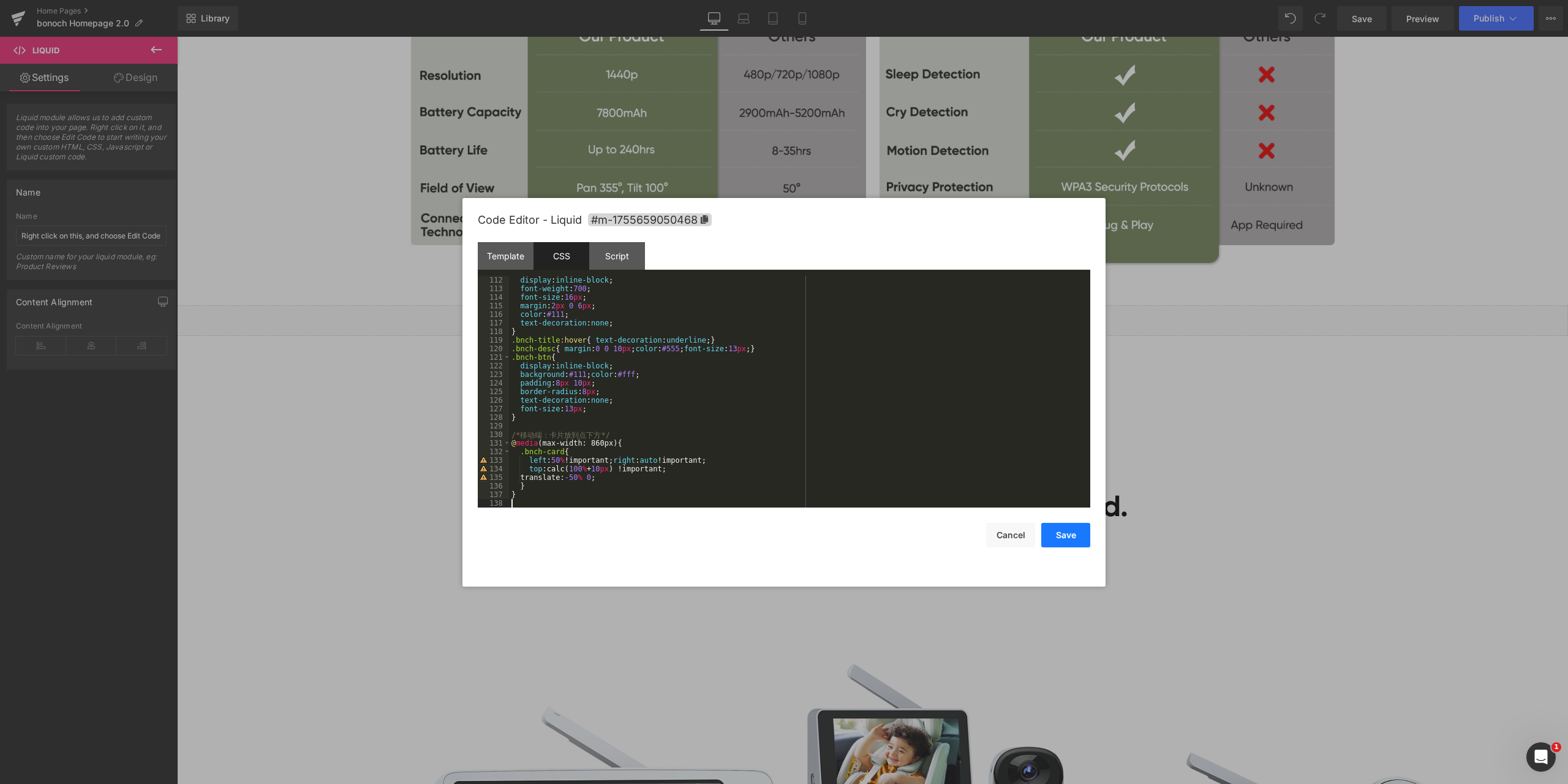
click at [1073, 528] on button "Save" at bounding box center [1066, 534] width 49 height 24
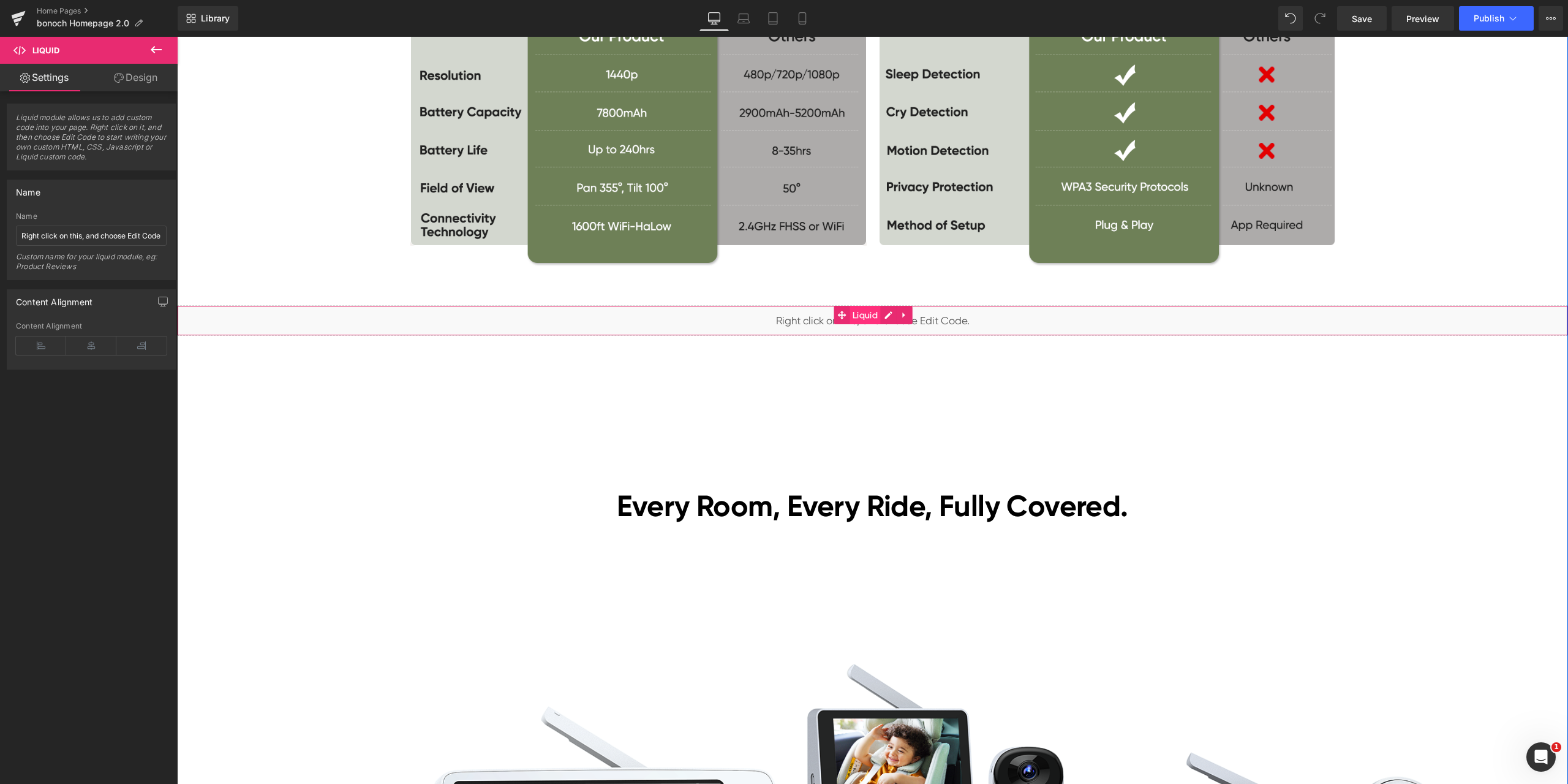
click at [857, 314] on span "Liquid" at bounding box center [865, 315] width 31 height 18
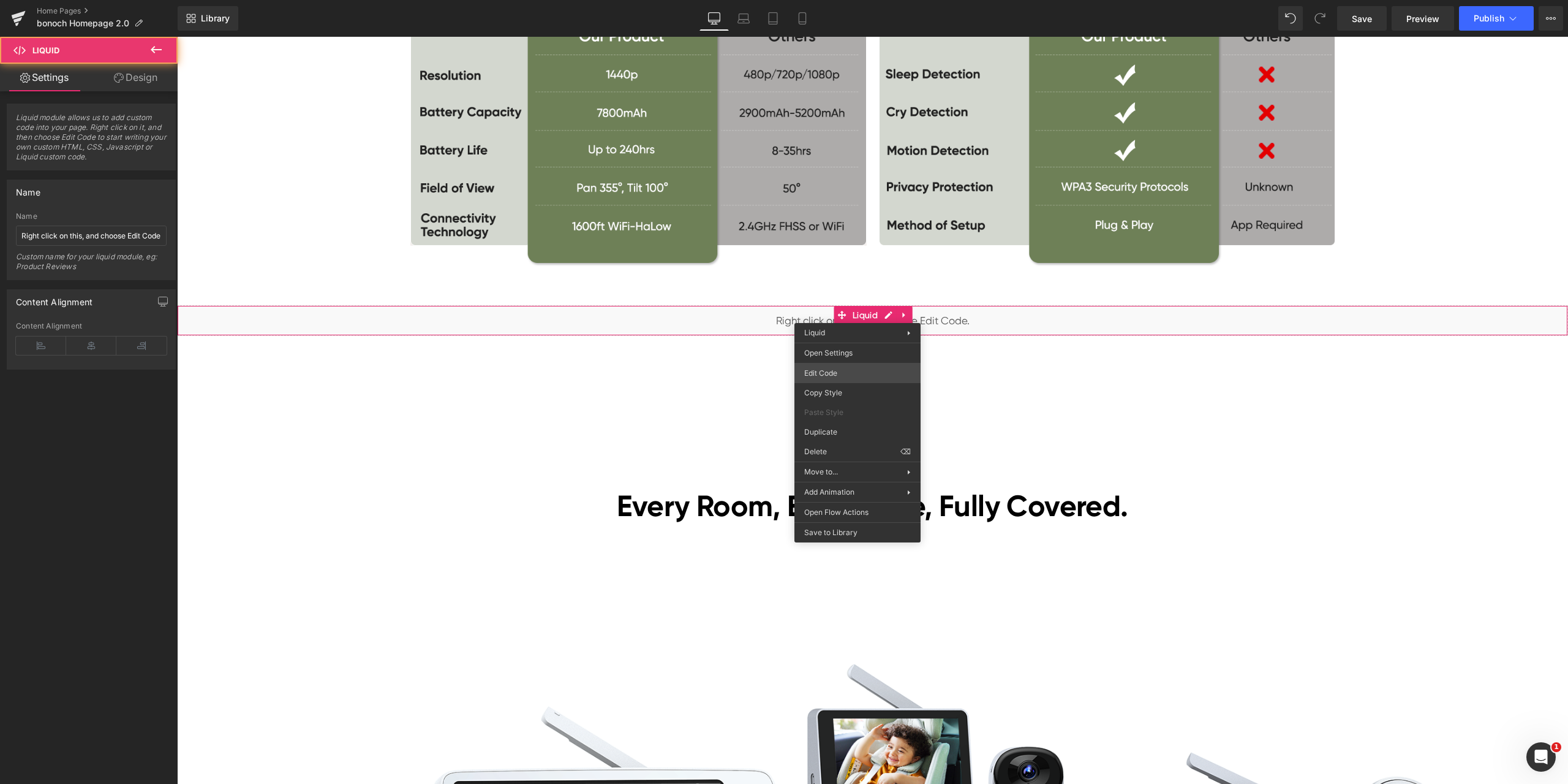
click at [854, 0] on div "Liquid You are previewing how the will restyle your page. You can not edit Elem…" at bounding box center [784, 0] width 1568 height 0
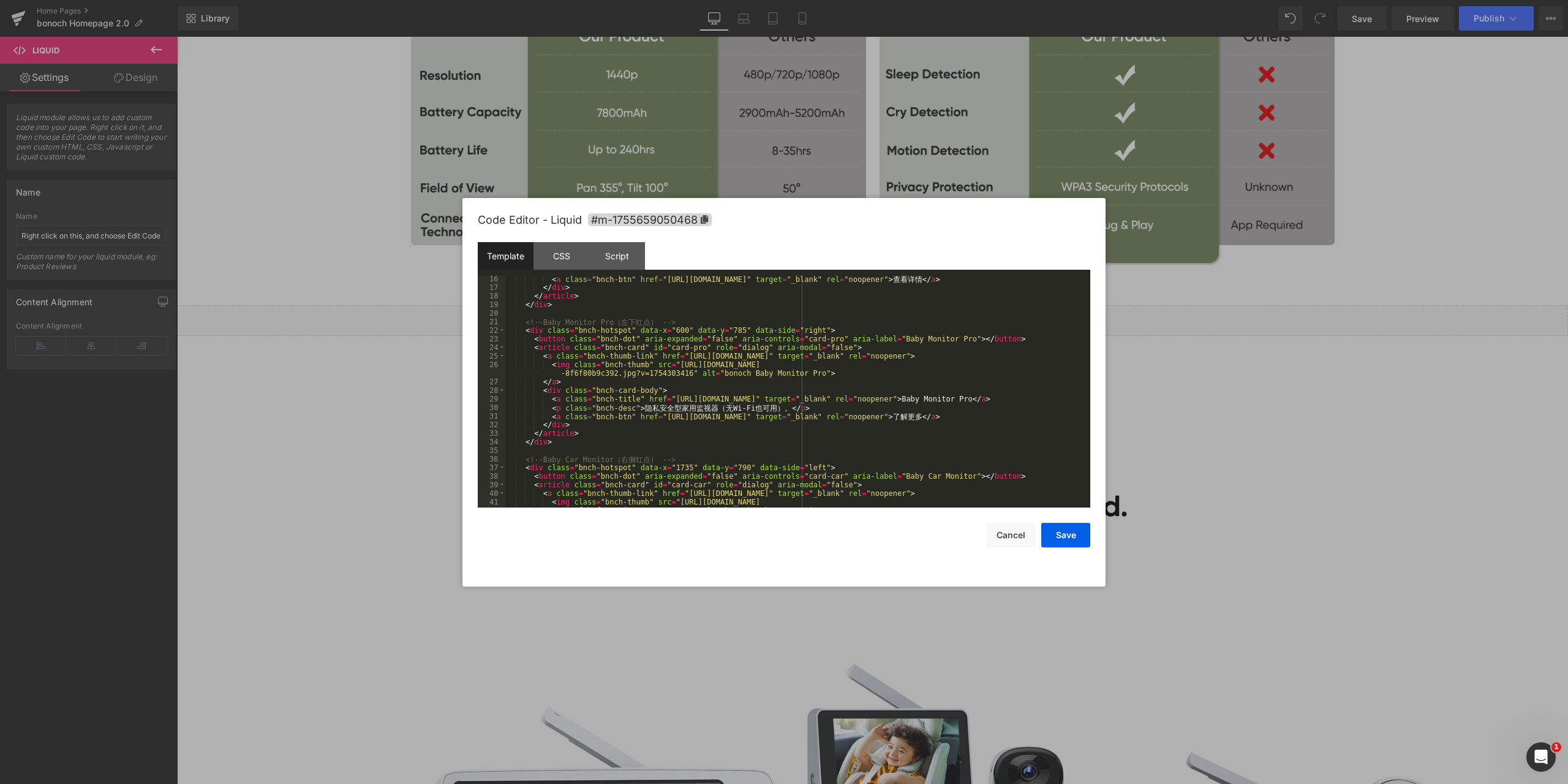
scroll to position [147, 0]
drag, startPoint x: 523, startPoint y: 330, endPoint x: 779, endPoint y: 326, distance: 256.0
click at [779, 326] on div "< a class = "bnch-btn" href = "[URL][DOMAIN_NAME]" target = "_blank" rel = "noo…" at bounding box center [796, 403] width 580 height 257
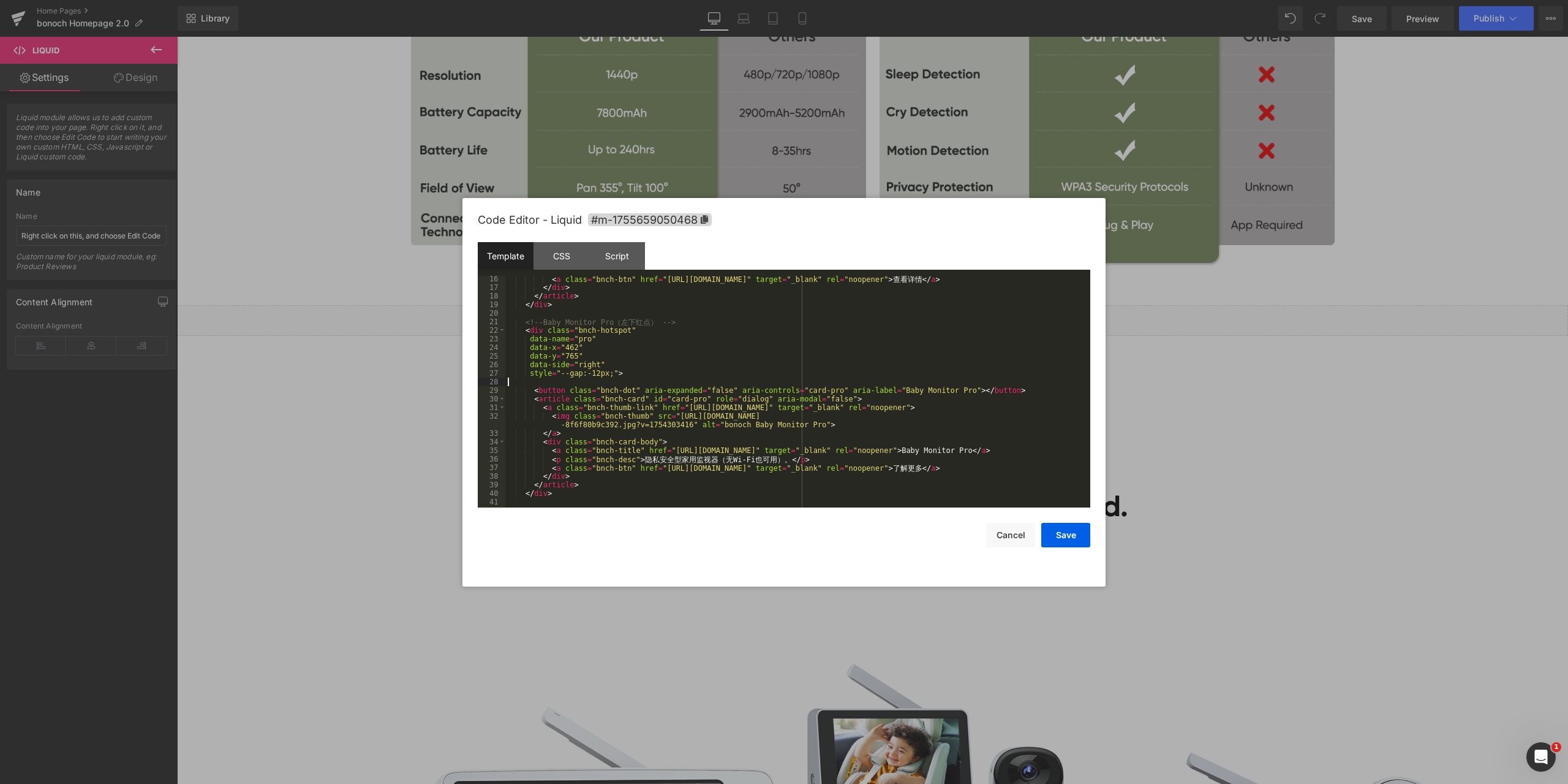
click at [565, 346] on div "< a class = "bnch-btn" href = "[URL][DOMAIN_NAME]" target = "_blank" rel = "noo…" at bounding box center [796, 399] width 580 height 249
click at [565, 355] on div "< a class = "bnch-btn" href = "[URL][DOMAIN_NAME]" target = "_blank" rel = "noo…" at bounding box center [796, 399] width 580 height 249
click at [1061, 534] on button "Save" at bounding box center [1066, 534] width 49 height 24
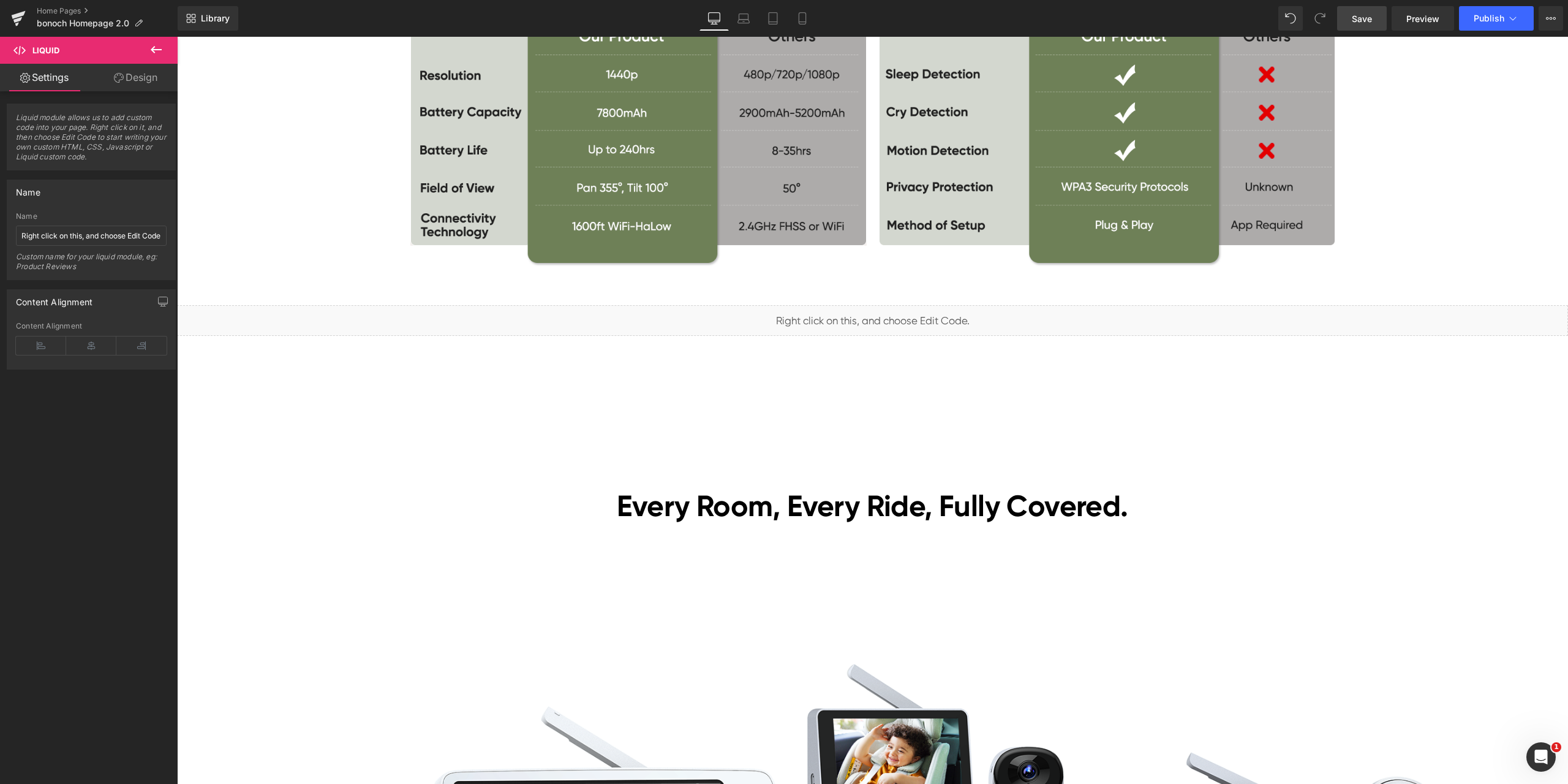
click at [1369, 12] on span "Save" at bounding box center [1362, 19] width 20 height 13
click at [1428, 22] on span "Preview" at bounding box center [1423, 19] width 33 height 13
click at [855, 311] on span "Liquid" at bounding box center [865, 315] width 31 height 18
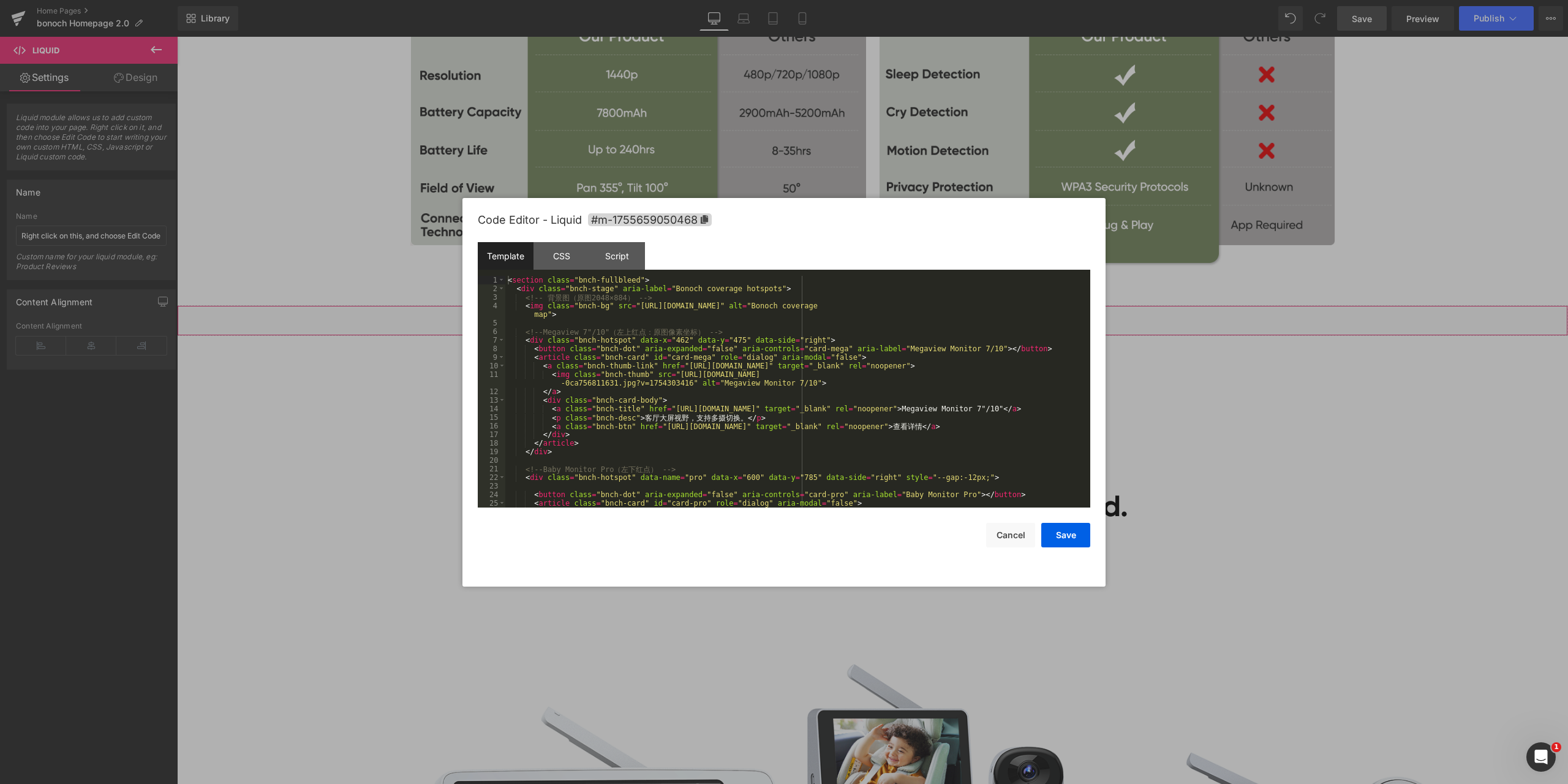
click at [849, 0] on div "Liquid You are previewing how the will restyle your page. You can not edit Elem…" at bounding box center [784, 0] width 1568 height 0
drag, startPoint x: 567, startPoint y: 251, endPoint x: 575, endPoint y: 257, distance: 10.0
click at [567, 250] on div "CSS" at bounding box center [561, 256] width 56 height 27
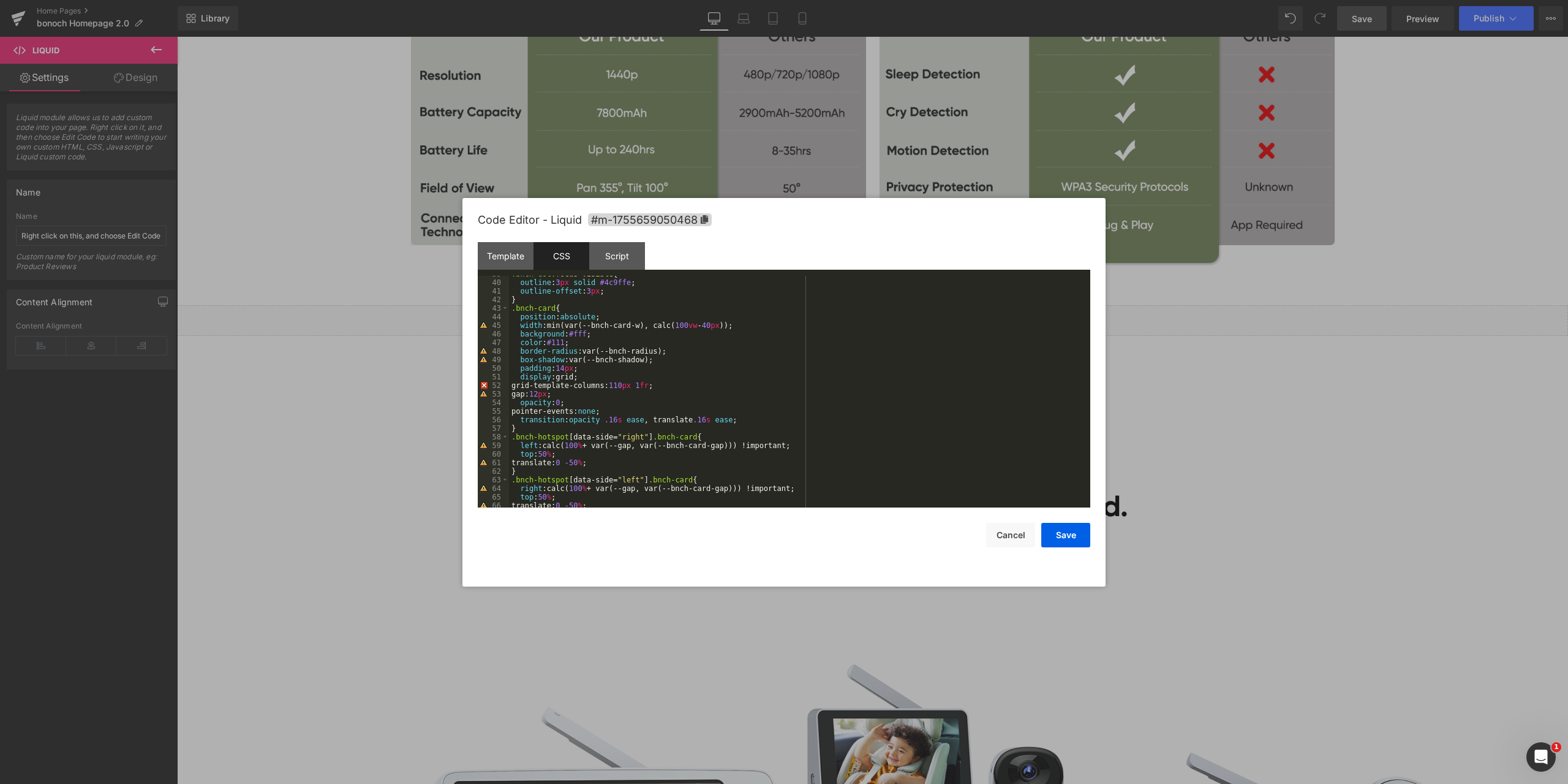
scroll to position [332, 0]
click at [709, 344] on div ".bnch-dot :focus-visible { outline : 3 px solid #4c9ffe ; outline-offset : 3 px…" at bounding box center [797, 394] width 577 height 249
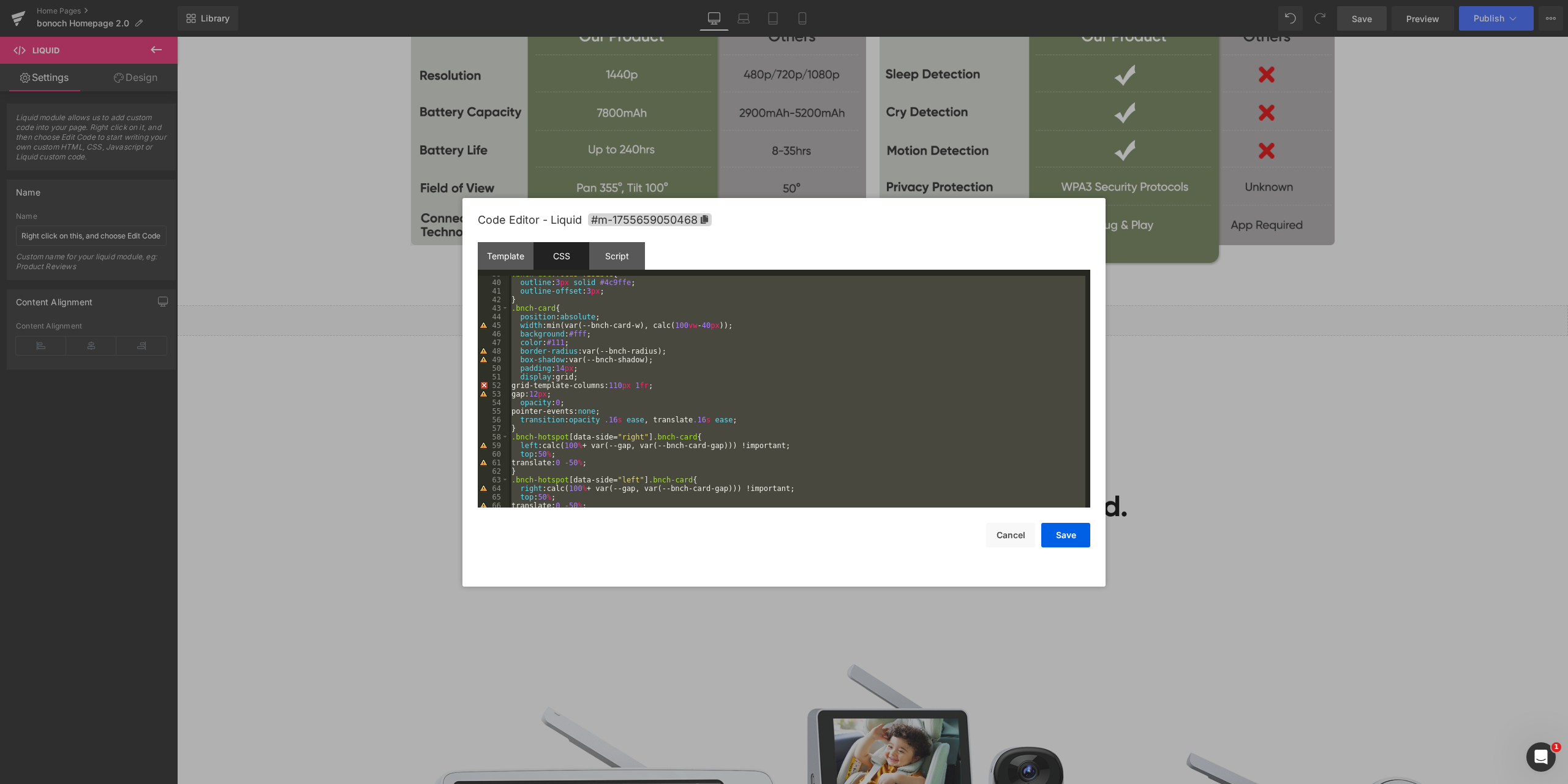
scroll to position [953, 0]
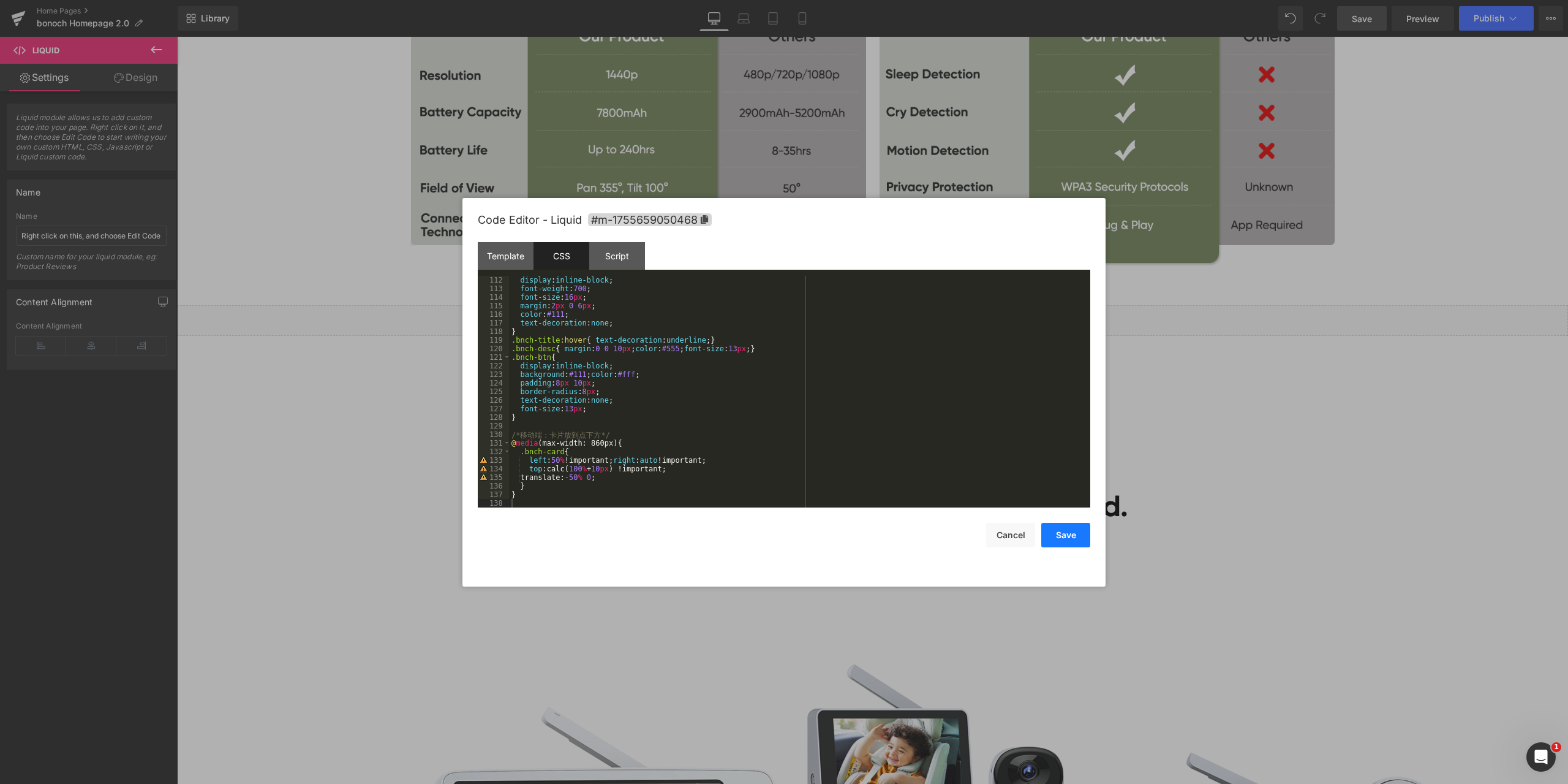
click at [1061, 536] on button "Save" at bounding box center [1066, 534] width 49 height 24
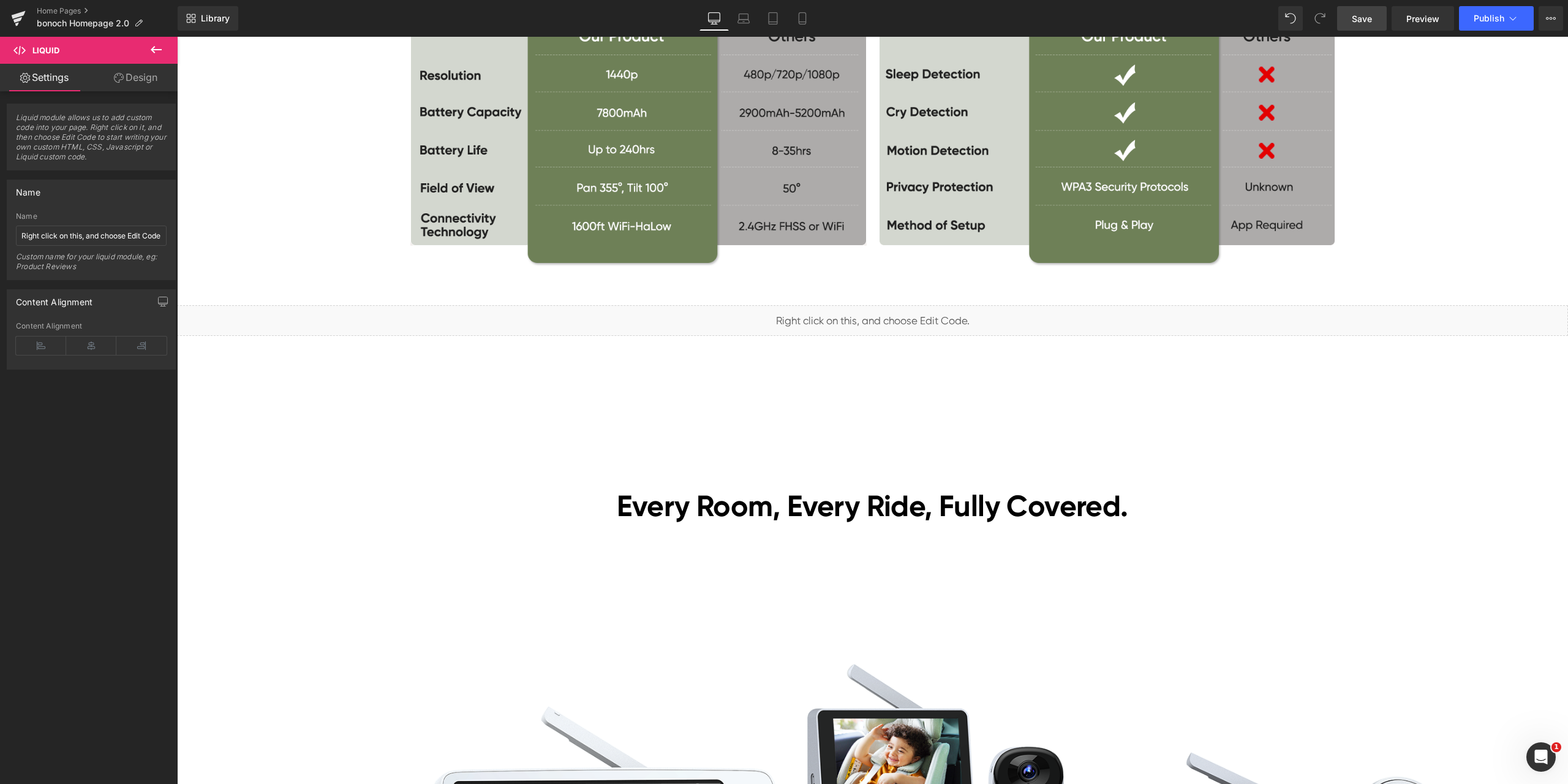
click at [1367, 26] on link "Save" at bounding box center [1362, 18] width 50 height 24
click at [1418, 18] on span "Preview" at bounding box center [1423, 19] width 33 height 13
click at [853, 318] on span "Liquid" at bounding box center [865, 315] width 31 height 18
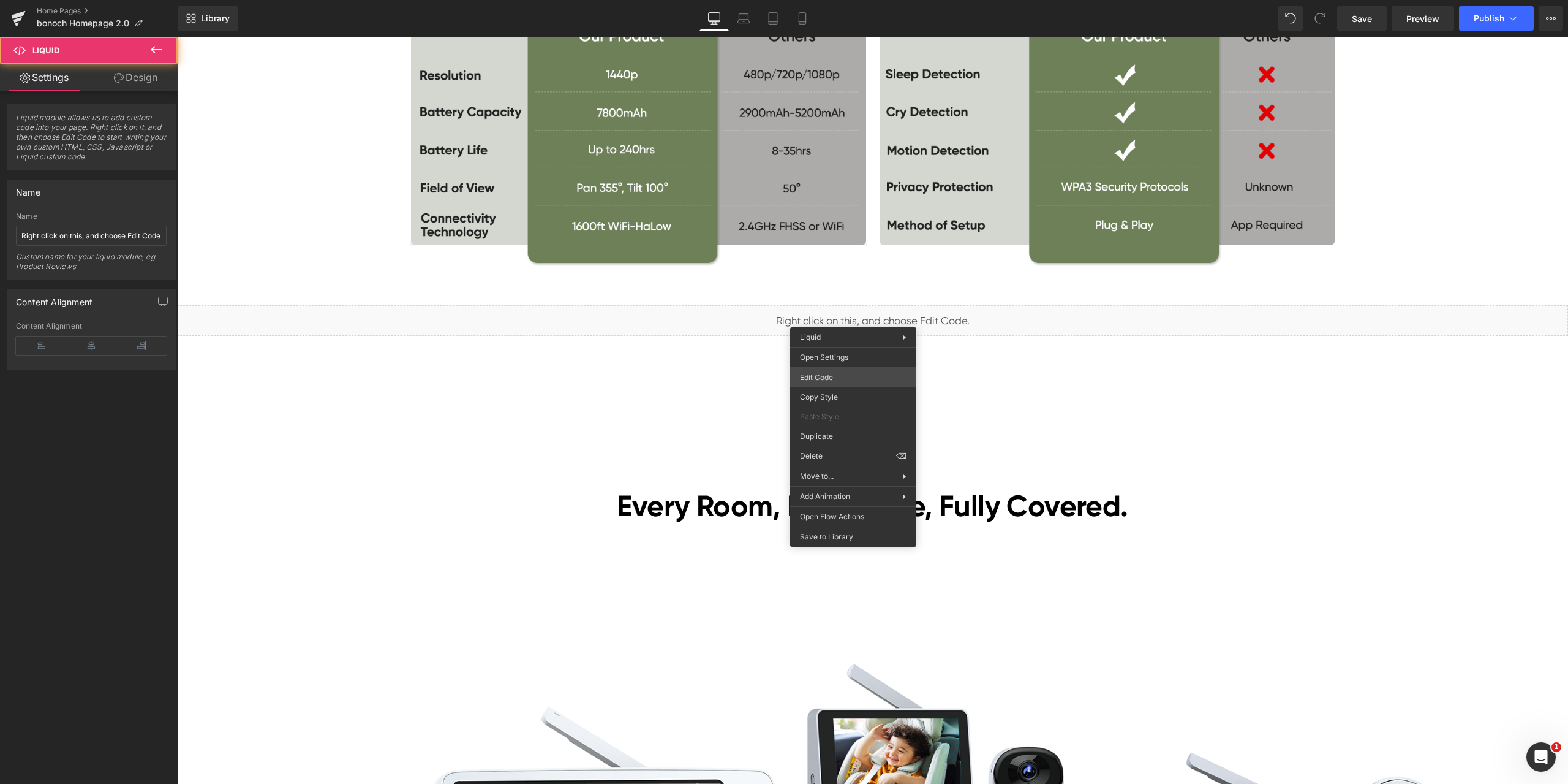
click at [802, 0] on div "Liquid You are previewing how the will restyle your page. You can not edit Elem…" at bounding box center [784, 0] width 1568 height 0
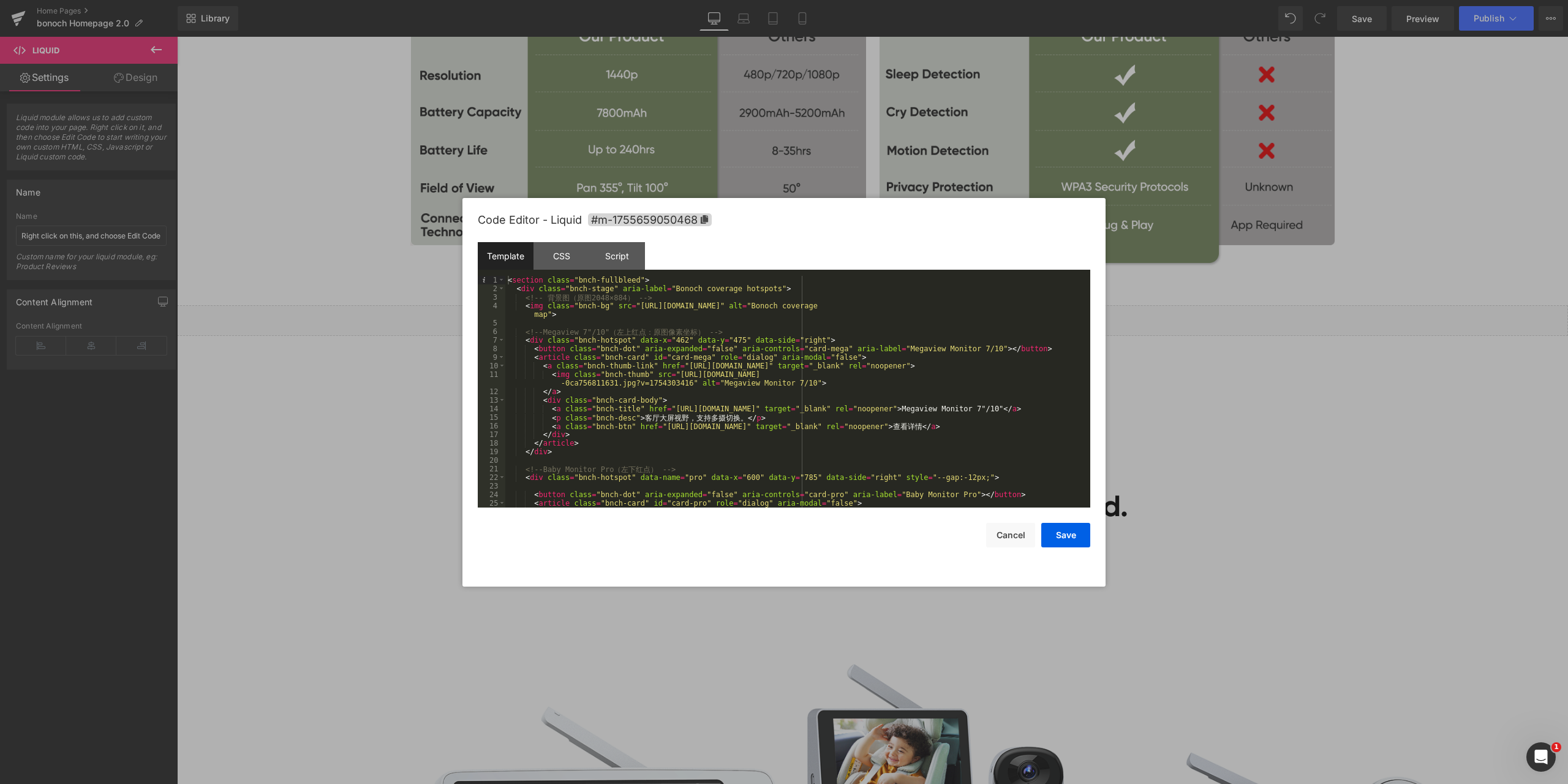
scroll to position [74, 0]
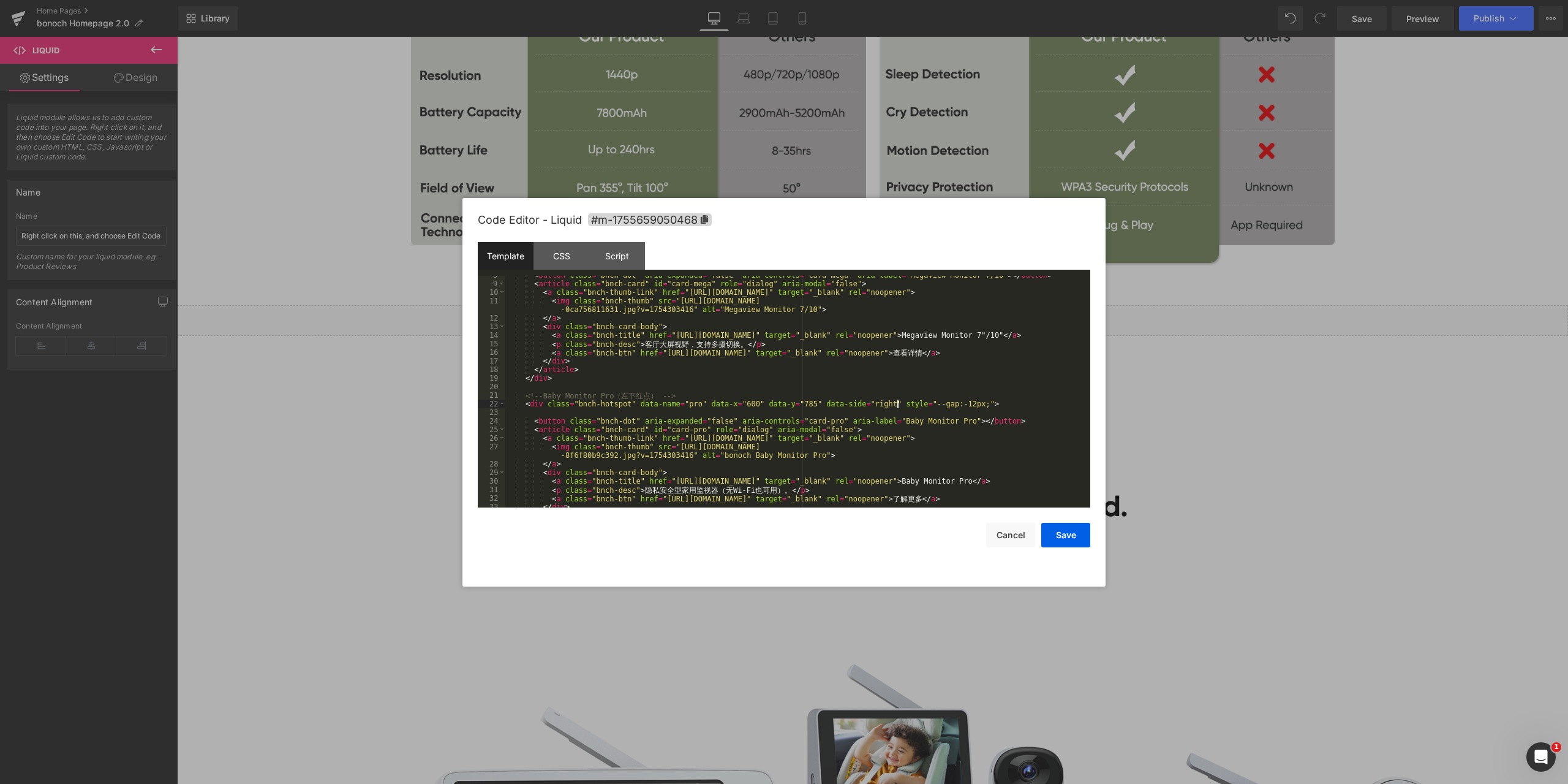
click at [895, 402] on div "< button class = "bnch-dot" aria-expanded = "false" aria-controls = "card-mega"…" at bounding box center [796, 395] width 580 height 249
click at [1072, 534] on button "Save" at bounding box center [1066, 534] width 49 height 24
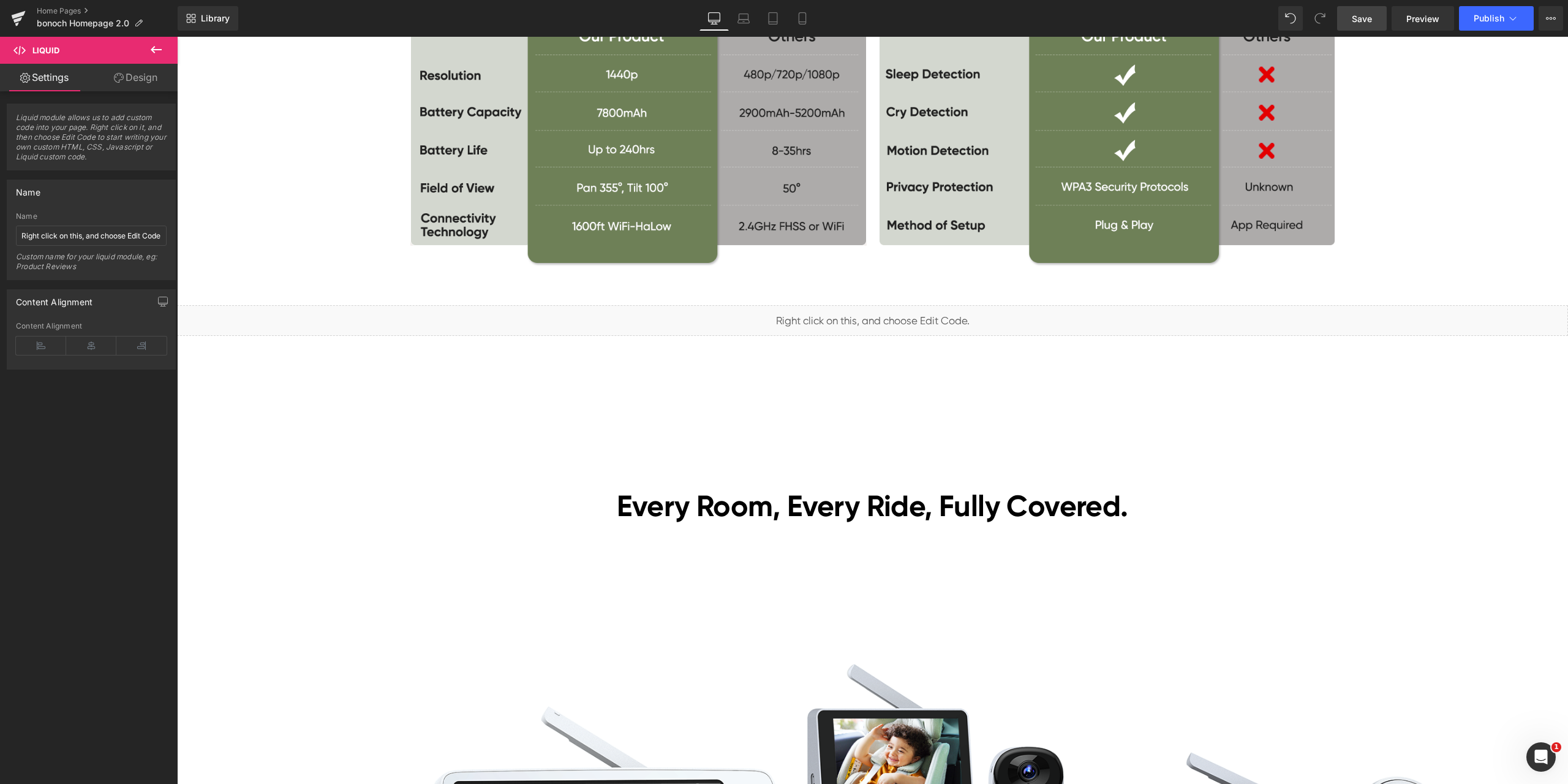
click at [1378, 12] on link "Save" at bounding box center [1362, 18] width 50 height 24
click at [1425, 21] on span "Preview" at bounding box center [1423, 19] width 33 height 13
click at [853, 313] on span "Liquid" at bounding box center [865, 315] width 31 height 18
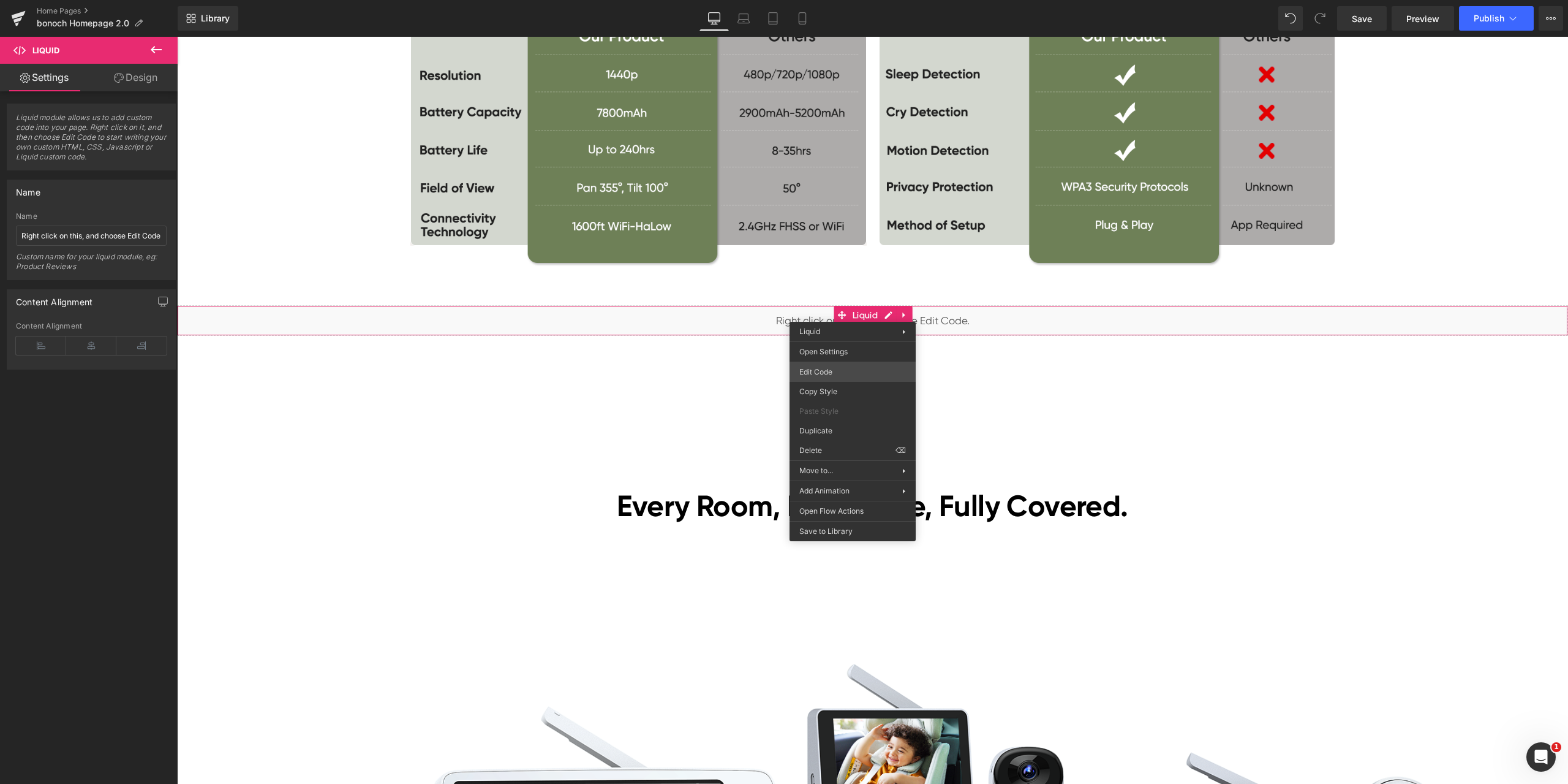
click at [827, 0] on div "Liquid You are previewing how the will restyle your page. You can not edit Elem…" at bounding box center [784, 0] width 1568 height 0
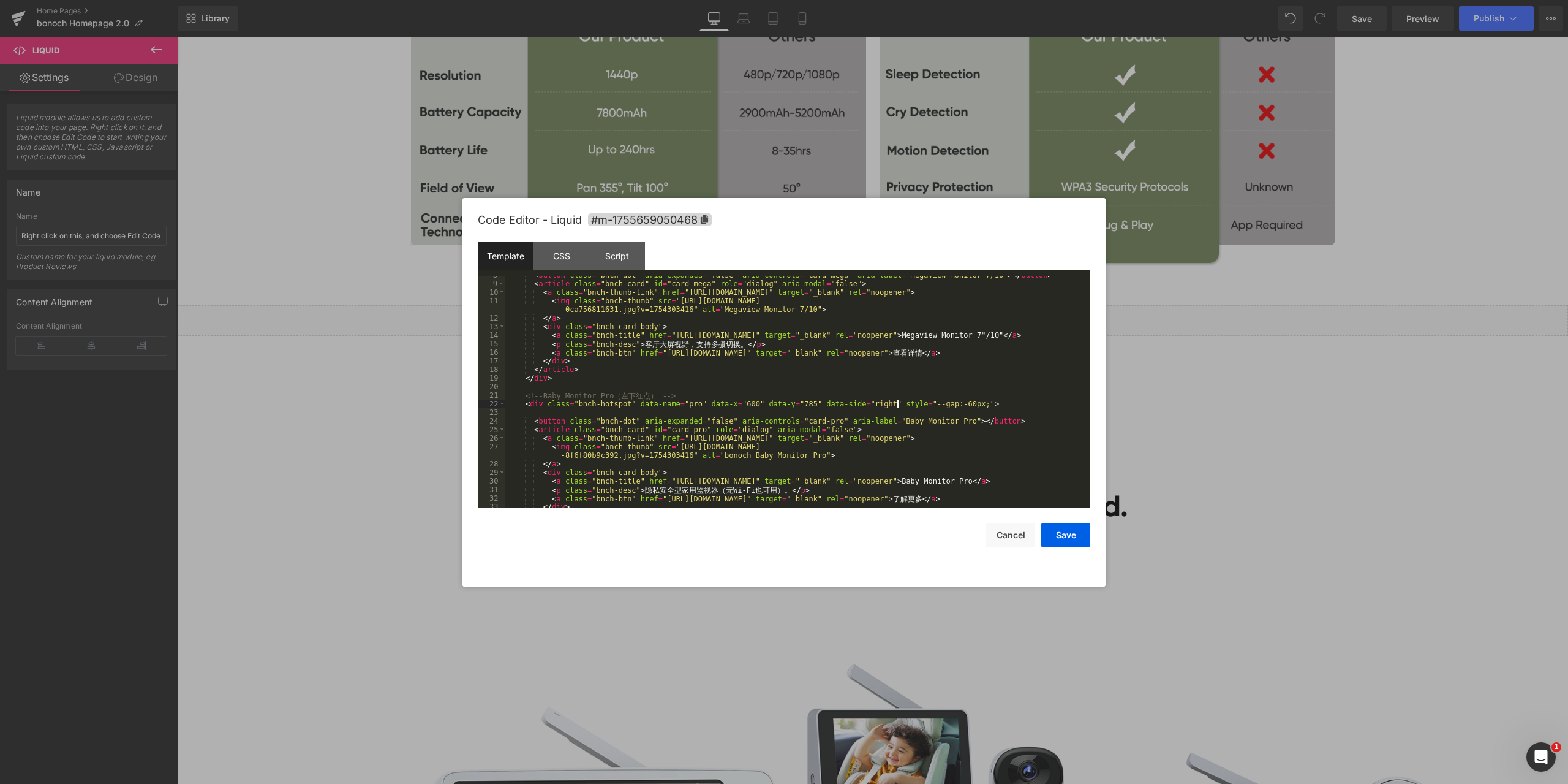
click at [897, 401] on div "< button class = "bnch-dot" aria-expanded = "false" aria-controls = "card-mega"…" at bounding box center [796, 395] width 580 height 249
click at [1059, 539] on button "Save" at bounding box center [1066, 534] width 49 height 24
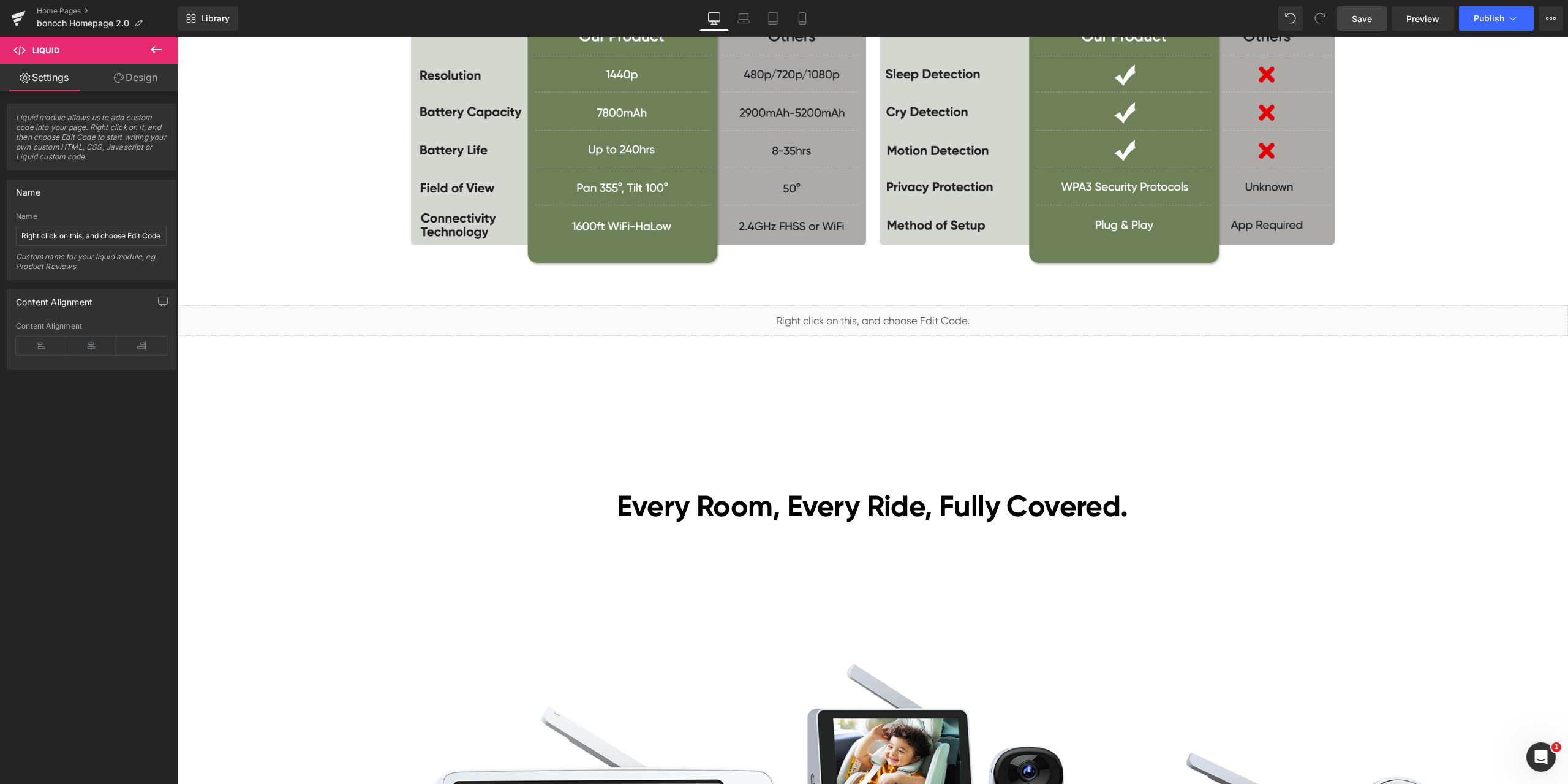
drag, startPoint x: 1365, startPoint y: 12, endPoint x: 293, endPoint y: 90, distance: 1074.8
click at [1365, 12] on span "Save" at bounding box center [1362, 19] width 20 height 13
click at [1433, 17] on span "Preview" at bounding box center [1423, 19] width 33 height 13
click at [861, 316] on span "Liquid" at bounding box center [865, 315] width 31 height 18
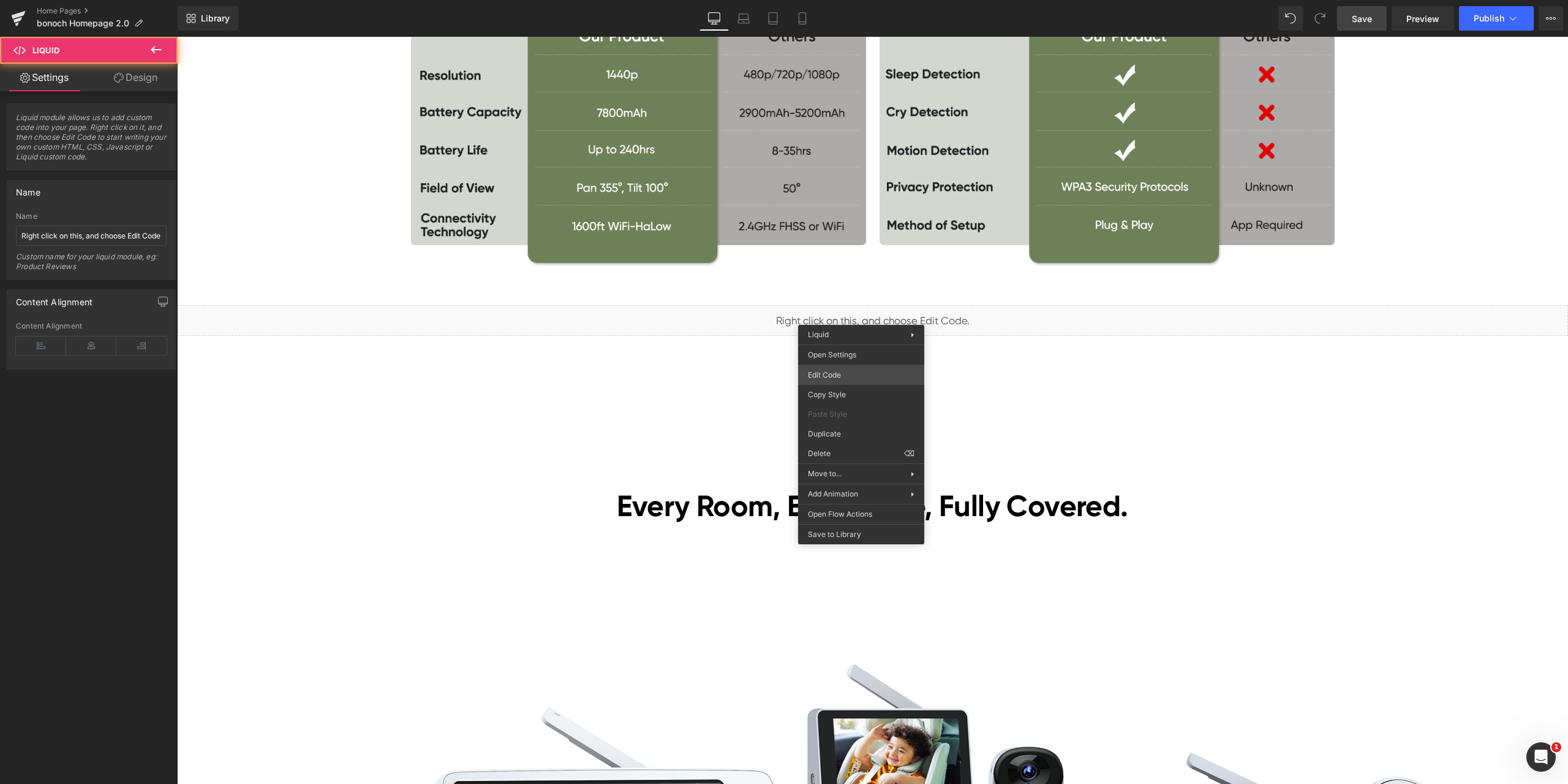
click at [832, 0] on div "Liquid You are previewing how the will restyle your page. You can not edit Elem…" at bounding box center [784, 0] width 1568 height 0
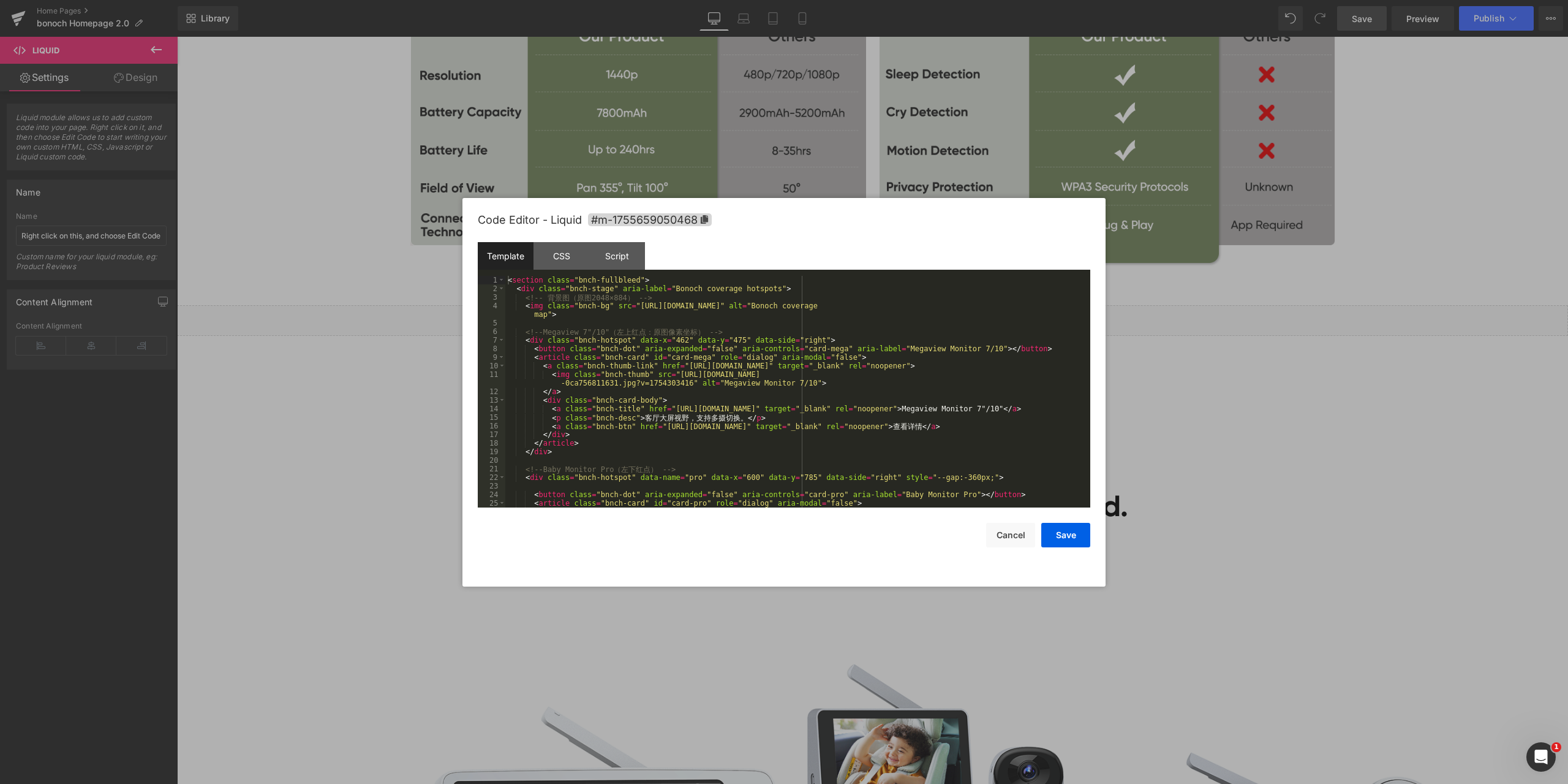
scroll to position [147, 0]
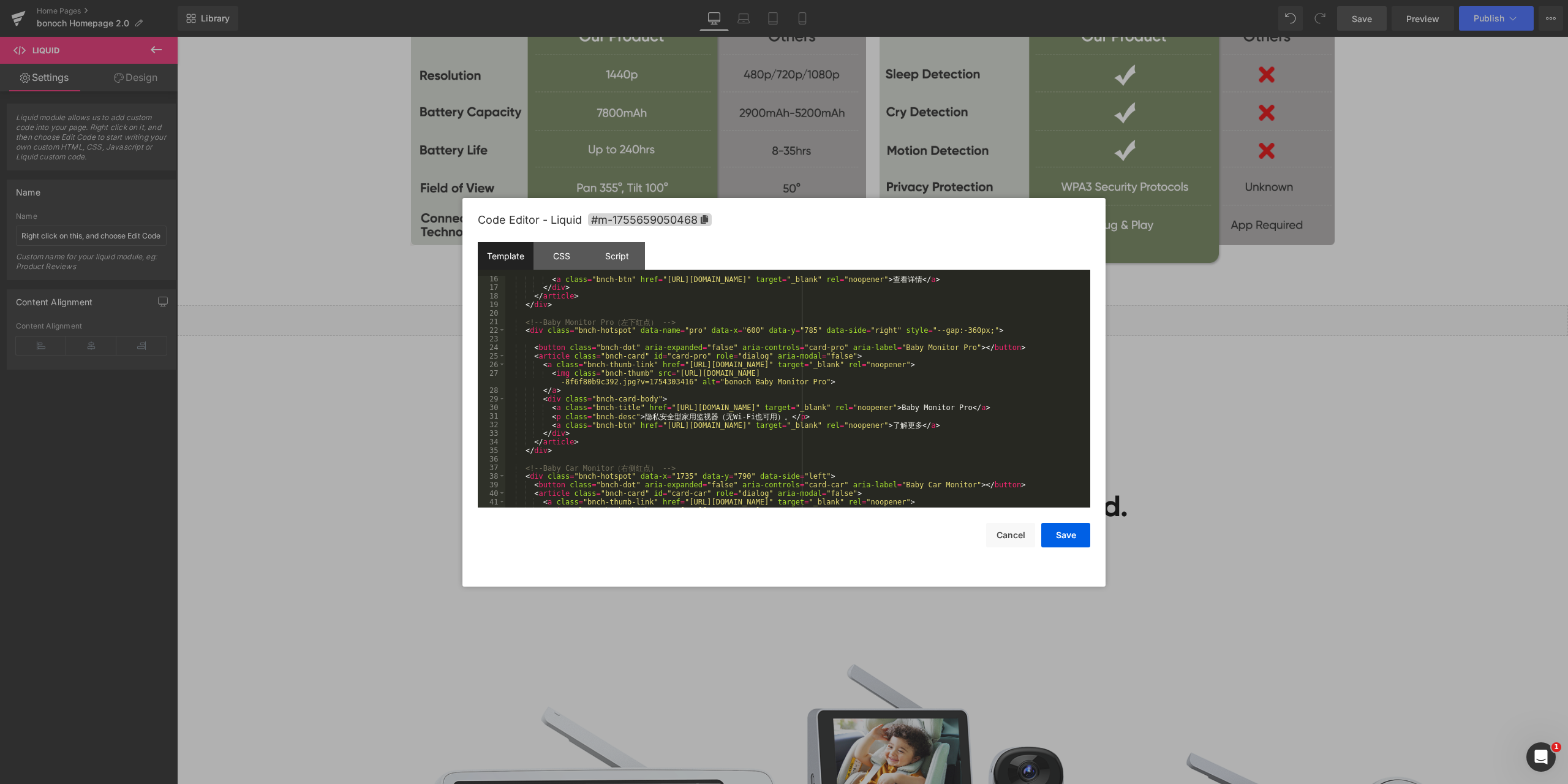
click at [900, 328] on div "< a class = "bnch-btn" href = "[URL][DOMAIN_NAME]" target = "_blank" rel = "noo…" at bounding box center [796, 403] width 580 height 257
click at [1068, 538] on button "Save" at bounding box center [1066, 534] width 49 height 24
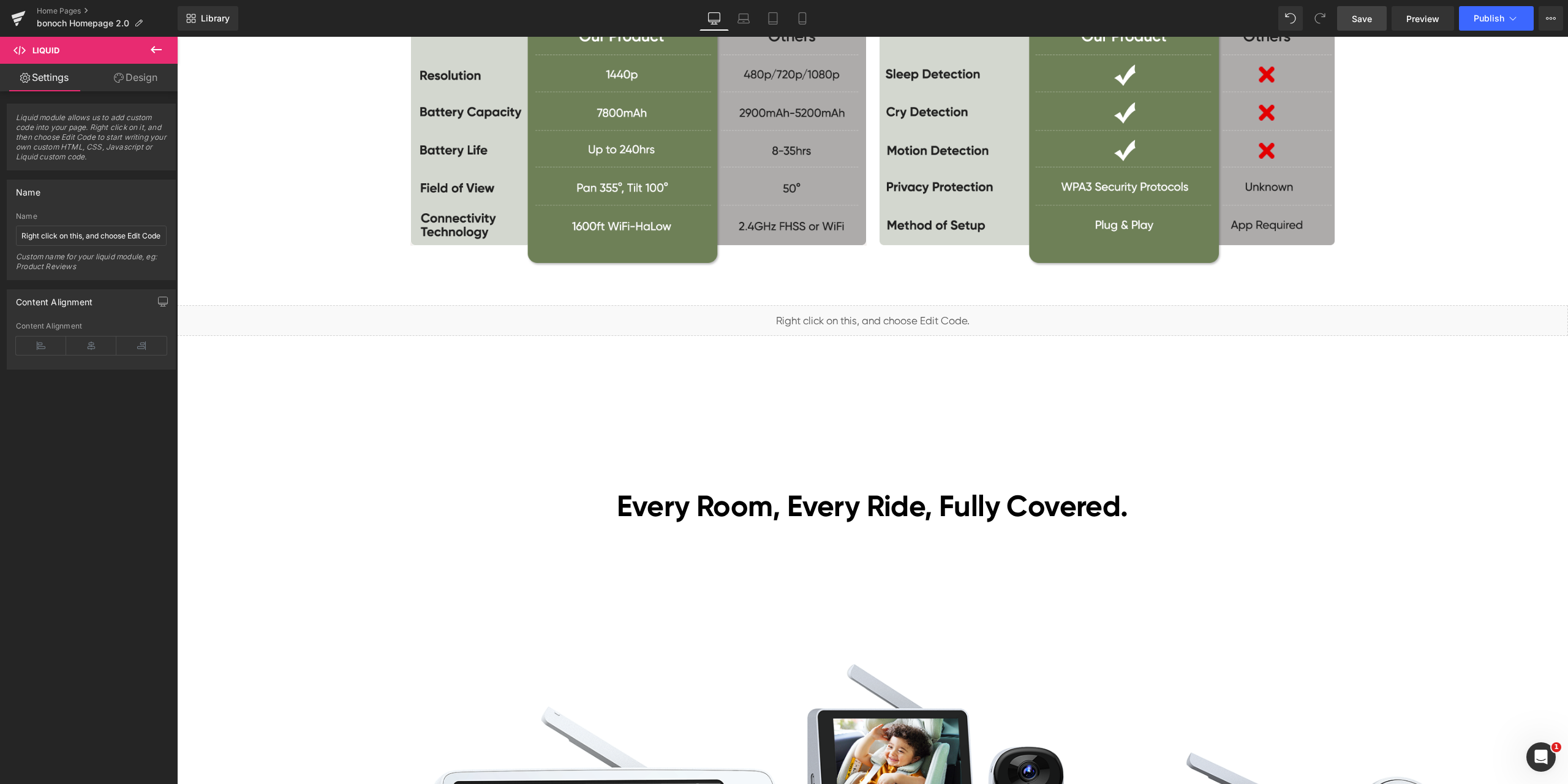
click at [1371, 20] on span "Save" at bounding box center [1362, 19] width 20 height 13
click at [1421, 17] on span "Preview" at bounding box center [1423, 19] width 33 height 13
click at [859, 318] on span "Liquid" at bounding box center [865, 315] width 31 height 18
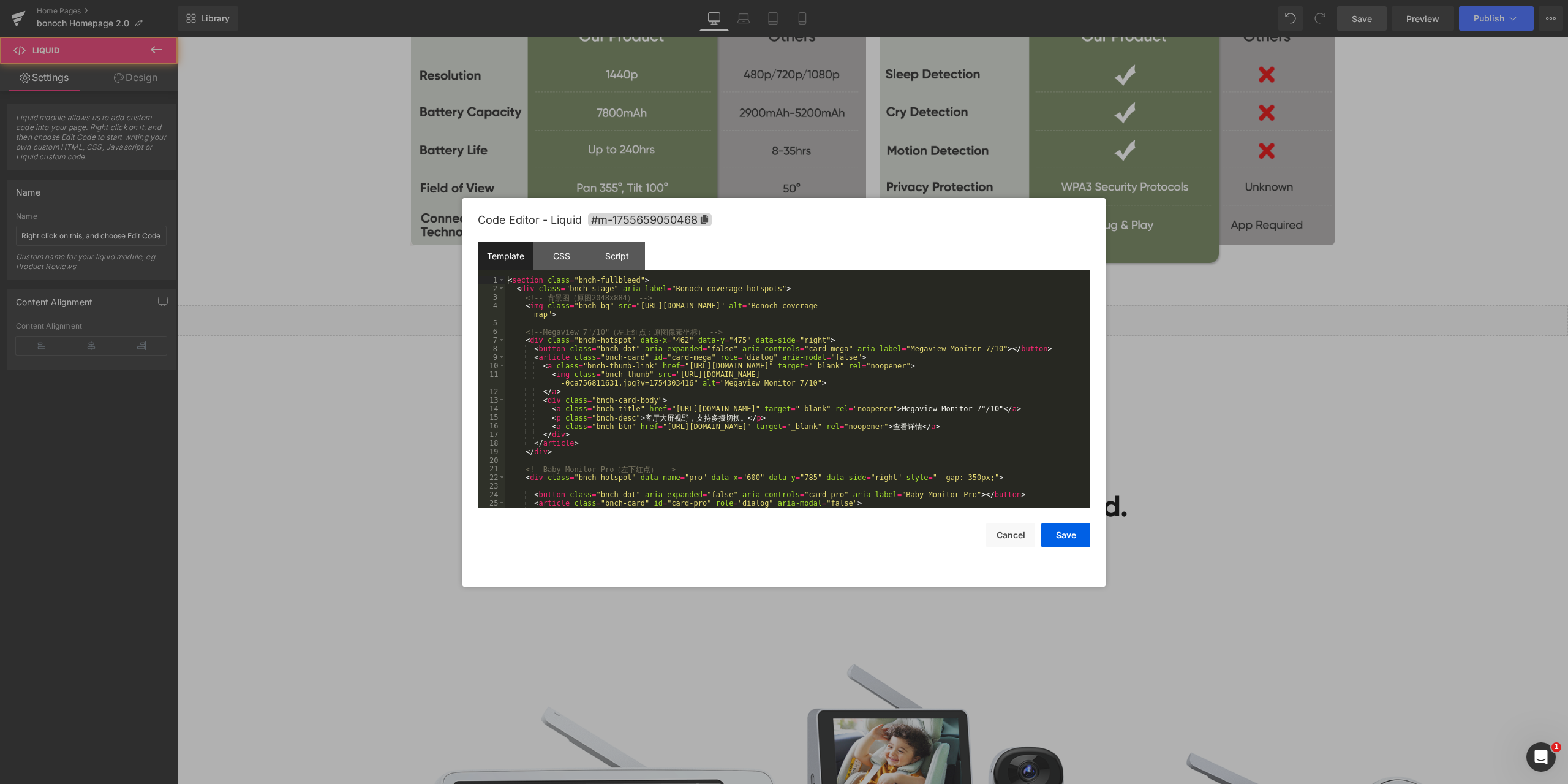
click at [843, 0] on div "Liquid You are previewing how the will restyle your page. You can not edit Elem…" at bounding box center [784, 0] width 1568 height 0
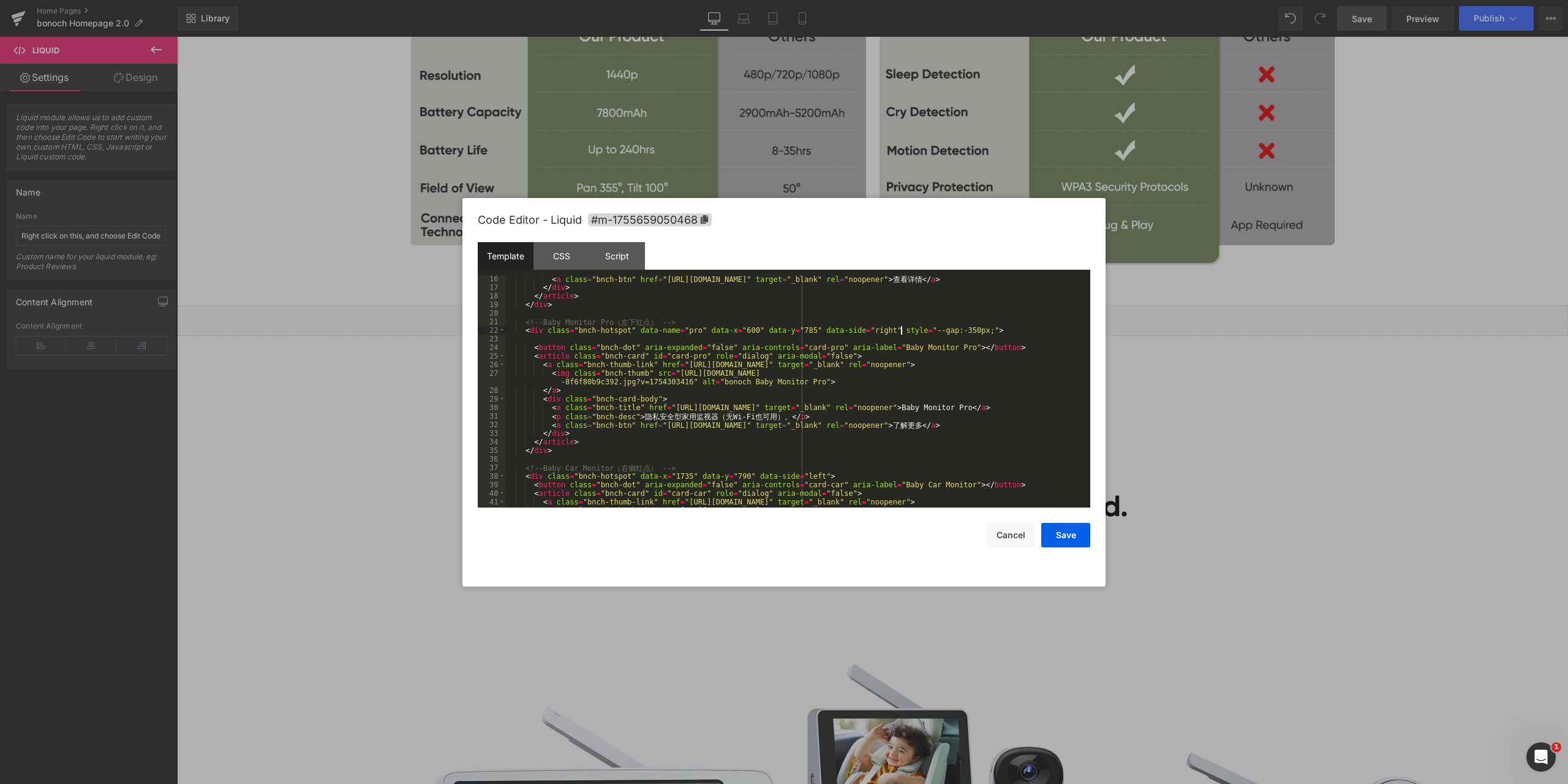
drag, startPoint x: 899, startPoint y: 330, endPoint x: 916, endPoint y: 328, distance: 17.1
click at [899, 330] on div "< a class = "bnch-btn" href = "[URL][DOMAIN_NAME]" target = "_blank" rel = "noo…" at bounding box center [796, 403] width 580 height 257
click at [1069, 537] on button "Save" at bounding box center [1066, 534] width 49 height 24
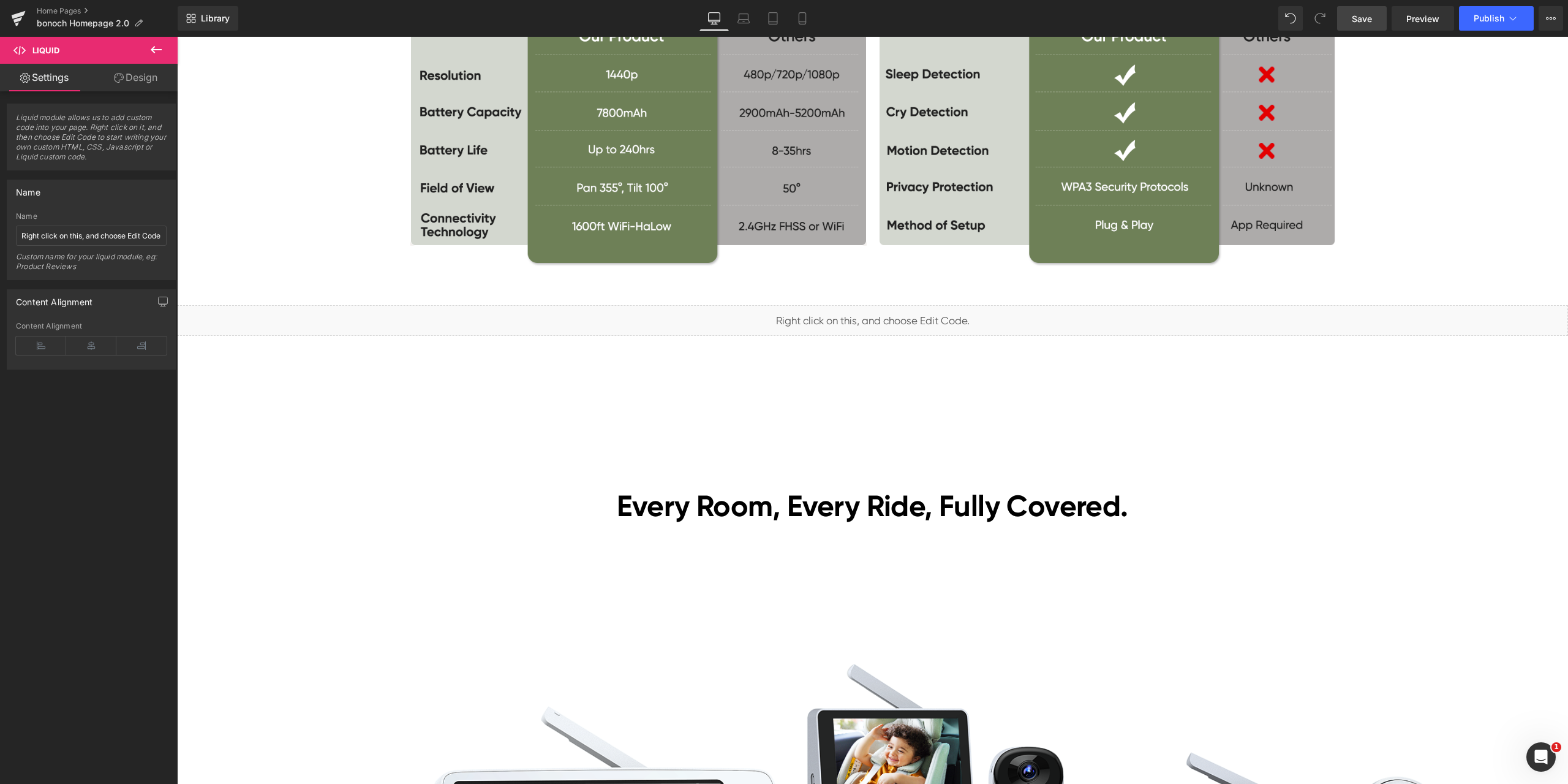
click at [1368, 25] on link "Save" at bounding box center [1362, 18] width 50 height 24
click at [1422, 22] on span "Preview" at bounding box center [1423, 19] width 33 height 13
click at [855, 319] on span "Liquid" at bounding box center [865, 315] width 31 height 18
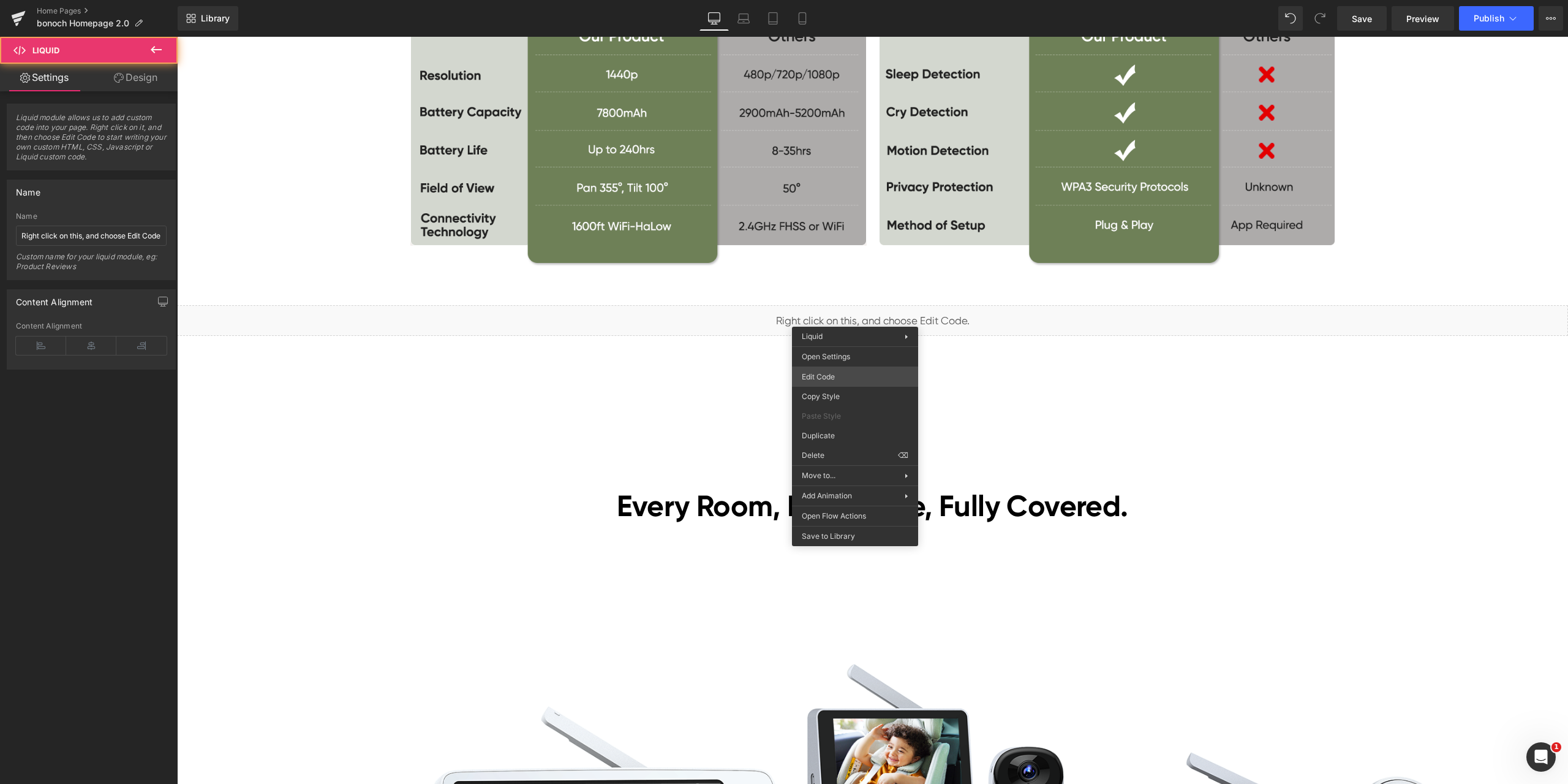
click at [840, 0] on div "Liquid You are previewing how the will restyle your page. You can not edit Elem…" at bounding box center [784, 0] width 1568 height 0
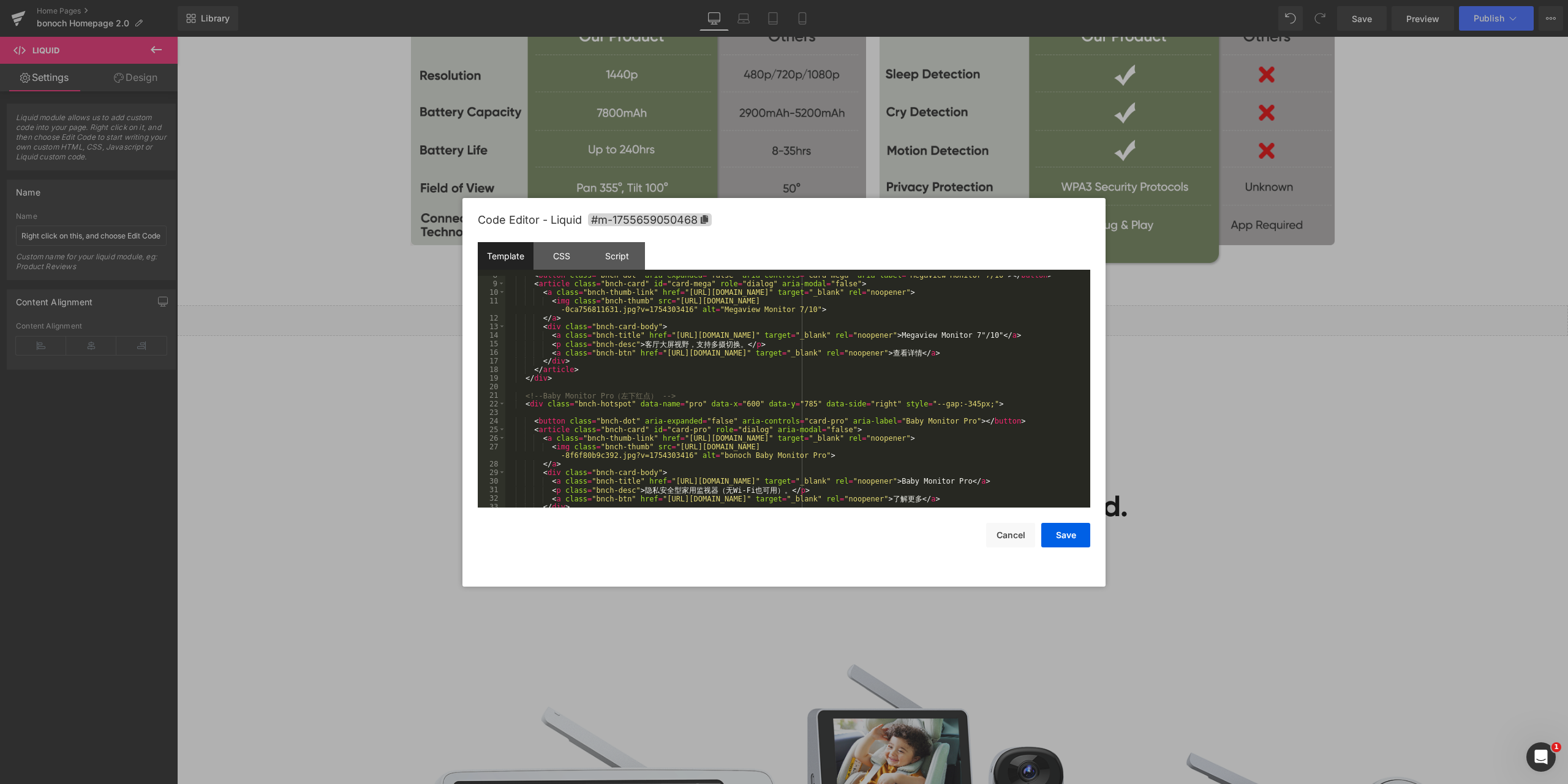
scroll to position [110, 0]
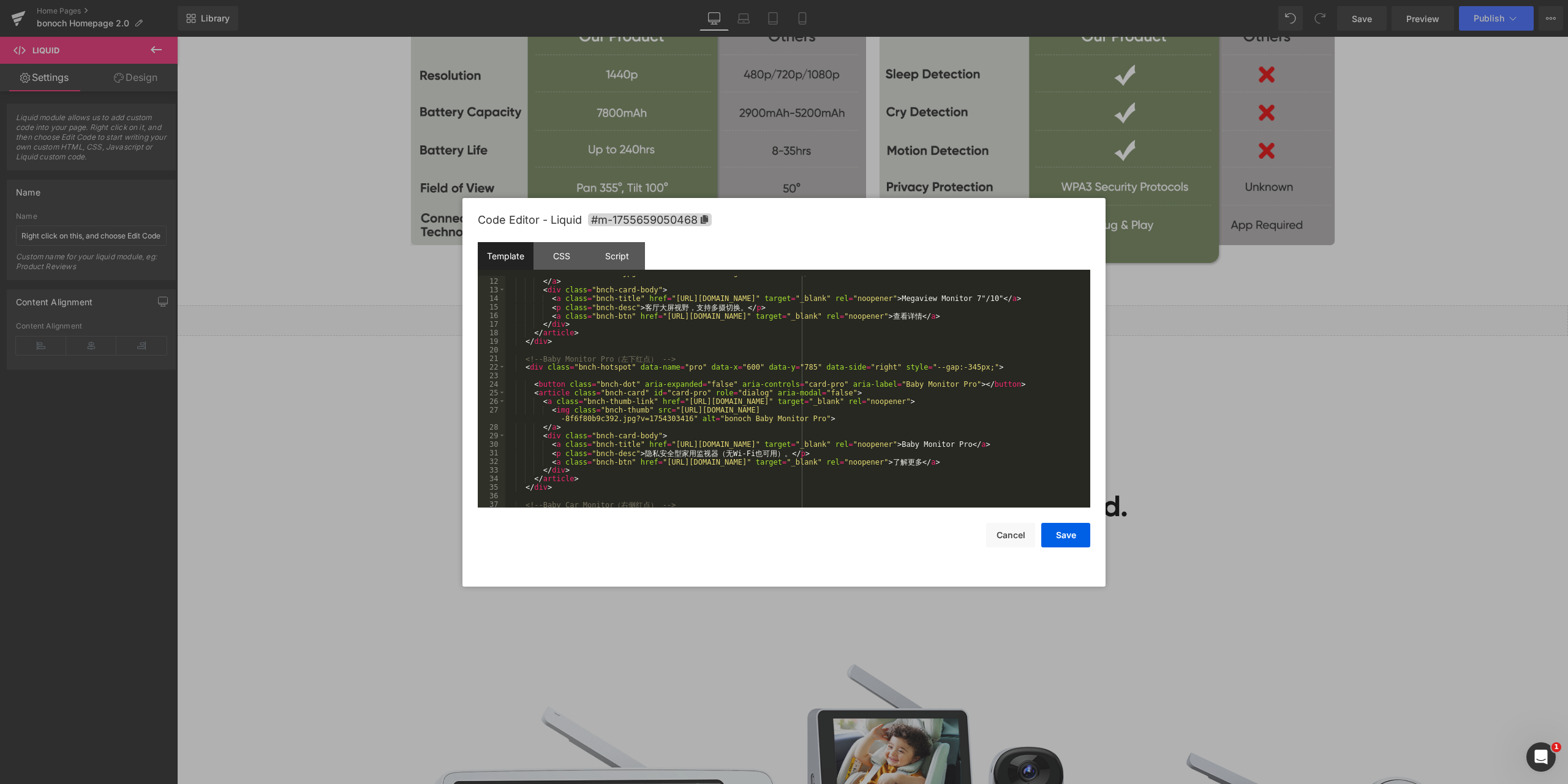
click at [900, 367] on div "< img class = "bnch-thumb" src = "[URL][DOMAIN_NAME] -0ca756811631.jpg?v=175430…" at bounding box center [796, 388] width 580 height 257
click at [1063, 534] on button "Save" at bounding box center [1066, 534] width 49 height 24
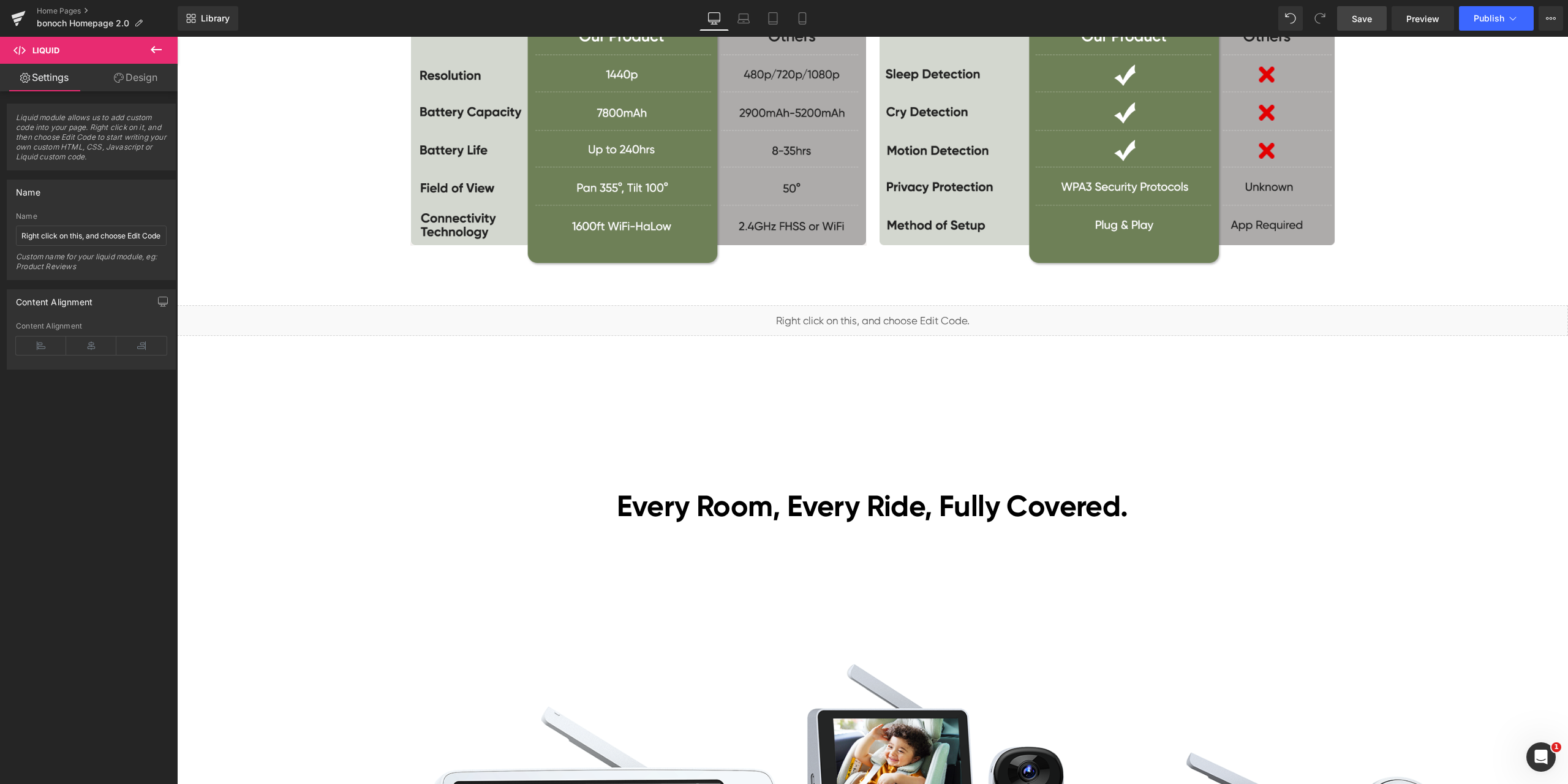
click at [1375, 23] on link "Save" at bounding box center [1362, 18] width 50 height 24
click at [1437, 17] on span "Preview" at bounding box center [1423, 19] width 33 height 13
click at [860, 315] on span "Liquid" at bounding box center [865, 315] width 31 height 18
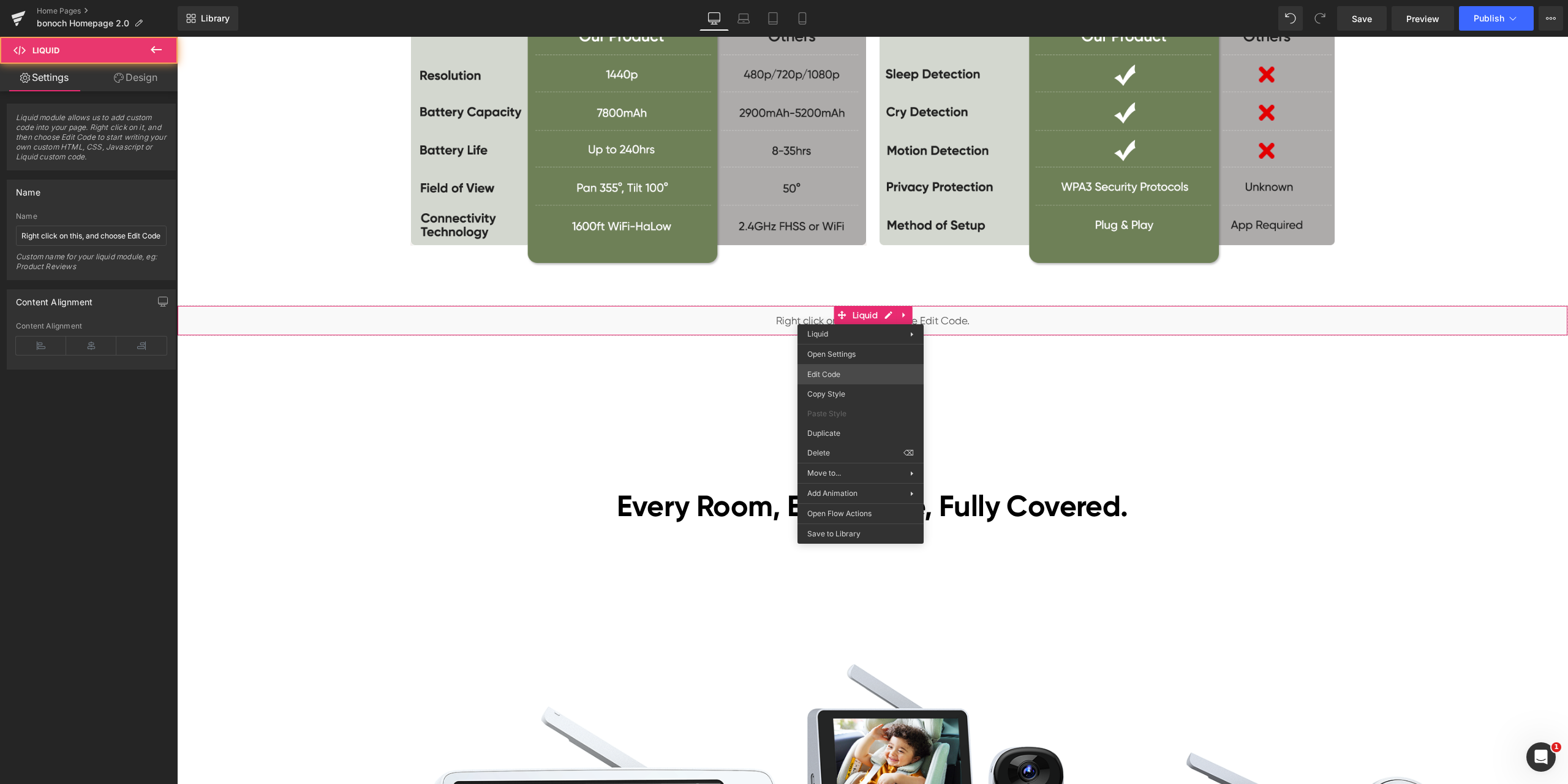
click at [846, 0] on div "Liquid You are previewing how the will restyle your page. You can not edit Elem…" at bounding box center [784, 0] width 1568 height 0
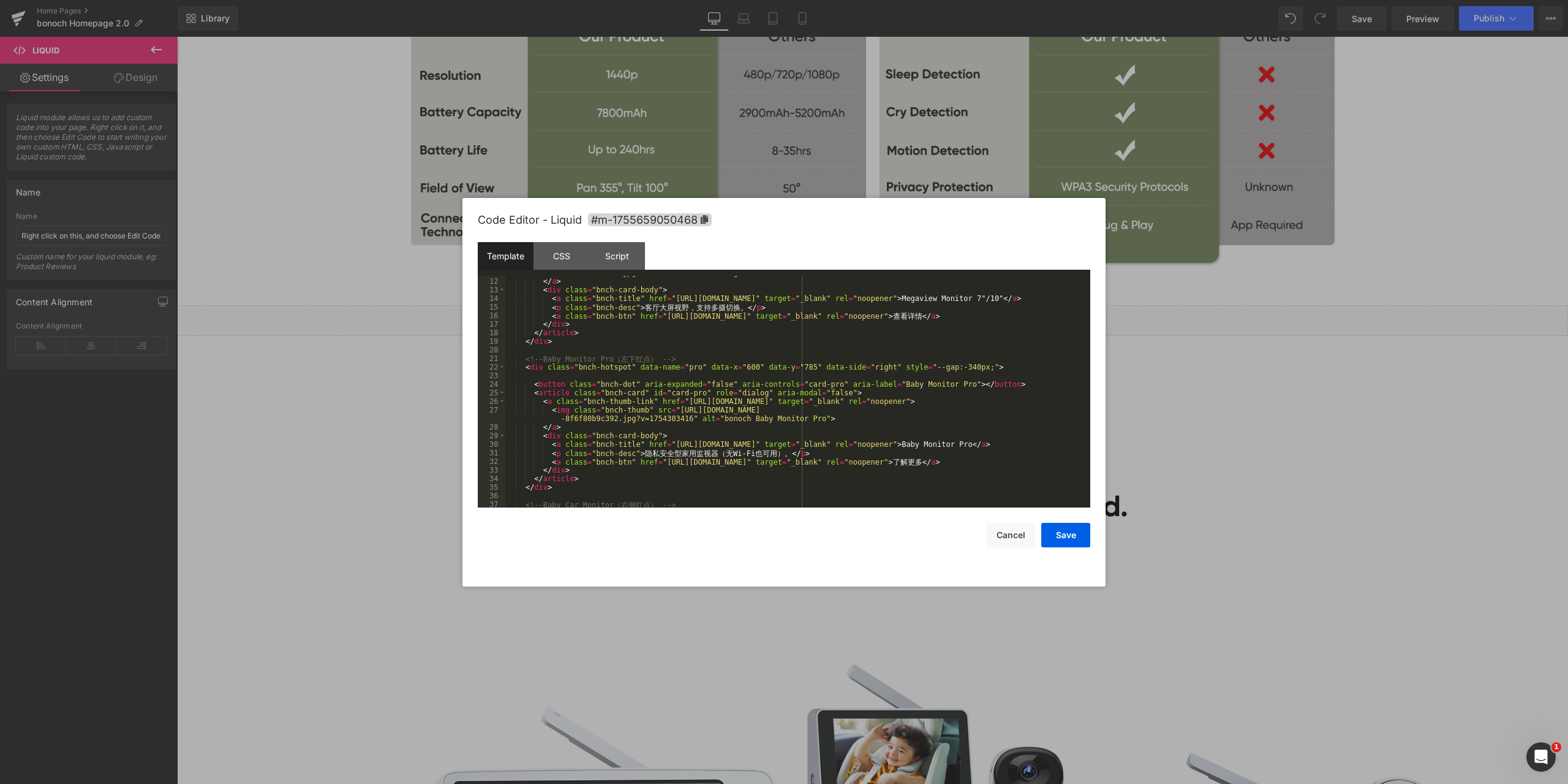
click at [900, 363] on div "< img class = "bnch-thumb" src = "[URL][DOMAIN_NAME] -0ca756811631.jpg?v=175430…" at bounding box center [796, 388] width 580 height 257
click at [1075, 540] on button "Save" at bounding box center [1066, 534] width 49 height 24
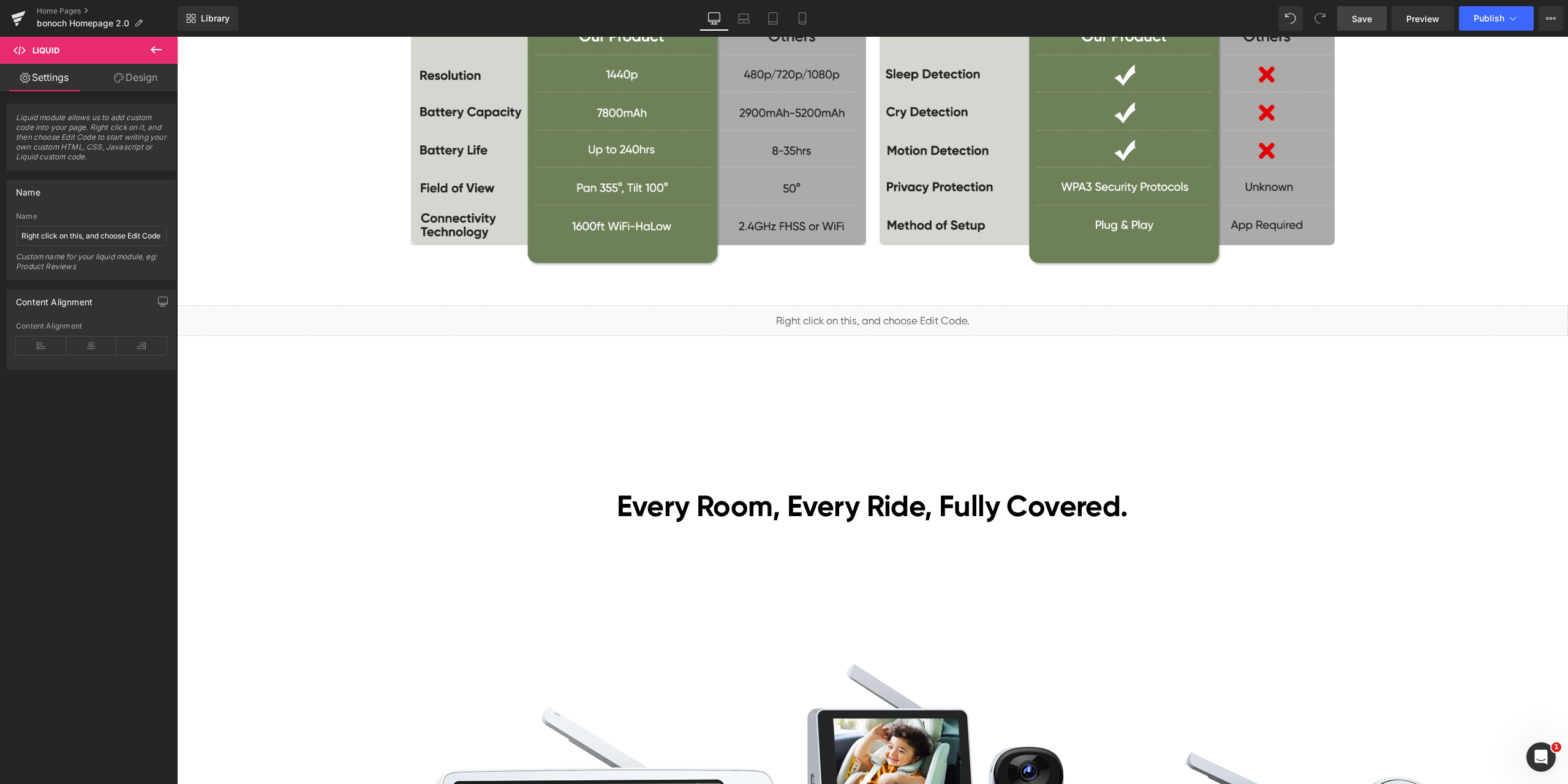
drag, startPoint x: 1368, startPoint y: 17, endPoint x: 1116, endPoint y: 124, distance: 273.8
click at [1368, 17] on span "Save" at bounding box center [1362, 19] width 20 height 13
click at [1431, 25] on link "Preview" at bounding box center [1423, 18] width 62 height 24
